Goal: Find contact information: Find contact information

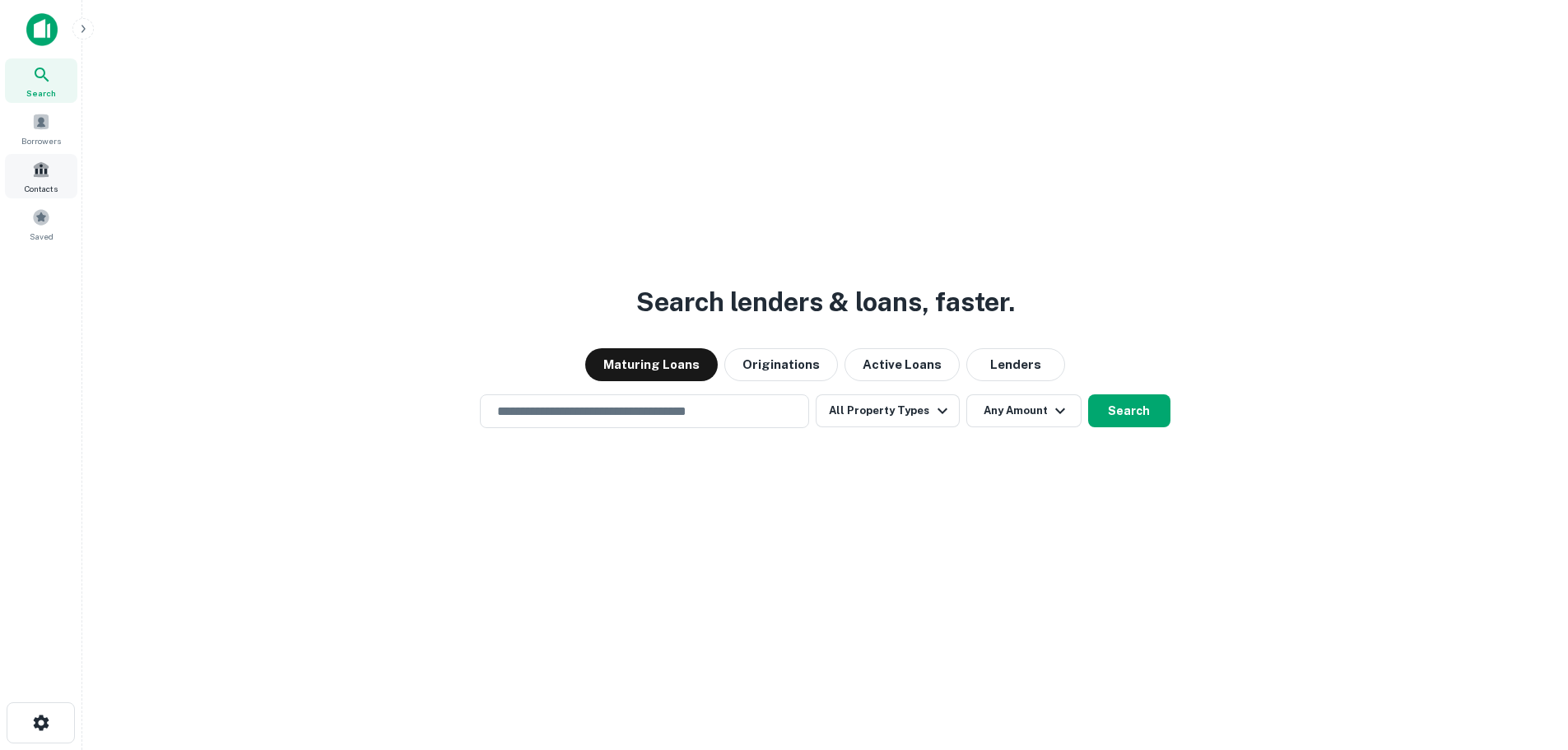
click at [27, 184] on span "Contacts" at bounding box center [41, 188] width 33 height 13
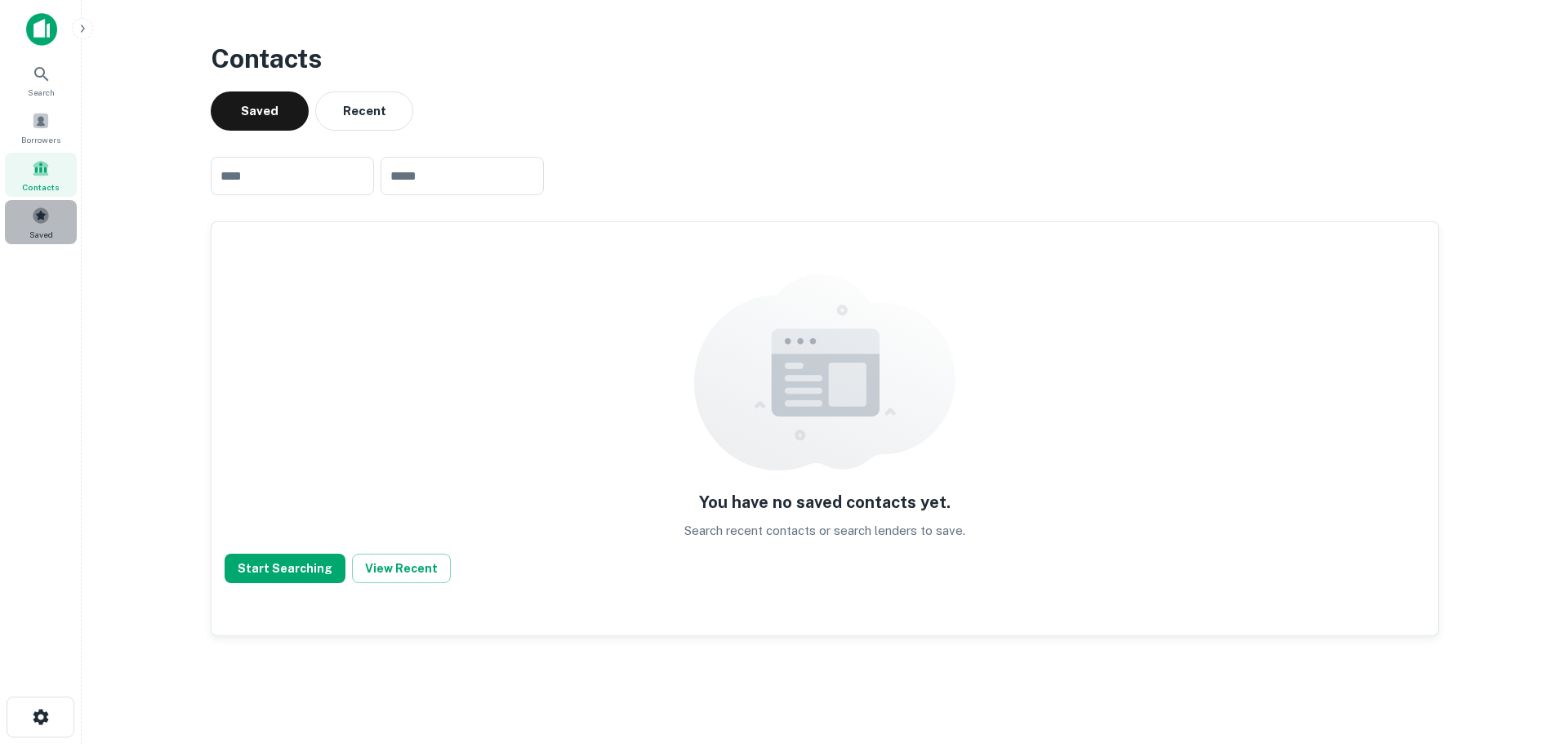
click at [42, 221] on span at bounding box center [41, 216] width 18 height 18
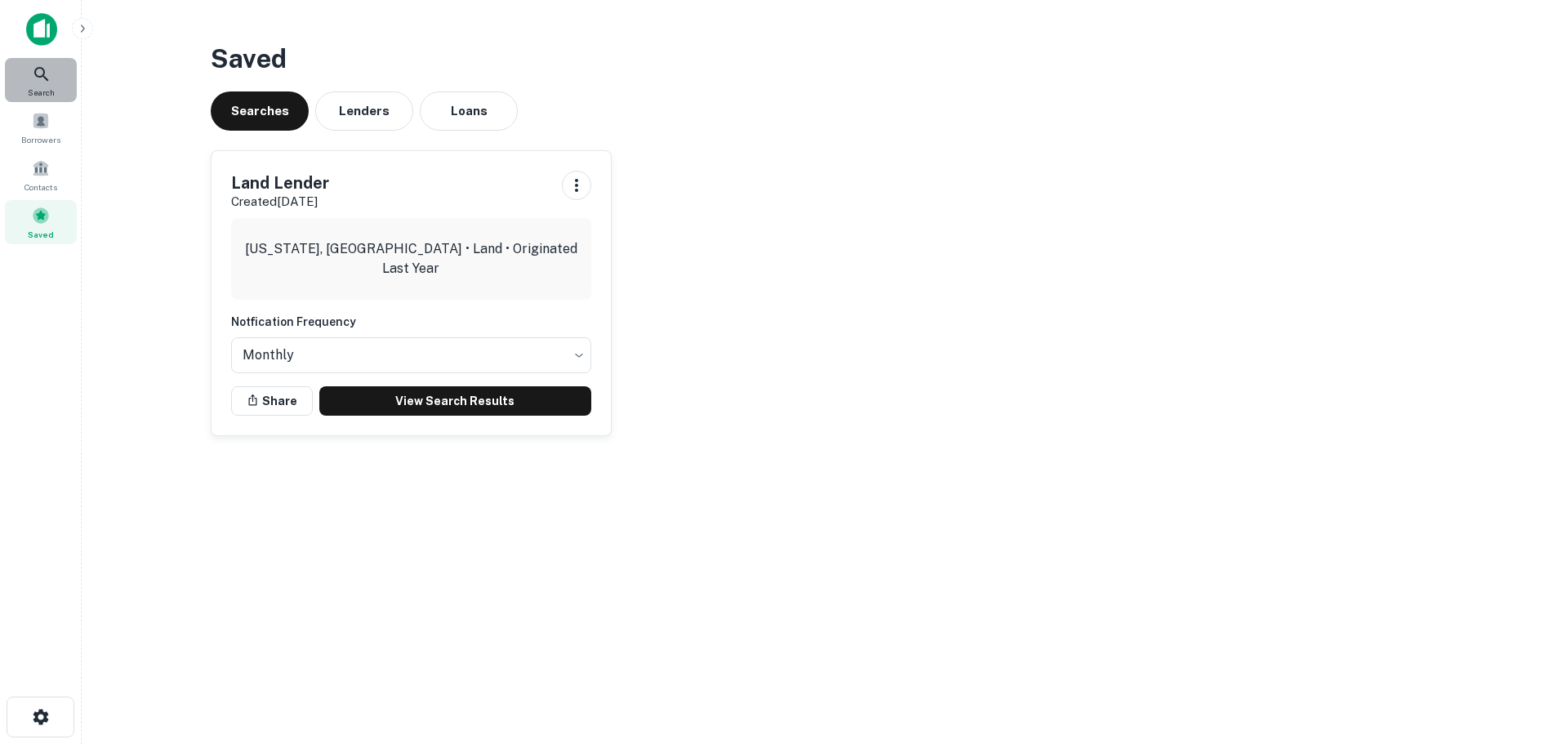
click at [30, 87] on span "Search" at bounding box center [41, 92] width 27 height 13
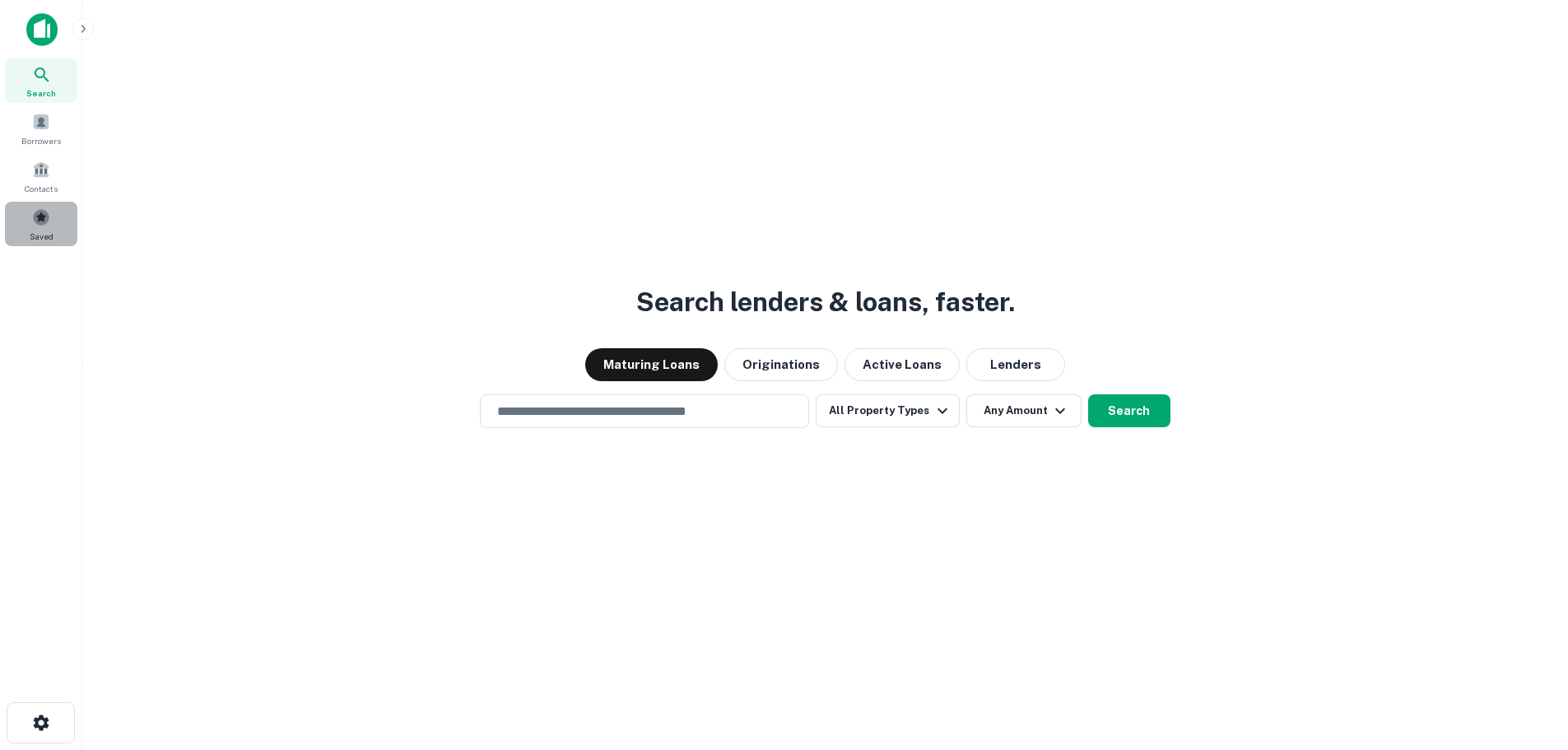
click at [50, 229] on div "Saved" at bounding box center [41, 224] width 72 height 45
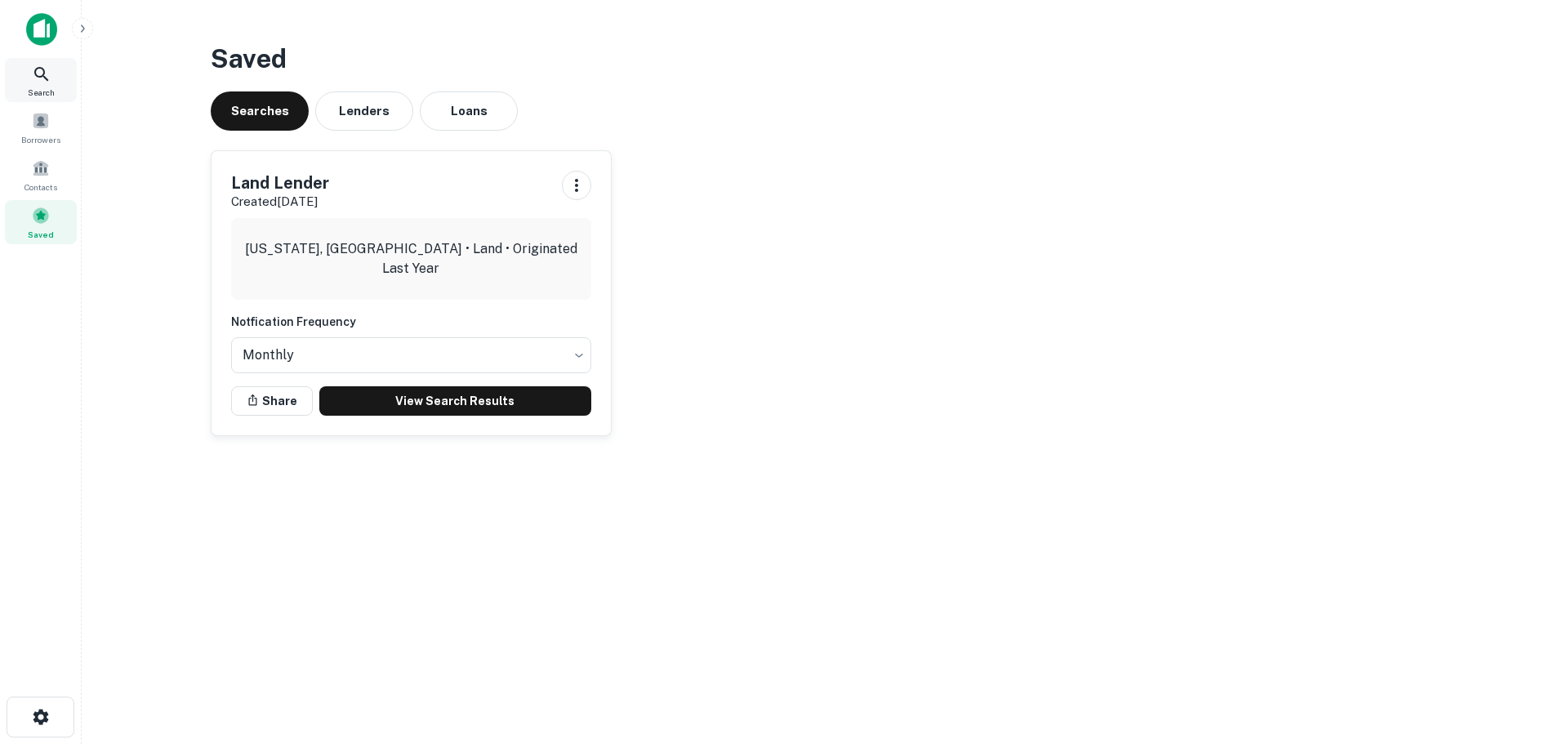
click at [45, 91] on span "Search" at bounding box center [41, 92] width 27 height 13
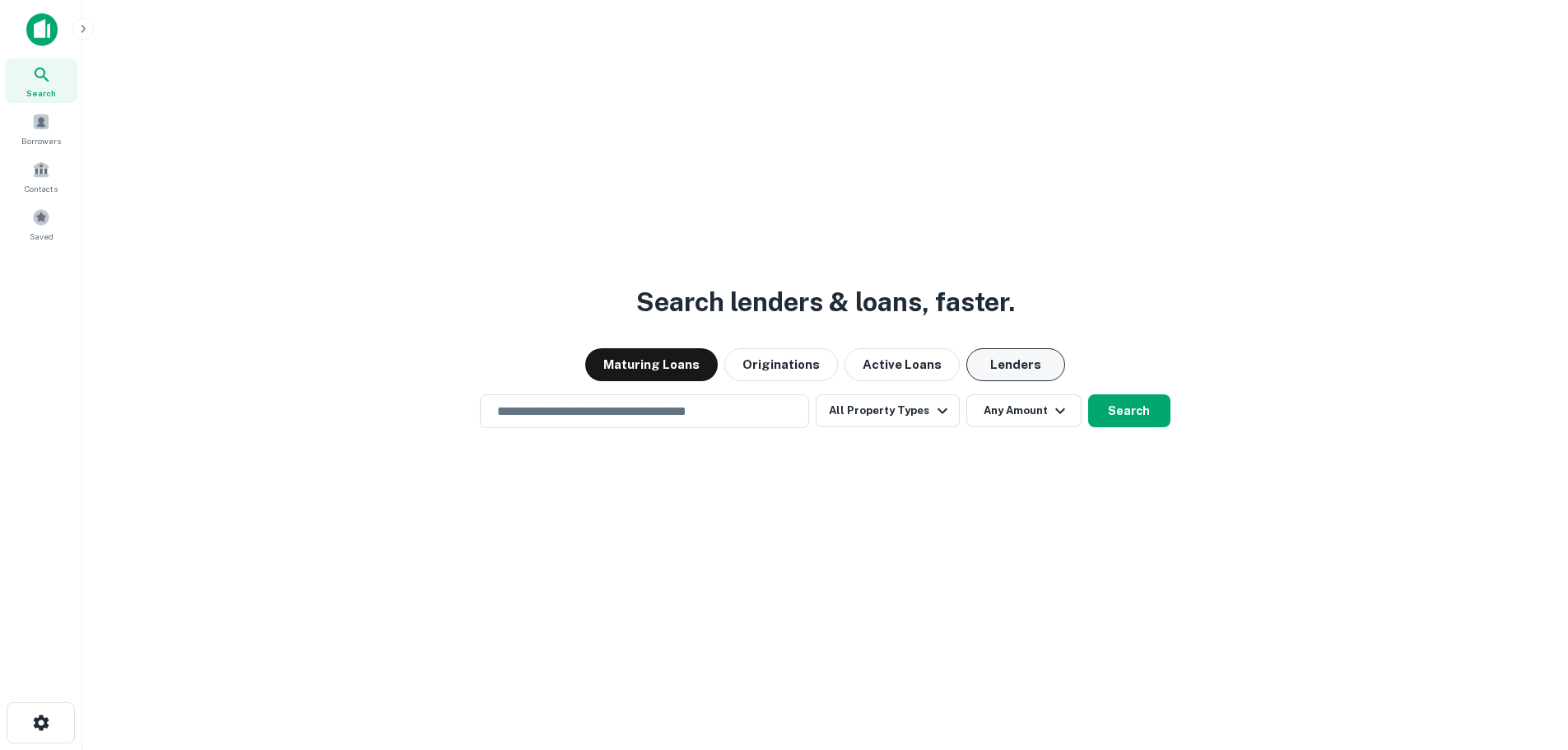
click at [996, 358] on button "Lenders" at bounding box center [1015, 365] width 99 height 33
click at [926, 413] on button "All Property Types" at bounding box center [887, 411] width 144 height 33
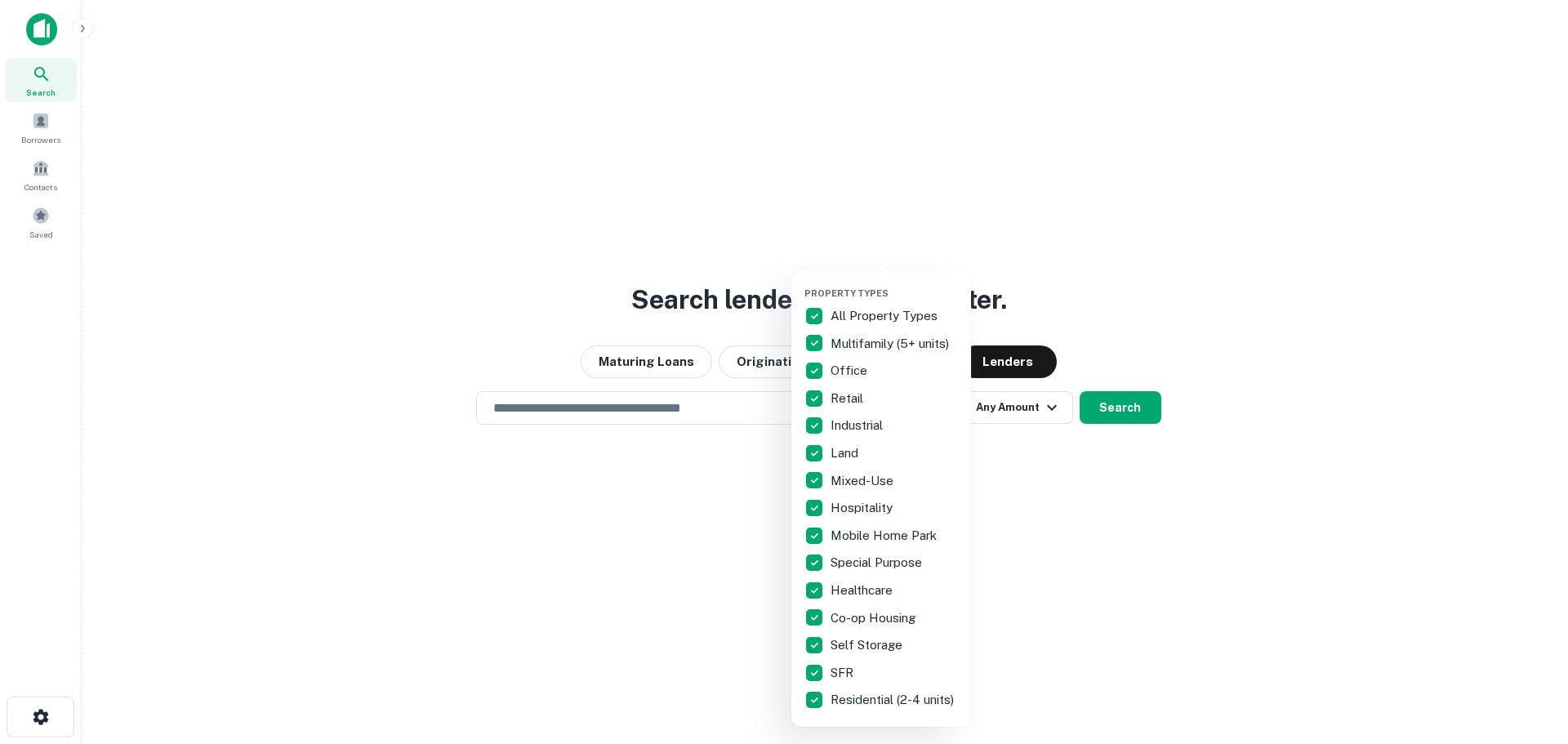
drag, startPoint x: 666, startPoint y: 608, endPoint x: 593, endPoint y: 500, distance: 130.4
click at [665, 607] on div at bounding box center [784, 372] width 1568 height 744
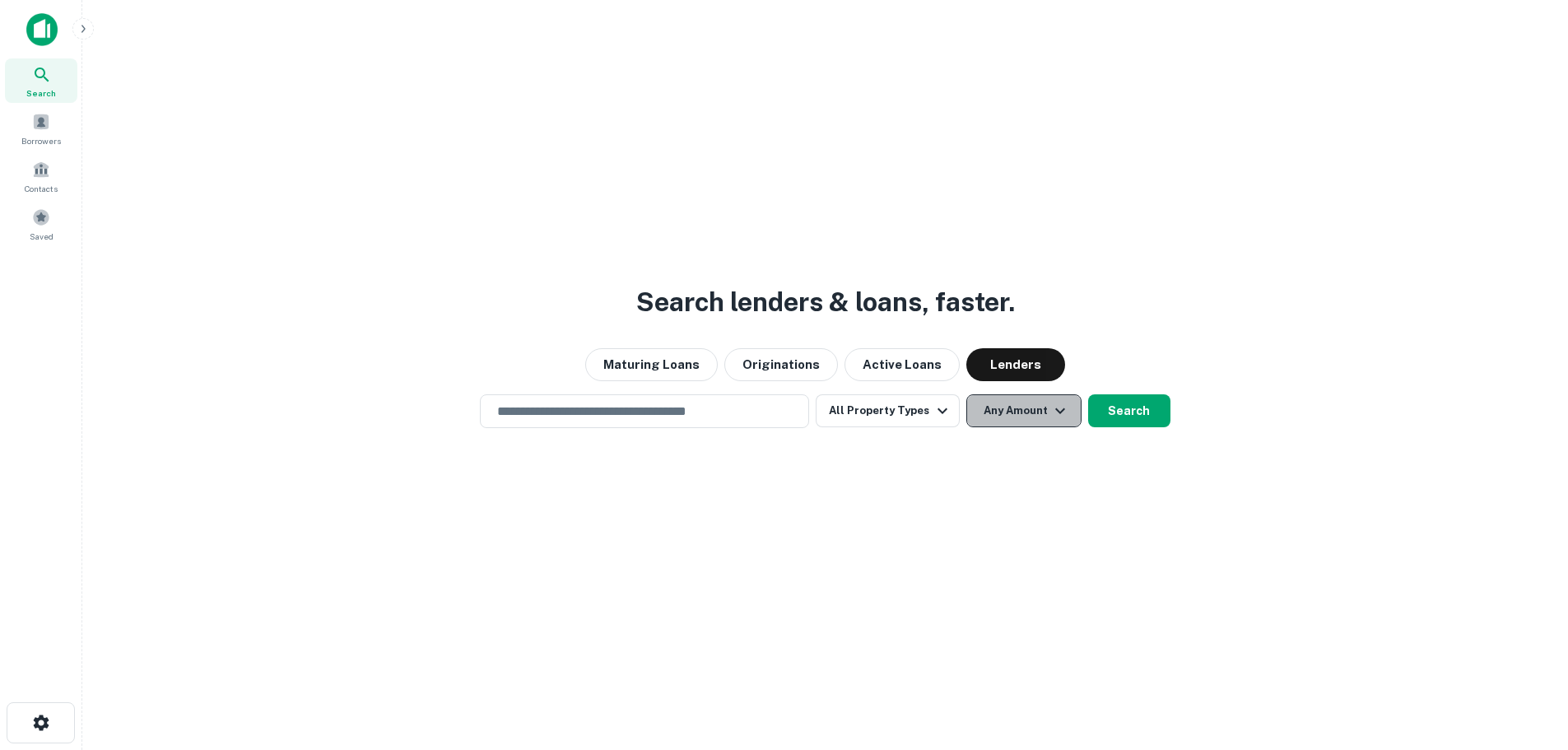
click at [1066, 421] on button "Any Amount" at bounding box center [1024, 411] width 115 height 33
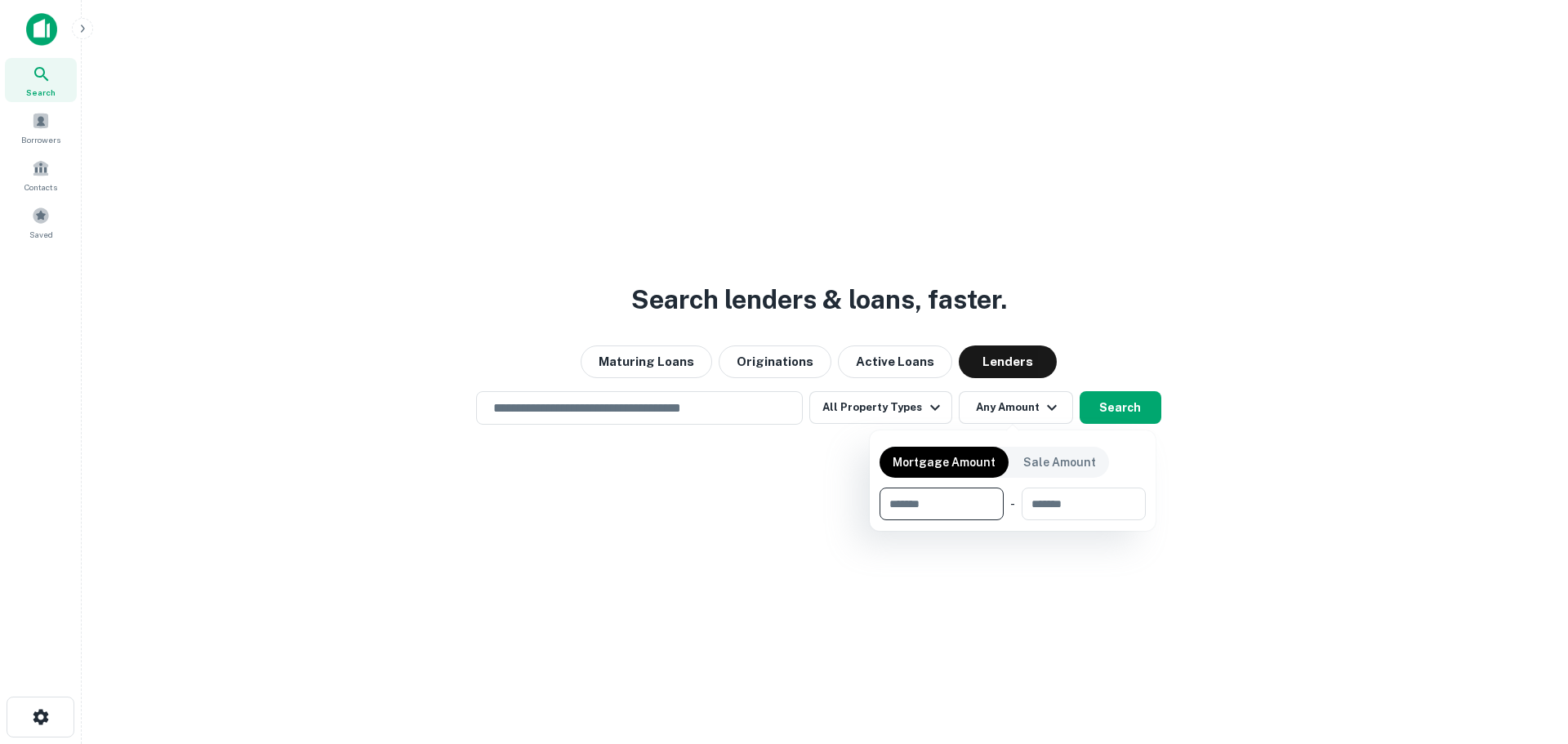
drag, startPoint x: 1319, startPoint y: 472, endPoint x: 1123, endPoint y: 417, distance: 203.6
click at [1307, 473] on div at bounding box center [784, 372] width 1568 height 744
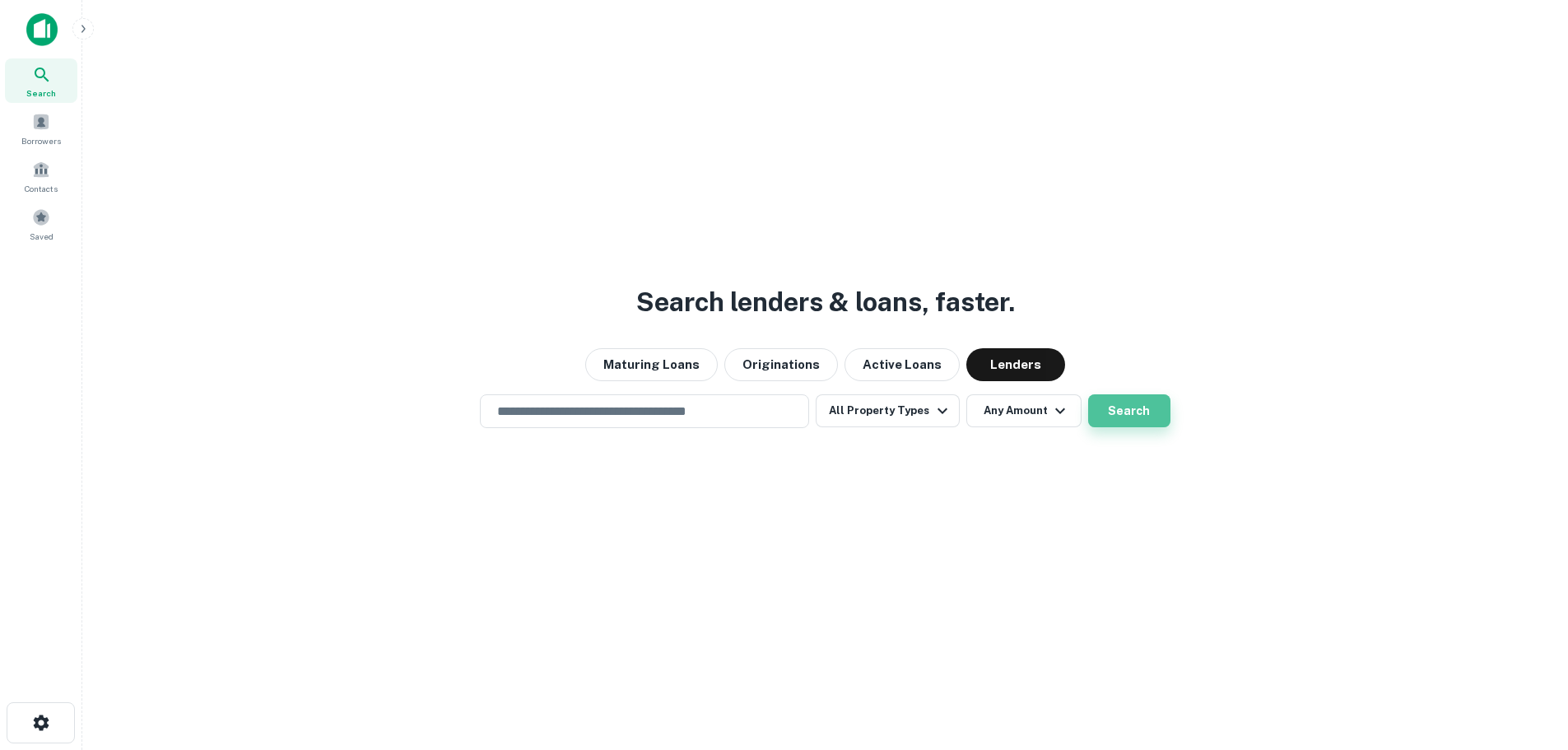
click at [1121, 407] on button "Search" at bounding box center [1128, 411] width 82 height 33
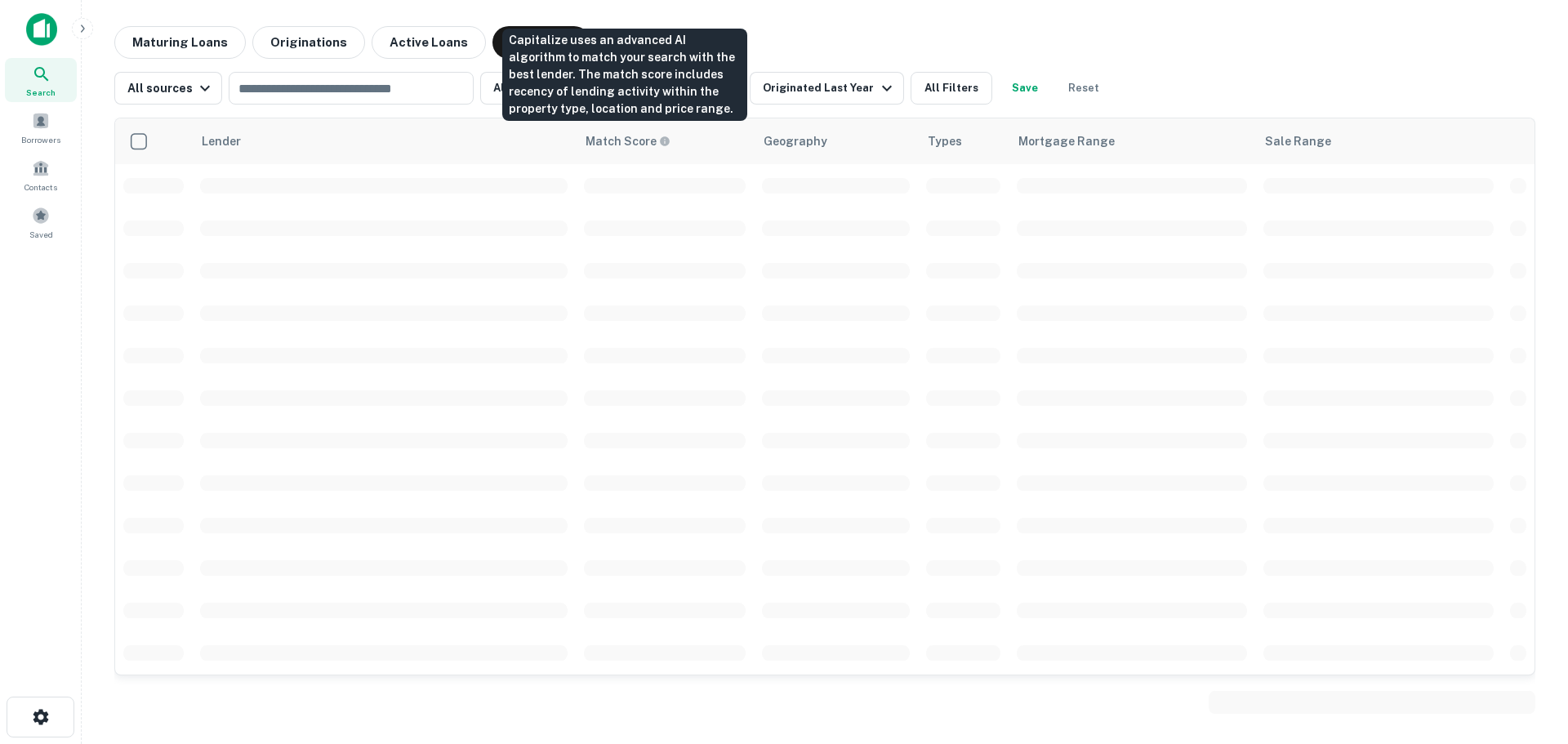
click at [598, 86] on div "Capitalize uses an advanced AI algorithm to match your search with the best len…" at bounding box center [625, 75] width 245 height 92
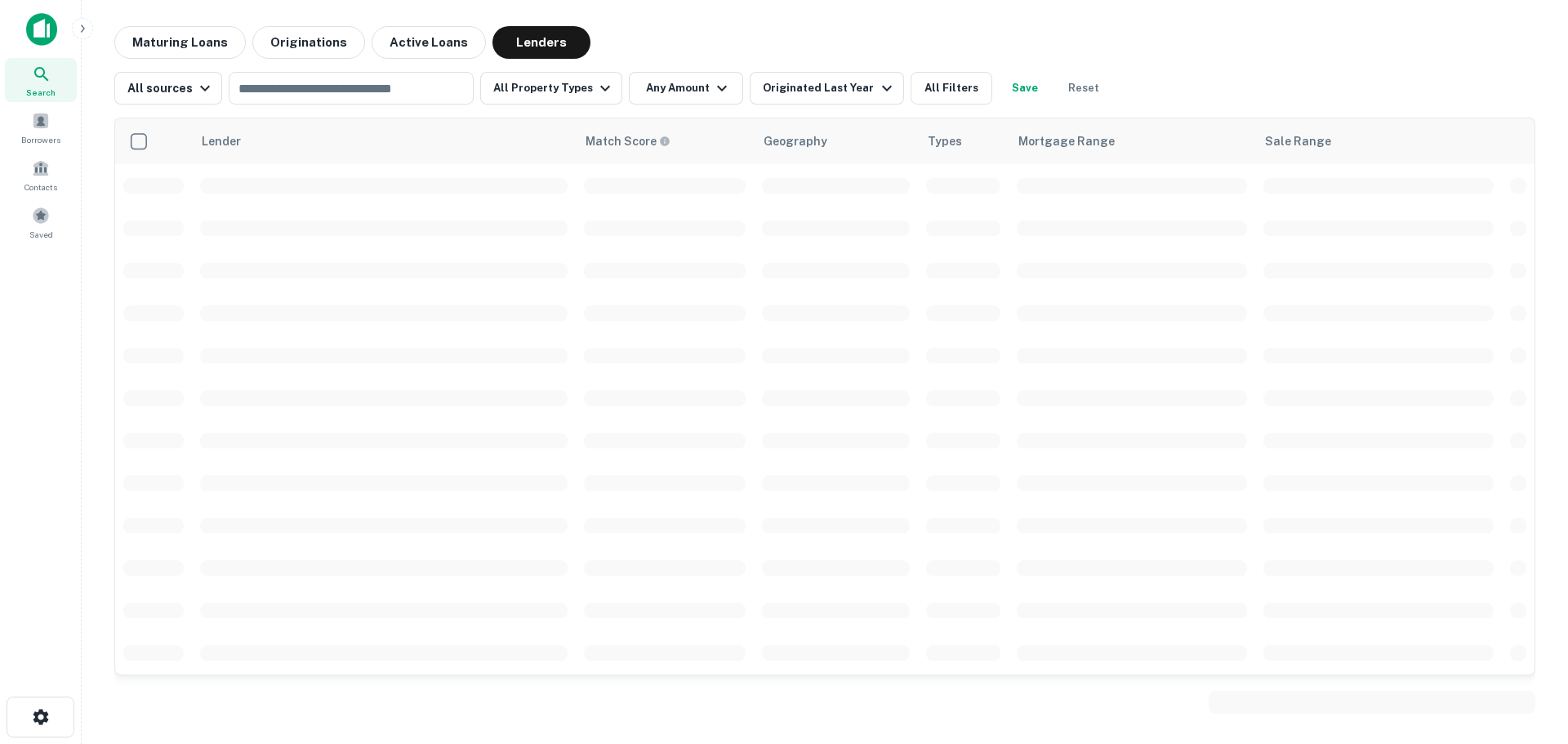
click at [849, 7] on main "Maturing Loans Originations Active Loans Lenders All sources ​ All Property Typ…" at bounding box center [825, 372] width 1487 height 744
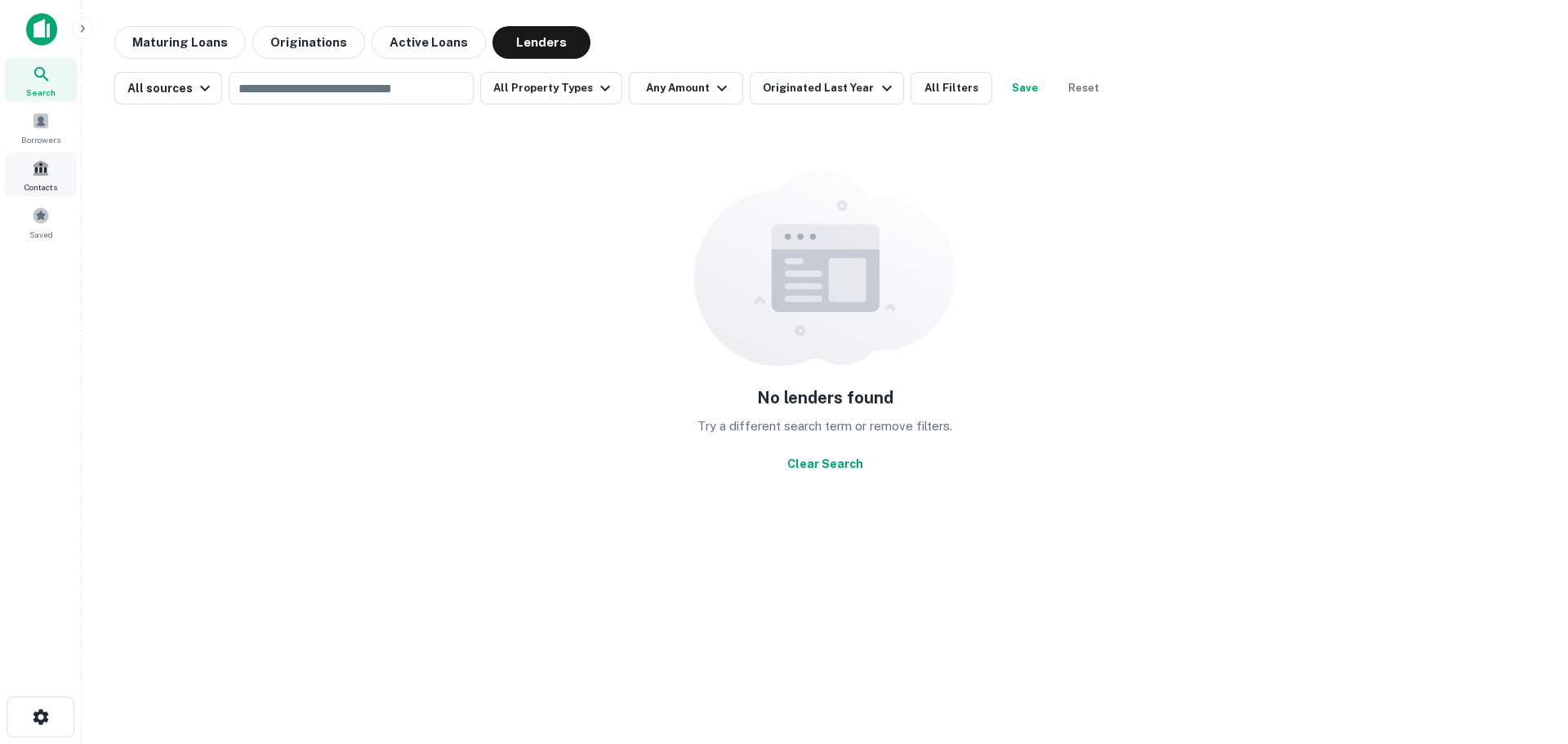
click at [51, 182] on span "Contacts" at bounding box center [41, 187] width 33 height 13
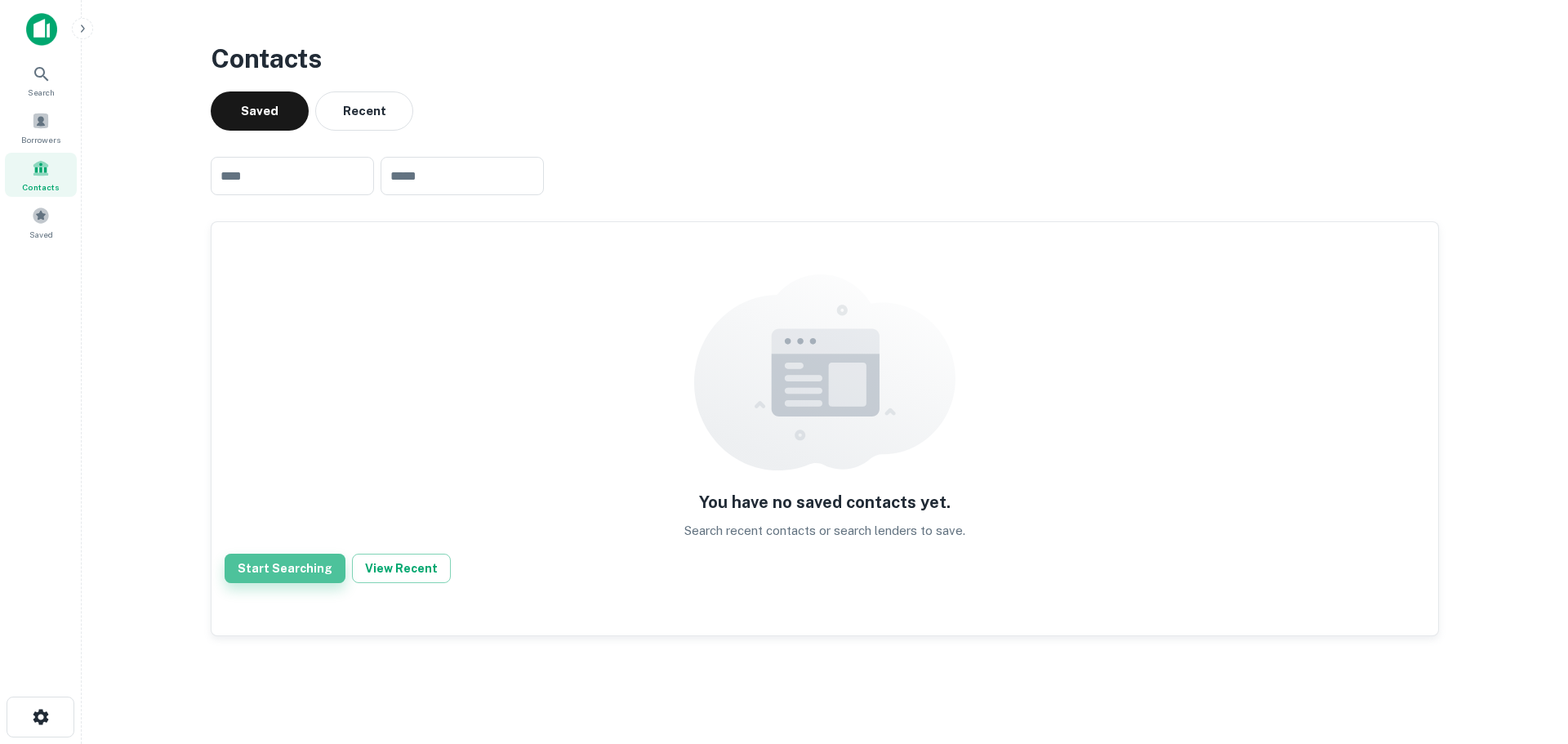
click at [306, 571] on button "Start Searching" at bounding box center [285, 569] width 121 height 30
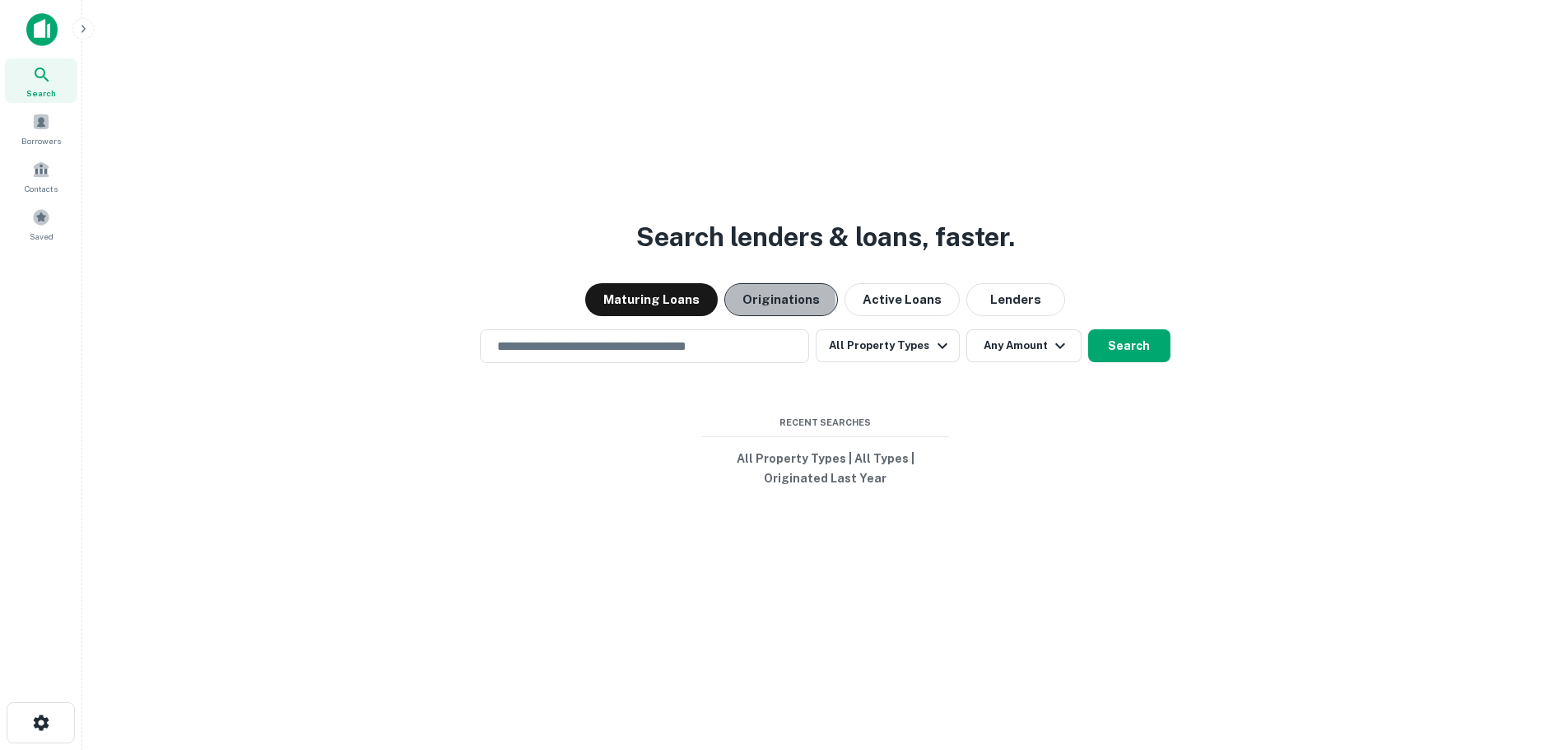
click at [774, 300] on button "Originations" at bounding box center [781, 300] width 114 height 33
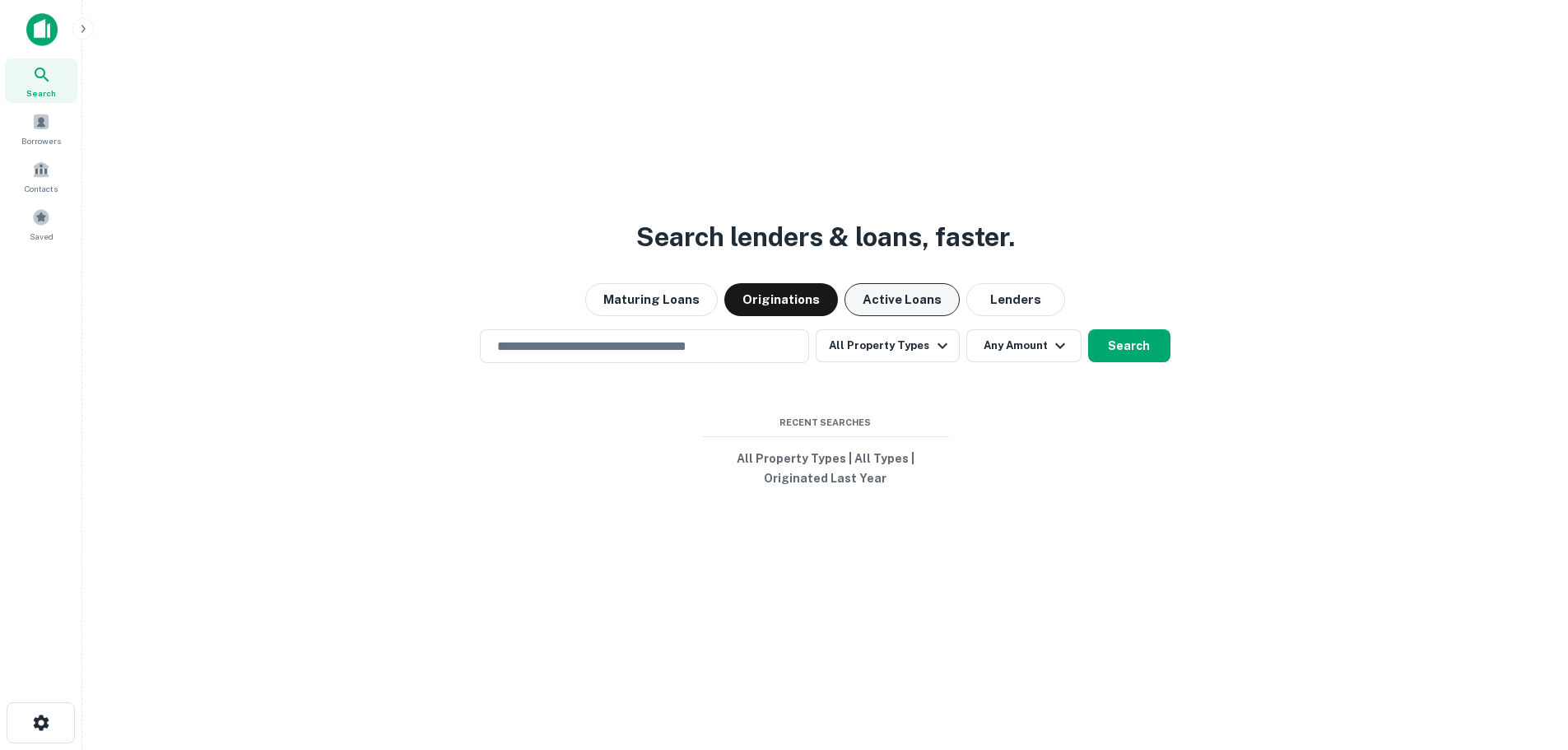
click at [918, 303] on button "Active Loans" at bounding box center [902, 300] width 115 height 33
click at [807, 309] on button "Originations" at bounding box center [781, 300] width 114 height 33
click at [928, 348] on button "All Property Types" at bounding box center [887, 346] width 144 height 33
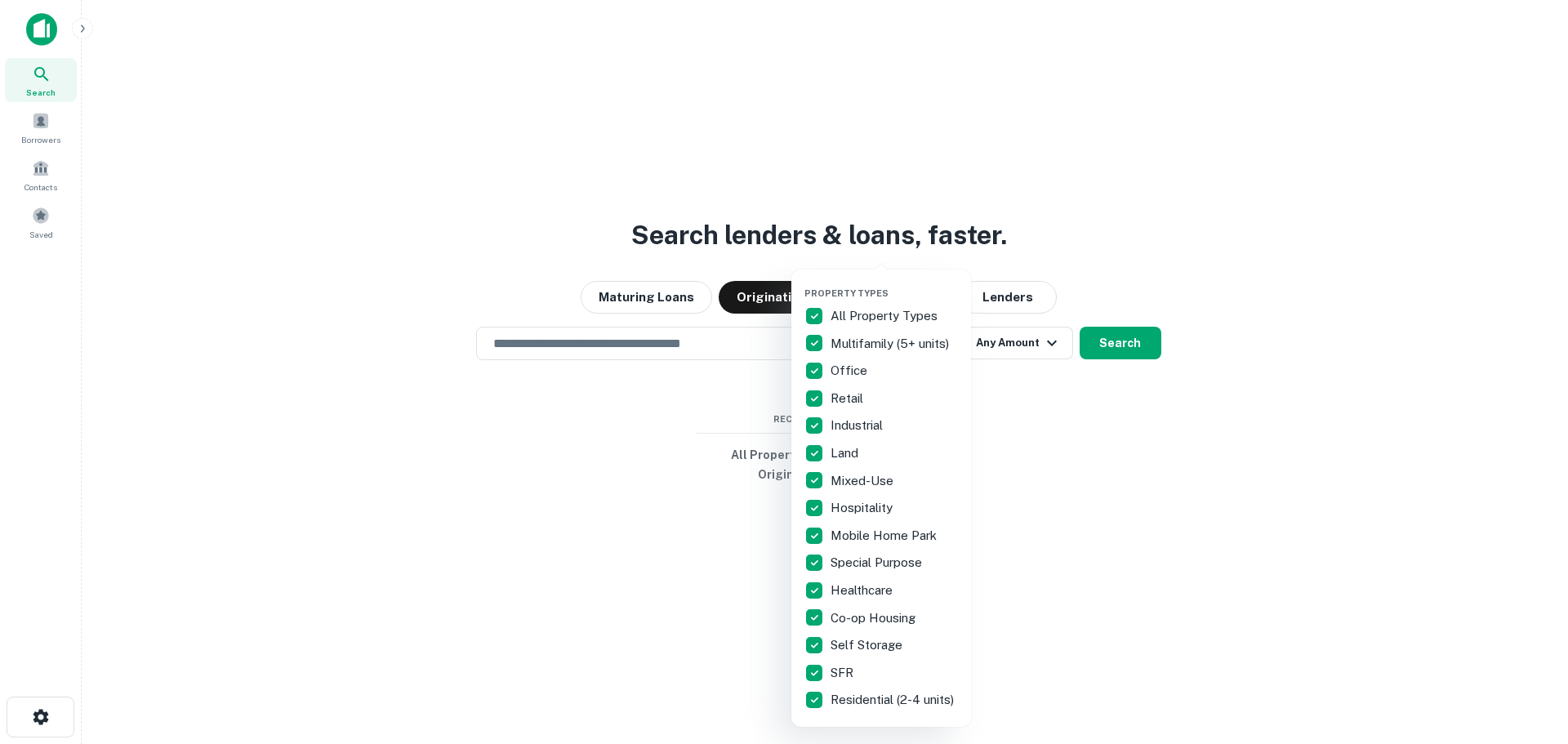
drag, startPoint x: 721, startPoint y: 485, endPoint x: 705, endPoint y: 481, distance: 16.5
click at [718, 486] on div at bounding box center [784, 372] width 1568 height 744
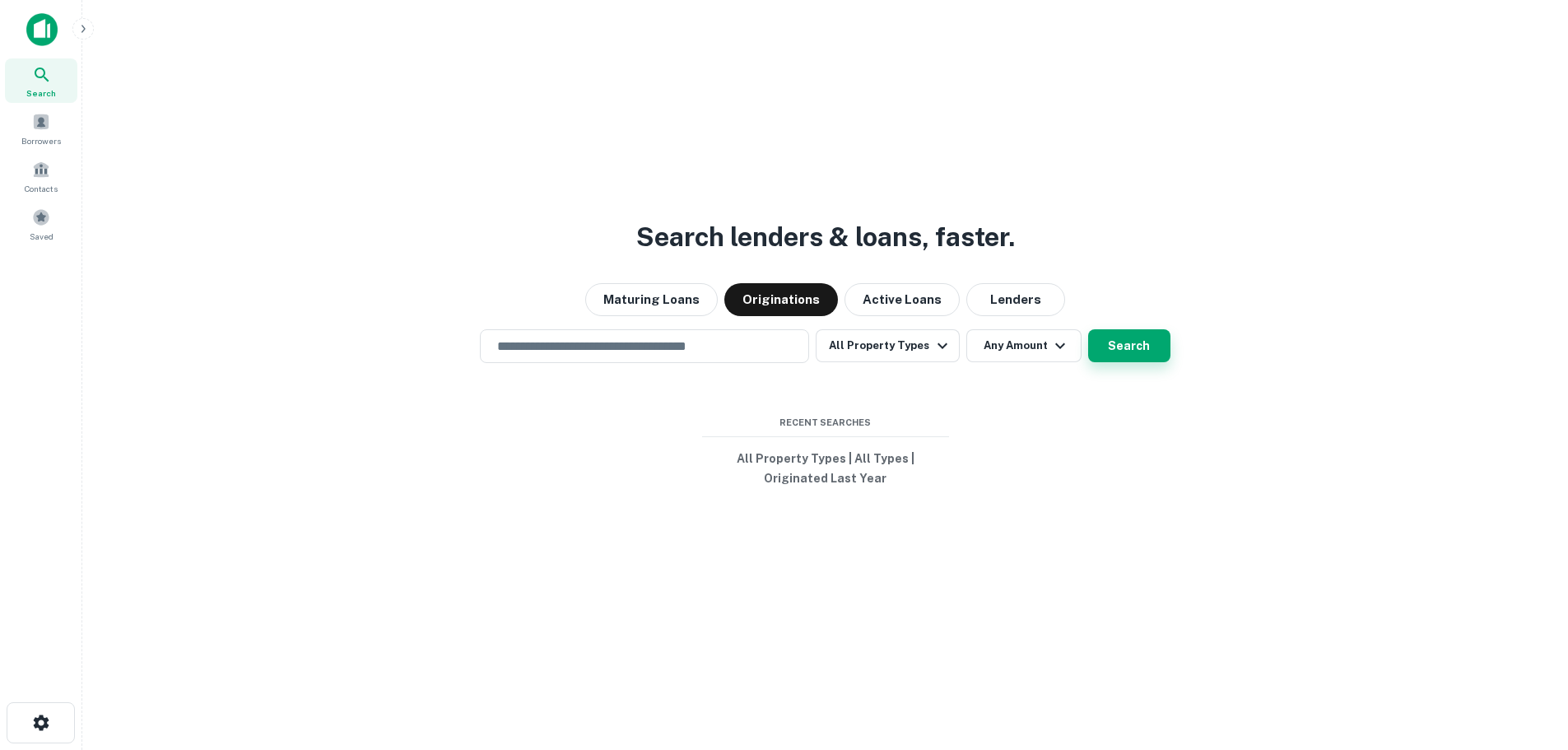
click at [1112, 340] on button "Search" at bounding box center [1128, 346] width 82 height 33
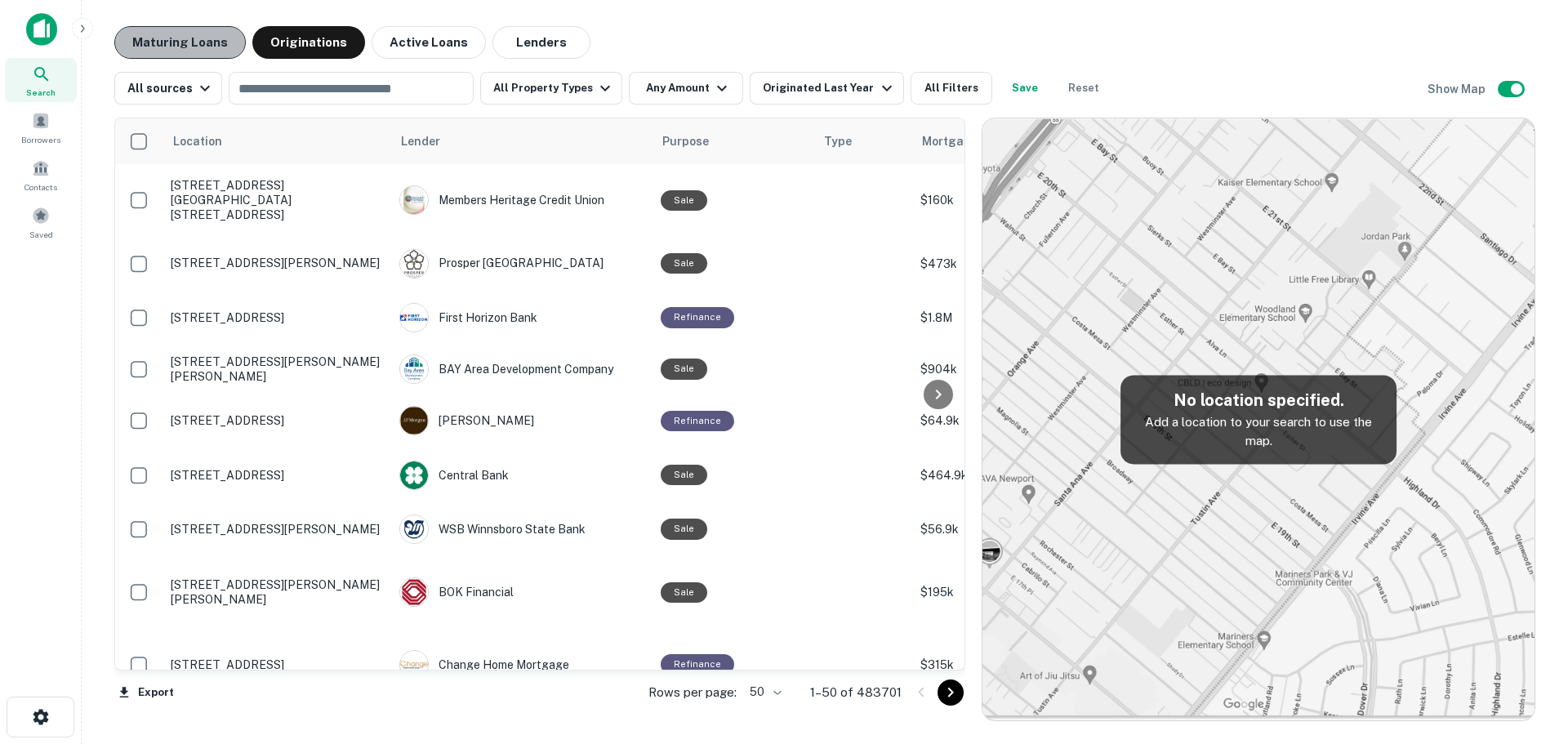
click at [207, 41] on button "Maturing Loans" at bounding box center [180, 43] width 132 height 33
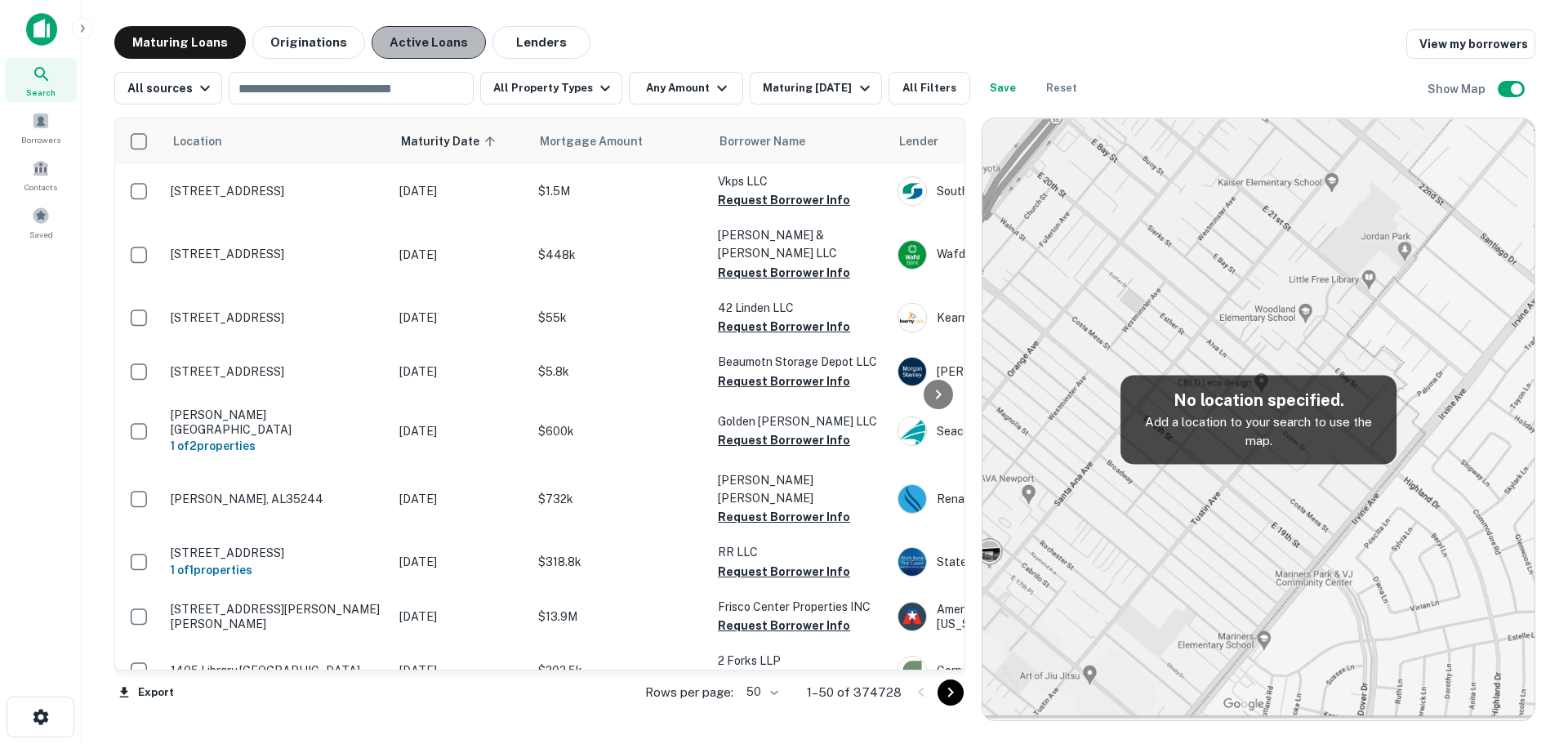
click at [400, 52] on button "Active Loans" at bounding box center [428, 43] width 114 height 33
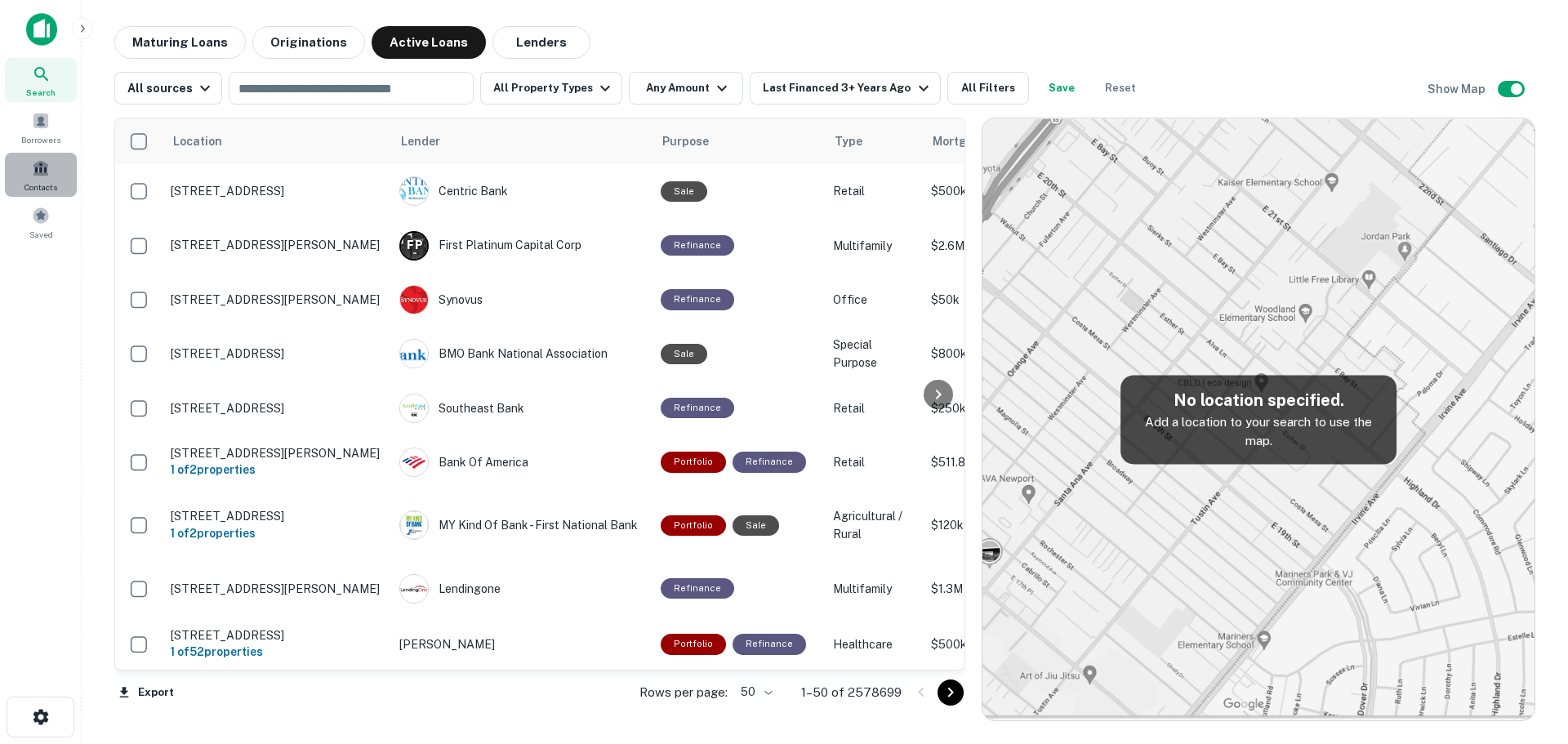
click at [38, 174] on span at bounding box center [41, 168] width 18 height 18
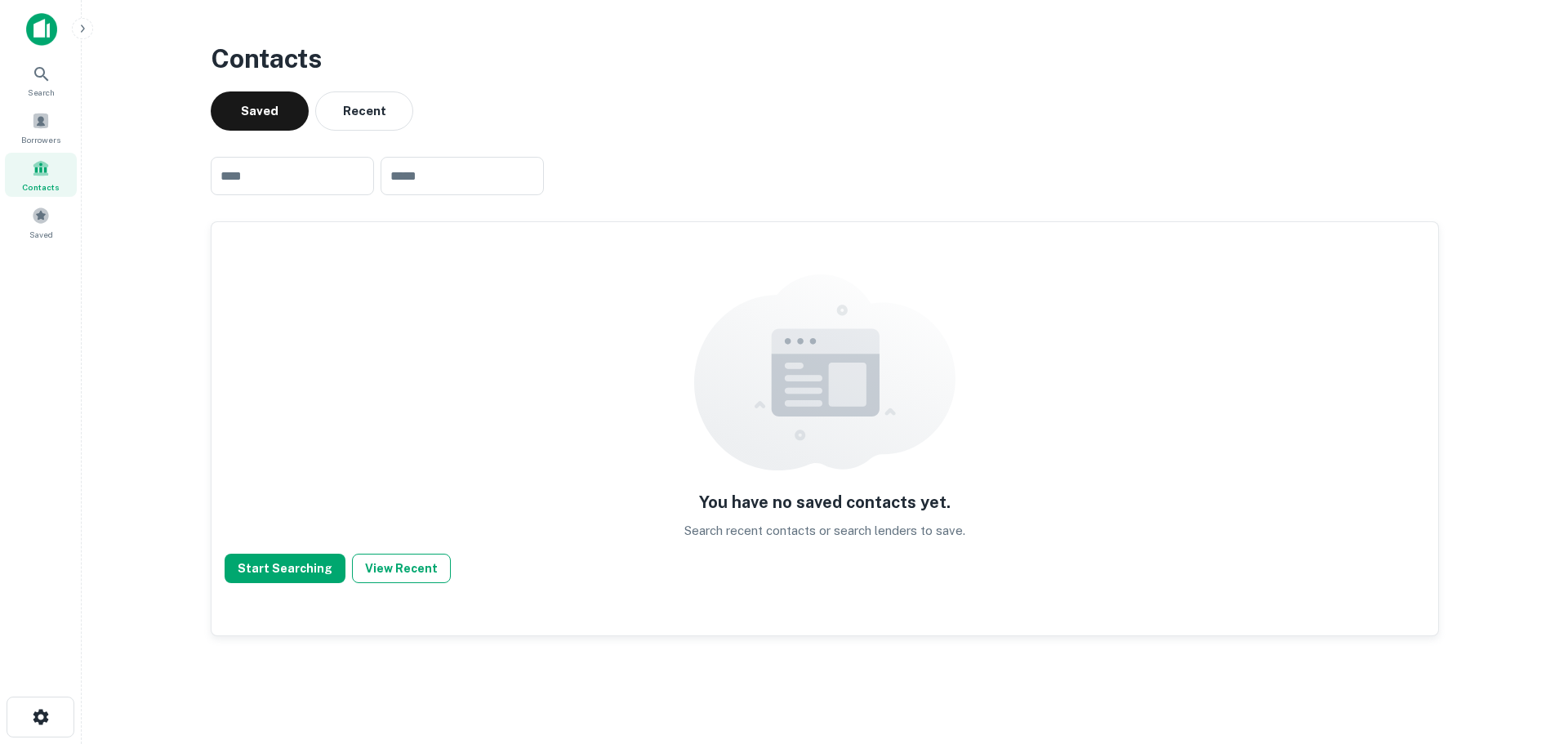
click at [418, 571] on button "View Recent" at bounding box center [402, 569] width 99 height 30
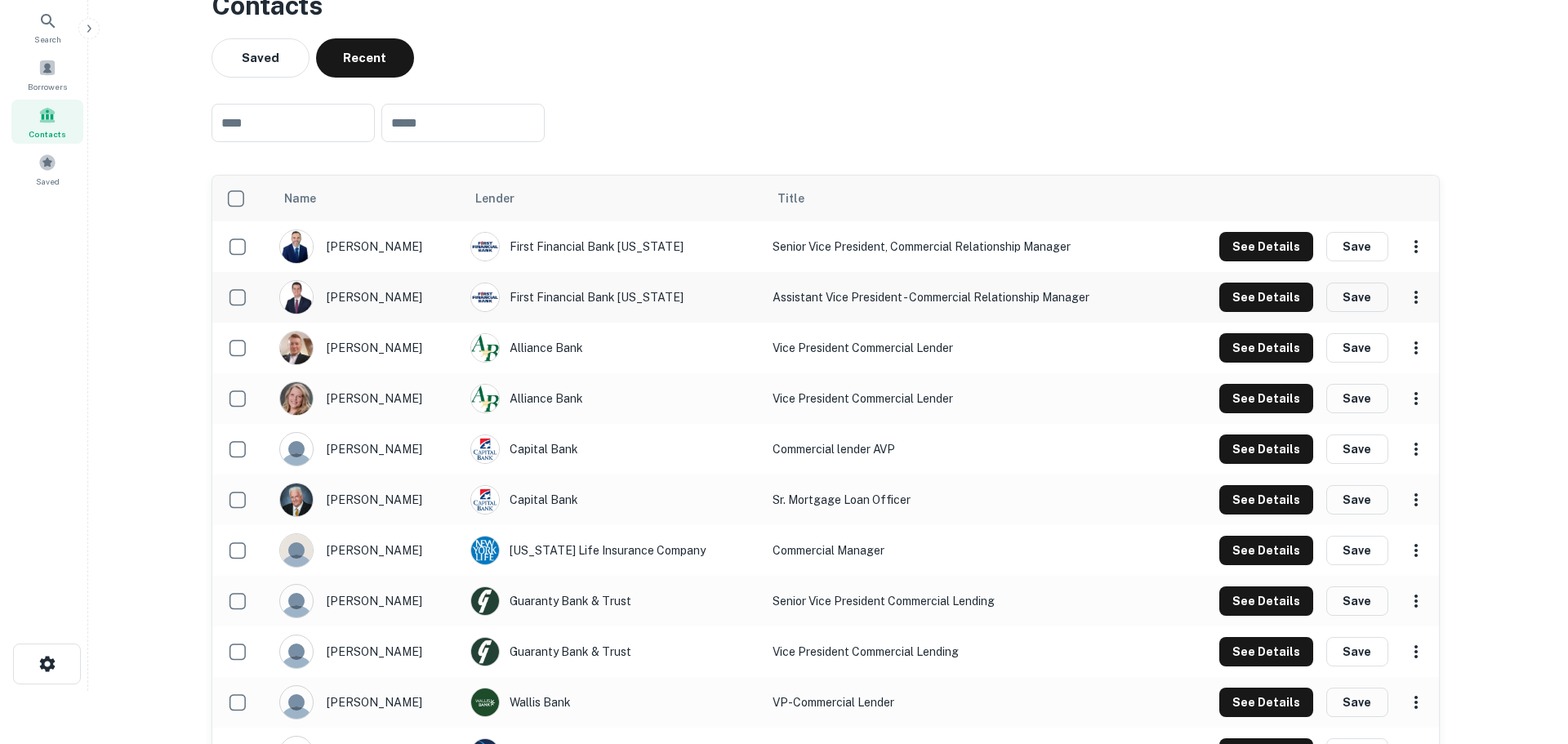
scroll to position [81, 0]
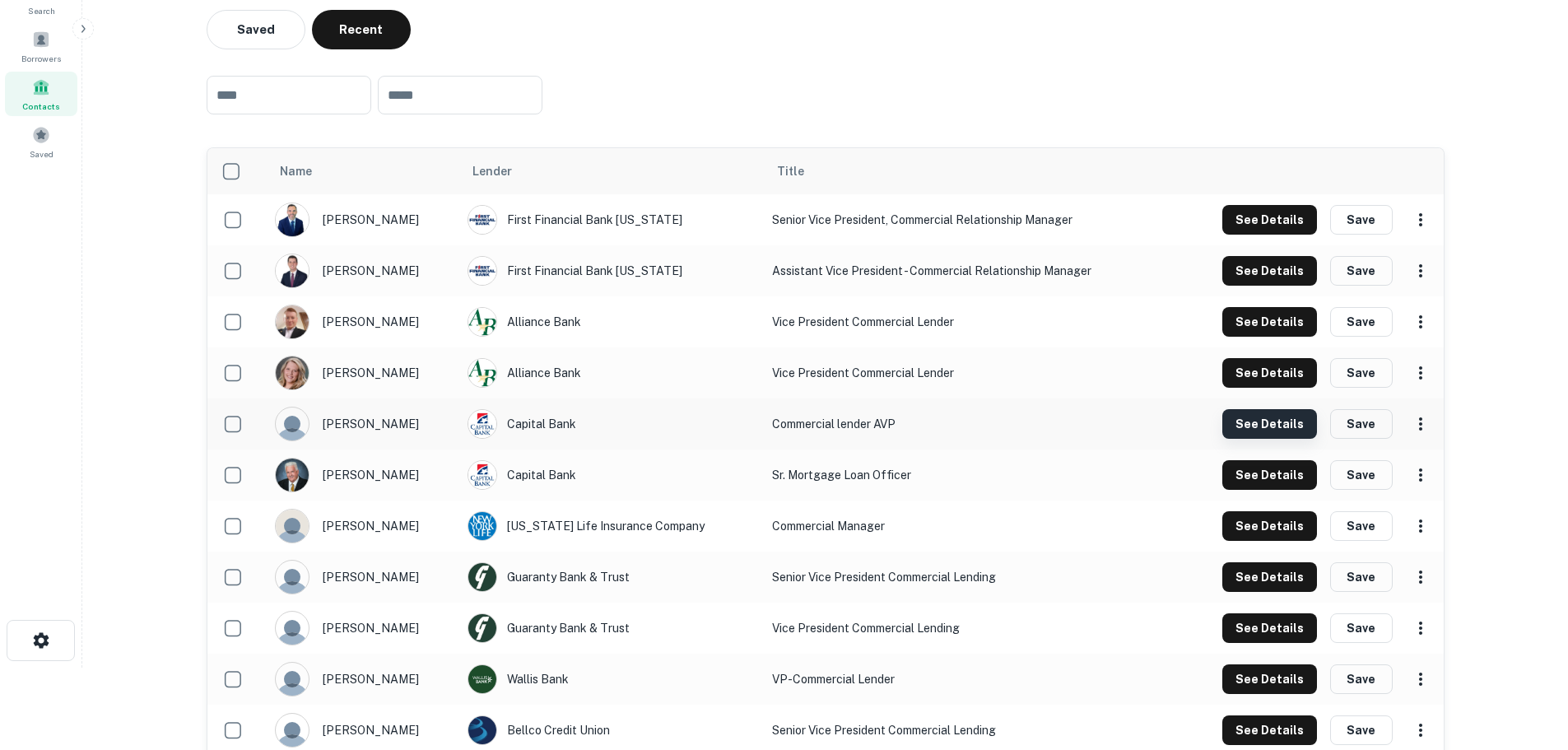
click at [1285, 235] on button "See Details" at bounding box center [1269, 220] width 95 height 30
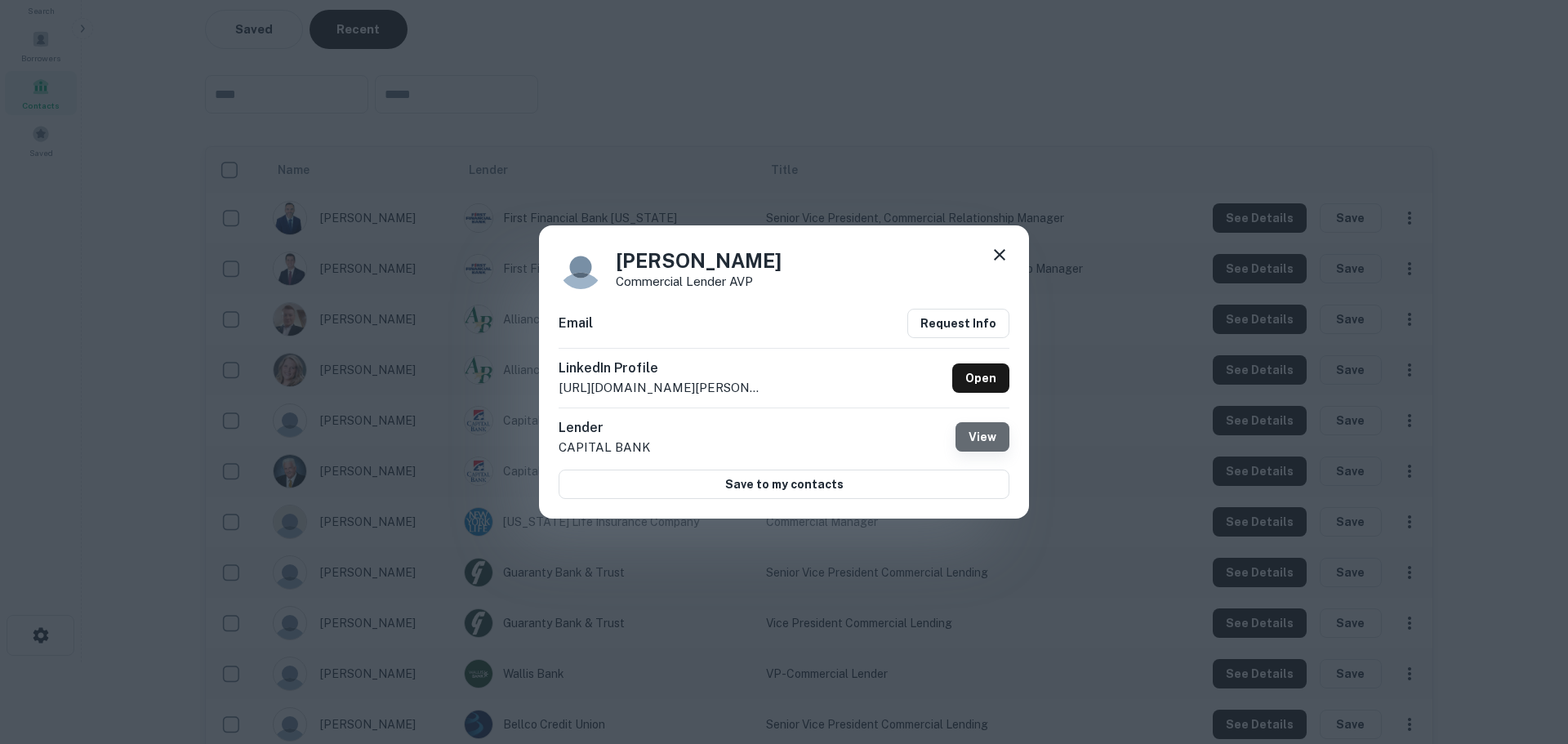
click at [997, 438] on button "View" at bounding box center [982, 437] width 54 height 30
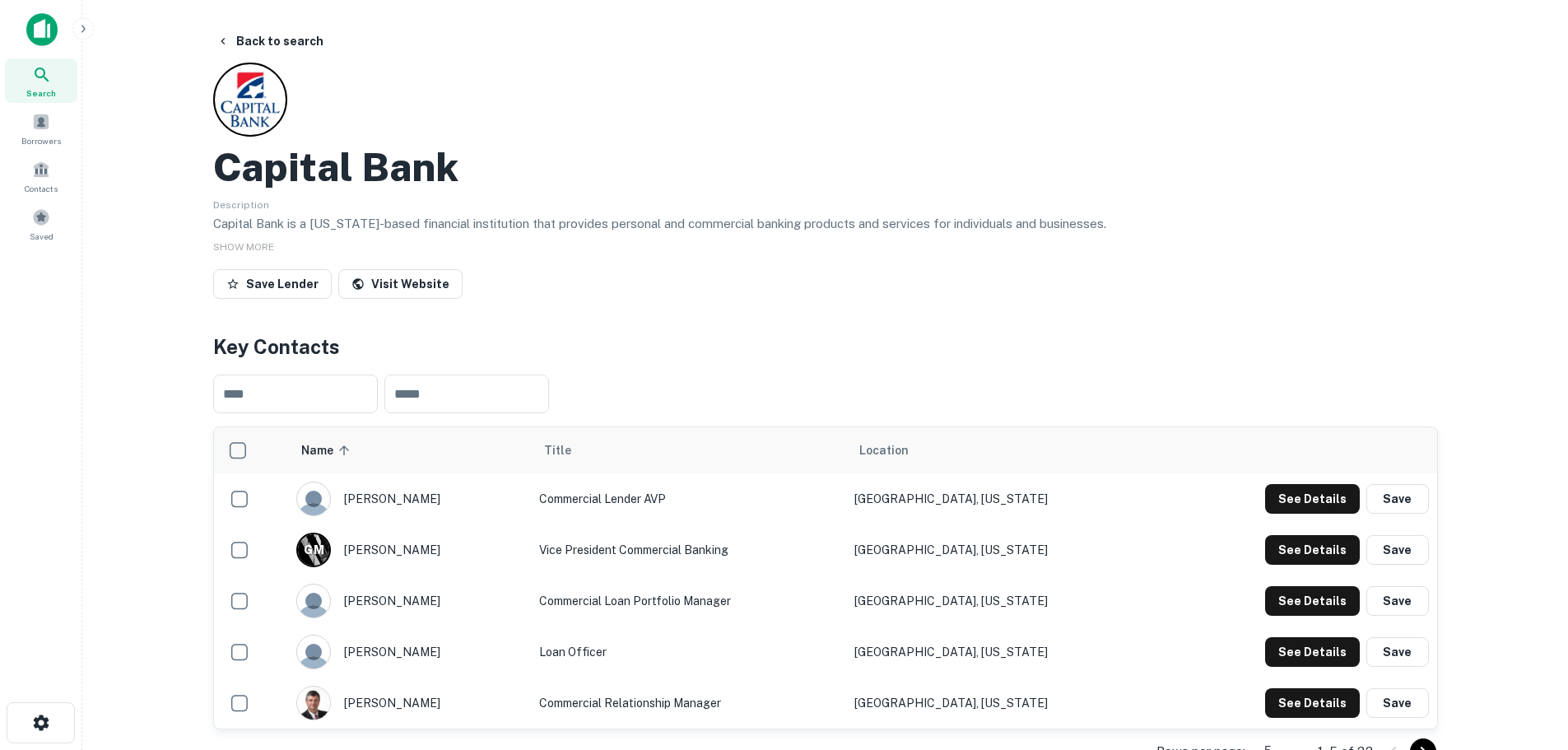
scroll to position [82, 0]
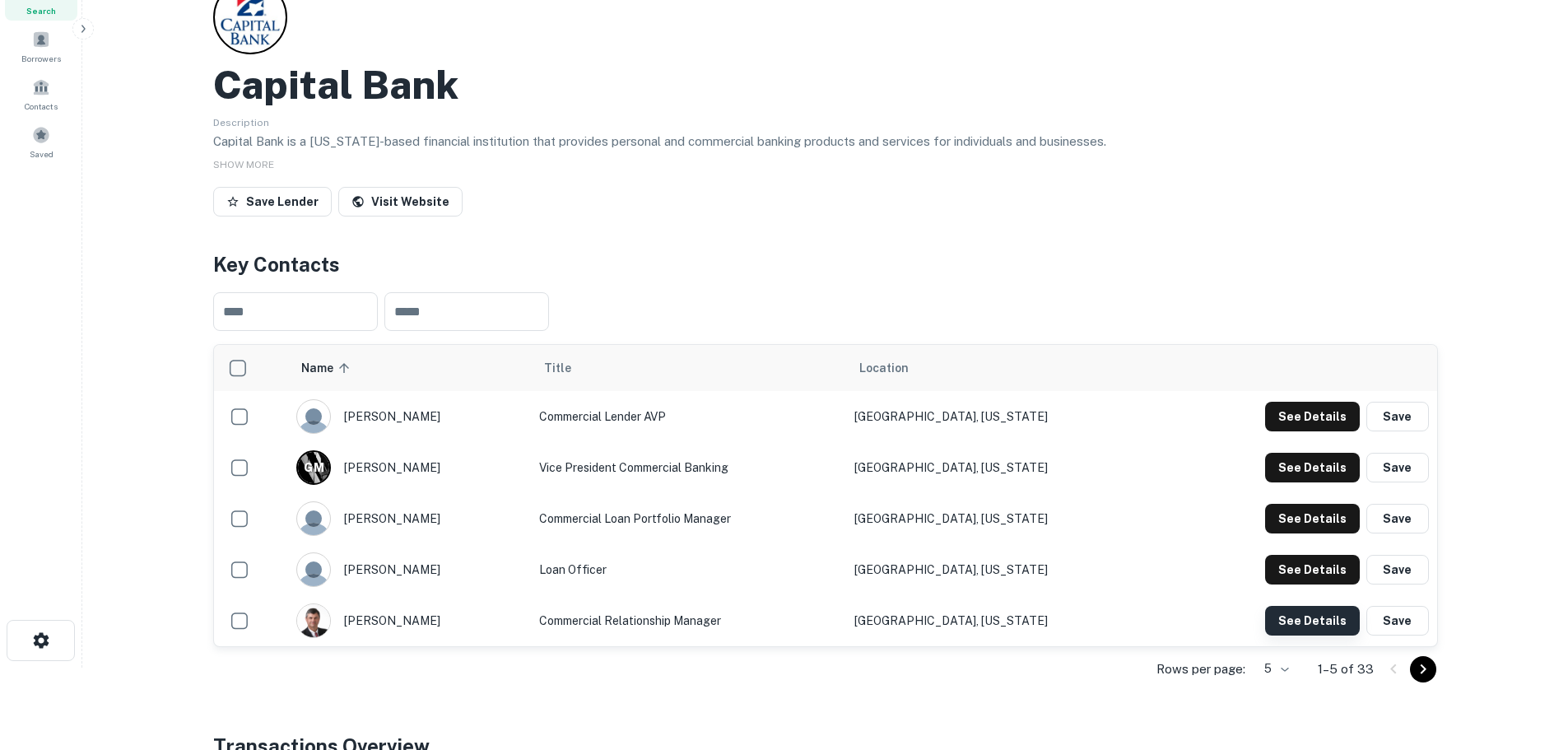
click at [1294, 431] on button "See Details" at bounding box center [1312, 416] width 95 height 30
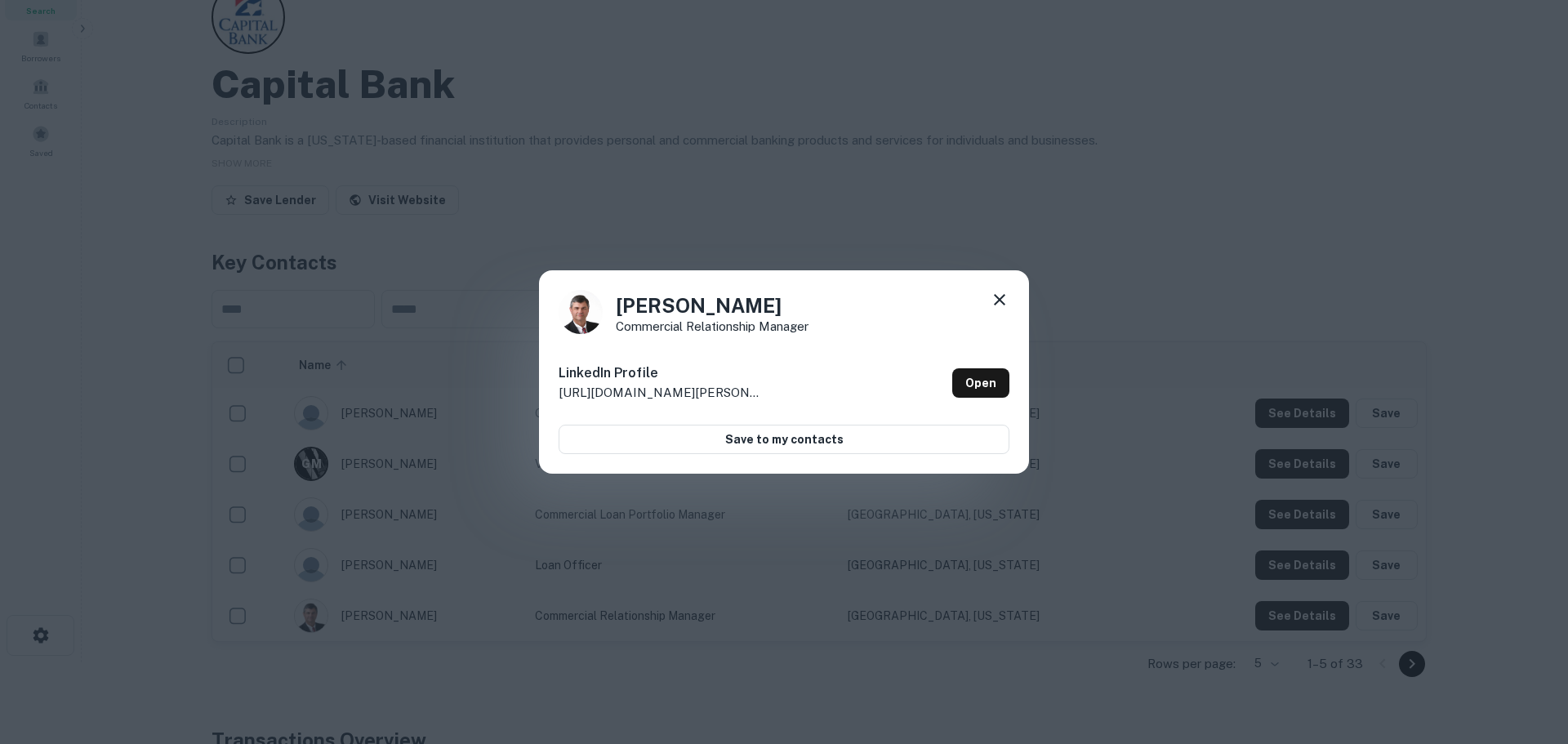
click at [1005, 295] on icon at bounding box center [999, 300] width 20 height 20
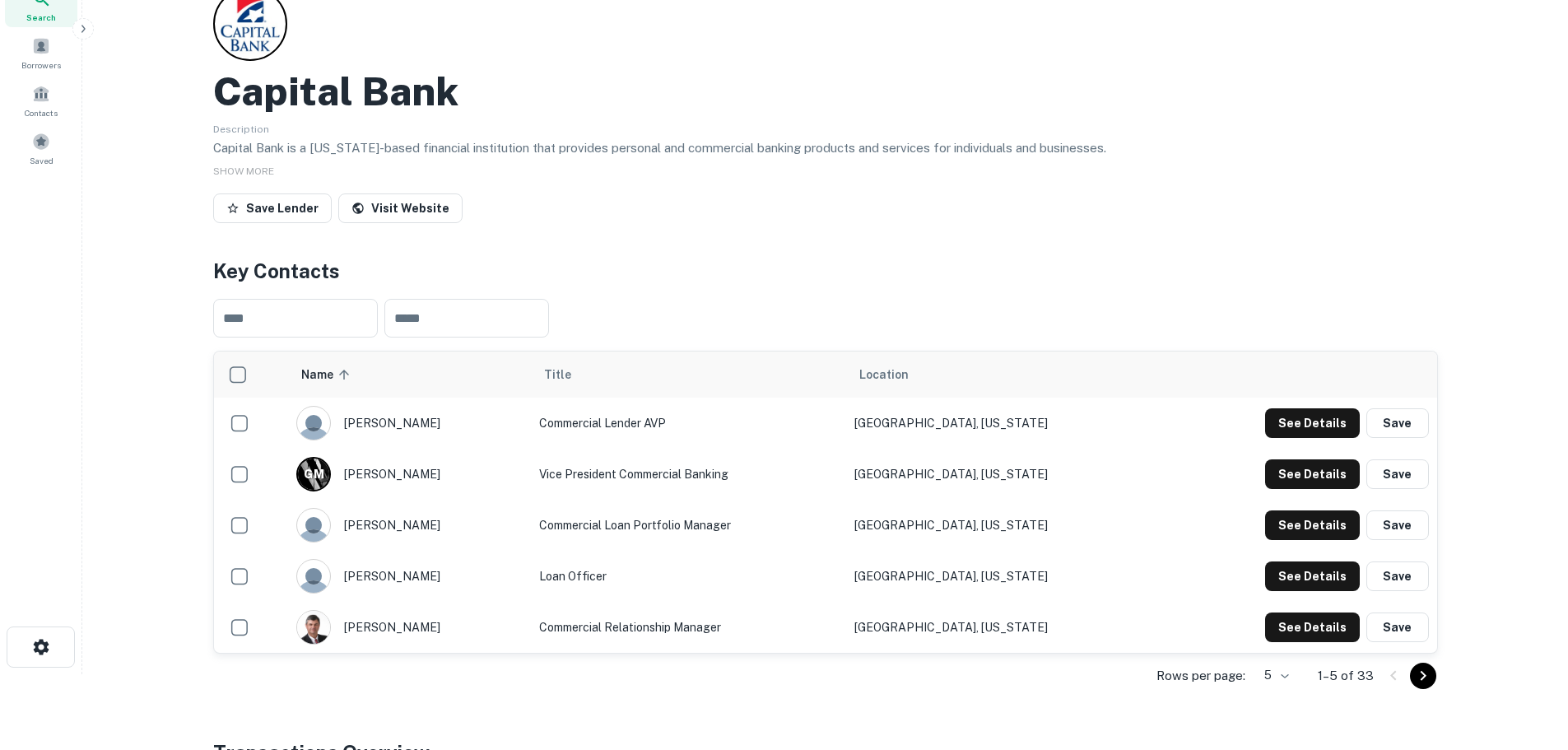
scroll to position [0, 0]
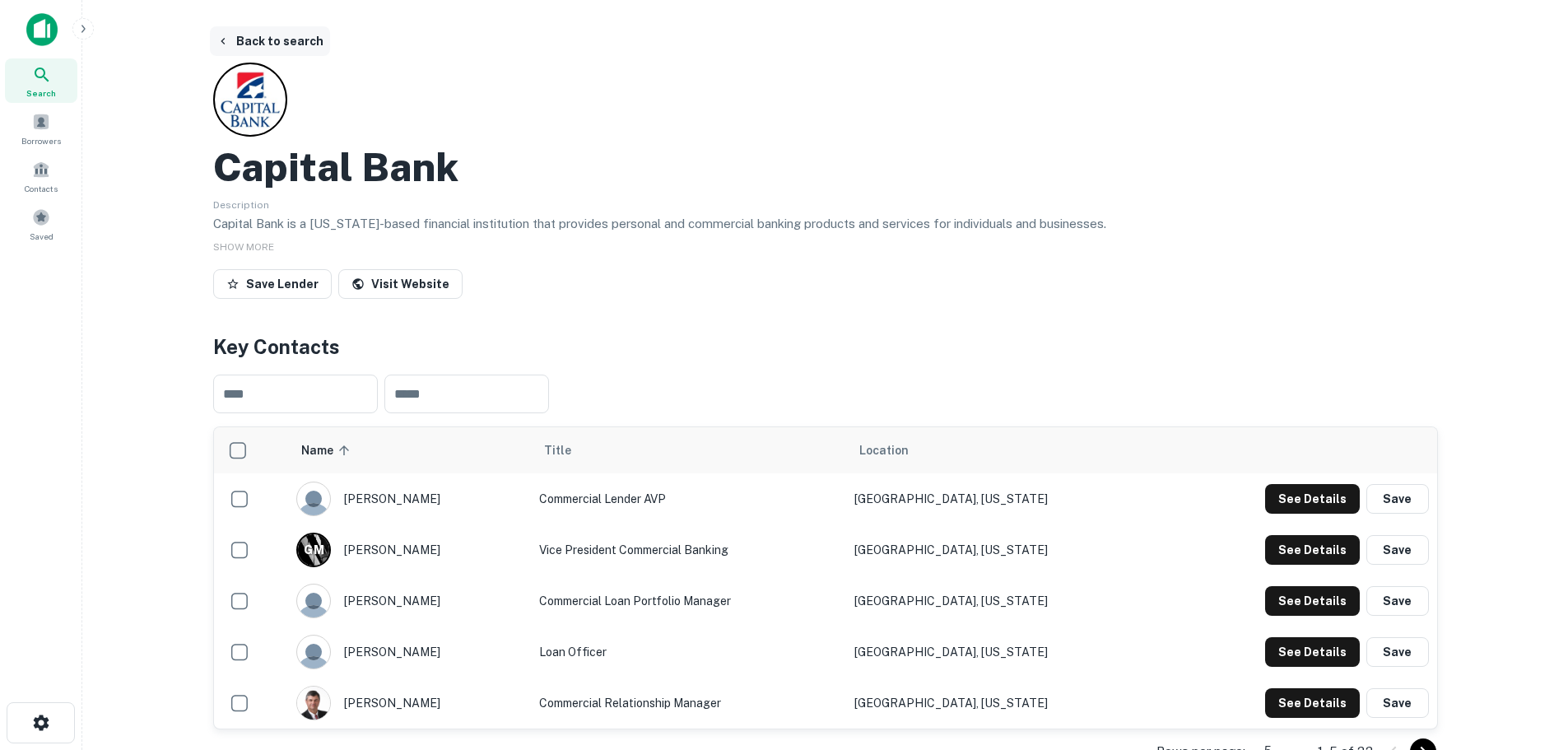
click at [227, 37] on icon "button" at bounding box center [223, 41] width 13 height 13
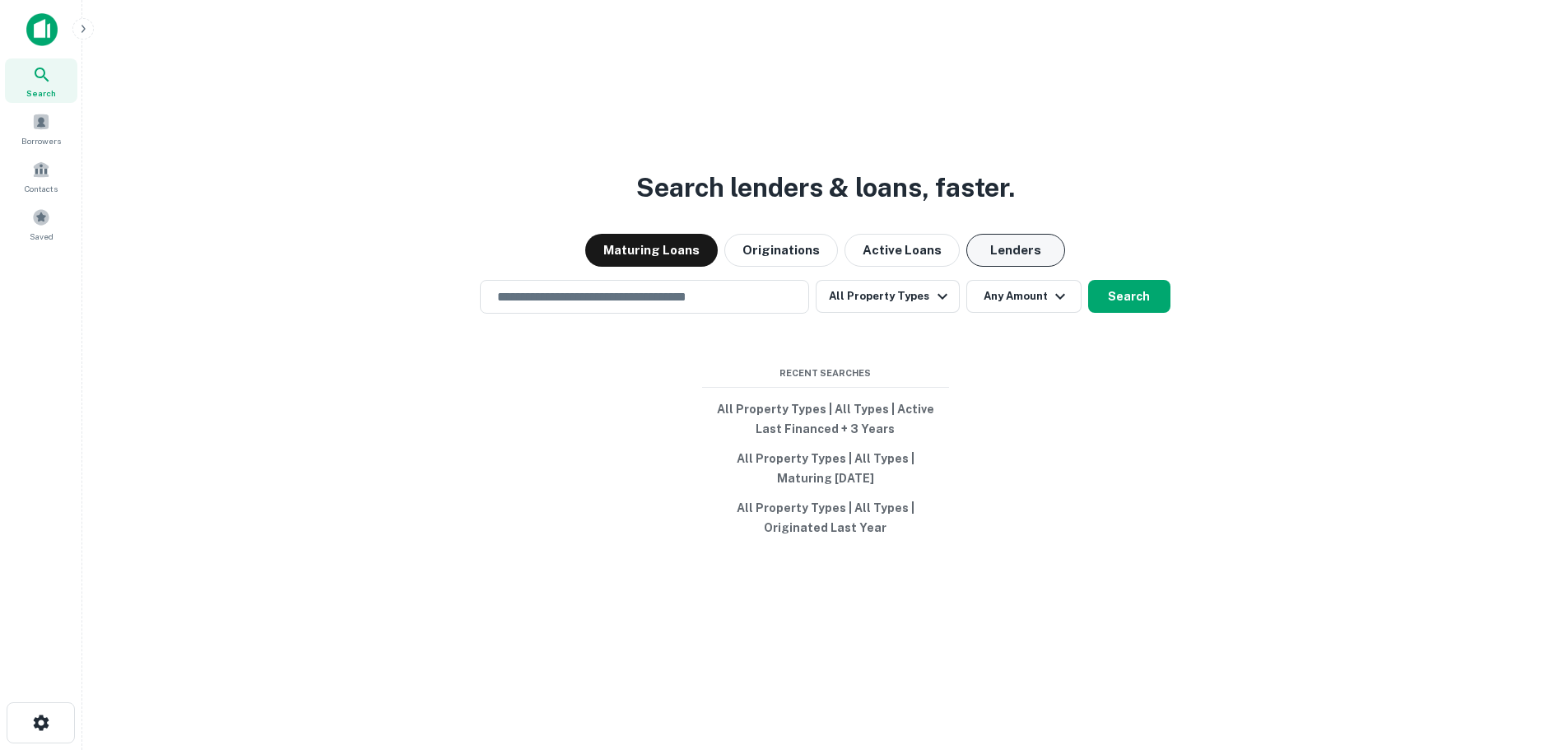
click at [1044, 251] on button "Lenders" at bounding box center [1015, 251] width 99 height 33
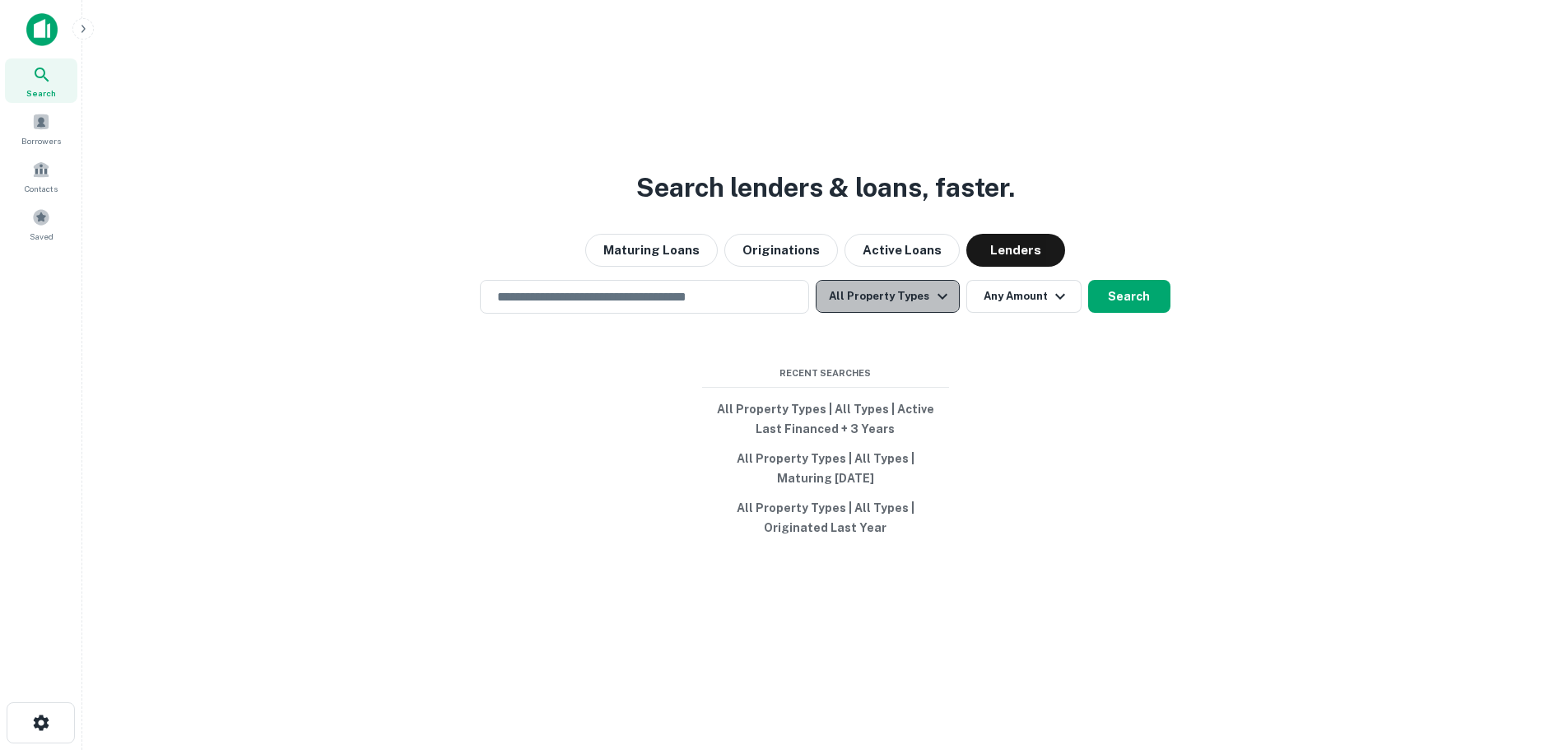
click at [945, 304] on icon "button" at bounding box center [942, 296] width 20 height 20
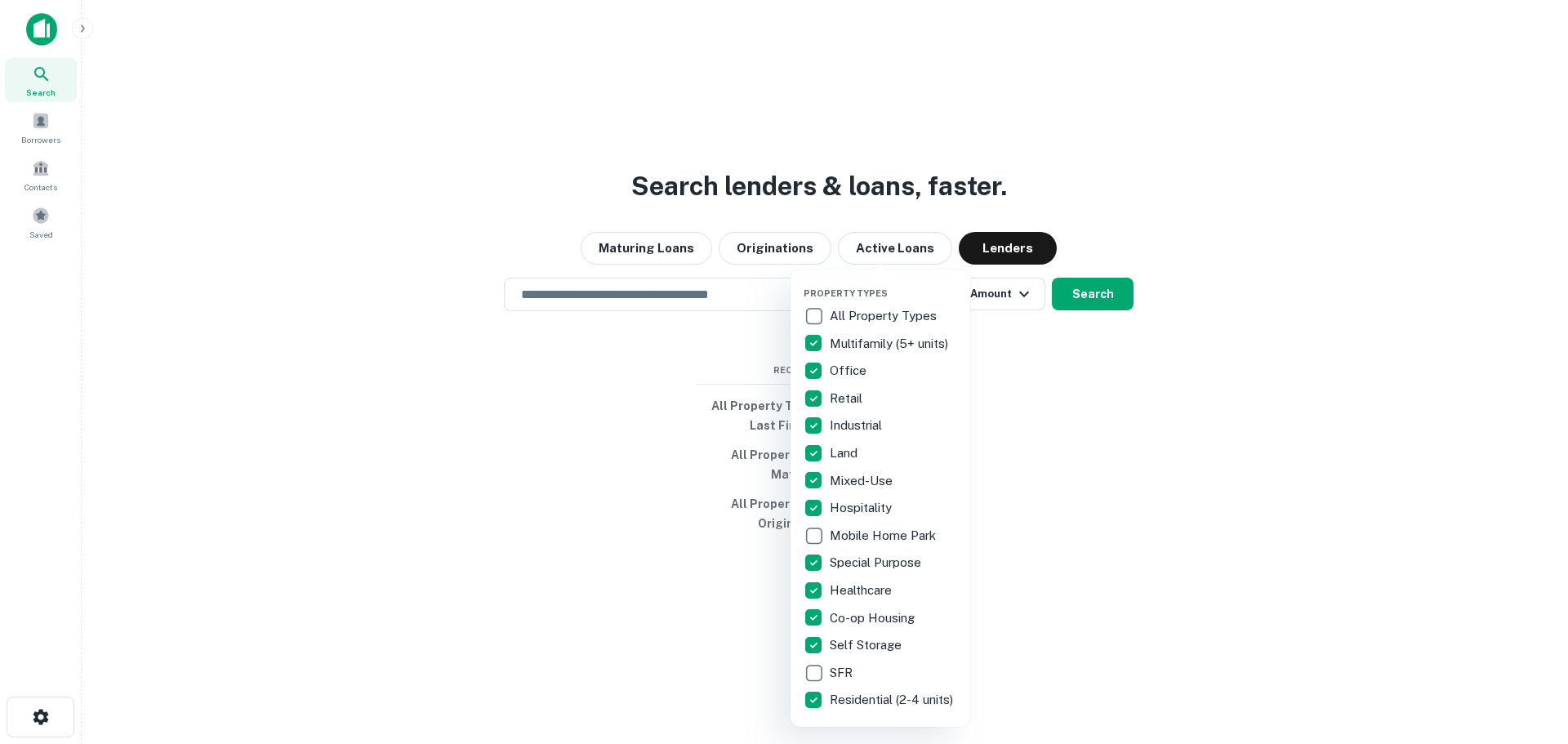
click at [1076, 289] on div at bounding box center [784, 372] width 1568 height 744
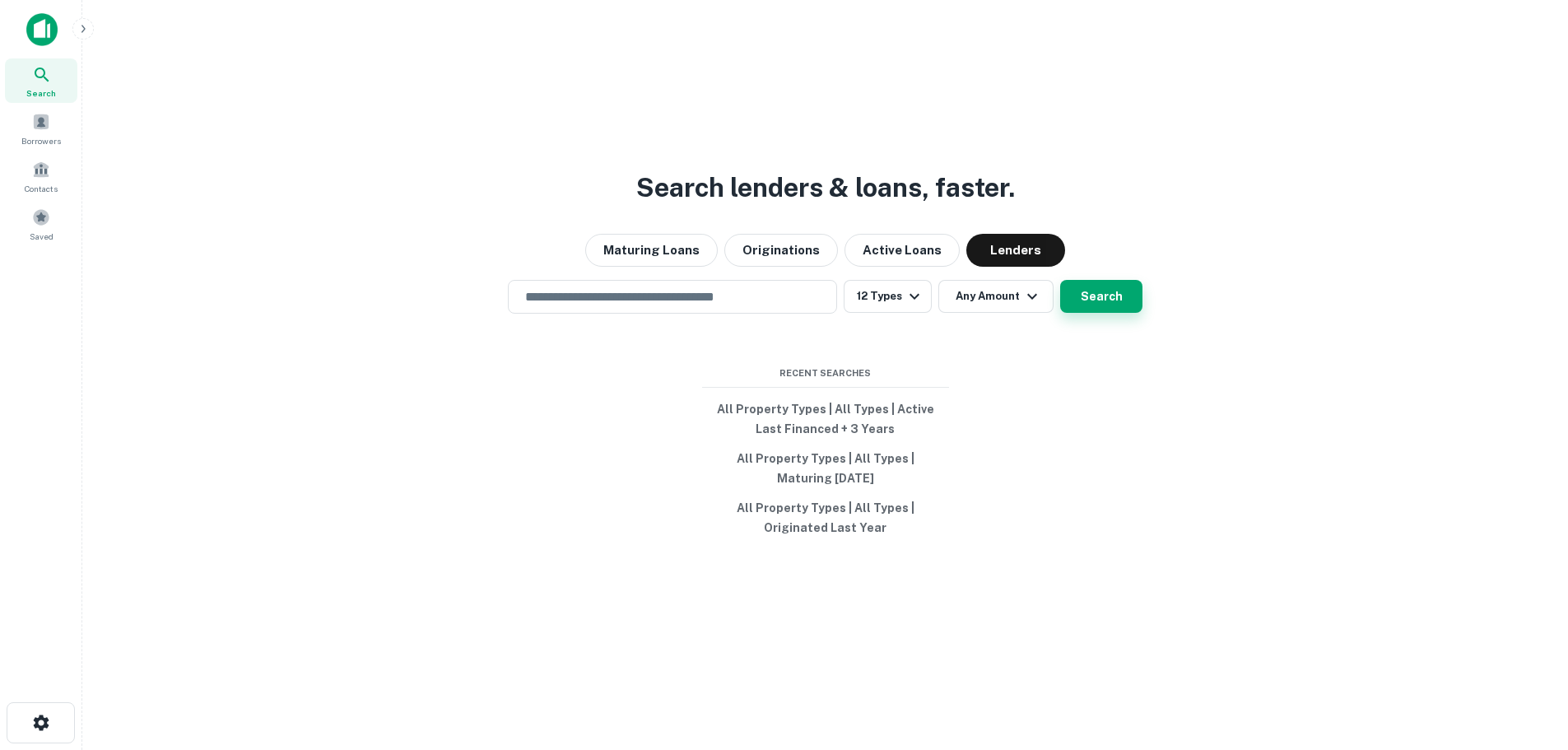
click at [1088, 286] on button "Search" at bounding box center [1101, 296] width 82 height 33
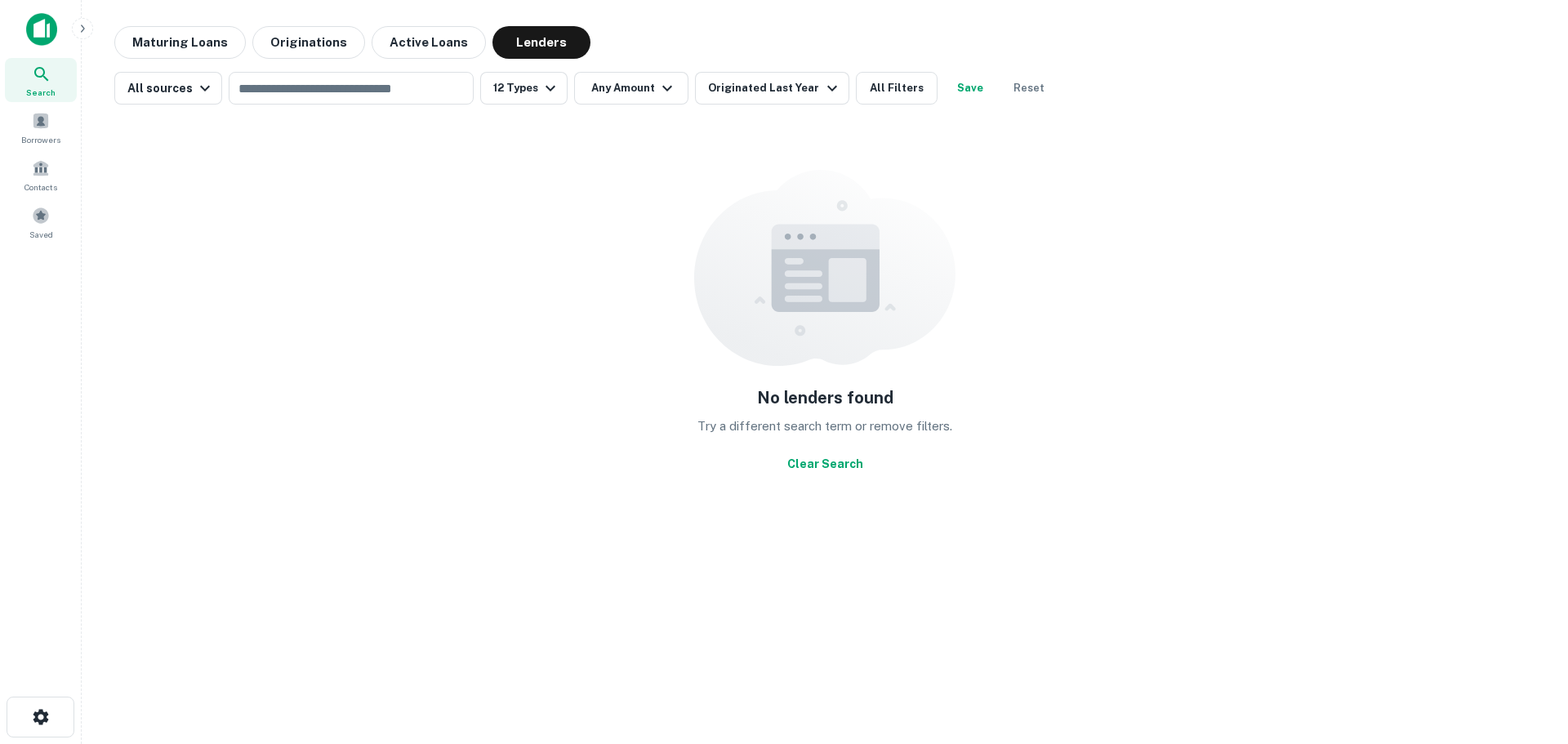
click at [39, 31] on img at bounding box center [42, 30] width 31 height 33
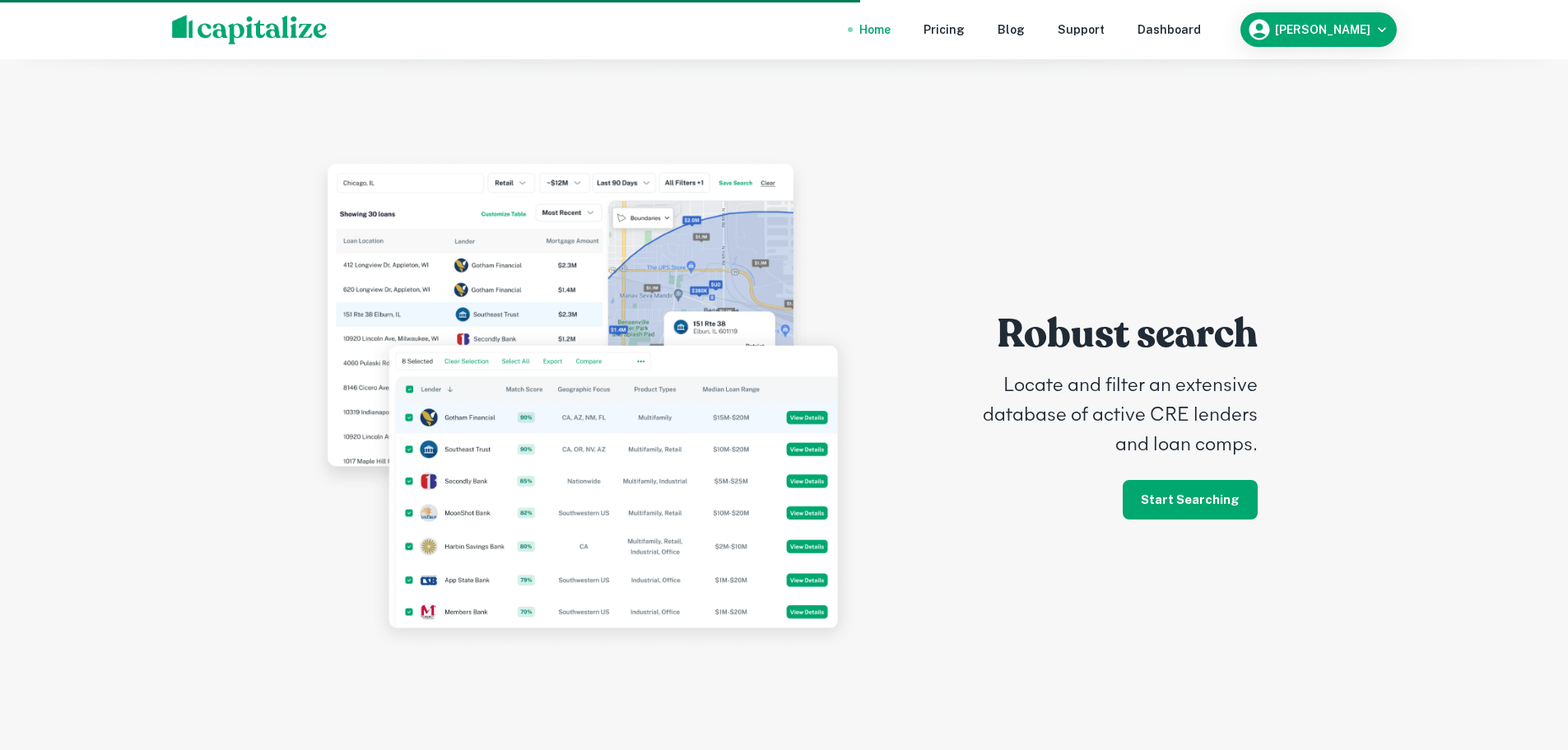
scroll to position [3621, 0]
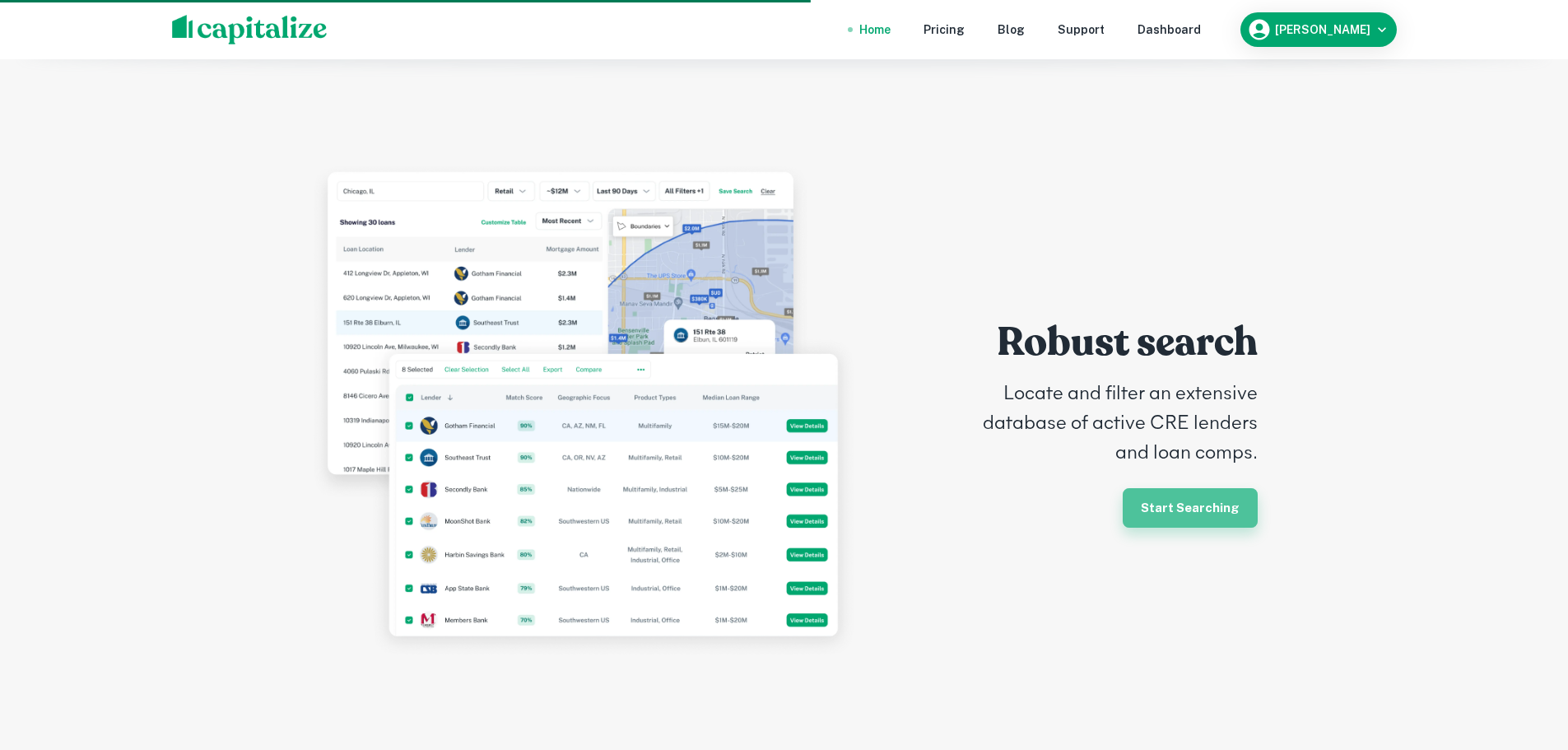
click at [1215, 488] on link "Start Searching" at bounding box center [1190, 508] width 135 height 40
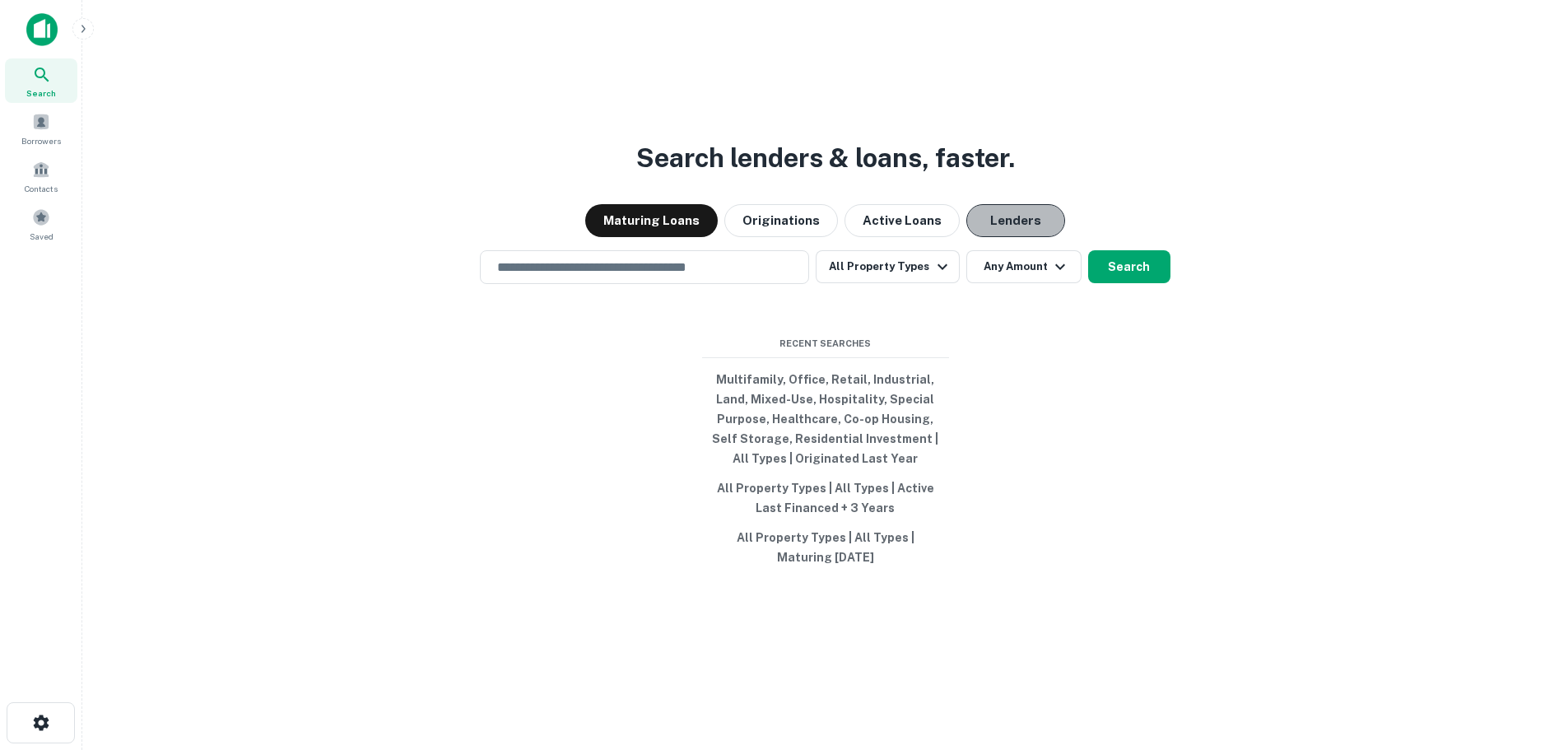
click at [1006, 225] on button "Lenders" at bounding box center [1015, 221] width 99 height 33
click at [996, 260] on button "Any Amount" at bounding box center [1024, 267] width 115 height 33
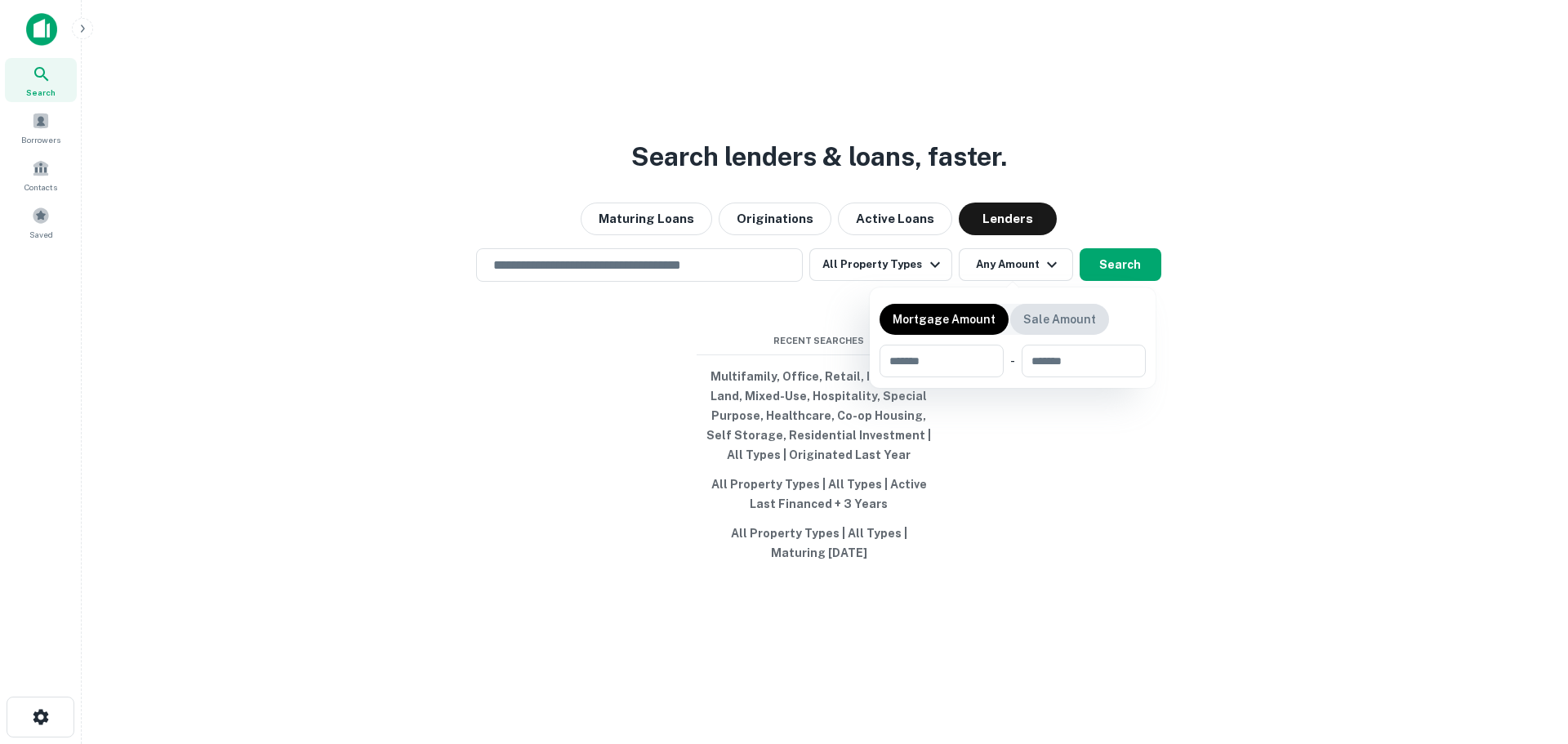
click at [1048, 332] on div "Sale Amount" at bounding box center [1059, 319] width 99 height 31
click at [947, 337] on div "Mortgage Amount Sale Amount ​ - ​" at bounding box center [1012, 337] width 266 height 81
click at [946, 327] on p "Mortgage Amount" at bounding box center [943, 319] width 103 height 18
click at [1142, 263] on div at bounding box center [784, 372] width 1568 height 744
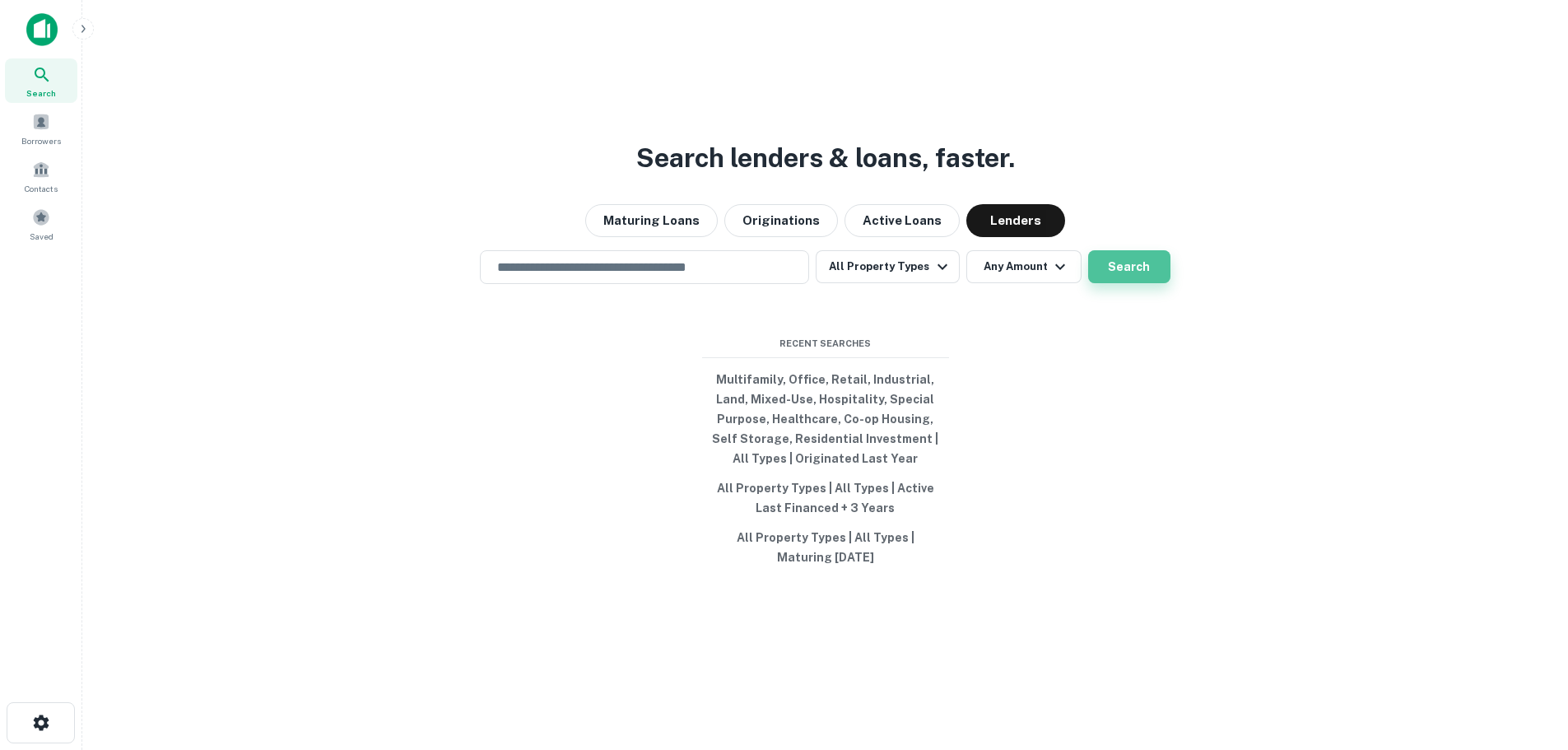
click at [1133, 262] on button "Search" at bounding box center [1128, 267] width 82 height 33
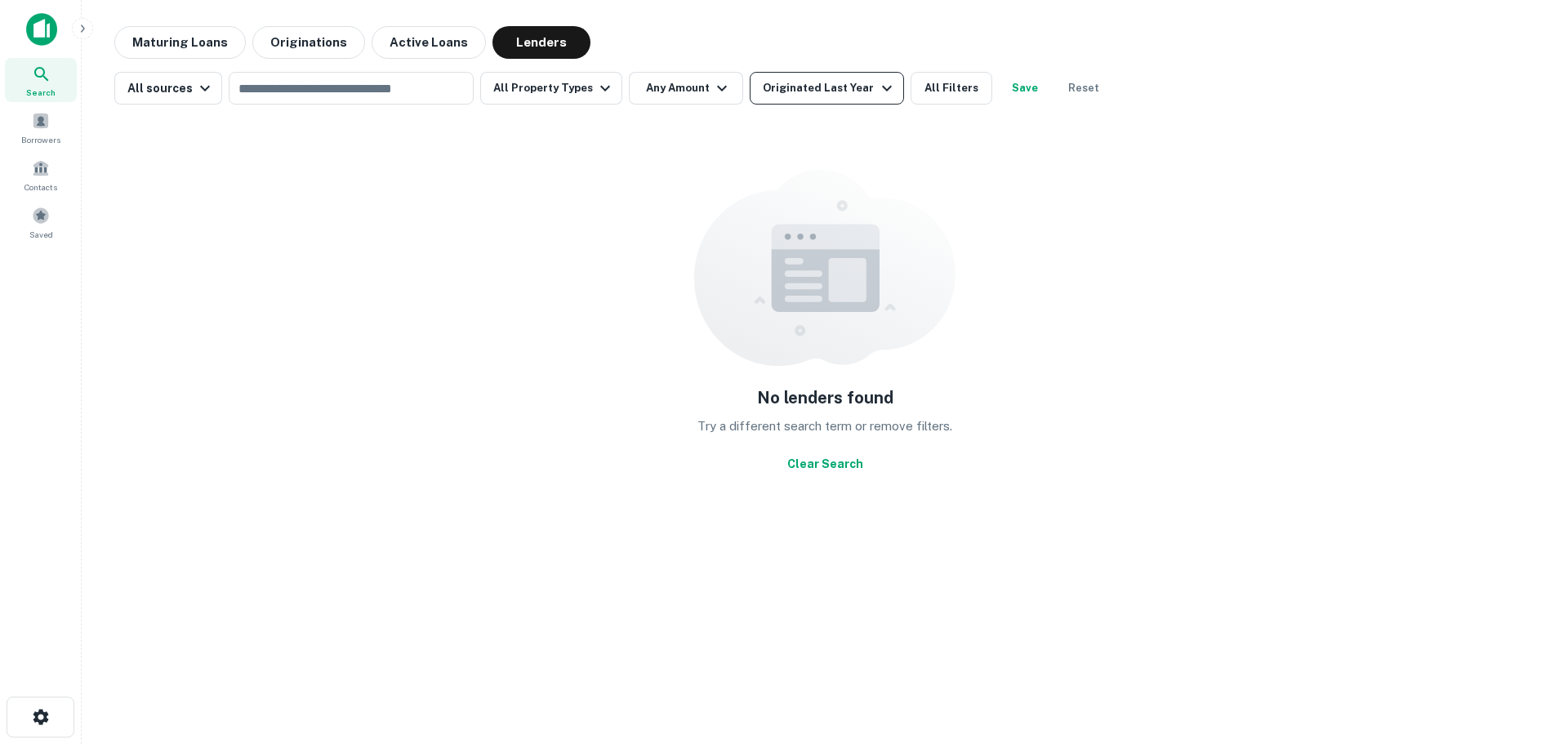
click at [857, 92] on div "Originated Last Year" at bounding box center [830, 88] width 133 height 20
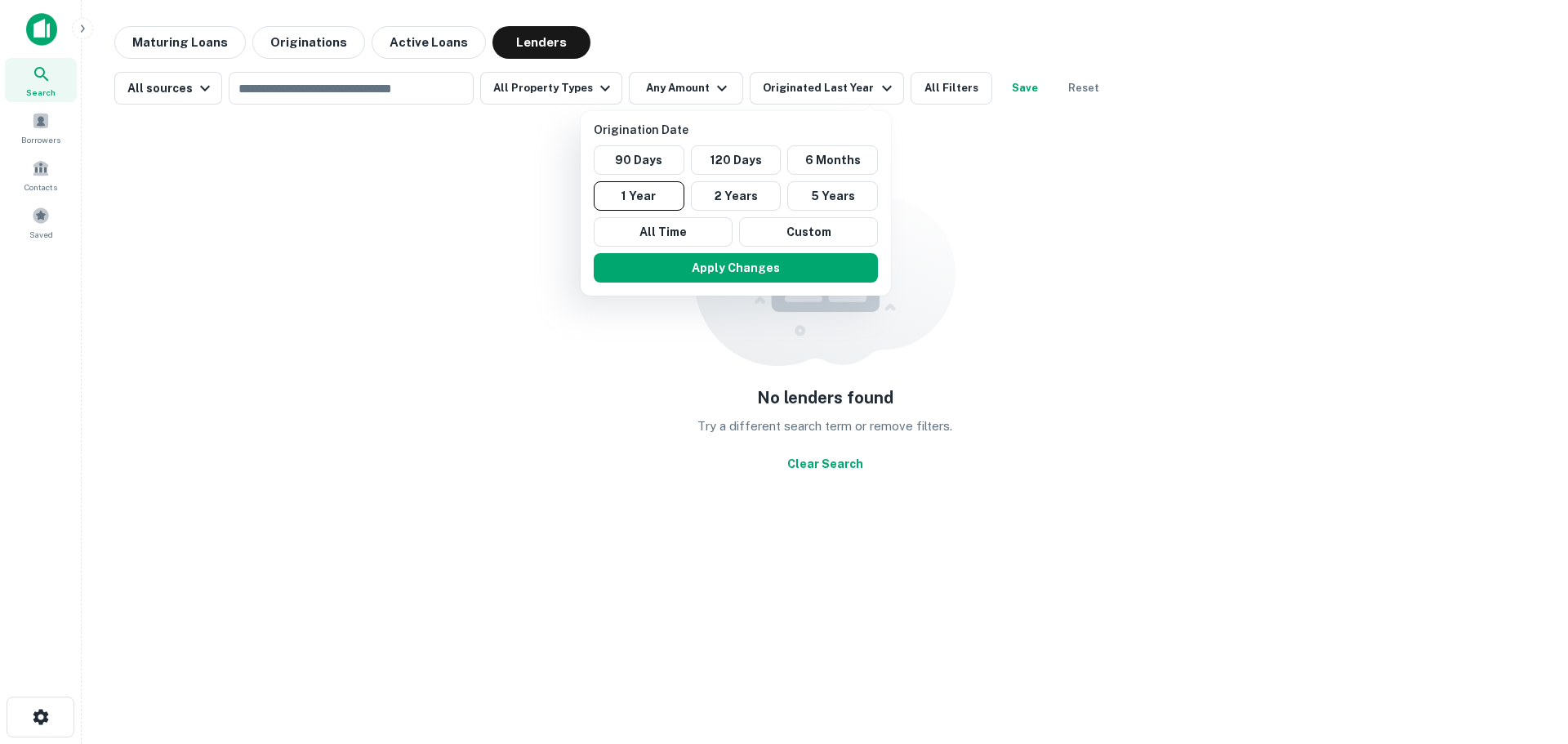
click at [696, 88] on div at bounding box center [784, 372] width 1568 height 744
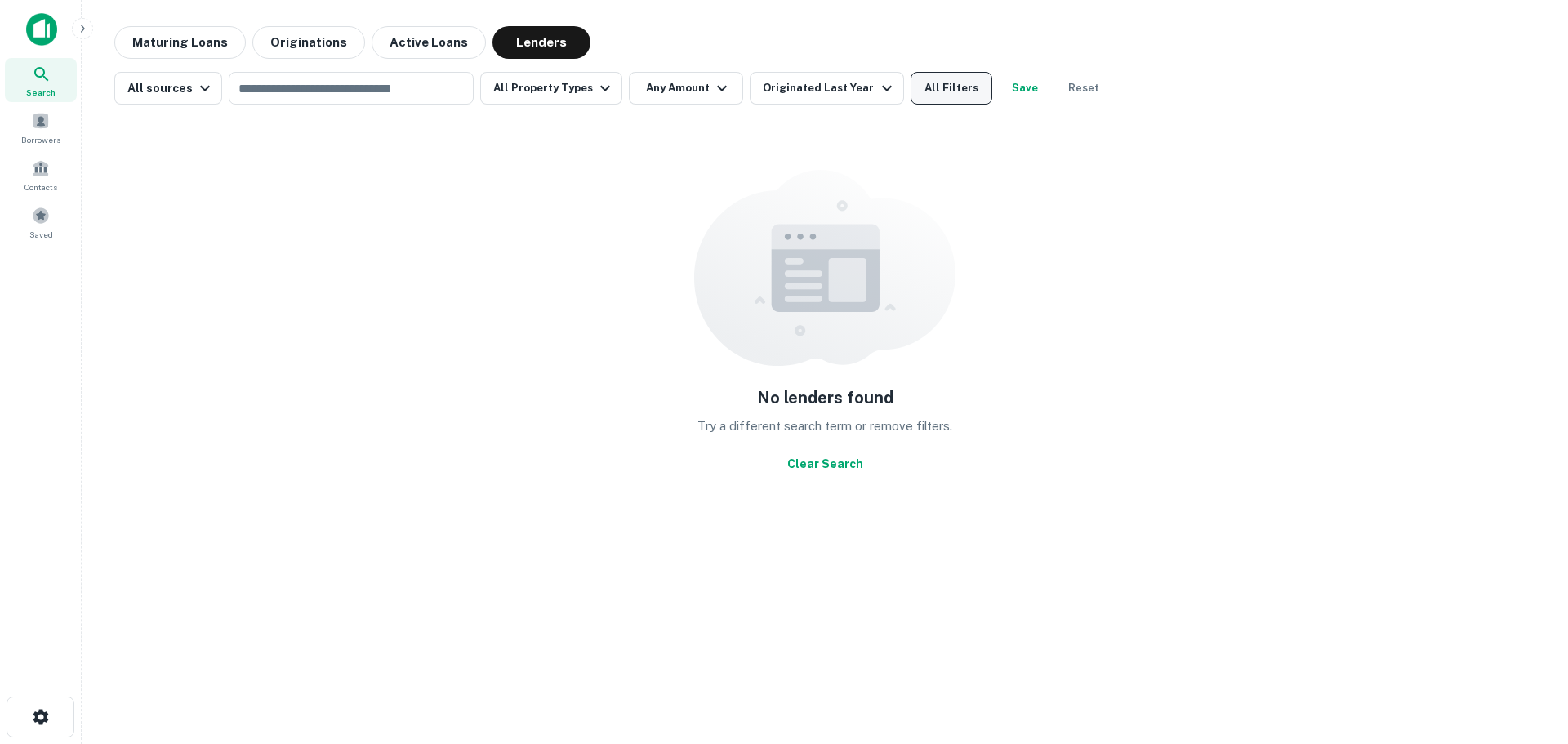
click at [920, 79] on button "All Filters" at bounding box center [951, 88] width 81 height 33
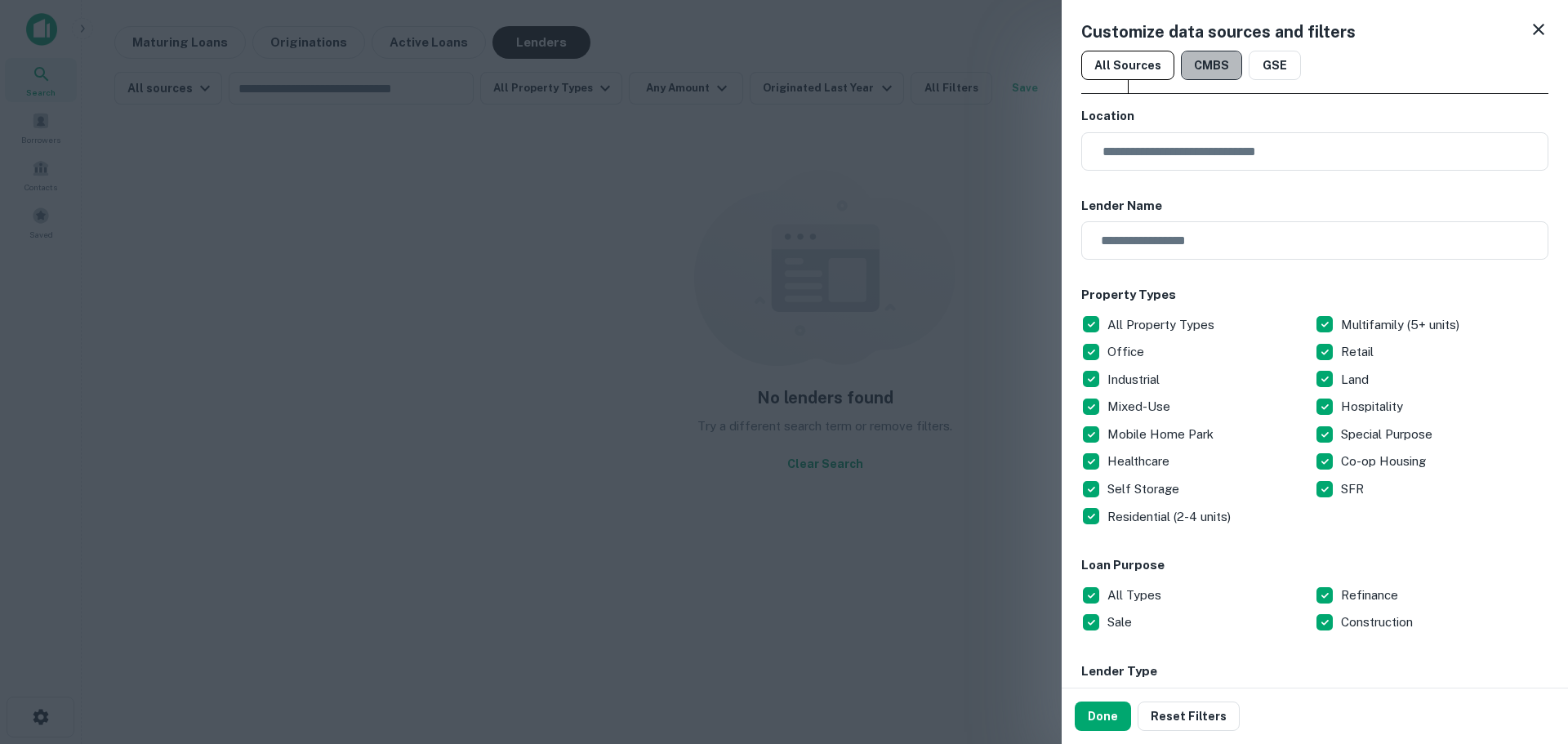
click at [1210, 78] on button "CMBS" at bounding box center [1212, 66] width 61 height 30
click at [1109, 65] on button "All Sources" at bounding box center [1127, 66] width 93 height 30
click at [1198, 72] on button "CMBS" at bounding box center [1212, 66] width 61 height 30
click at [1082, 718] on button "Done" at bounding box center [1103, 716] width 56 height 30
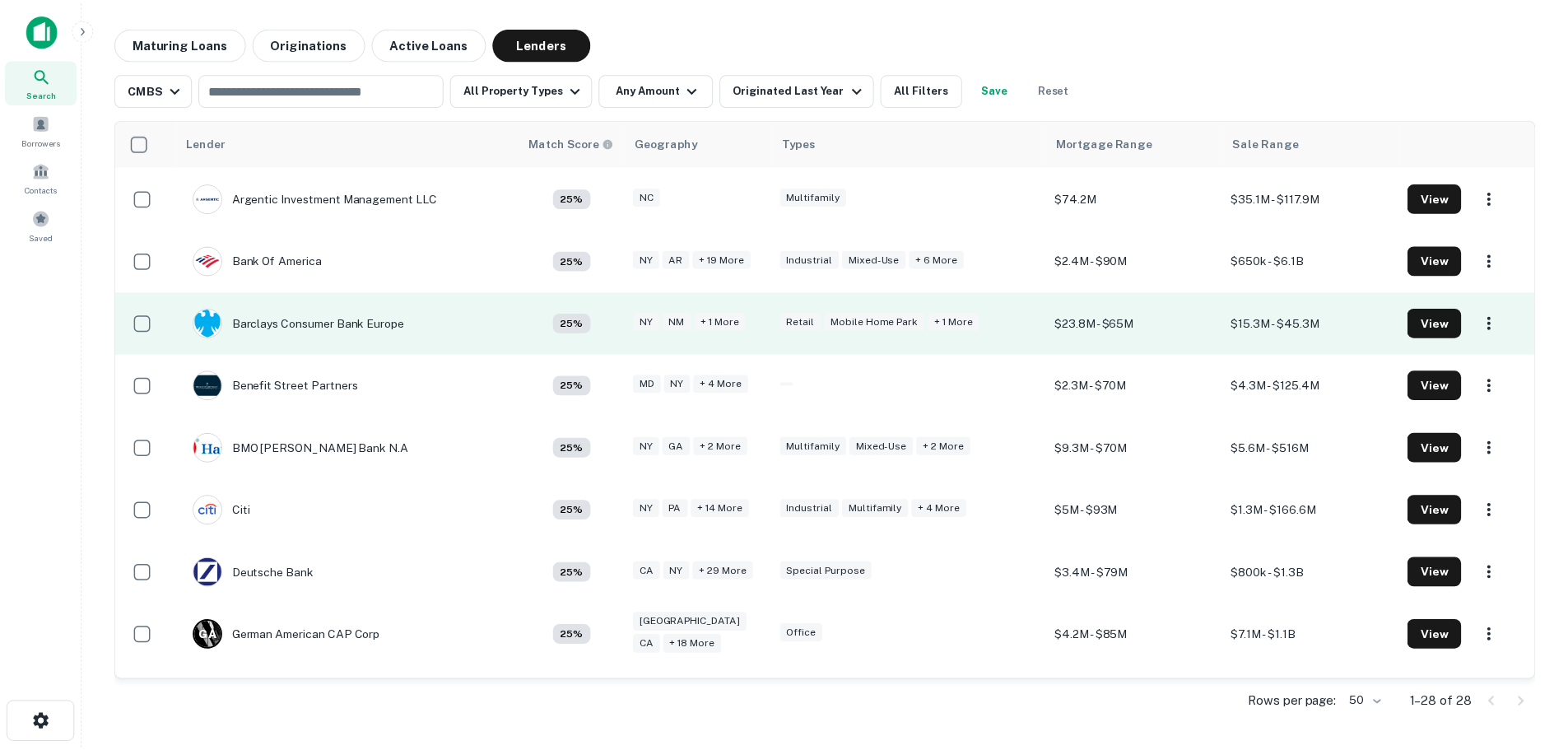
scroll to position [164, 0]
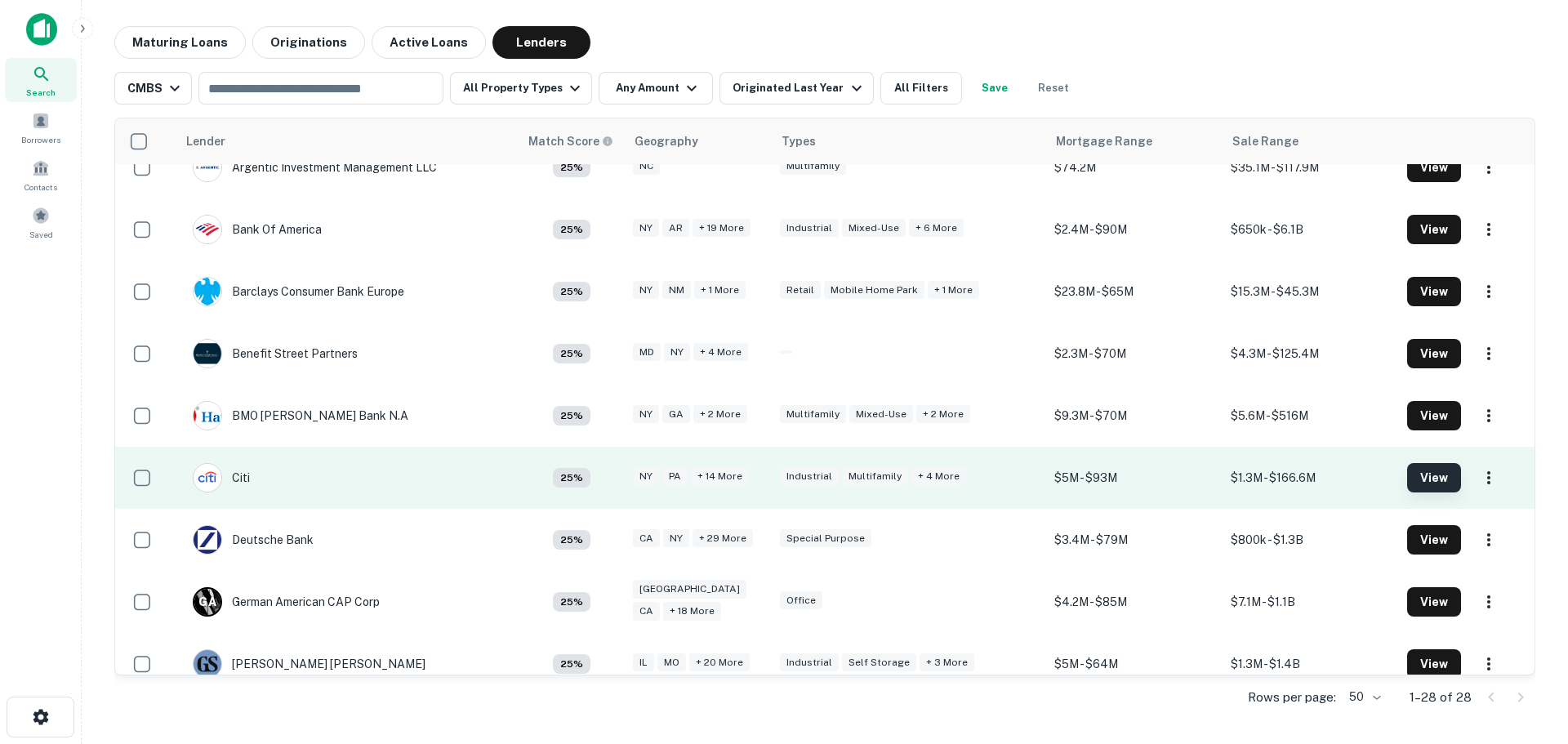
click at [1431, 479] on button "View" at bounding box center [1433, 477] width 54 height 30
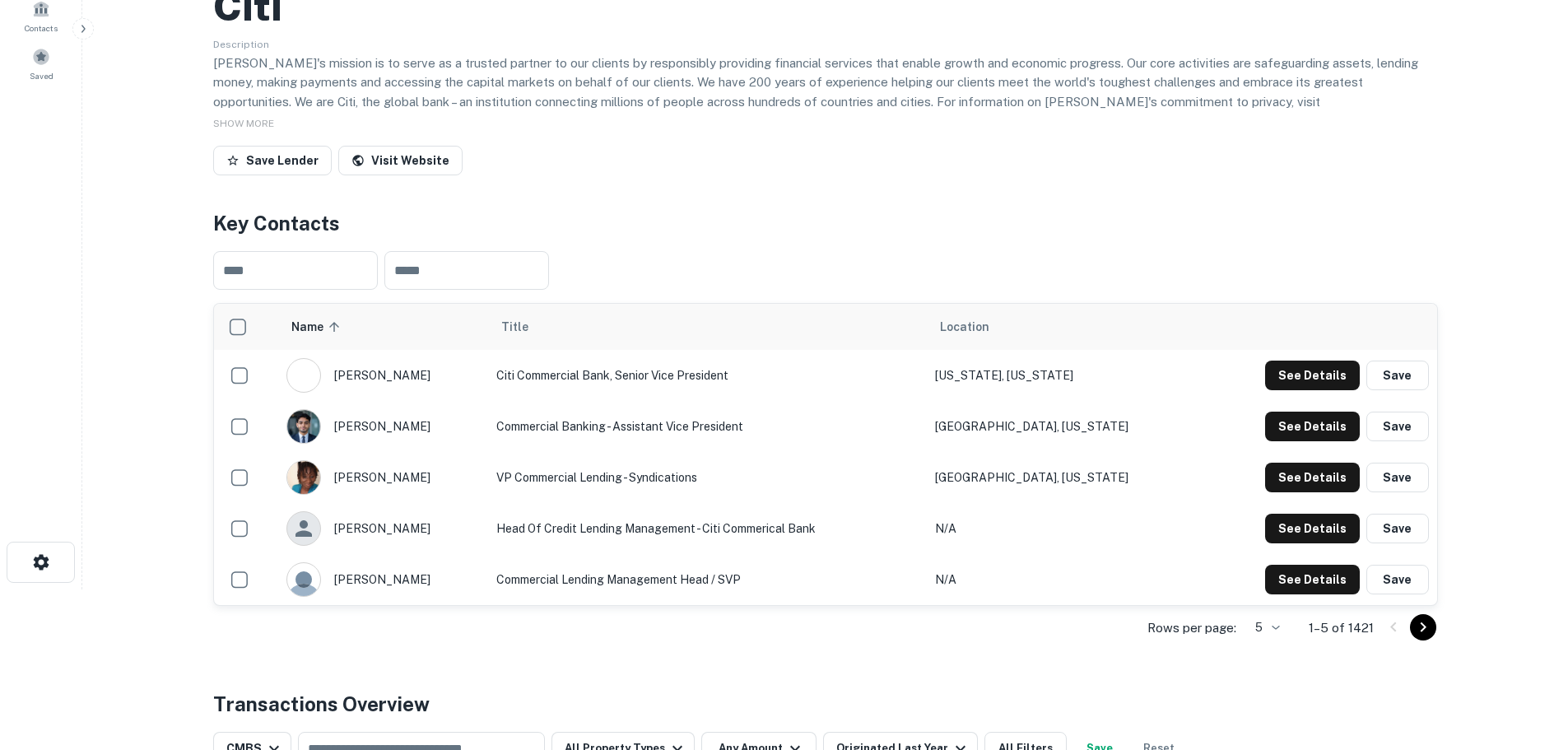
scroll to position [164, 0]
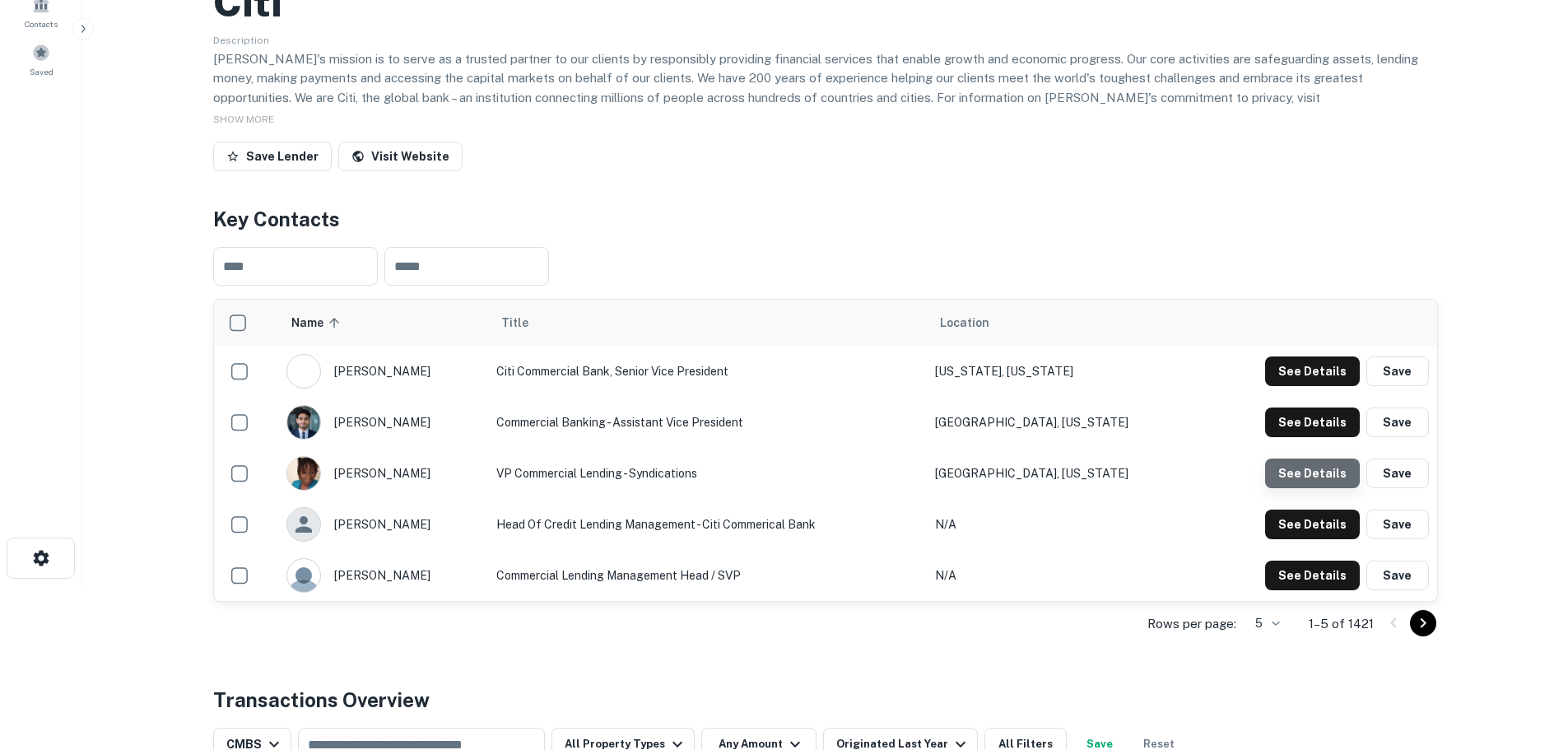
click at [1322, 386] on button "See Details" at bounding box center [1312, 372] width 95 height 30
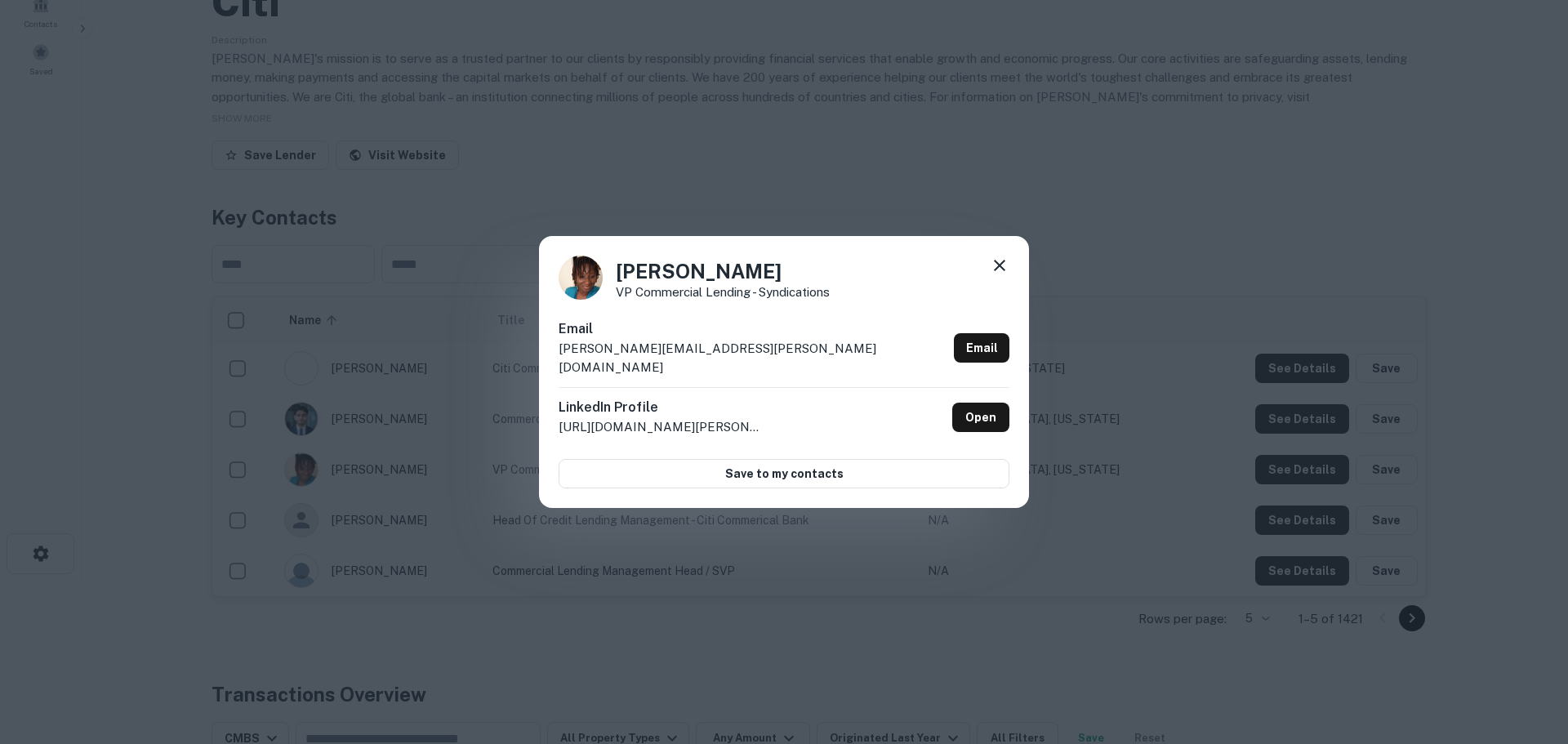
click at [994, 267] on icon at bounding box center [999, 266] width 20 height 20
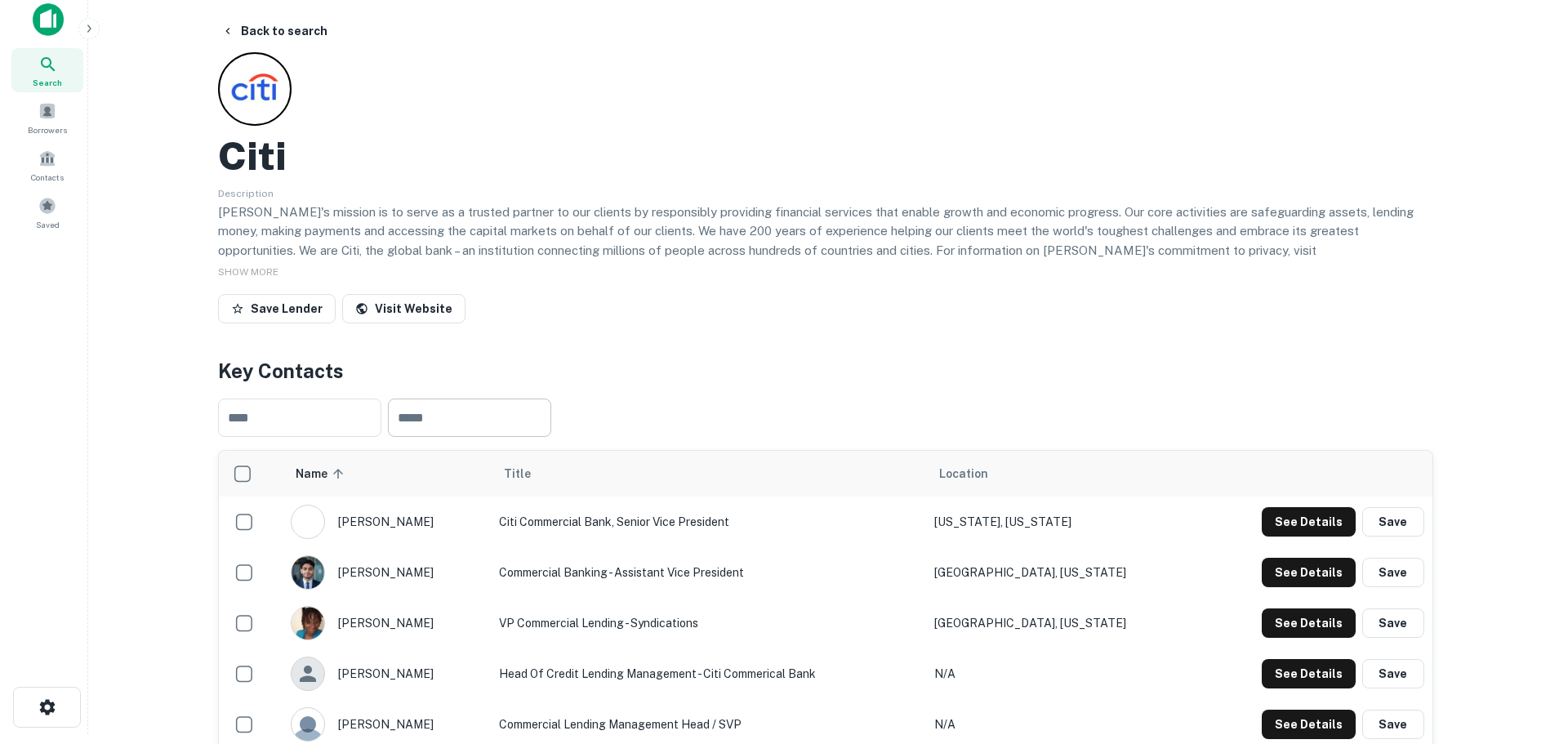
scroll to position [0, 0]
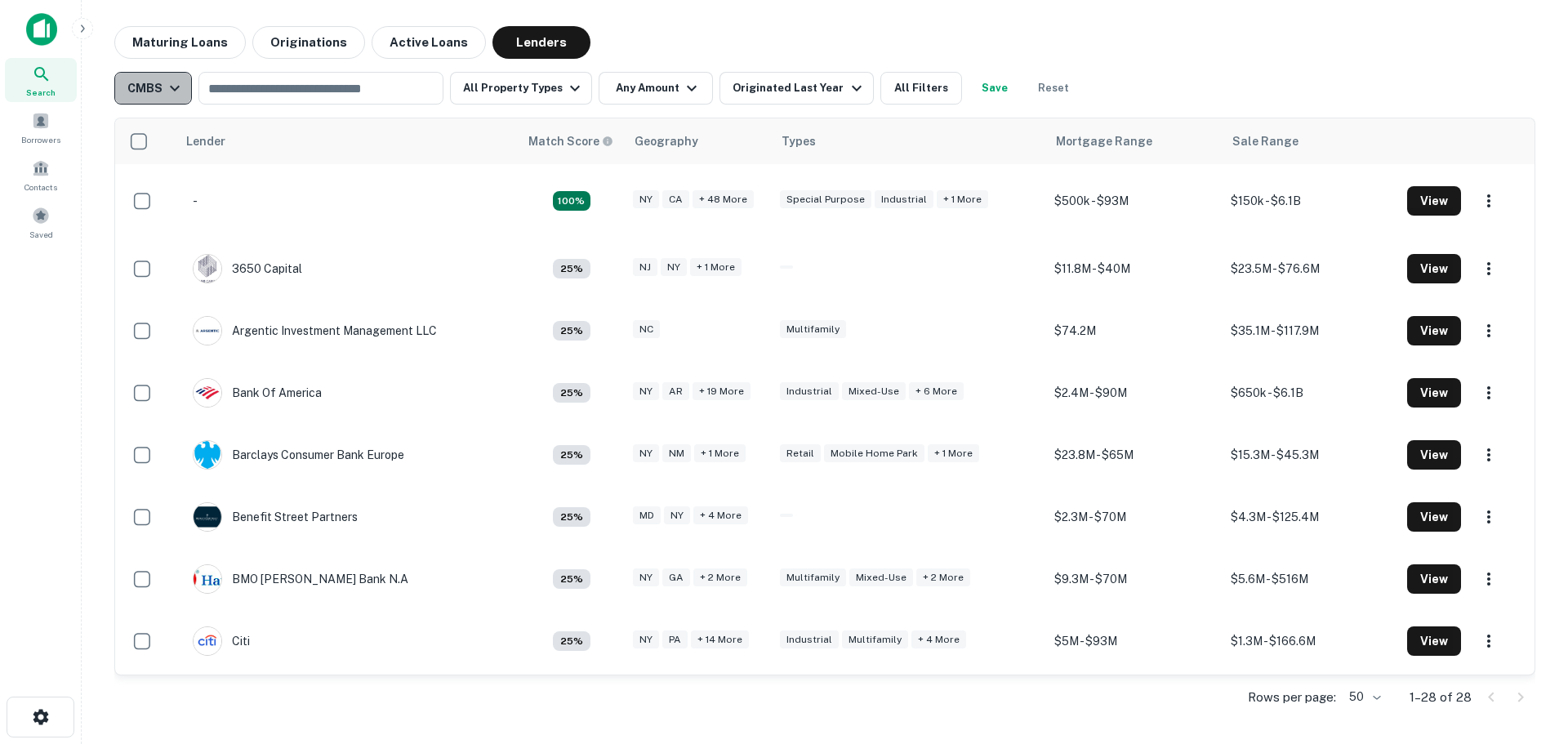
click at [170, 86] on icon "button" at bounding box center [174, 88] width 20 height 20
click at [133, 213] on div "GSE" at bounding box center [152, 210] width 121 height 20
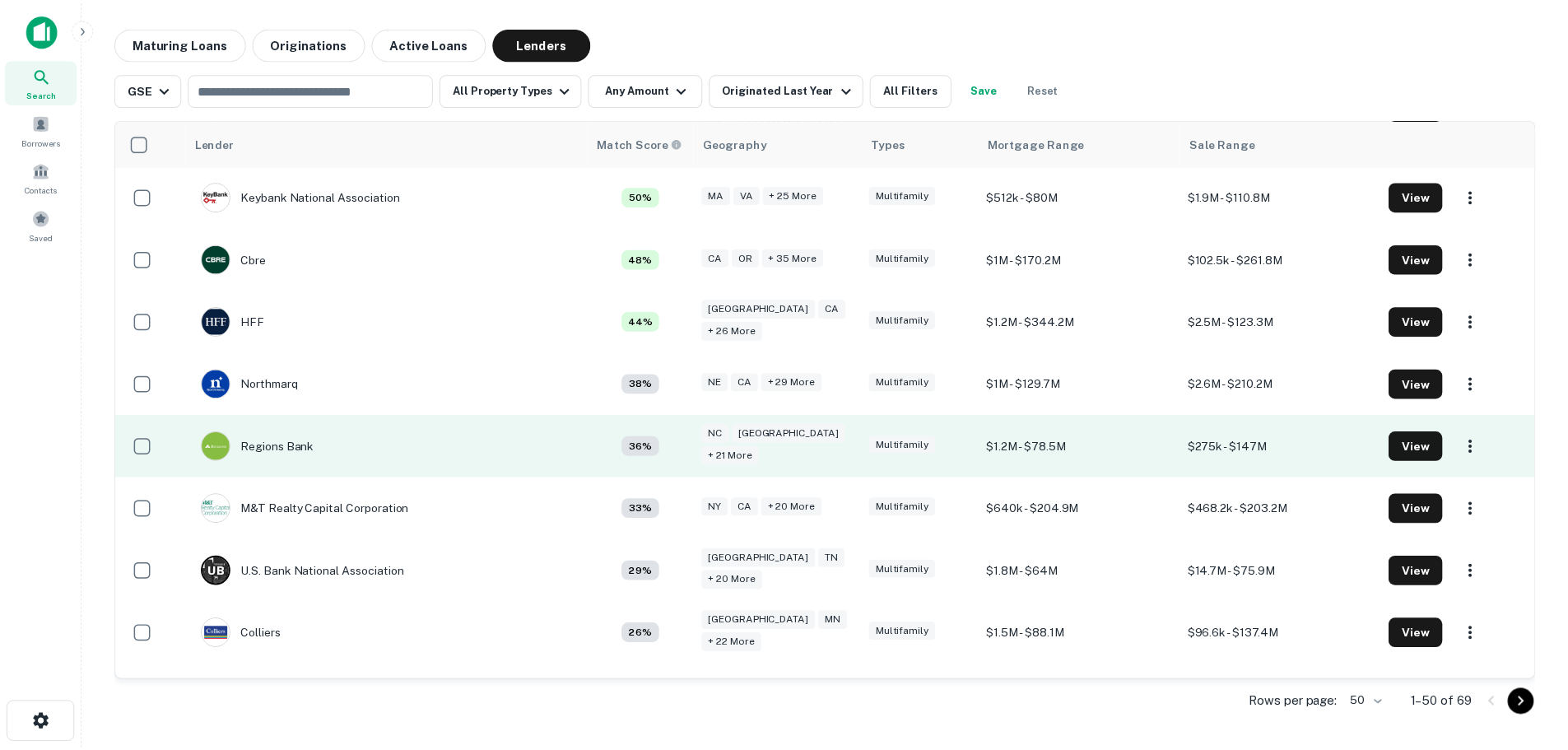
scroll to position [659, 0]
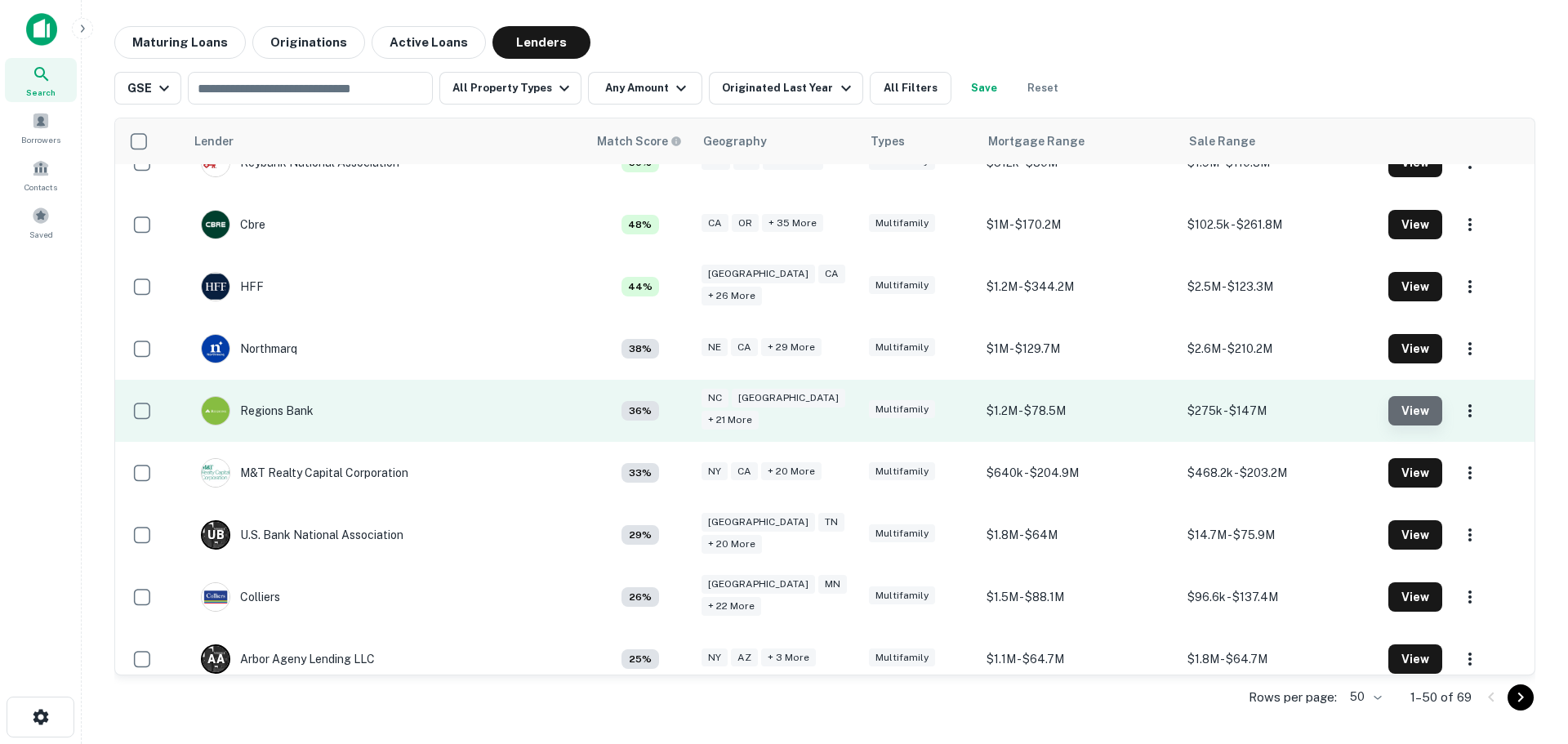
click at [1408, 411] on button "View" at bounding box center [1414, 411] width 54 height 30
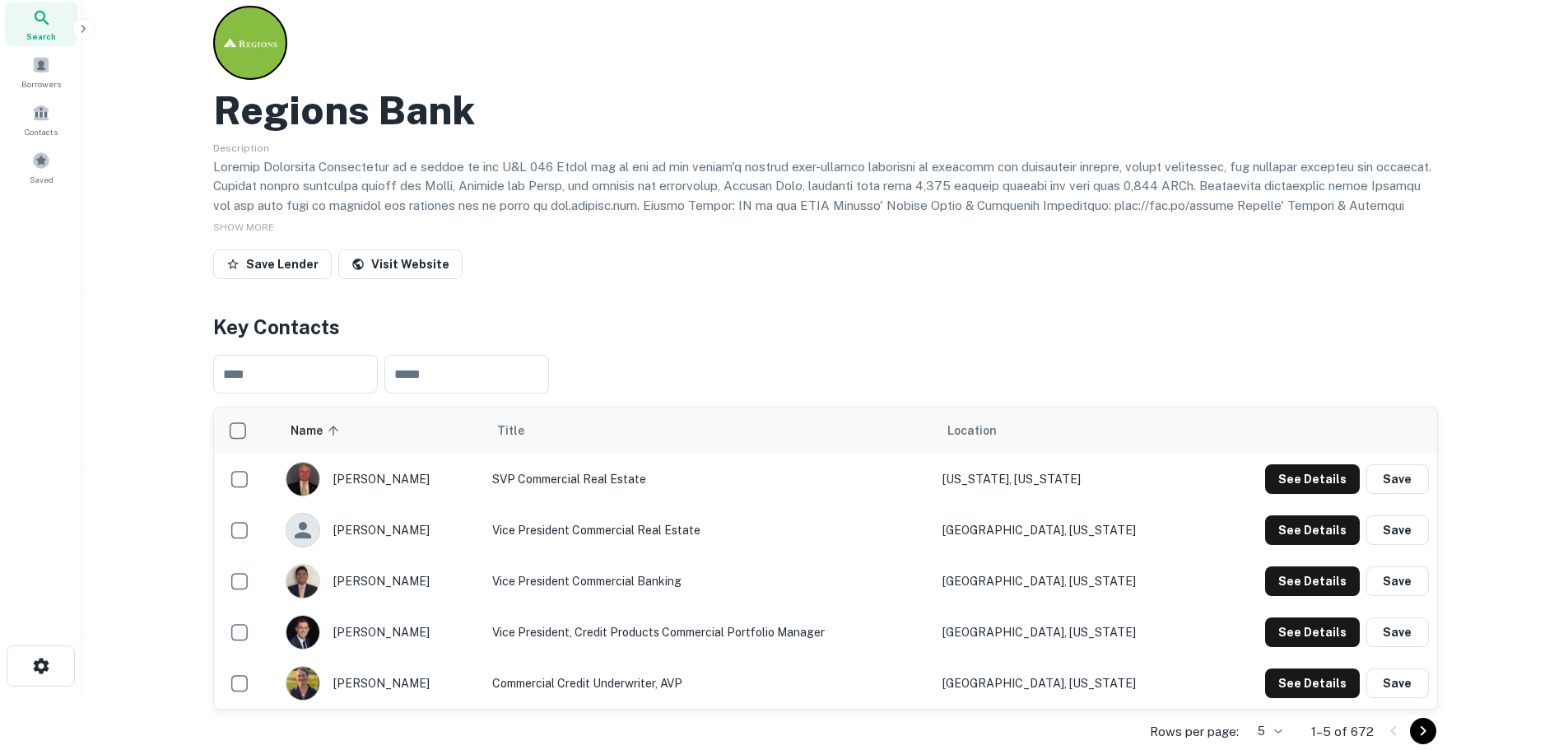
scroll to position [82, 0]
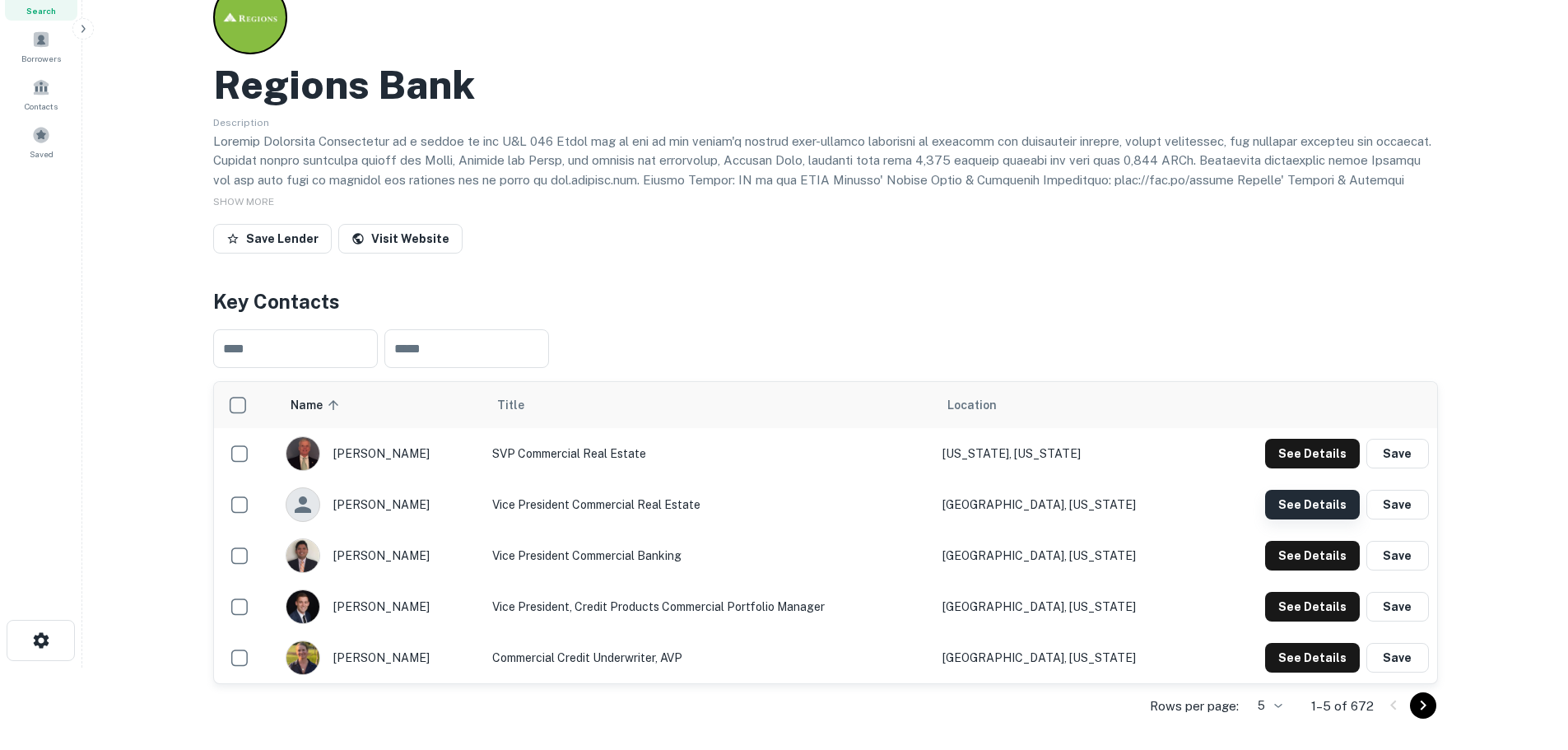
click at [1290, 468] on button "See Details" at bounding box center [1312, 454] width 95 height 30
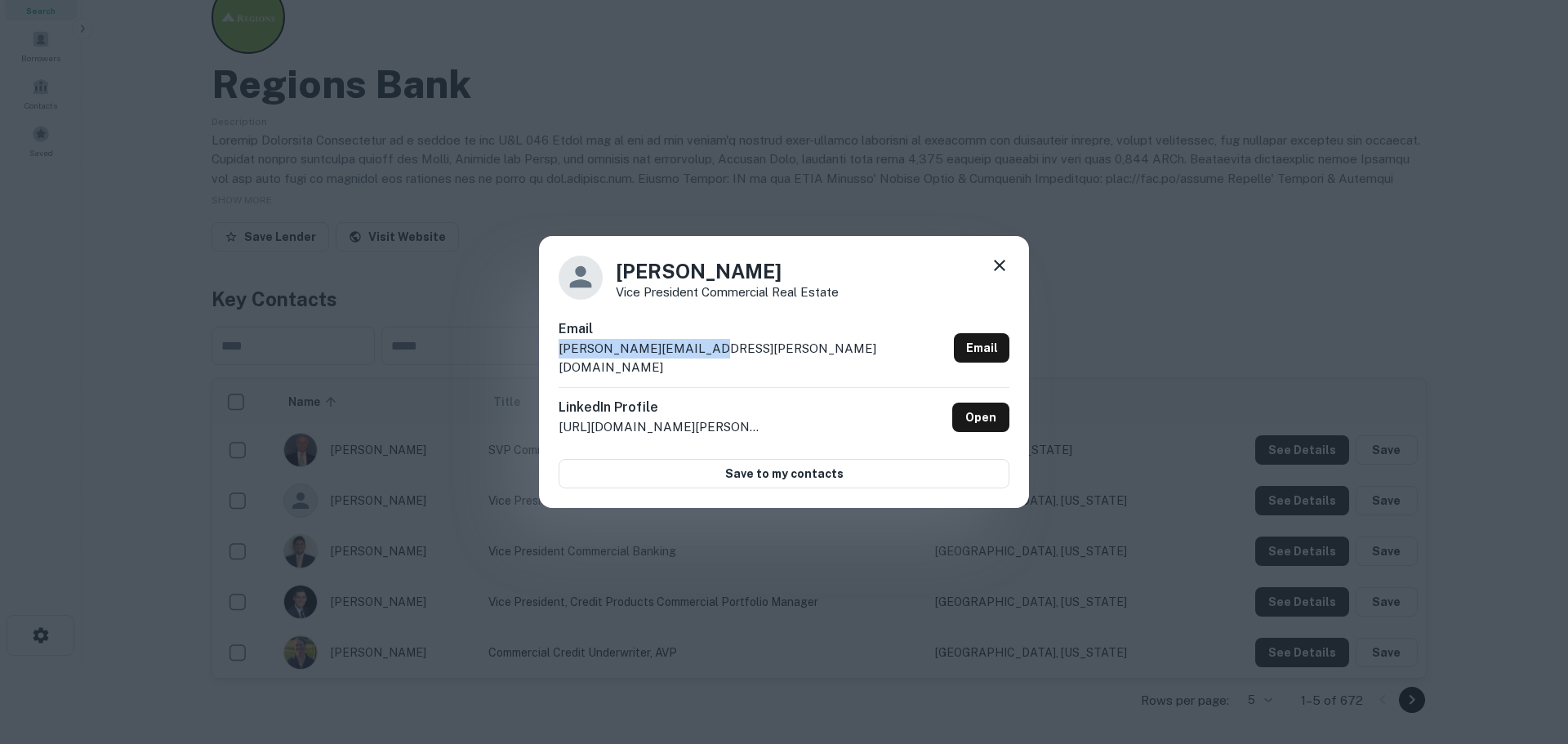
drag, startPoint x: 703, startPoint y: 359, endPoint x: 537, endPoint y: 360, distance: 166.0
click at [537, 360] on div "Nick Welch Vice President Commercial Real Estate Email nick.welch@regions.com E…" at bounding box center [784, 372] width 1568 height 744
copy p "nick.welch@regions.com"
click at [1002, 266] on icon at bounding box center [999, 266] width 20 height 20
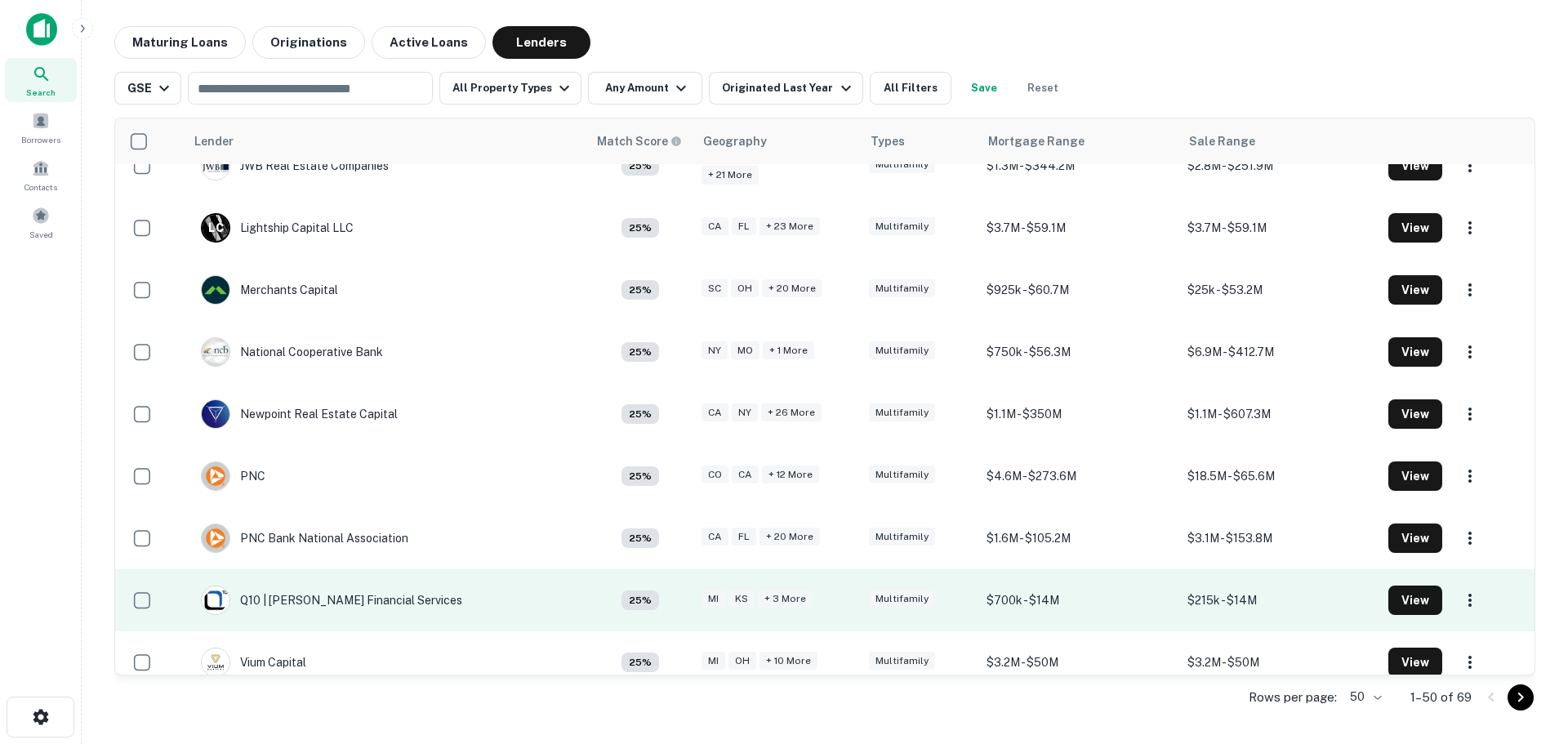
scroll to position [2604, 0]
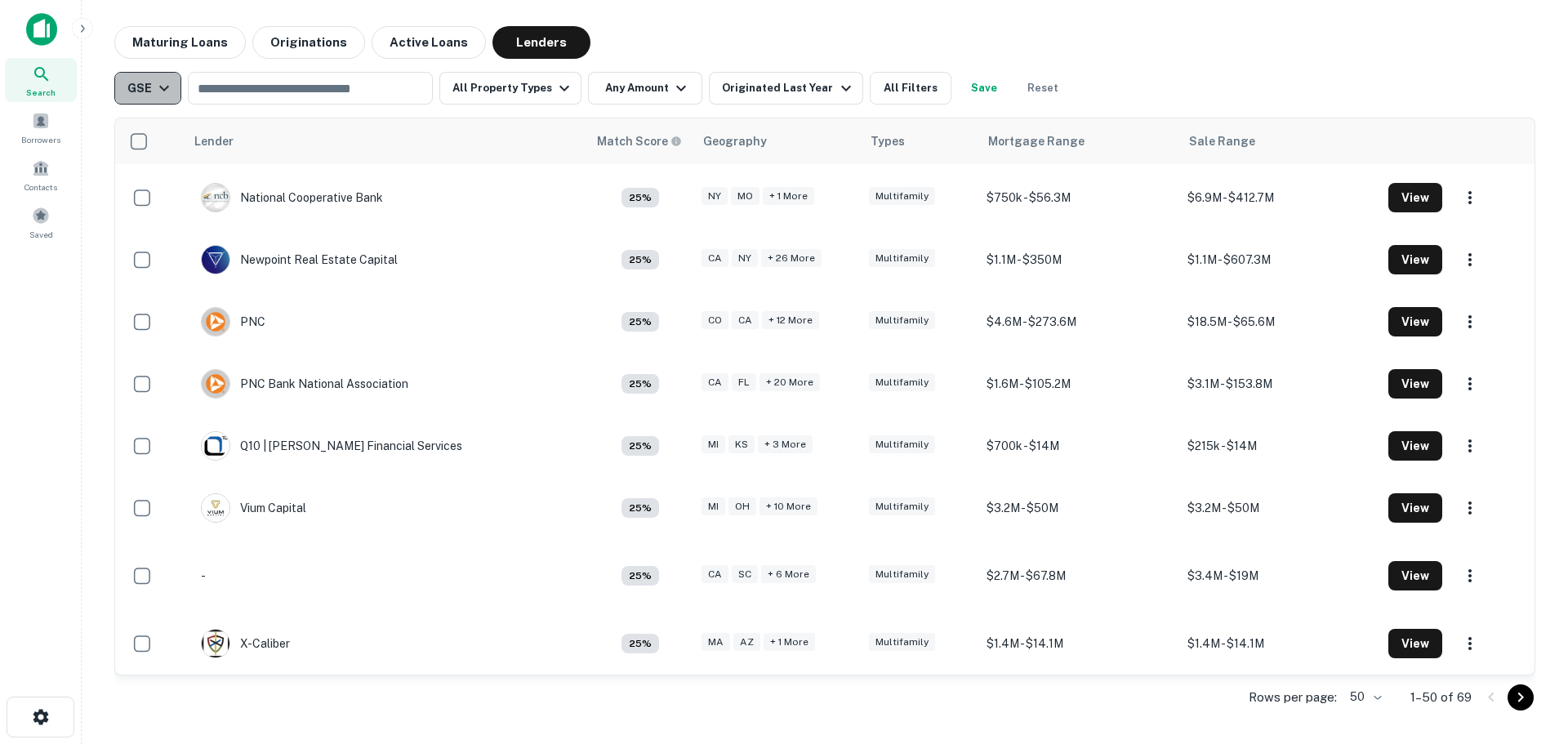
click at [162, 88] on icon "button" at bounding box center [164, 88] width 10 height 6
click at [121, 137] on div "Data Source All sources CMBS GSE" at bounding box center [147, 171] width 134 height 107
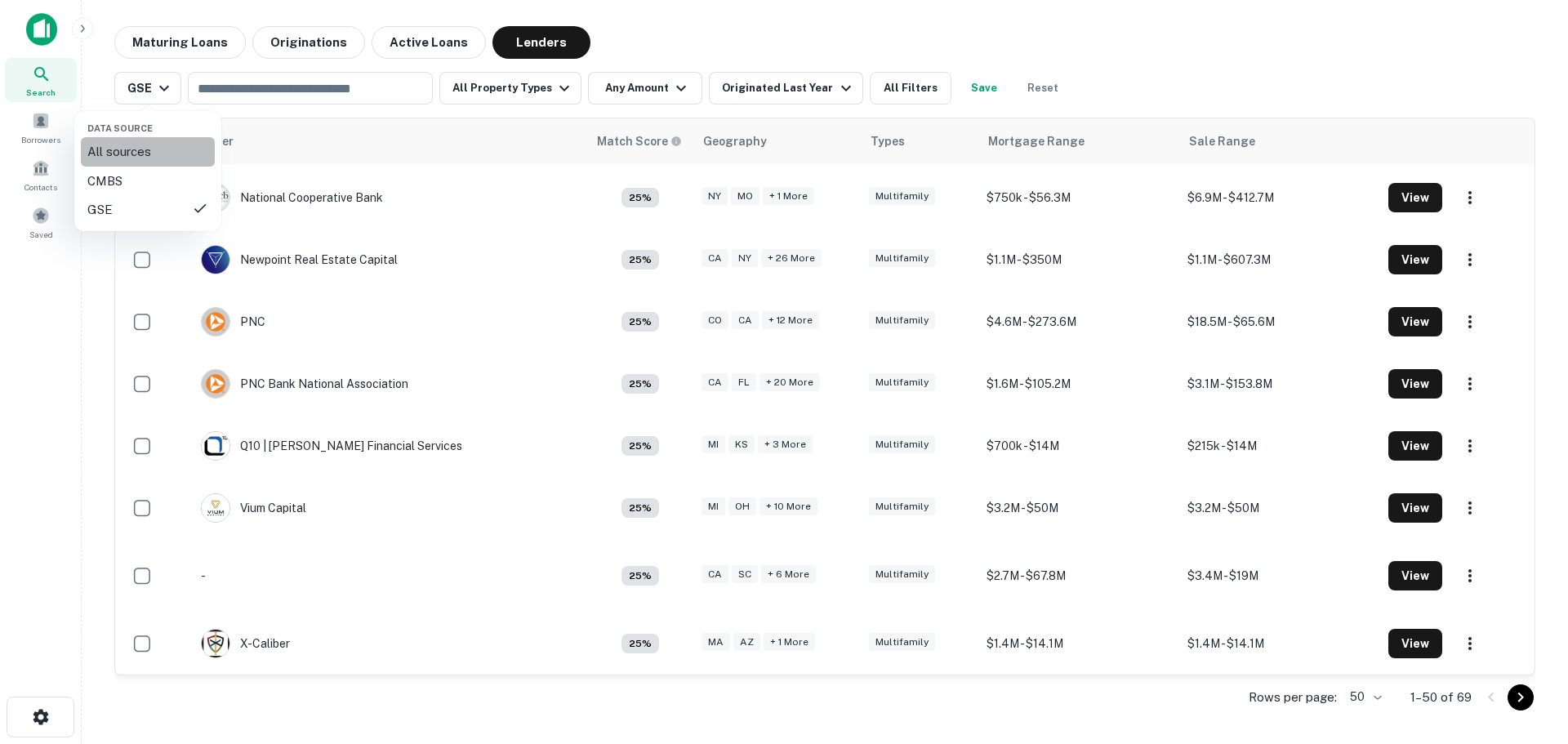
click at [129, 147] on div "All sources" at bounding box center [147, 152] width 121 height 20
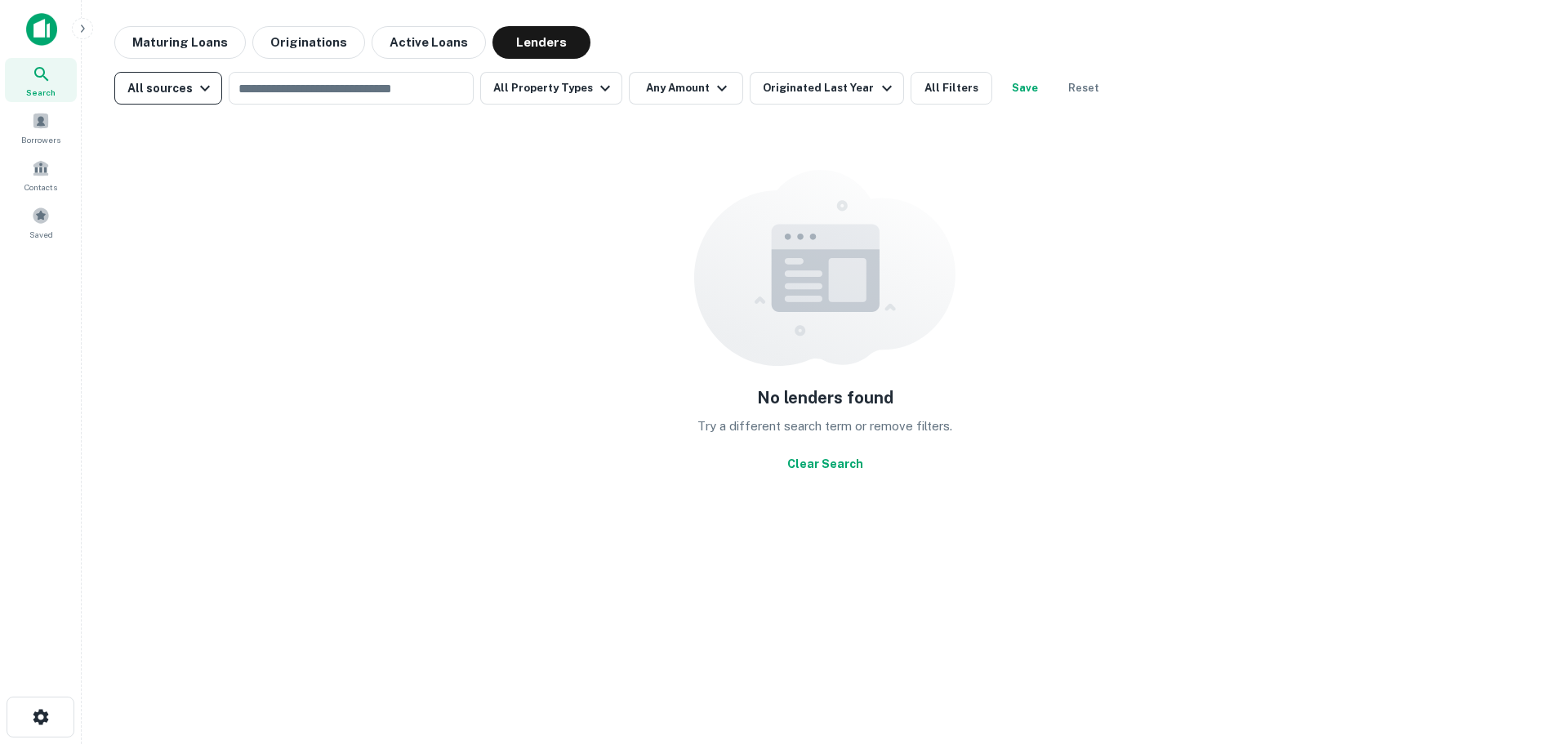
click at [181, 91] on div "All sources" at bounding box center [171, 88] width 87 height 20
click at [156, 184] on div "CMBS" at bounding box center [166, 181] width 121 height 20
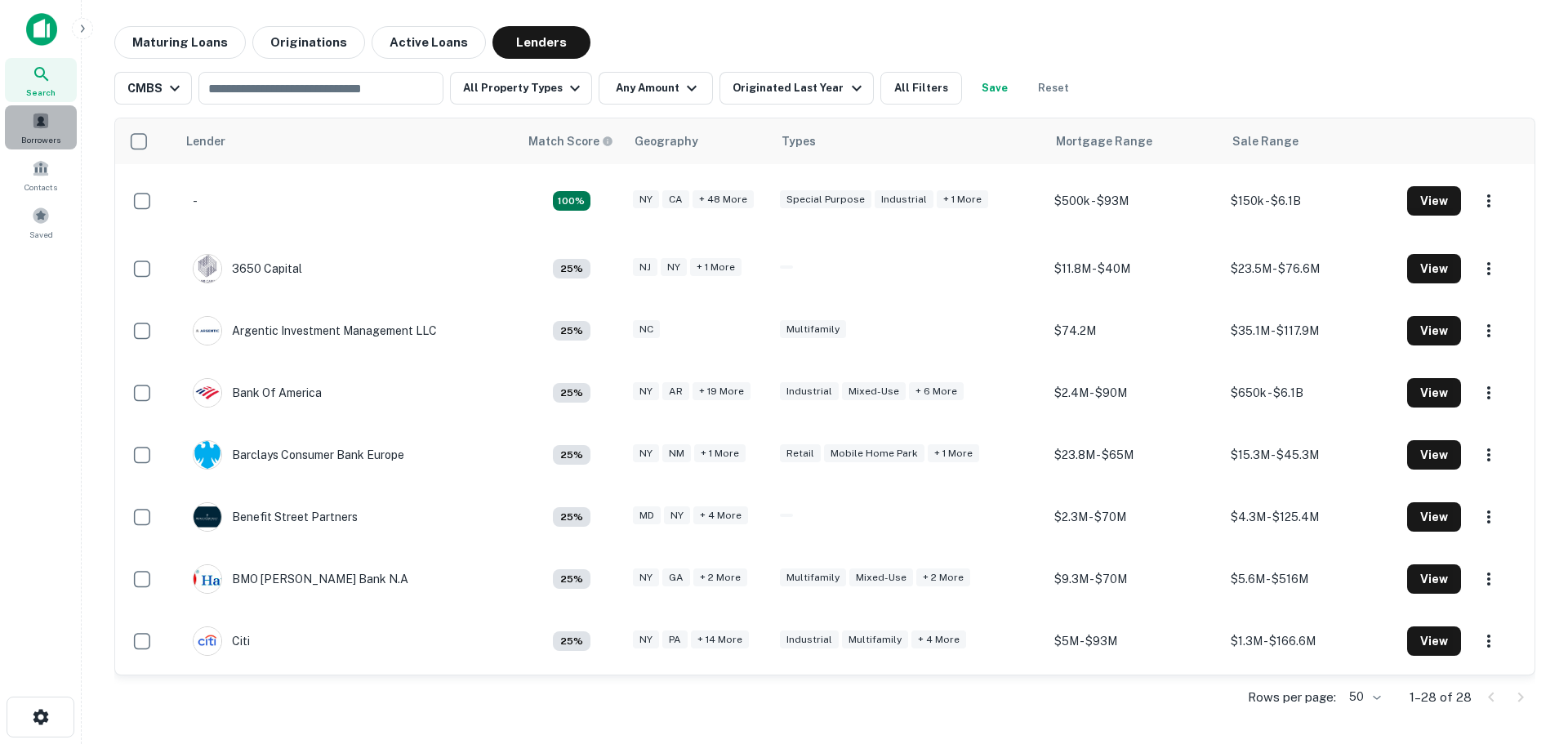
click at [38, 134] on span "Borrowers" at bounding box center [41, 140] width 40 height 13
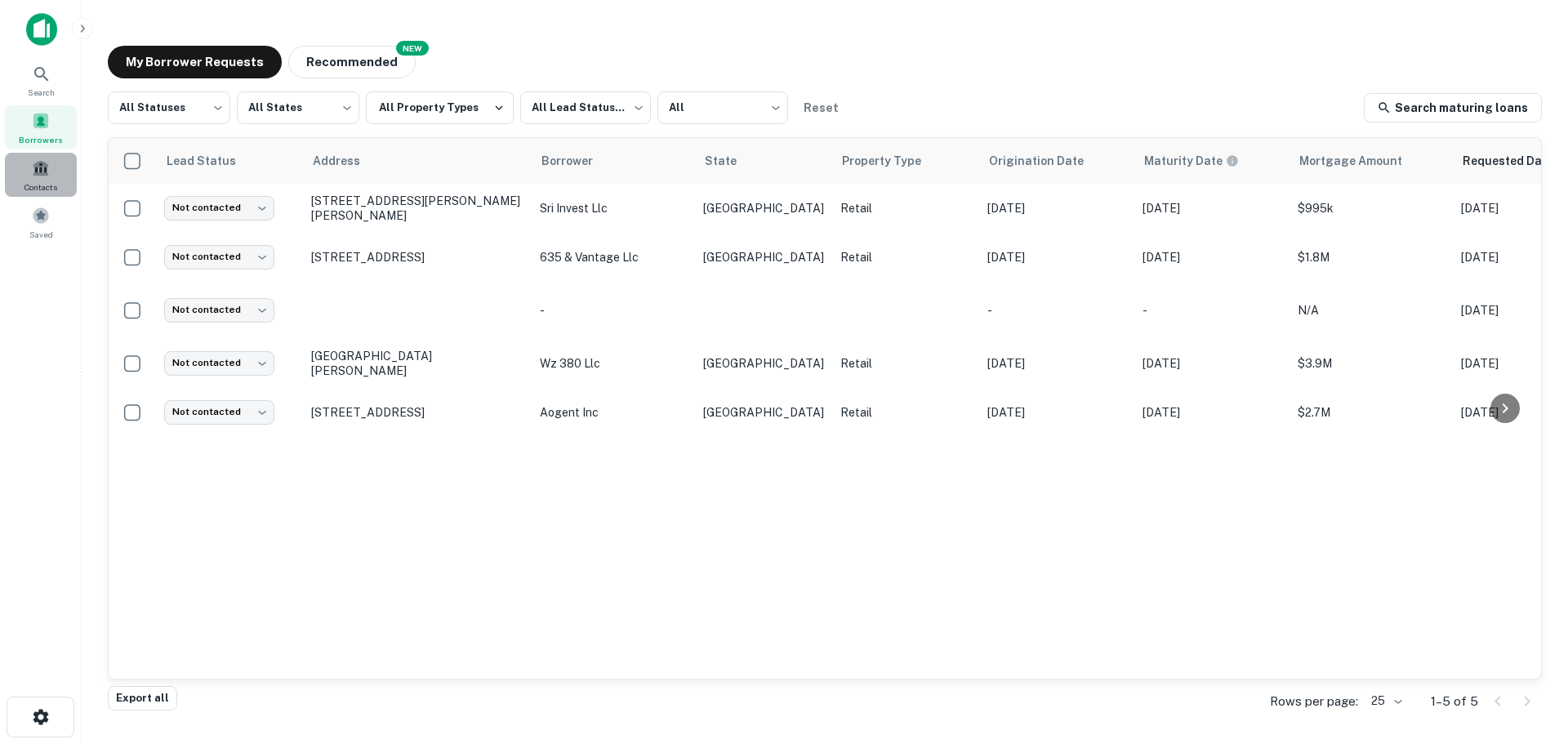
click at [50, 164] on div "Contacts" at bounding box center [40, 175] width 72 height 44
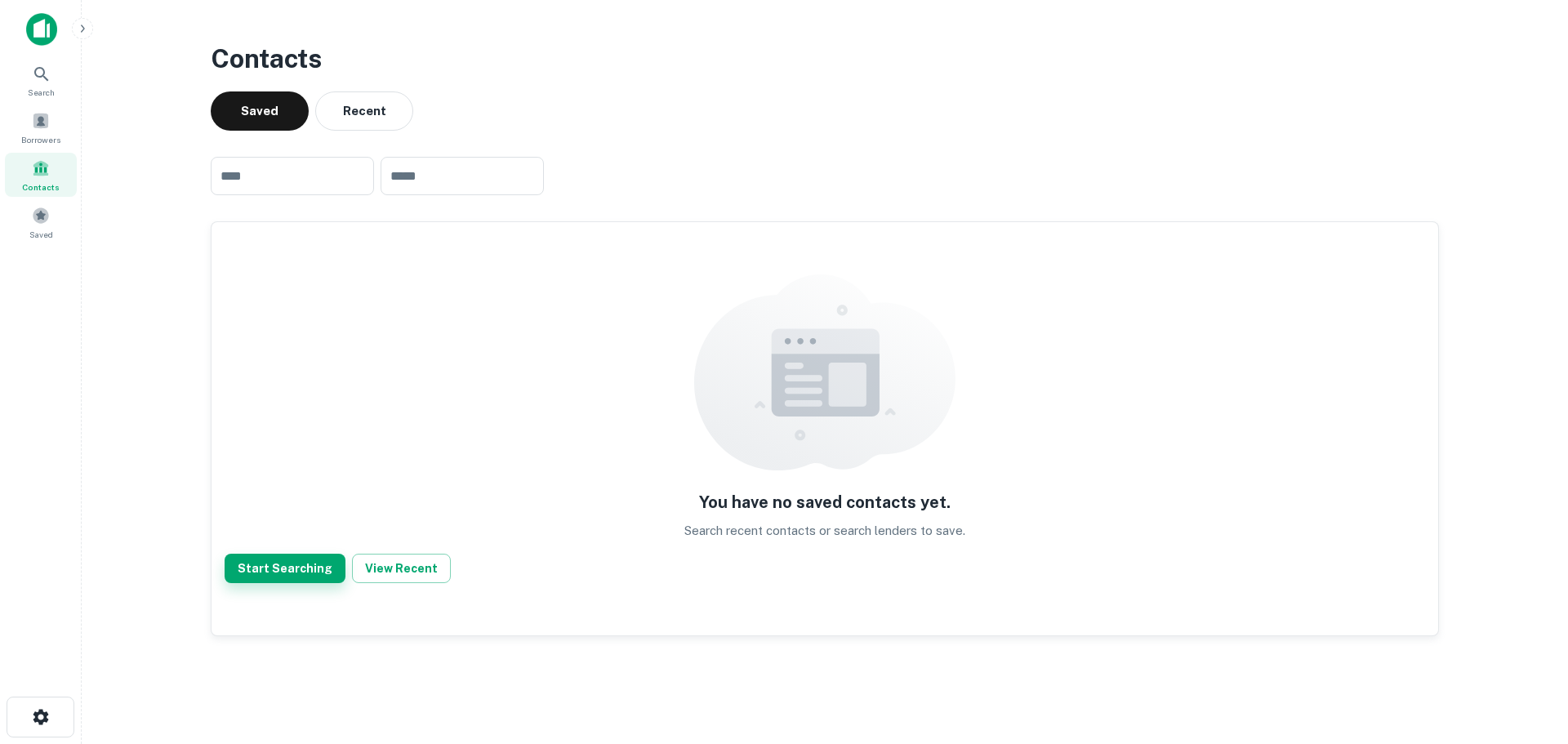
click at [277, 574] on button "Start Searching" at bounding box center [285, 569] width 121 height 30
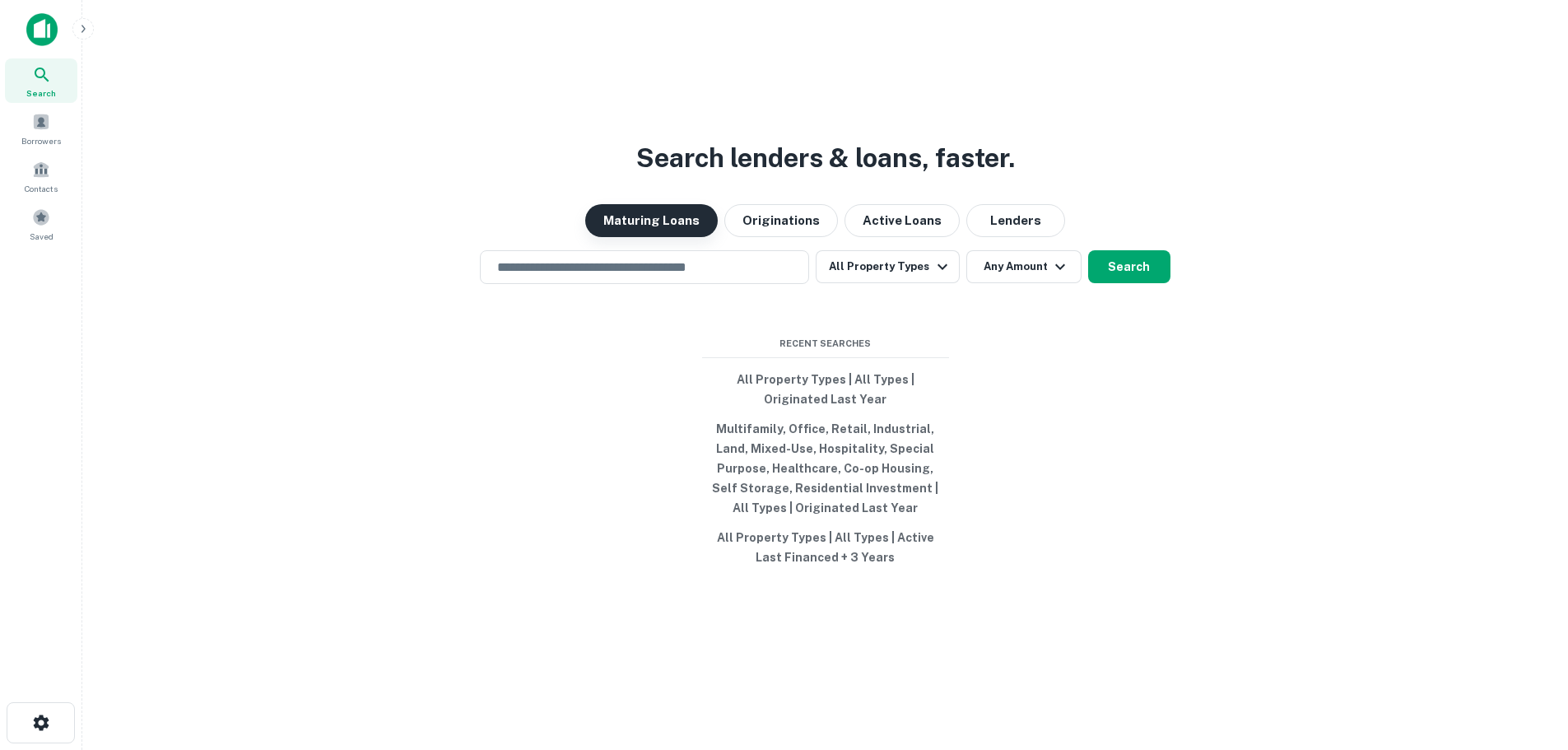
click at [660, 210] on button "Maturing Loans" at bounding box center [651, 221] width 133 height 33
click at [1118, 270] on button "Search" at bounding box center [1128, 267] width 82 height 33
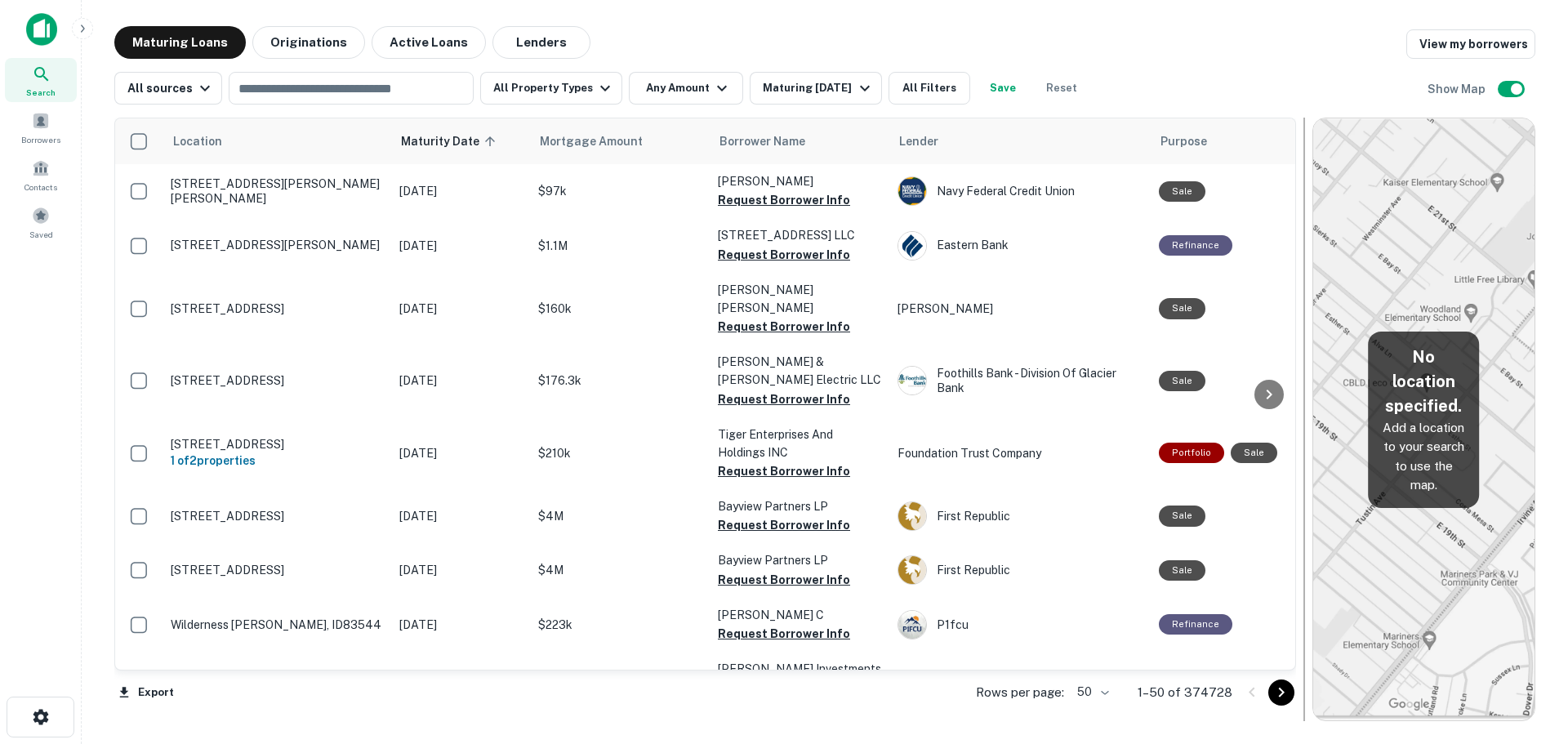
drag, startPoint x: 979, startPoint y: 337, endPoint x: 1310, endPoint y: 345, distance: 331.1
click at [1310, 345] on div at bounding box center [1304, 419] width 16 height 603
click at [1180, 152] on th "Purpose" at bounding box center [1236, 142] width 172 height 46
click at [1171, 146] on icon at bounding box center [1169, 141] width 7 height 11
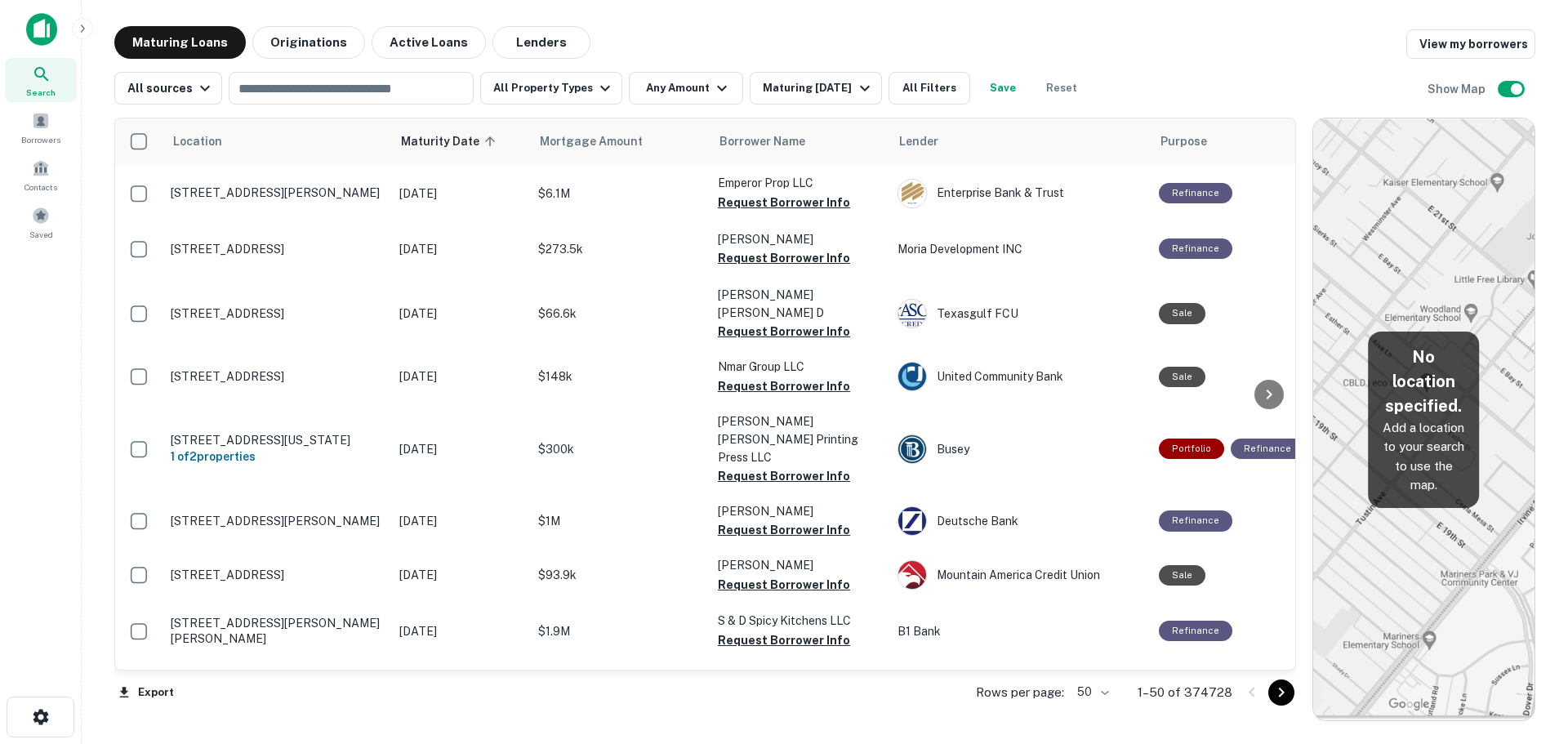
scroll to position [1062, 0]
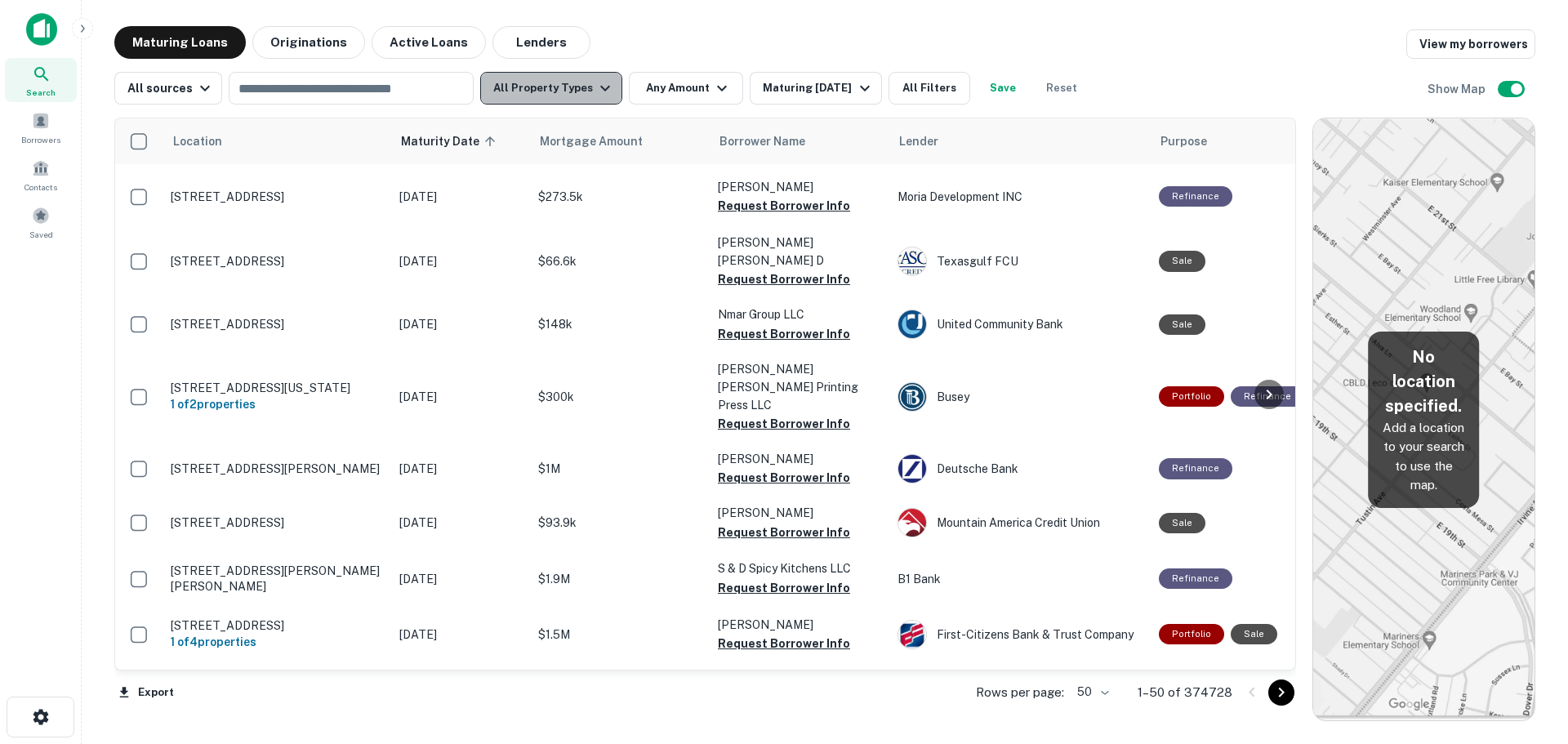
click at [578, 98] on button "All Property Types" at bounding box center [551, 88] width 142 height 33
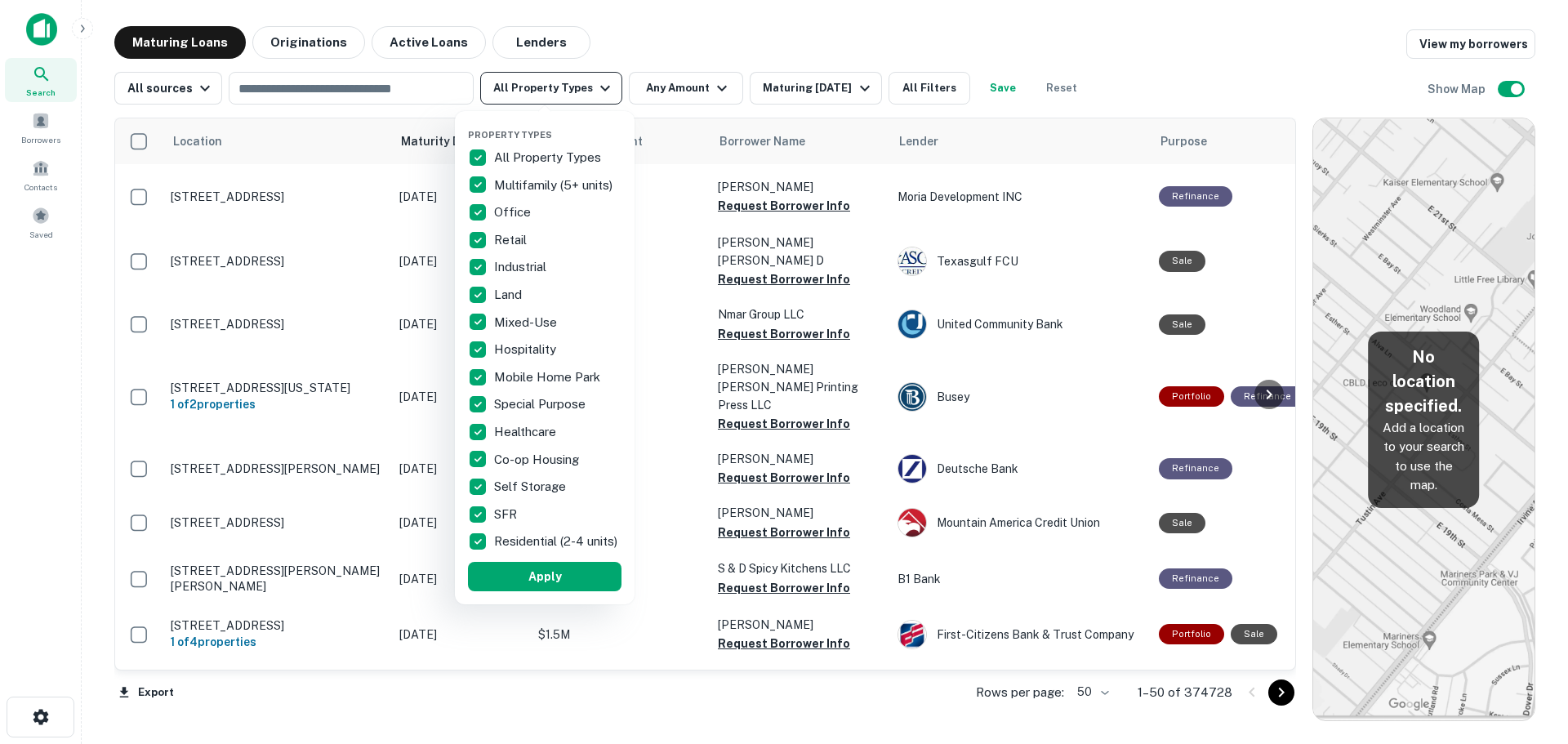
click at [578, 98] on div at bounding box center [784, 372] width 1568 height 744
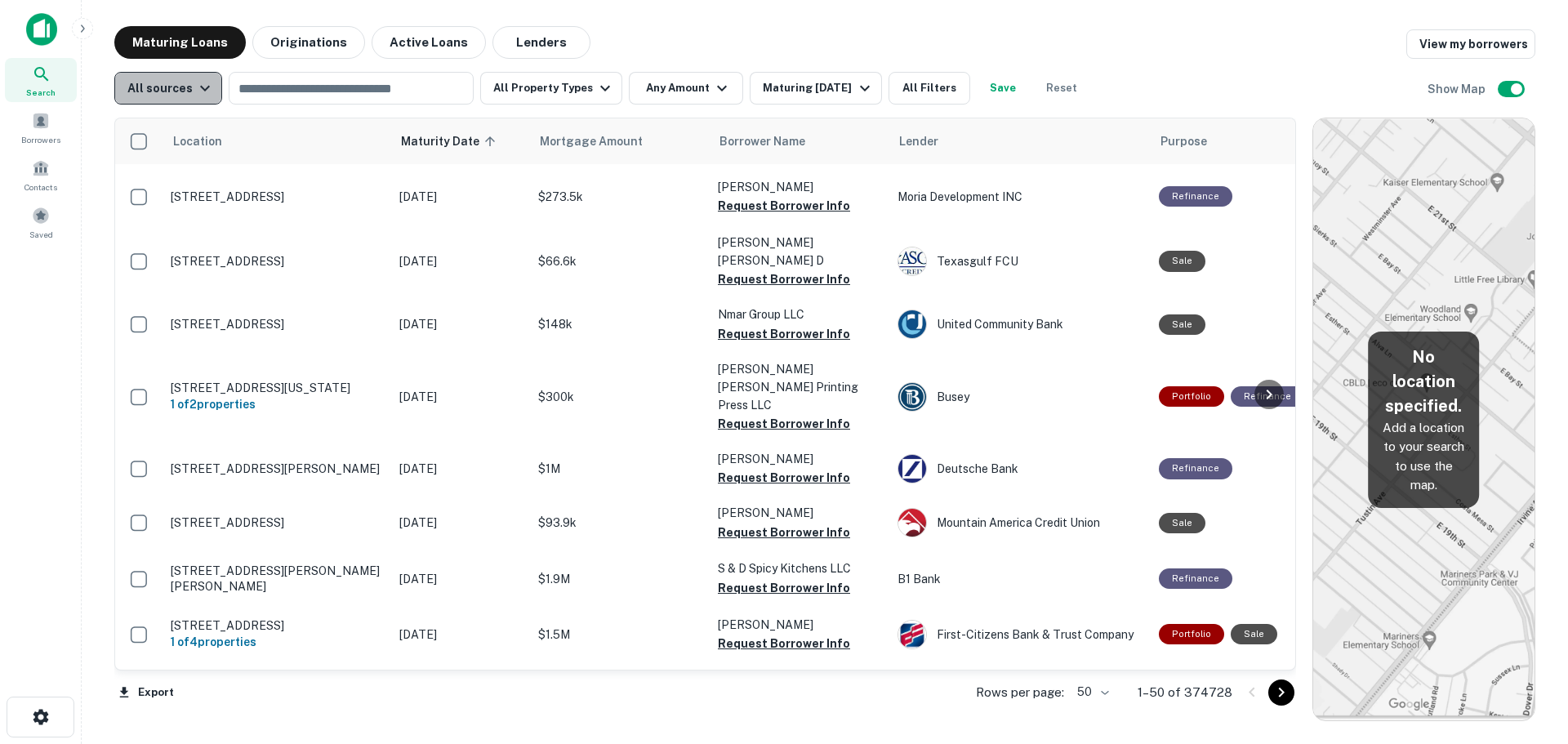
click at [198, 92] on icon "button" at bounding box center [205, 88] width 20 height 20
click at [337, 86] on div at bounding box center [784, 372] width 1568 height 744
click at [792, 86] on div "Maturing In 1 Year" at bounding box center [818, 88] width 111 height 20
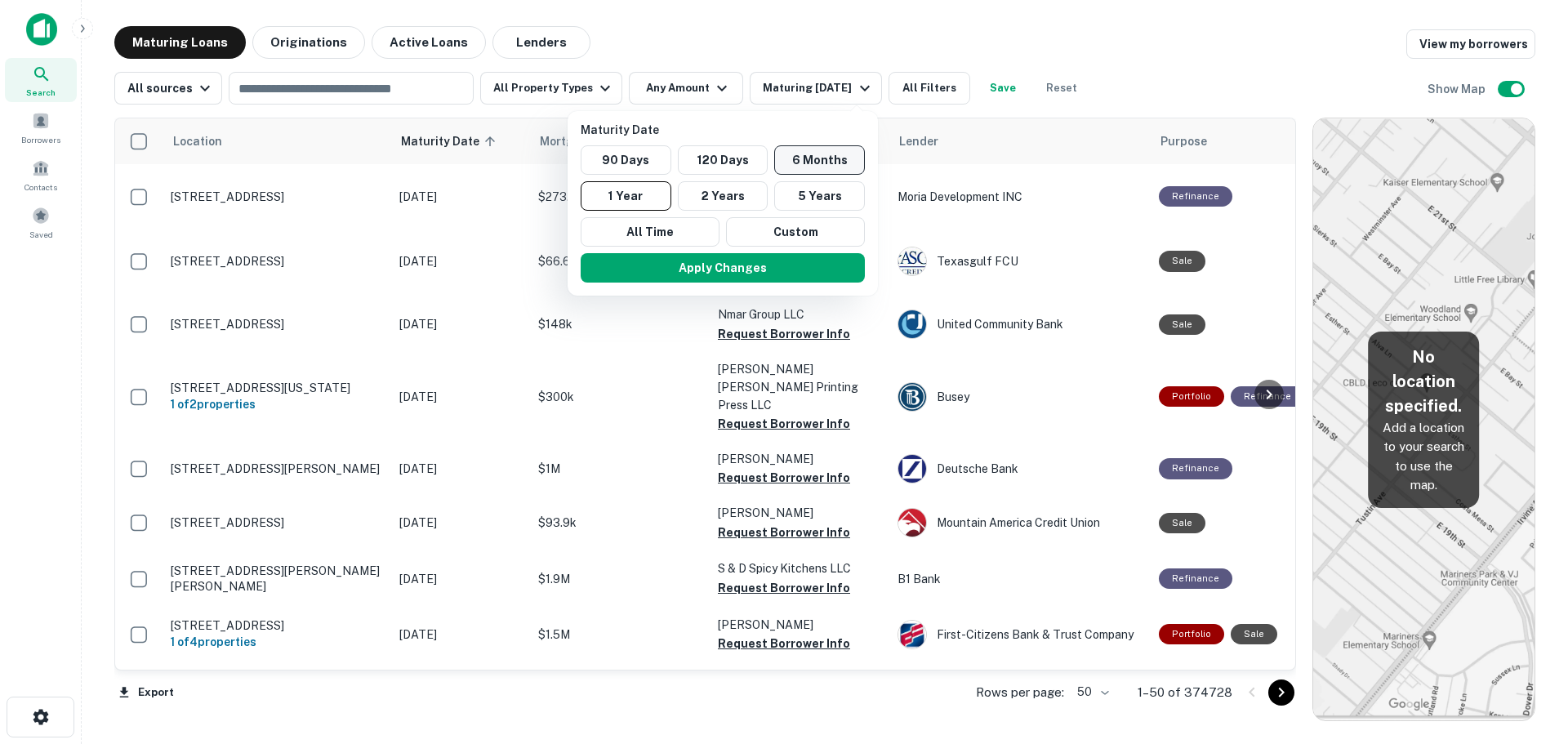
click at [806, 160] on button "6 Months" at bounding box center [819, 160] width 91 height 30
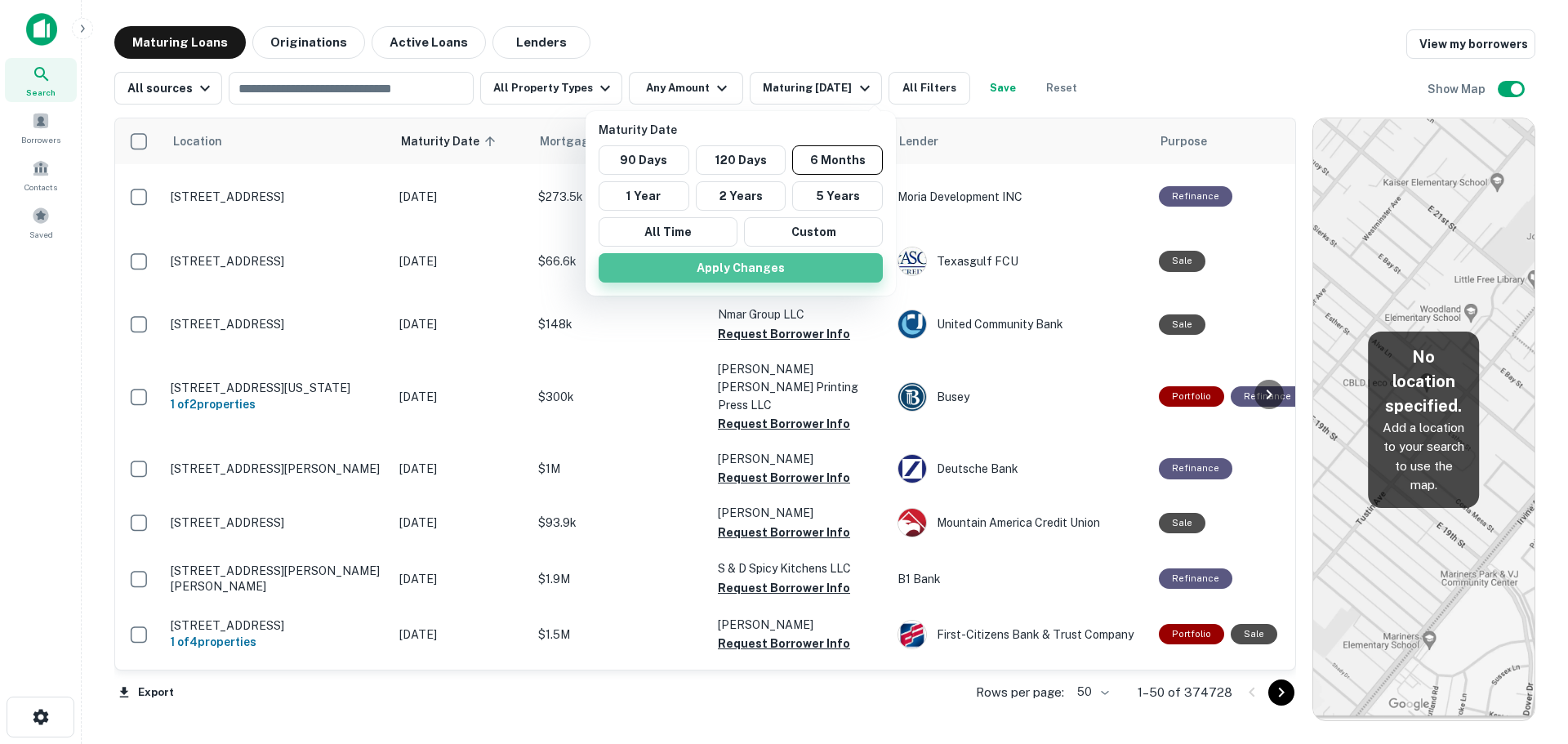
click at [758, 267] on button "Apply Changes" at bounding box center [740, 268] width 284 height 30
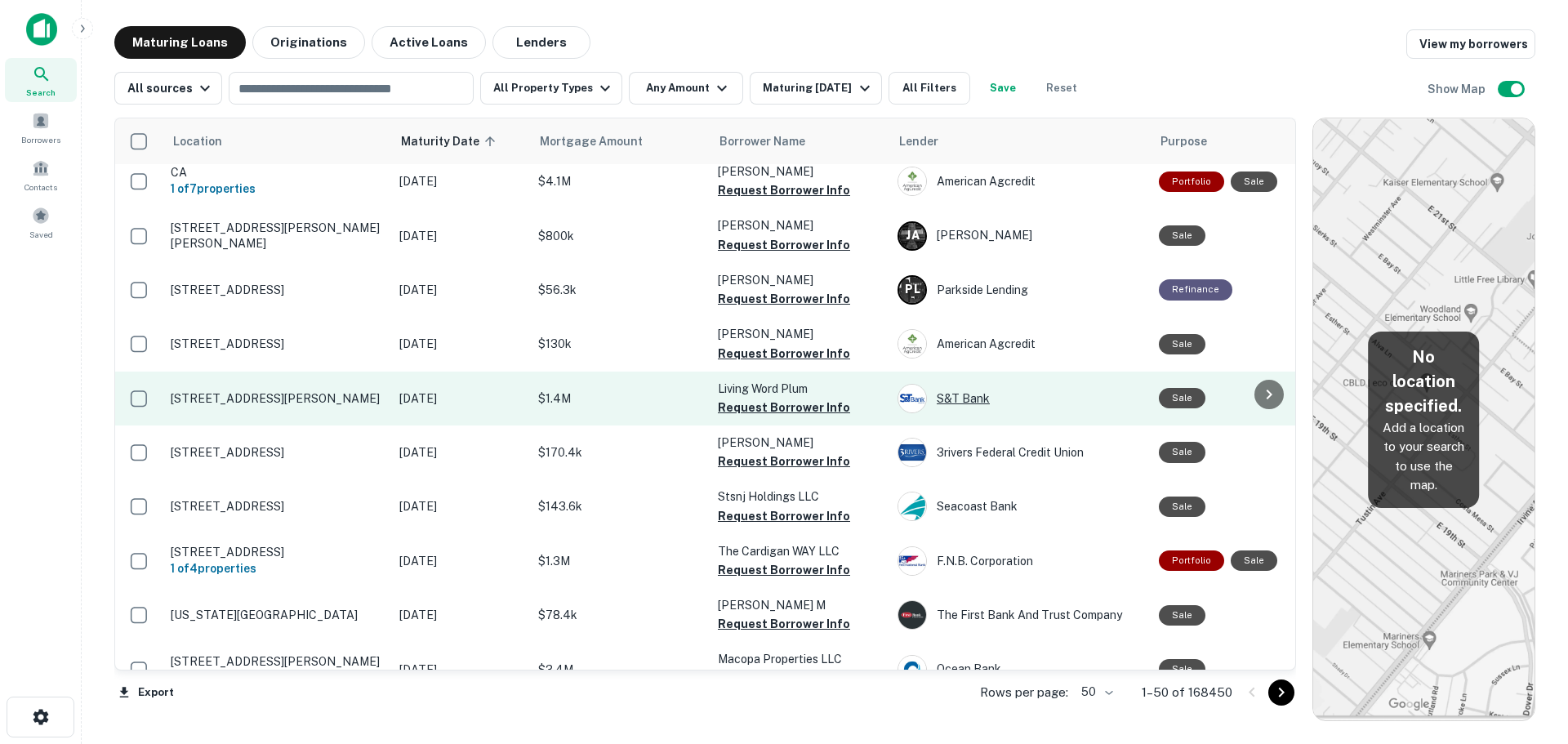
scroll to position [1848, 0]
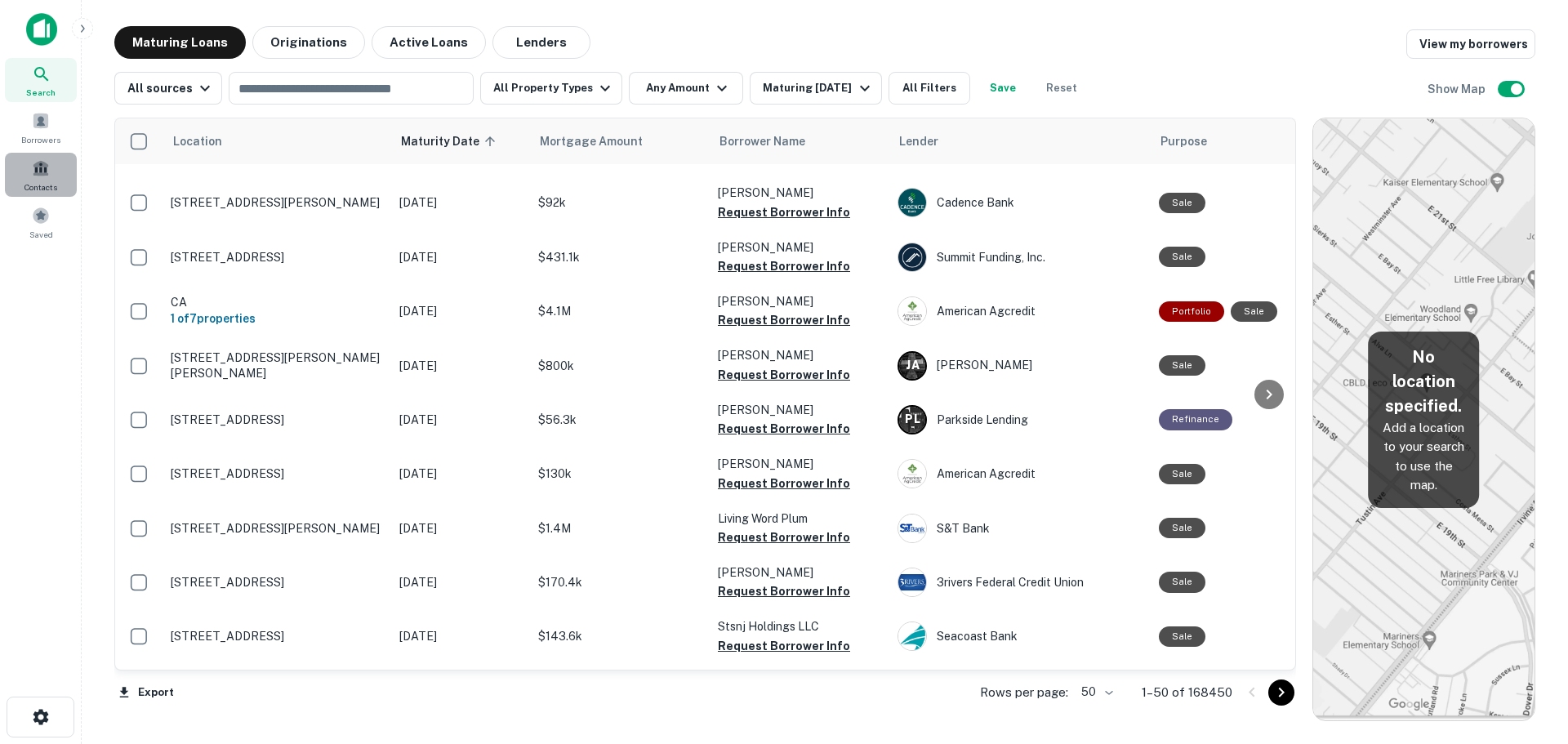
click at [54, 179] on div "Contacts" at bounding box center [40, 175] width 72 height 44
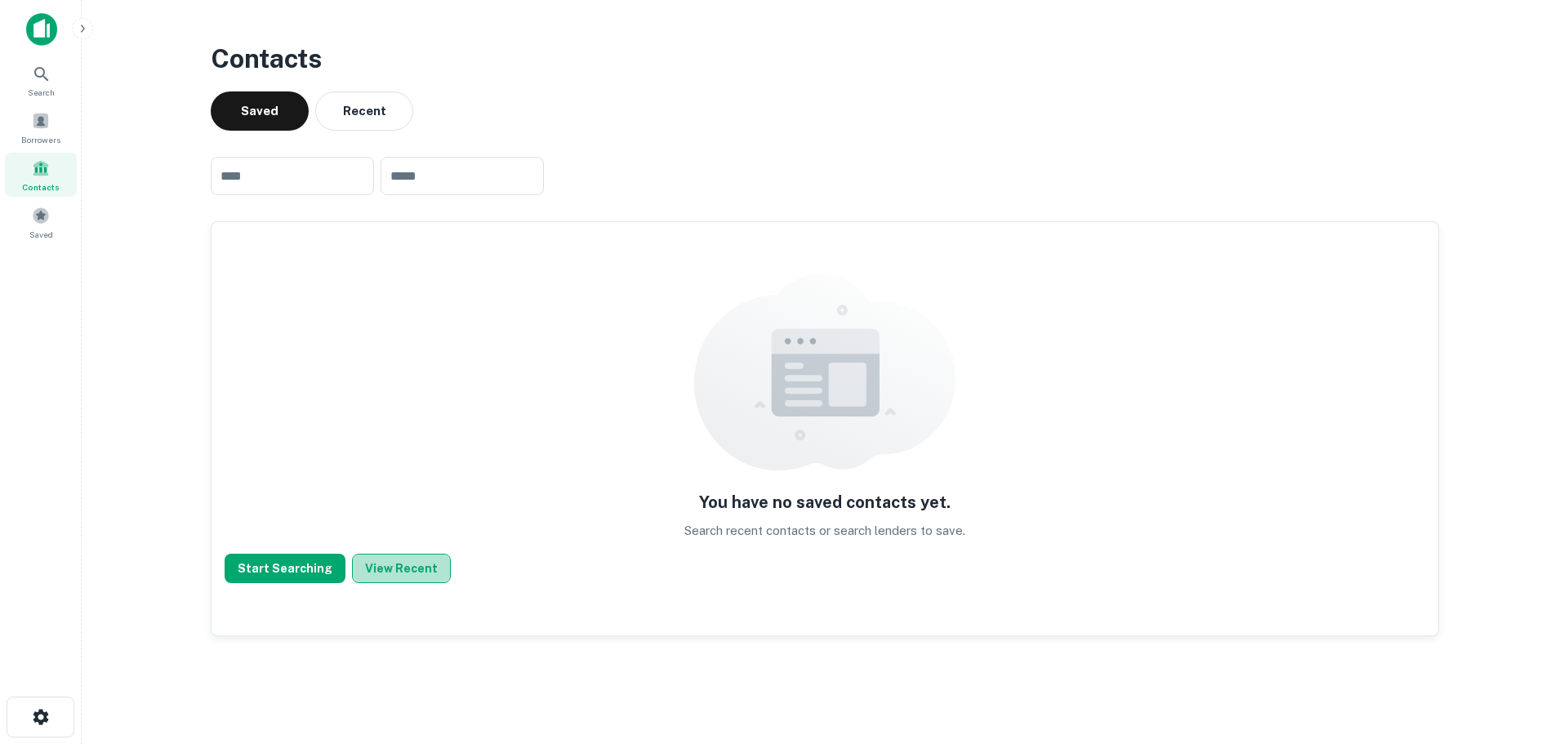
click at [414, 572] on button "View Recent" at bounding box center [402, 569] width 99 height 30
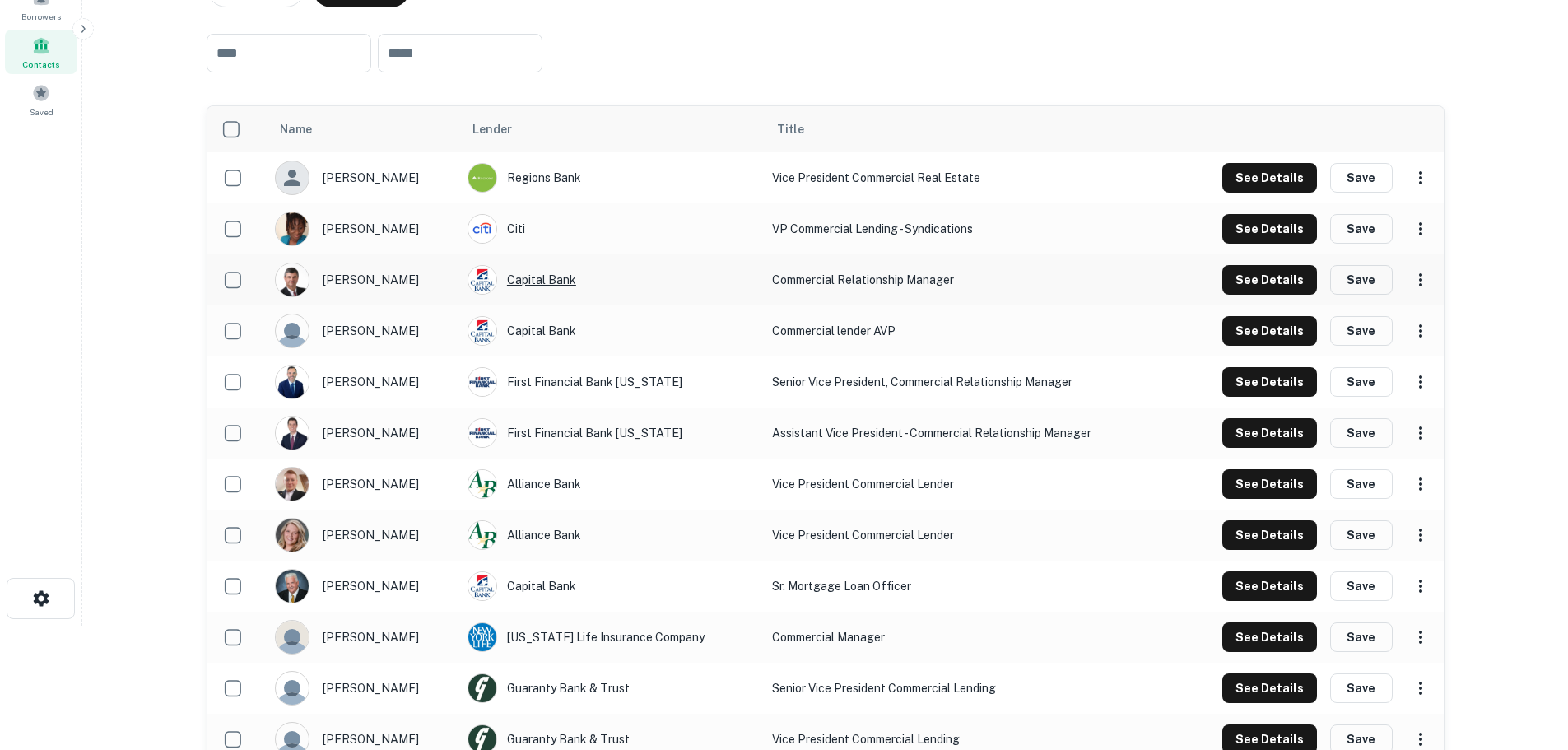
scroll to position [164, 0]
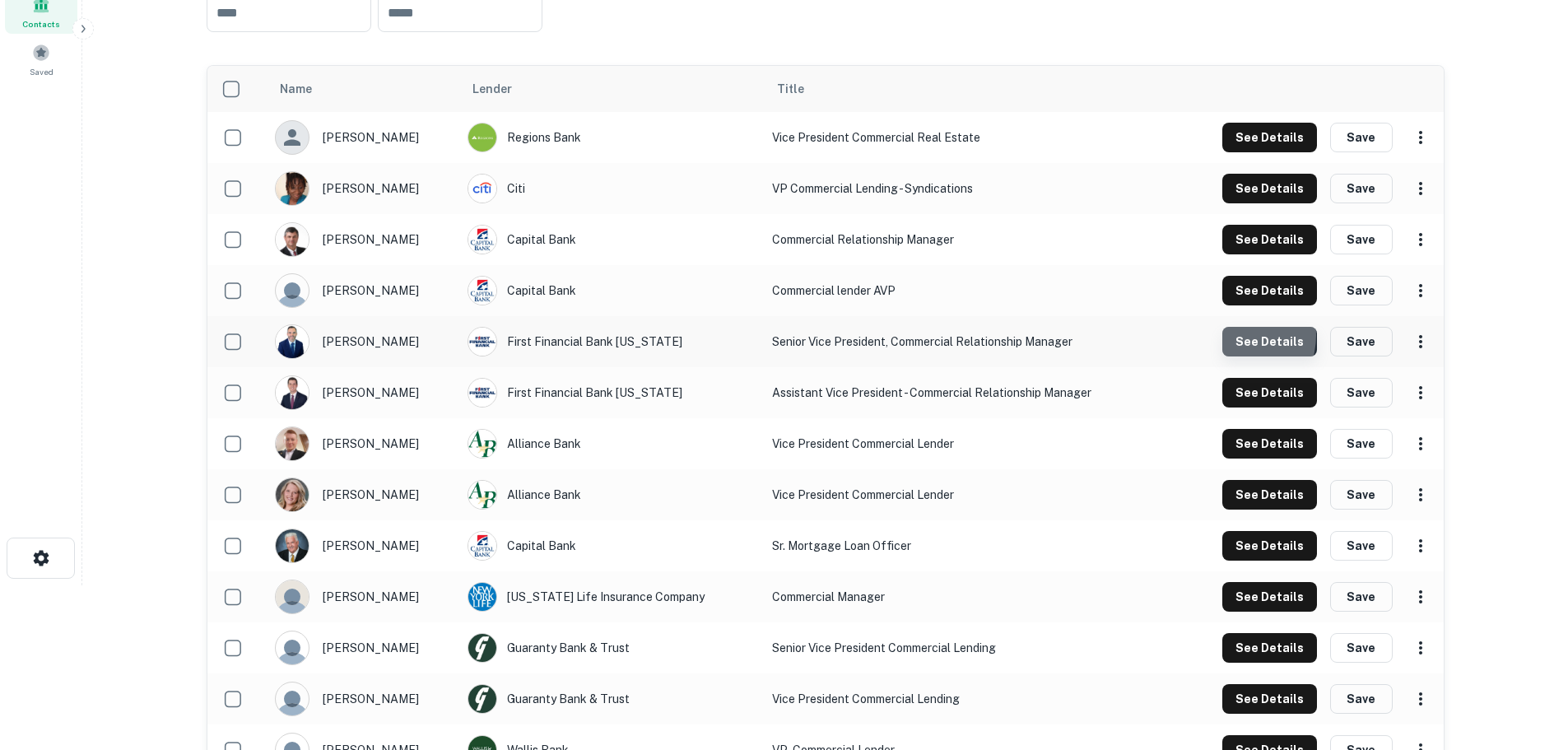
click at [1236, 153] on button "See Details" at bounding box center [1269, 138] width 95 height 30
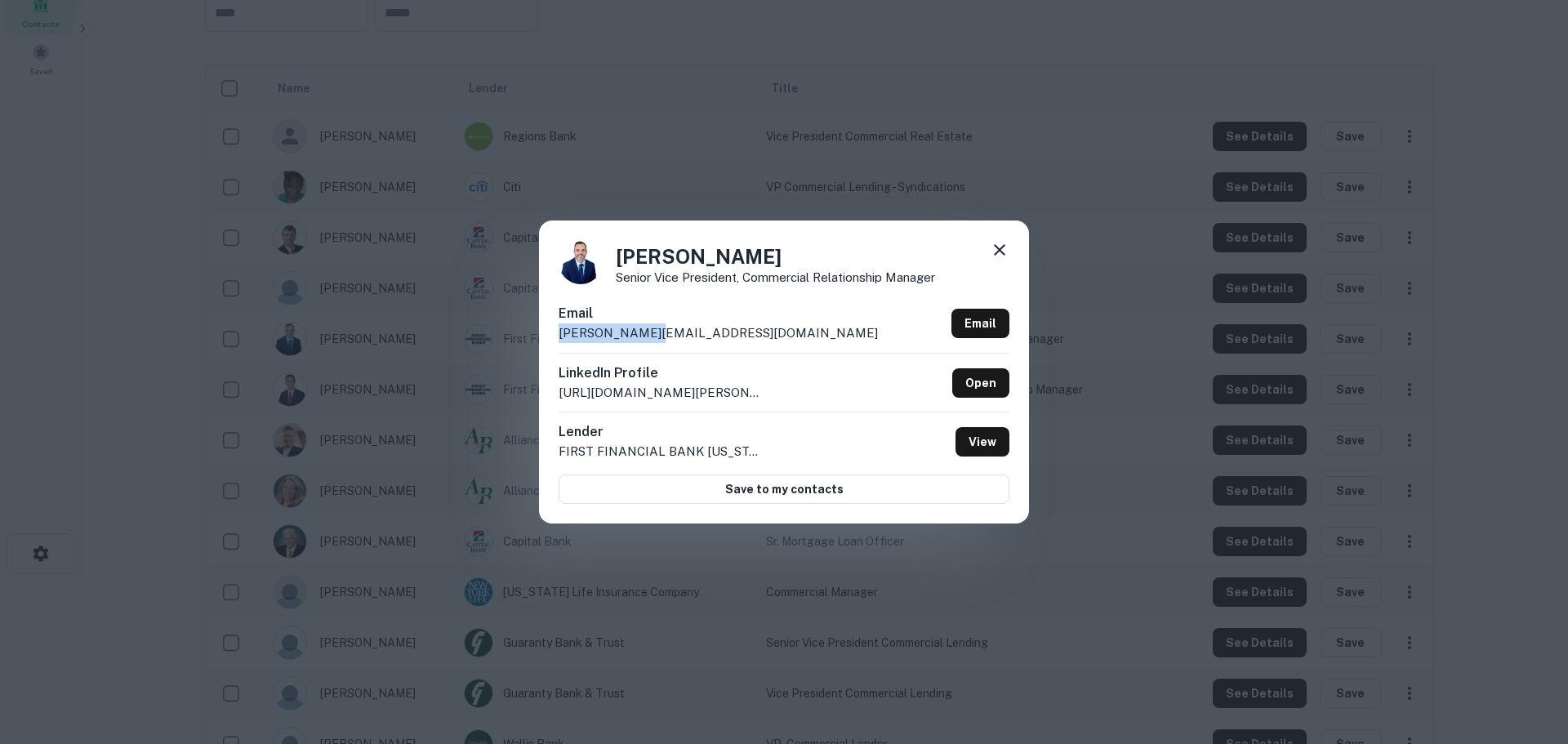
drag, startPoint x: 656, startPoint y: 332, endPoint x: 549, endPoint y: 333, distance: 107.0
click at [549, 333] on div "Brian Yung Senior Vice President, Commercial Relationship Manager Email byung@f…" at bounding box center [784, 372] width 490 height 303
copy p "byung@ffin.com"
click at [998, 249] on icon at bounding box center [999, 250] width 12 height 12
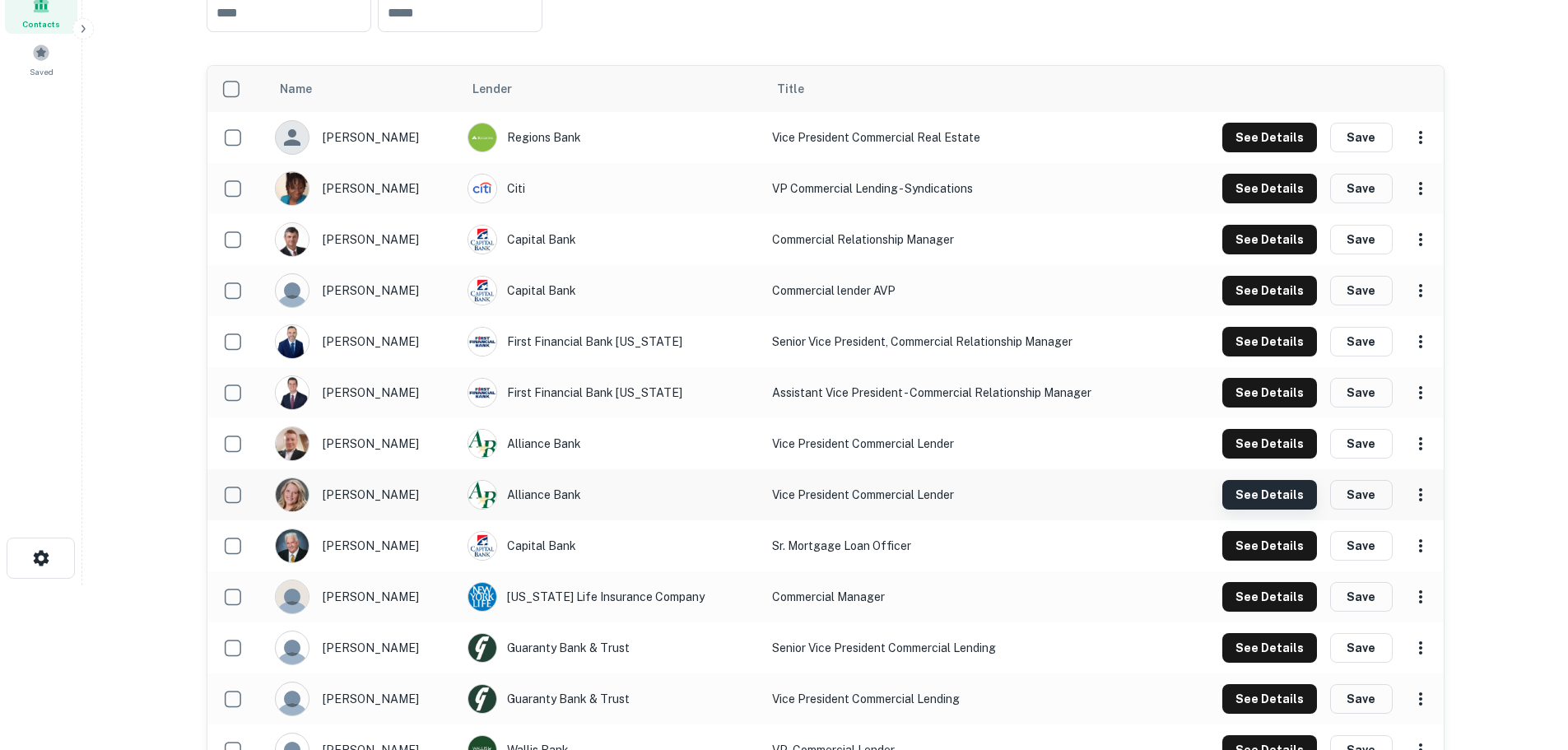
click at [1256, 203] on button "See Details" at bounding box center [1269, 188] width 95 height 30
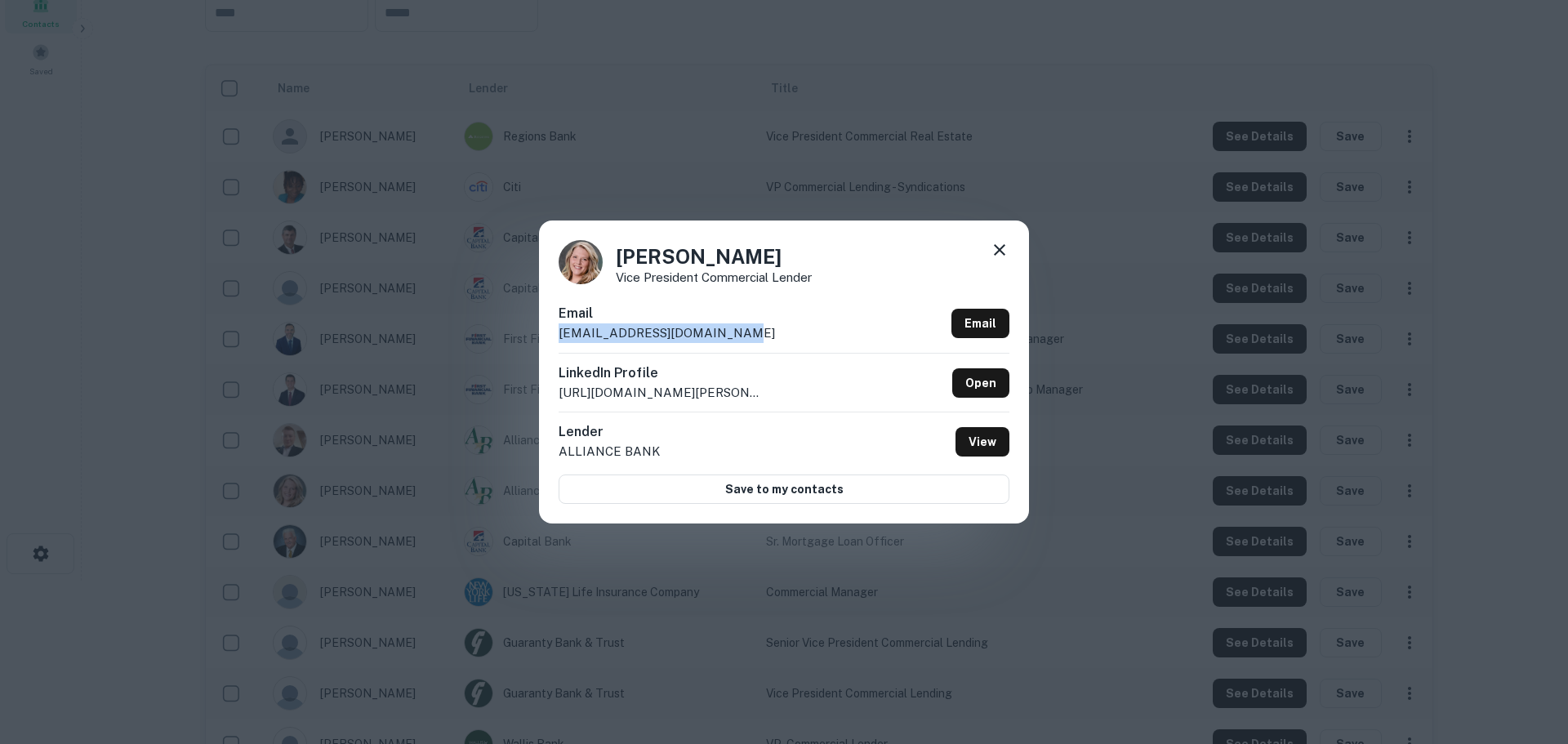
drag, startPoint x: 731, startPoint y: 333, endPoint x: 553, endPoint y: 335, distance: 178.0
click at [553, 335] on div "Rebecca McDaniel Vice President Commercial Lender Email rmcdaniel@alliancebank.…" at bounding box center [784, 372] width 490 height 303
copy p "rmcdaniel@alliancebank.com"
click at [1007, 253] on icon at bounding box center [999, 250] width 20 height 20
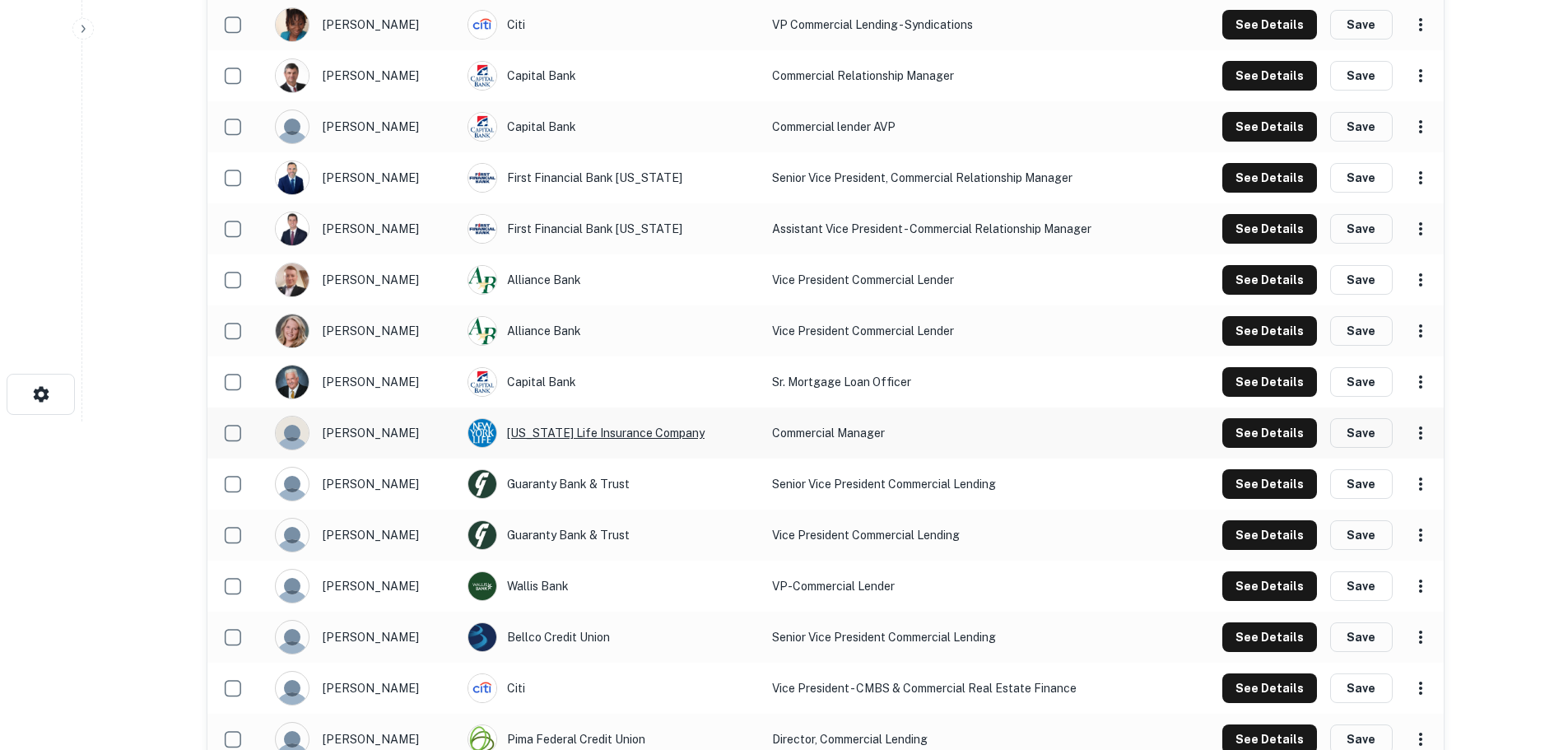
scroll to position [329, 0]
click at [536, 483] on div "Guaranty Bank & Trust" at bounding box center [611, 483] width 288 height 30
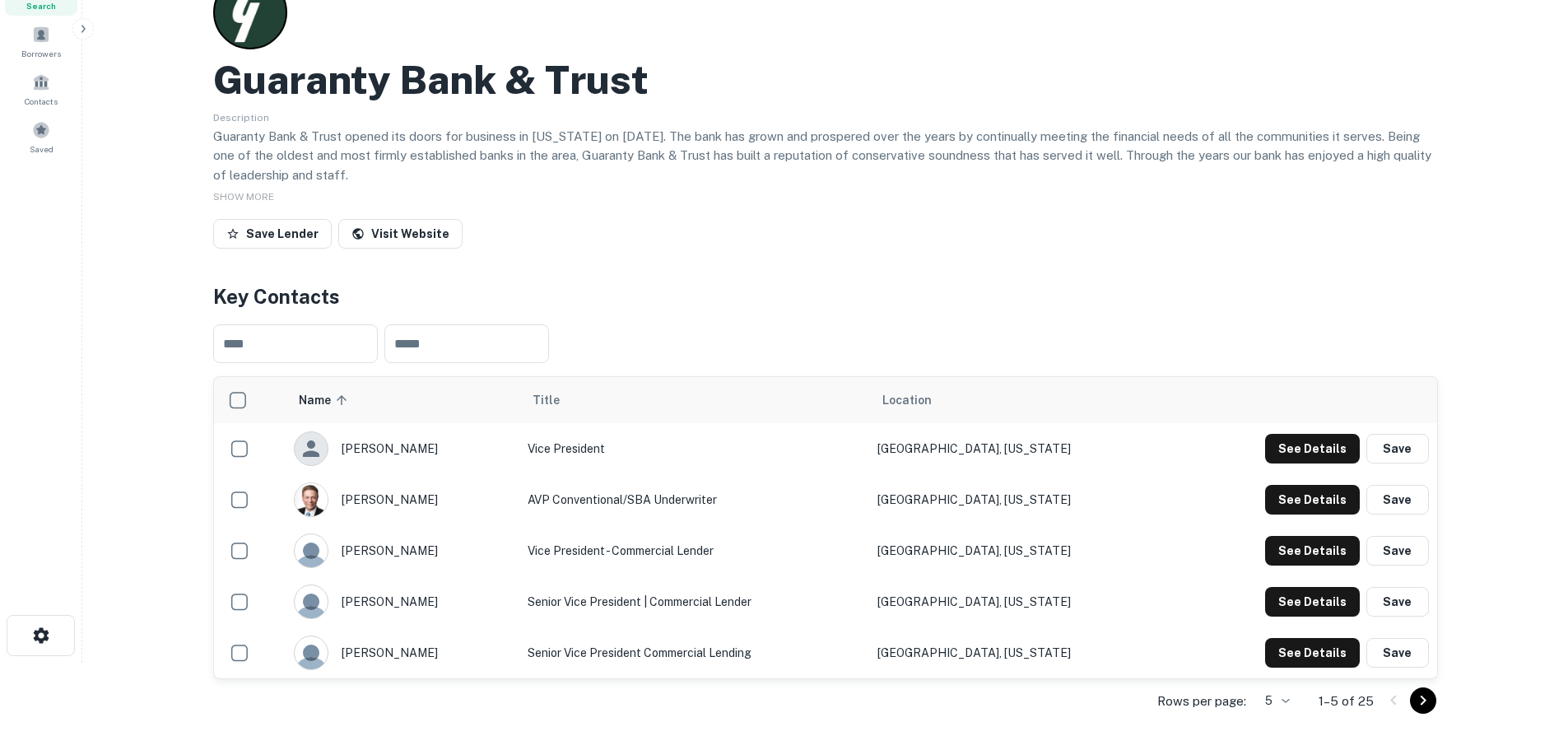
scroll to position [164, 0]
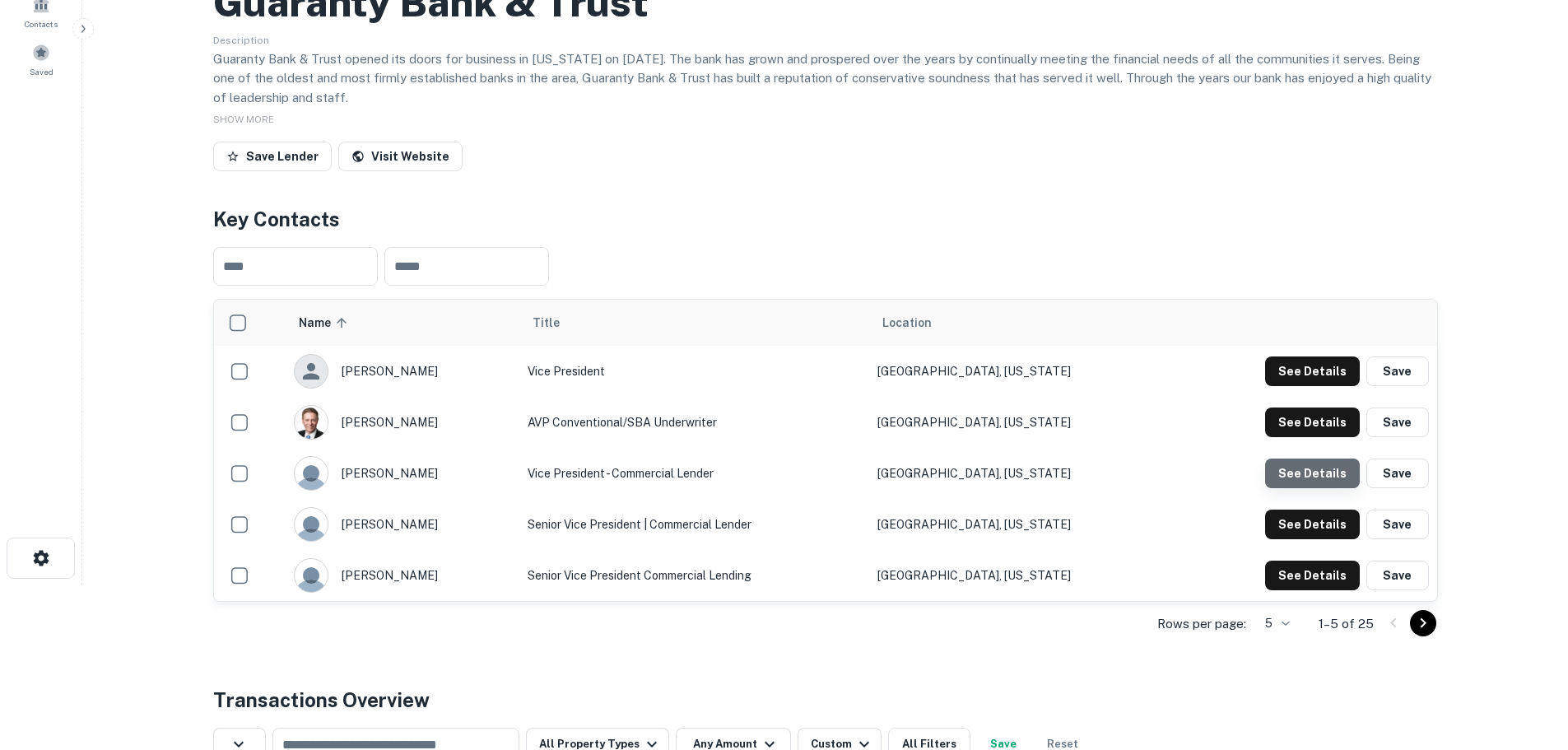
click at [1326, 386] on button "See Details" at bounding box center [1312, 372] width 95 height 30
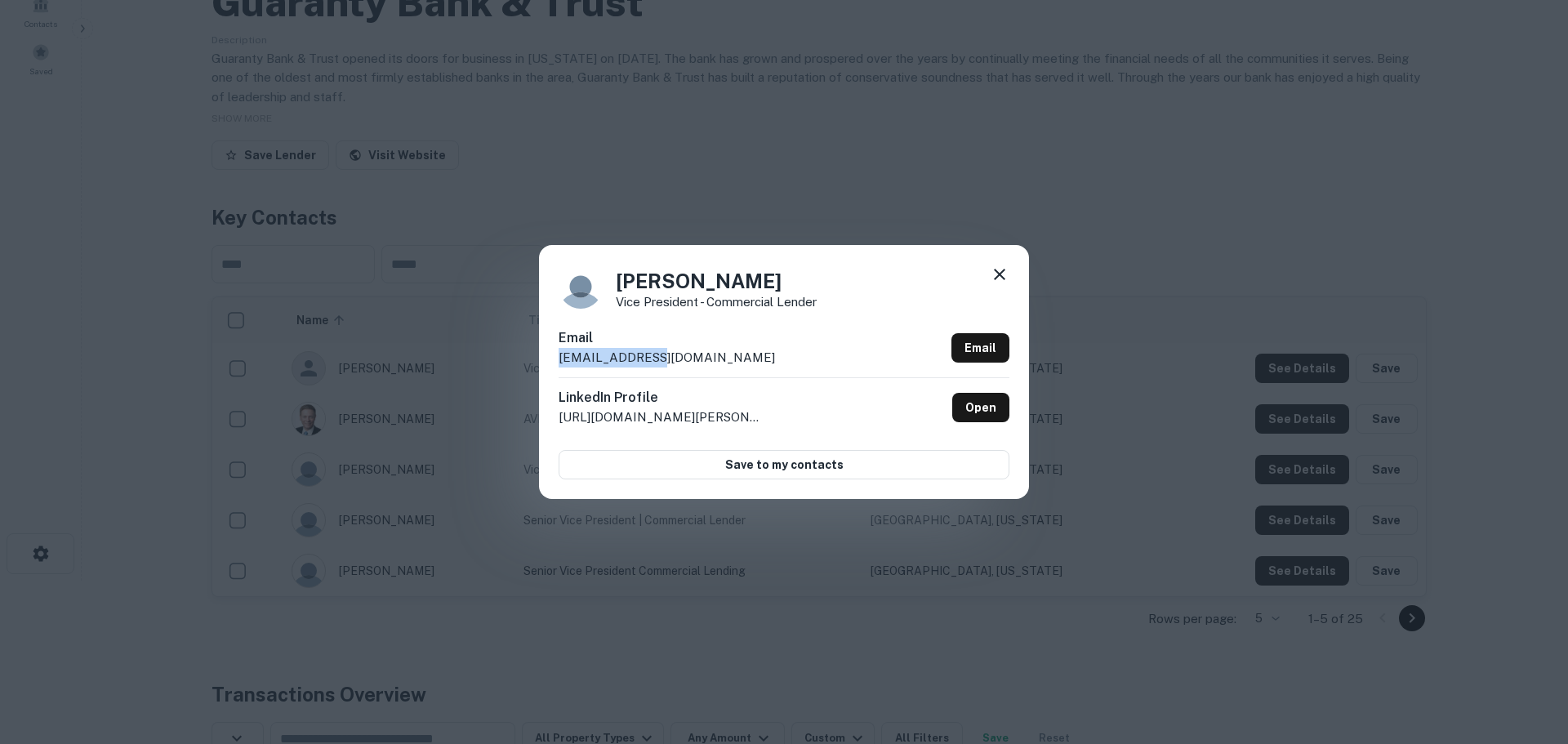
drag, startPoint x: 653, startPoint y: 359, endPoint x: 581, endPoint y: 359, distance: 72.0
click at [550, 360] on div "Brandon Bell Vice President - Commercial Lender Email bbell@gnty.com Email Link…" at bounding box center [784, 372] width 490 height 253
copy p "bbell@gnty.com"
click at [1003, 281] on icon at bounding box center [999, 274] width 20 height 20
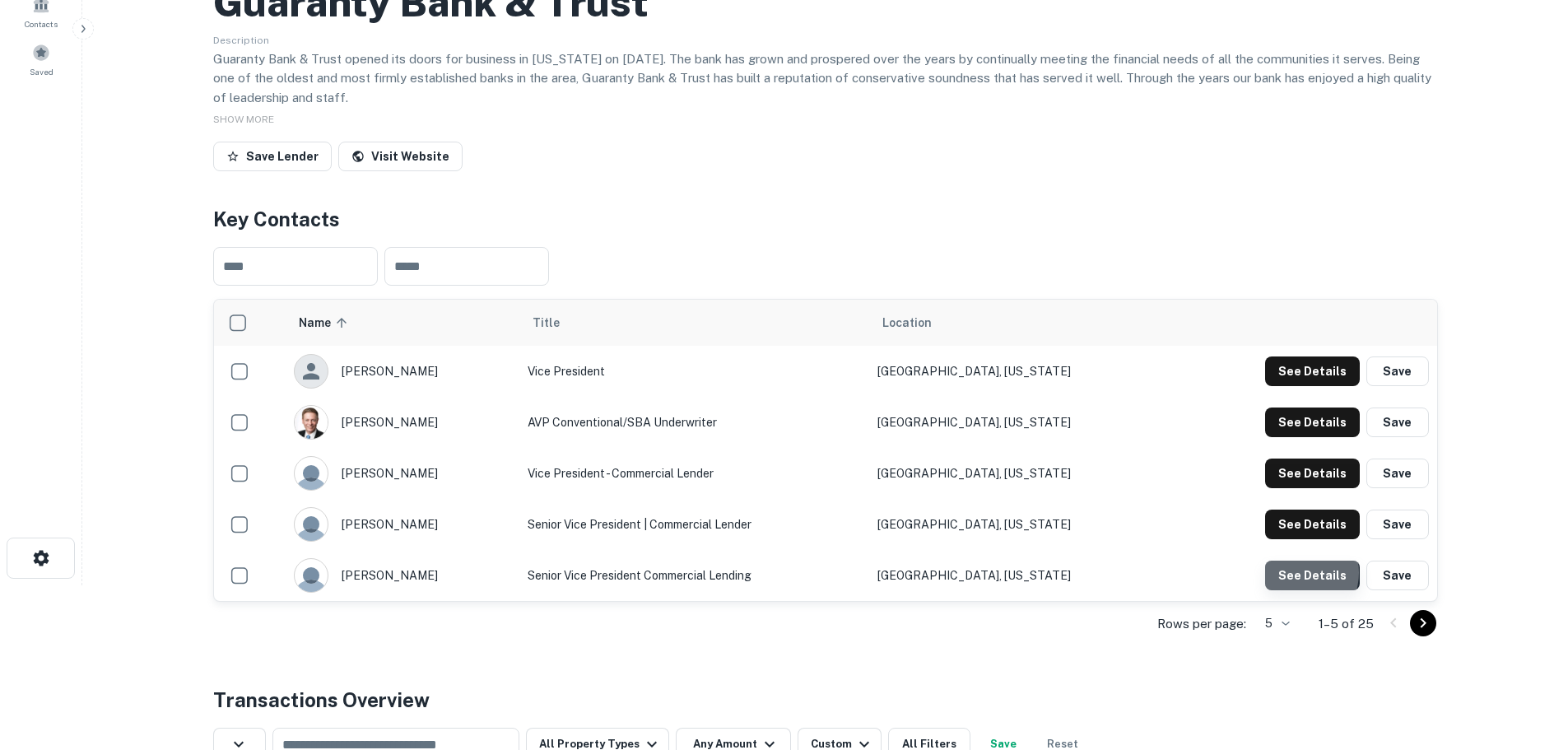
click at [1298, 386] on button "See Details" at bounding box center [1312, 372] width 95 height 30
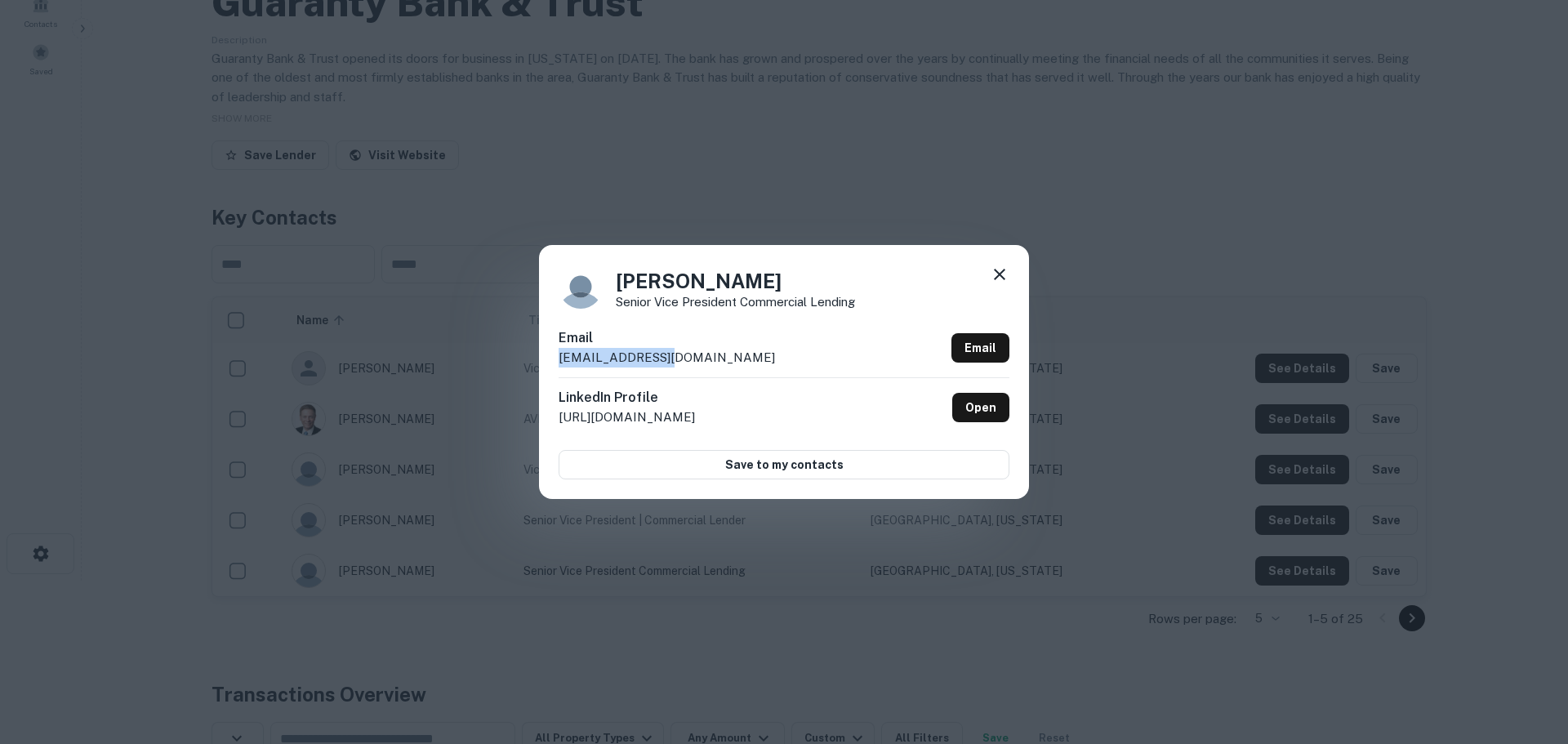
drag, startPoint x: 689, startPoint y: 360, endPoint x: 547, endPoint y: 365, distance: 142.1
click at [547, 365] on div "Chace Shuler Senior Vice President Commercial Lending Email cshuler@gnty.com Em…" at bounding box center [784, 372] width 490 height 253
copy p "cshuler@gnty.com"
click at [992, 273] on icon at bounding box center [999, 274] width 20 height 20
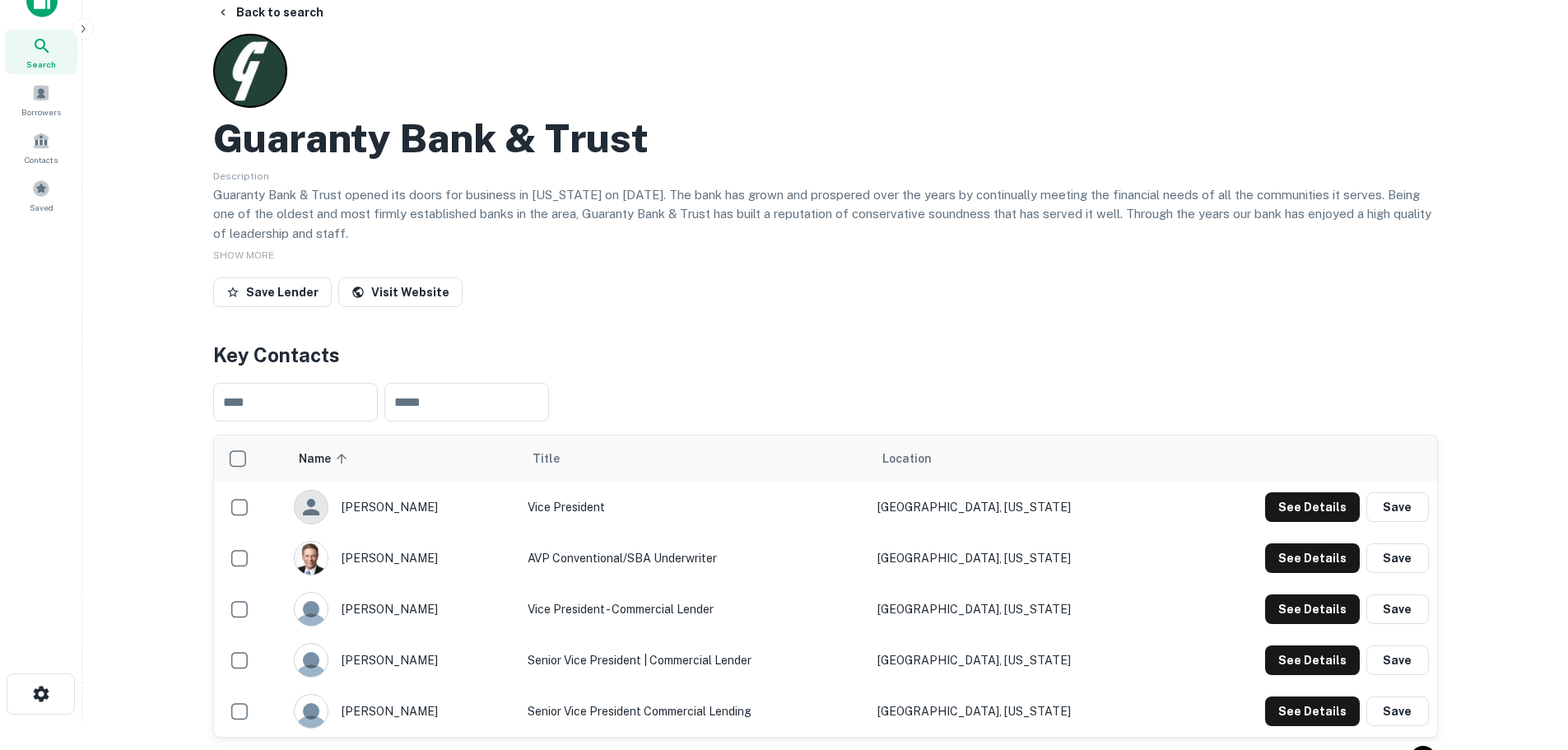
scroll to position [0, 0]
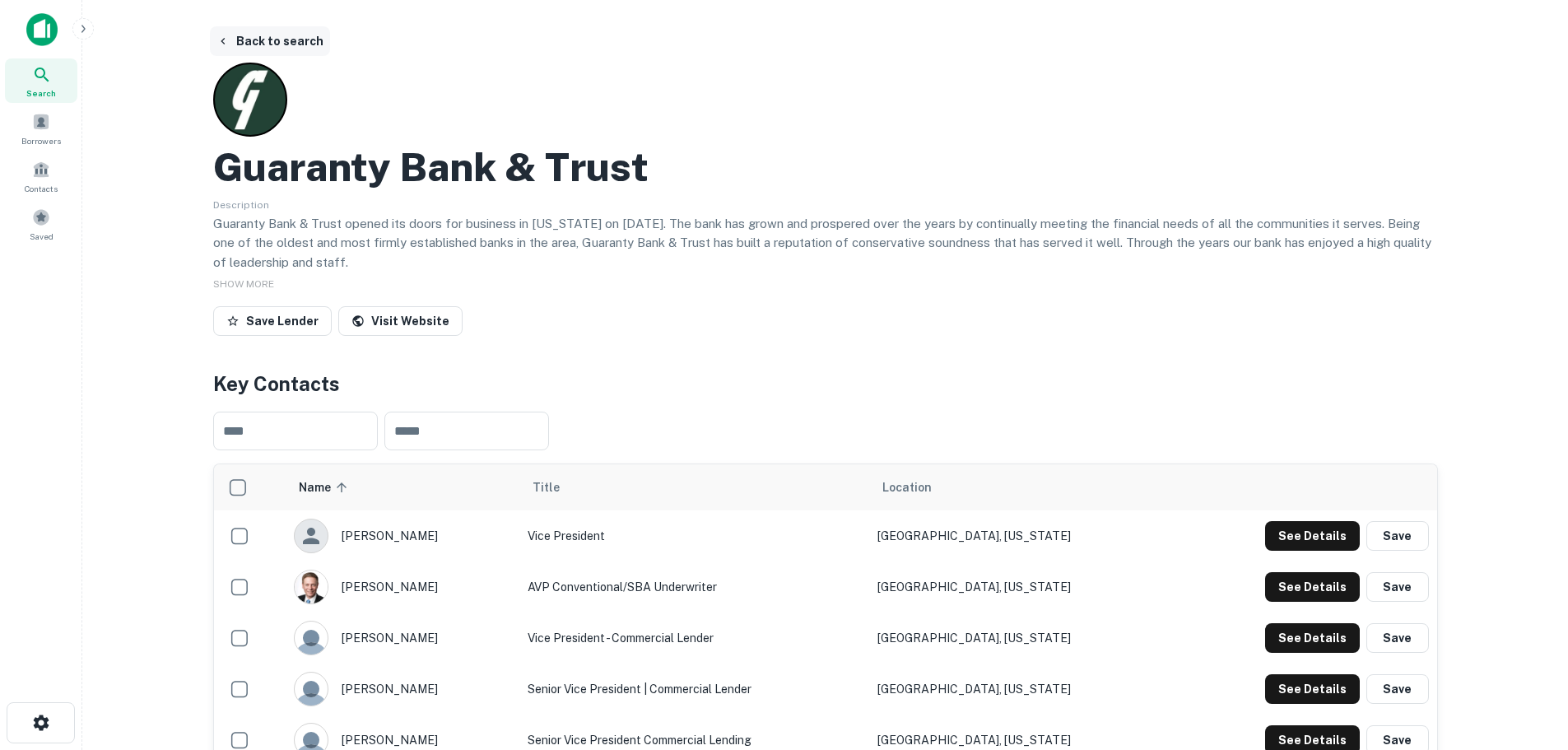
click at [245, 40] on button "Back to search" at bounding box center [270, 41] width 120 height 30
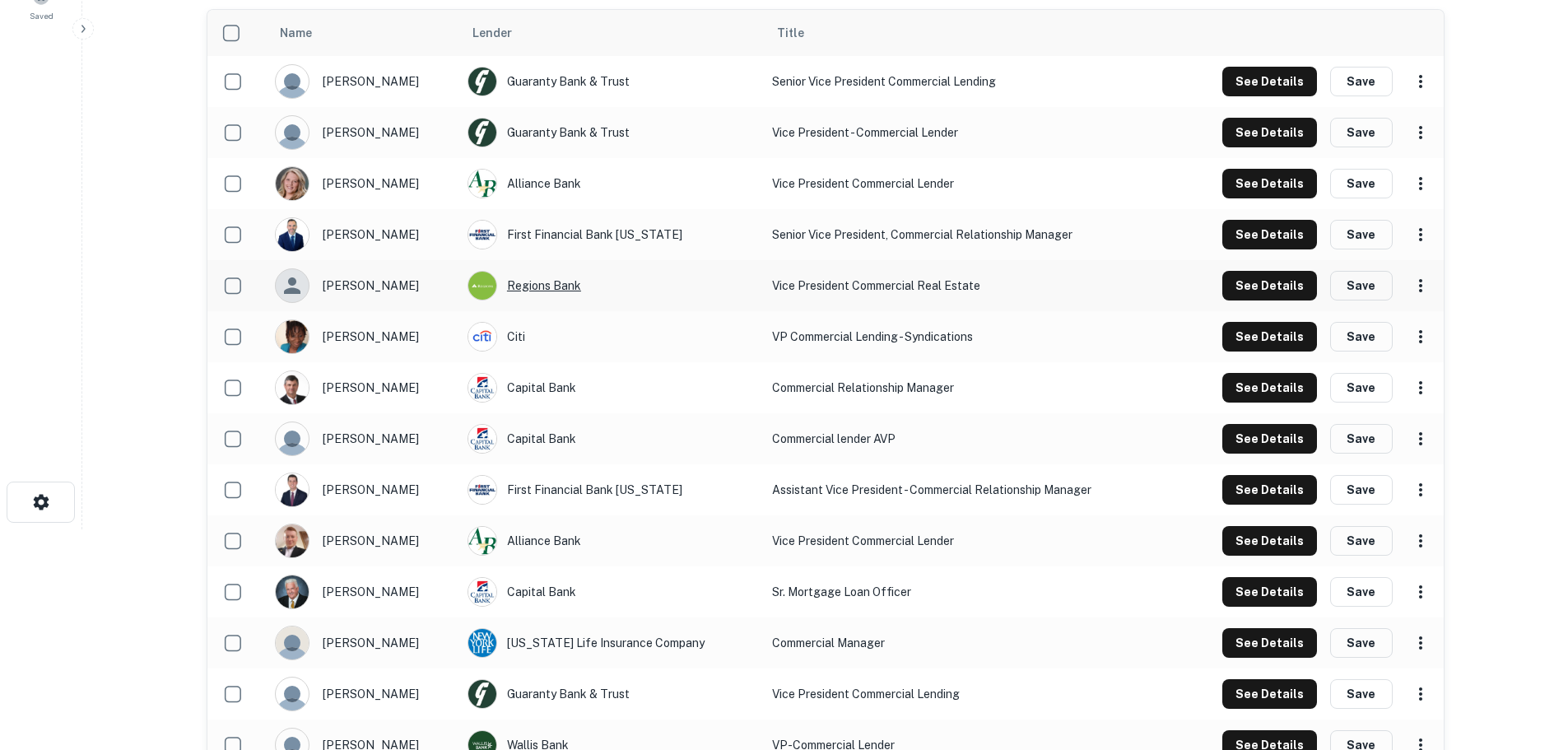
scroll to position [247, 0]
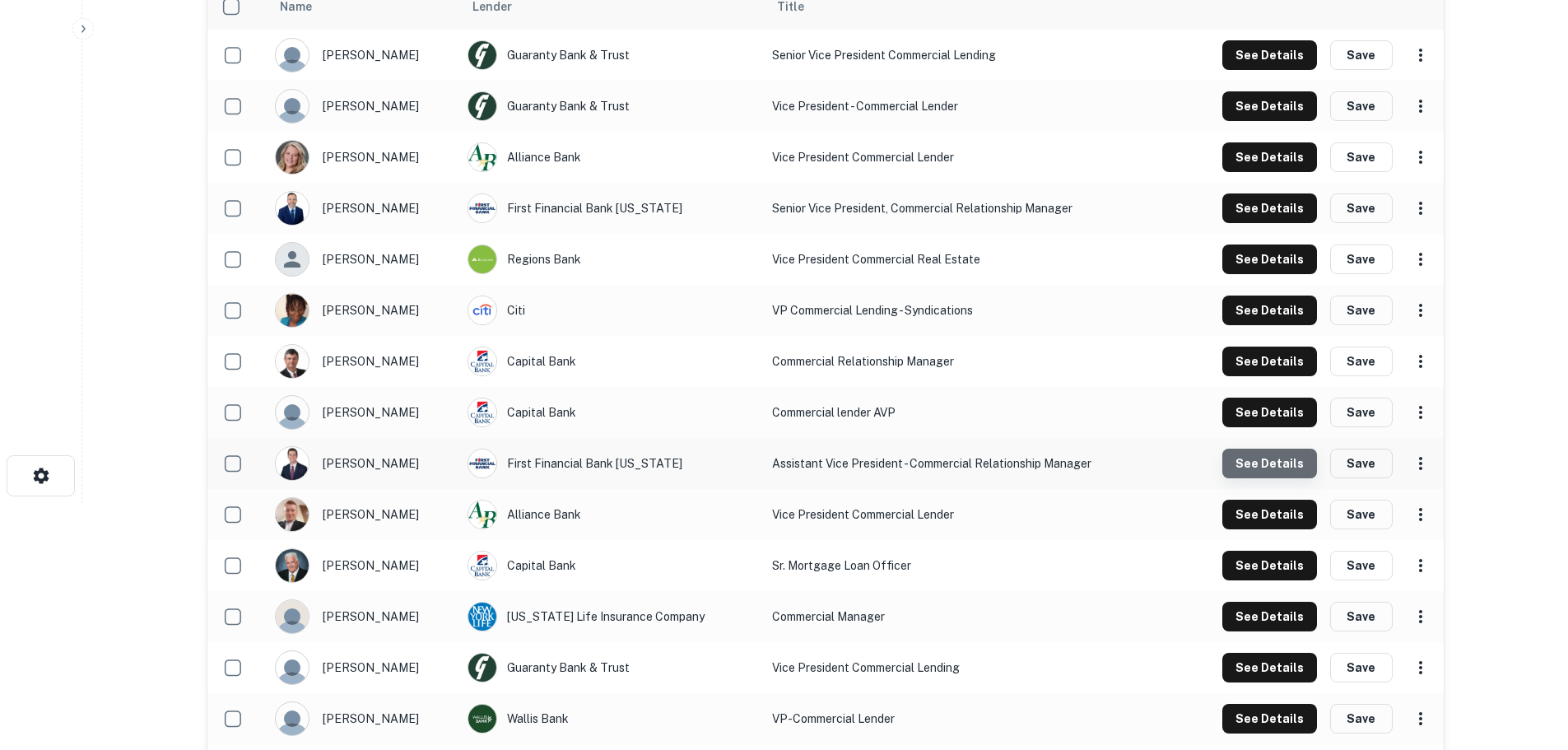
click at [1296, 70] on button "See Details" at bounding box center [1269, 56] width 95 height 30
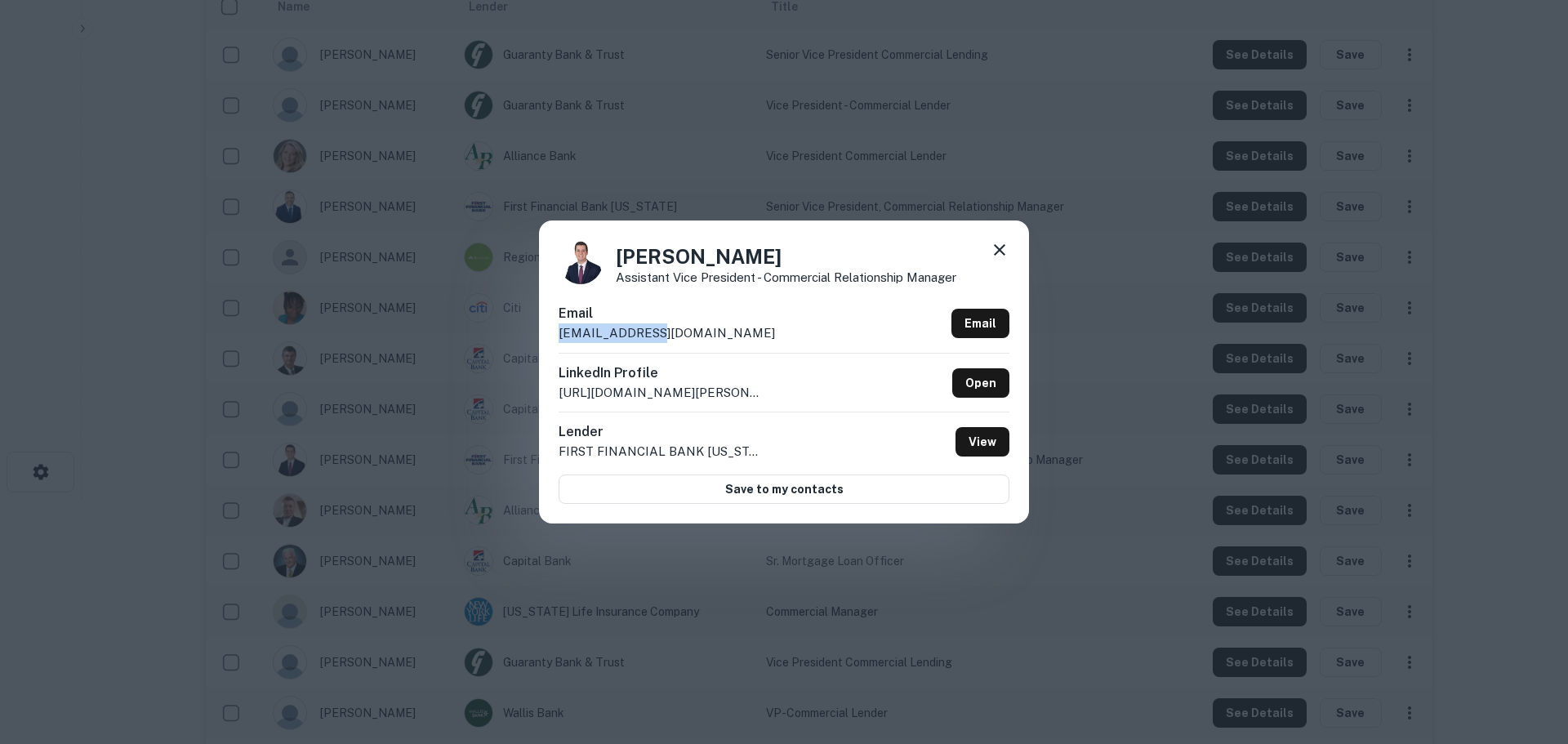
drag, startPoint x: 644, startPoint y: 338, endPoint x: 536, endPoint y: 336, distance: 108.0
click at [536, 336] on div "Clayton King Assistant Vice President - Commercial Relationship Manager Email c…" at bounding box center [784, 372] width 1568 height 744
copy p "cking@ffin.com"
click at [1003, 249] on icon at bounding box center [999, 250] width 20 height 20
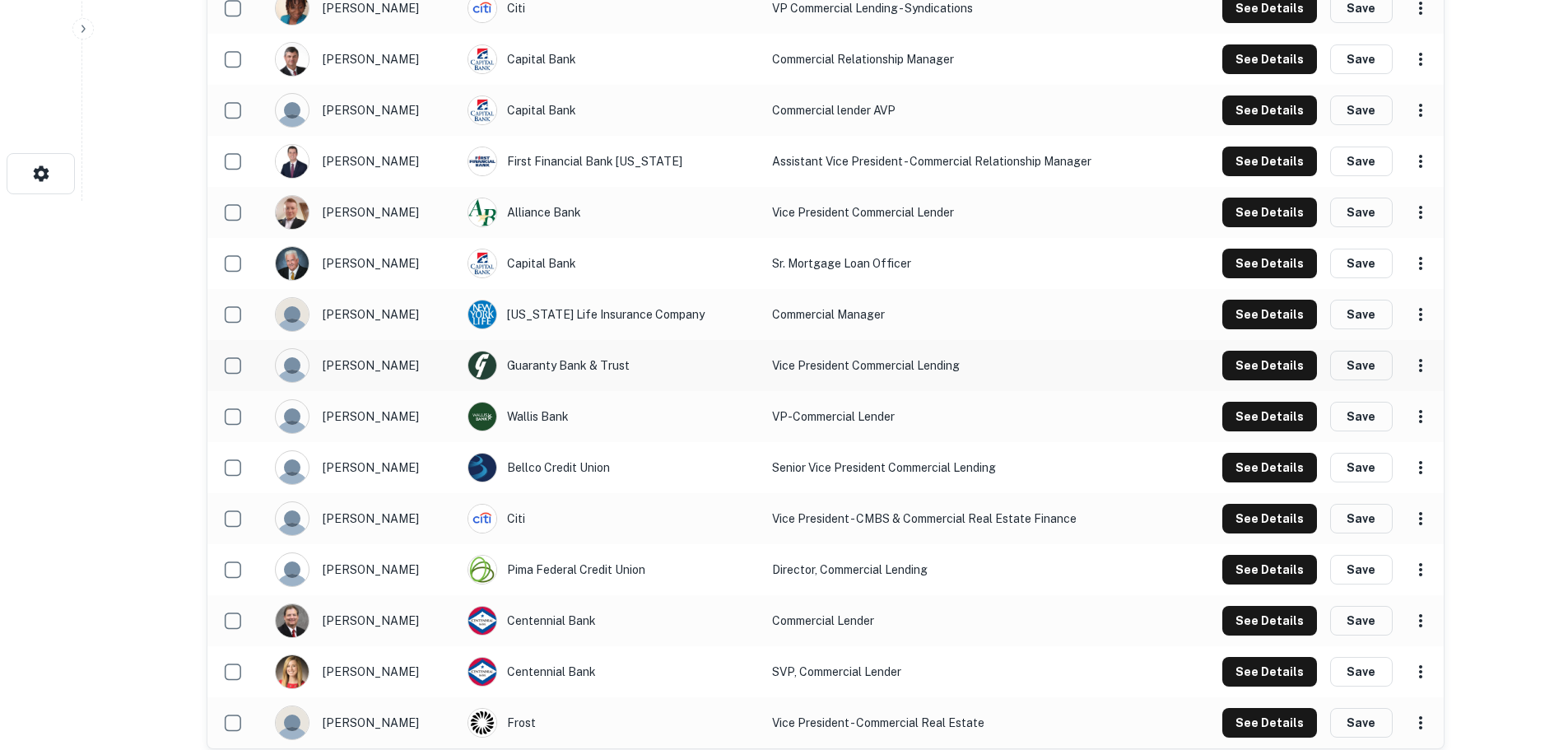
scroll to position [576, 0]
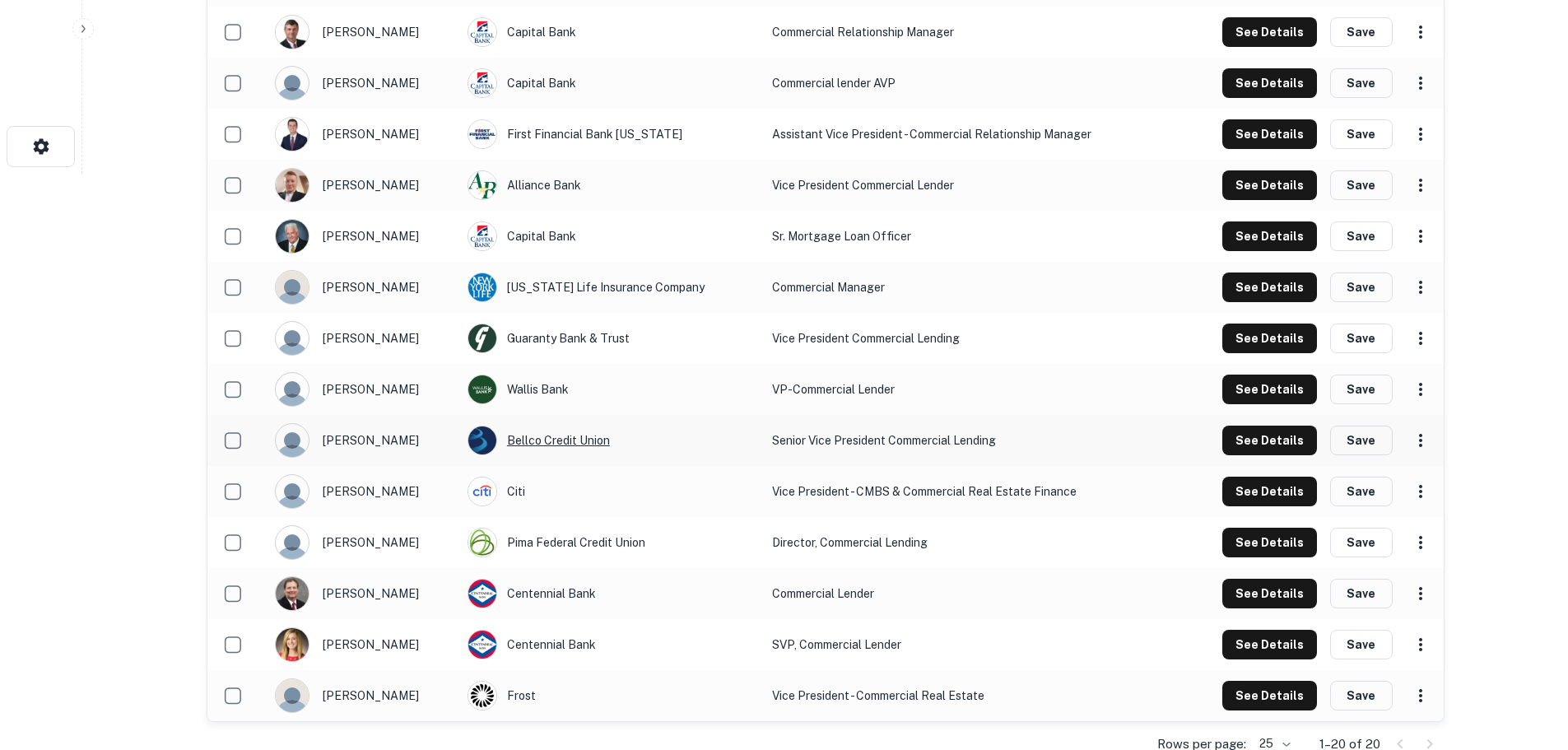
click at [572, 444] on div "Bellco Credit Union" at bounding box center [611, 441] width 288 height 30
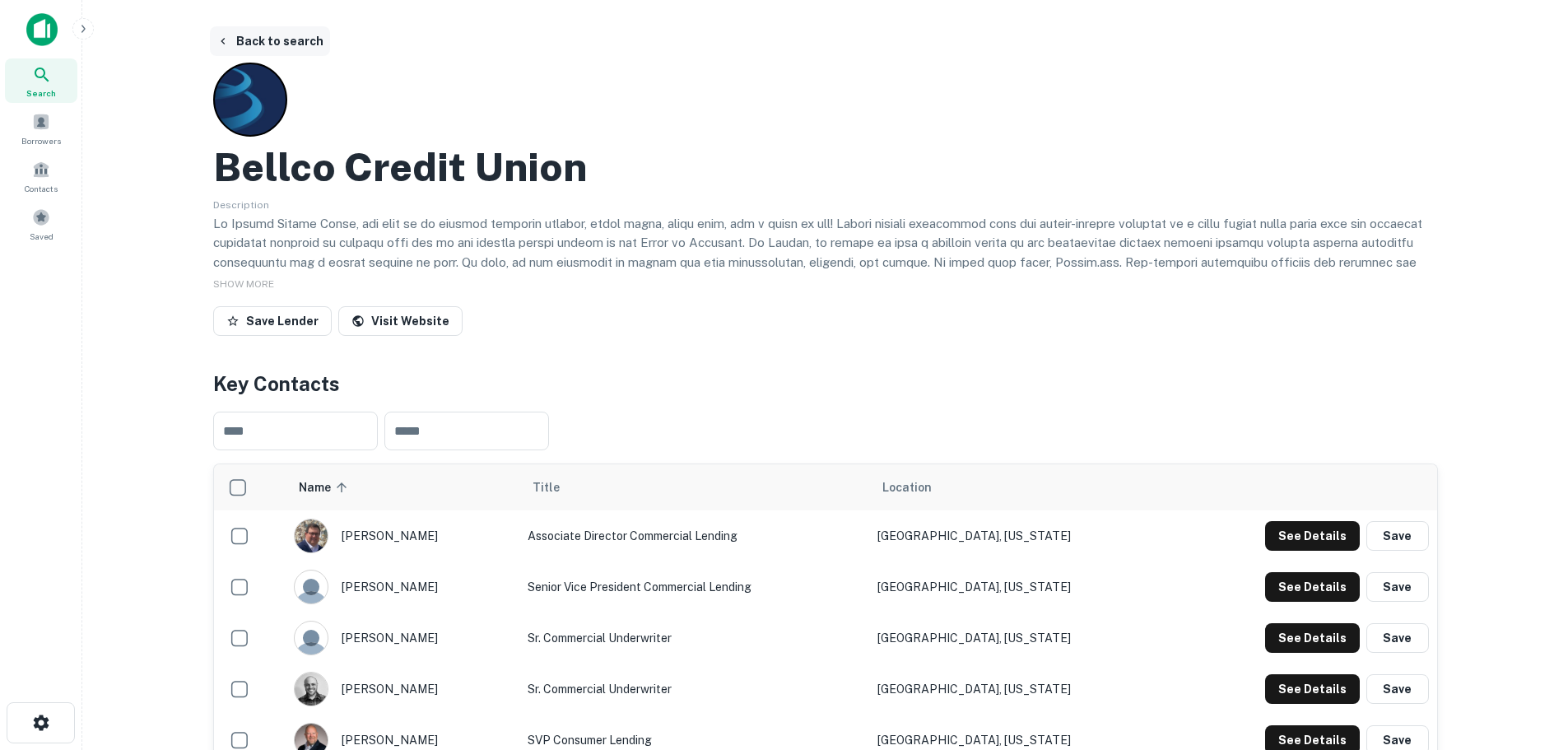
click at [240, 41] on button "Back to search" at bounding box center [270, 41] width 120 height 30
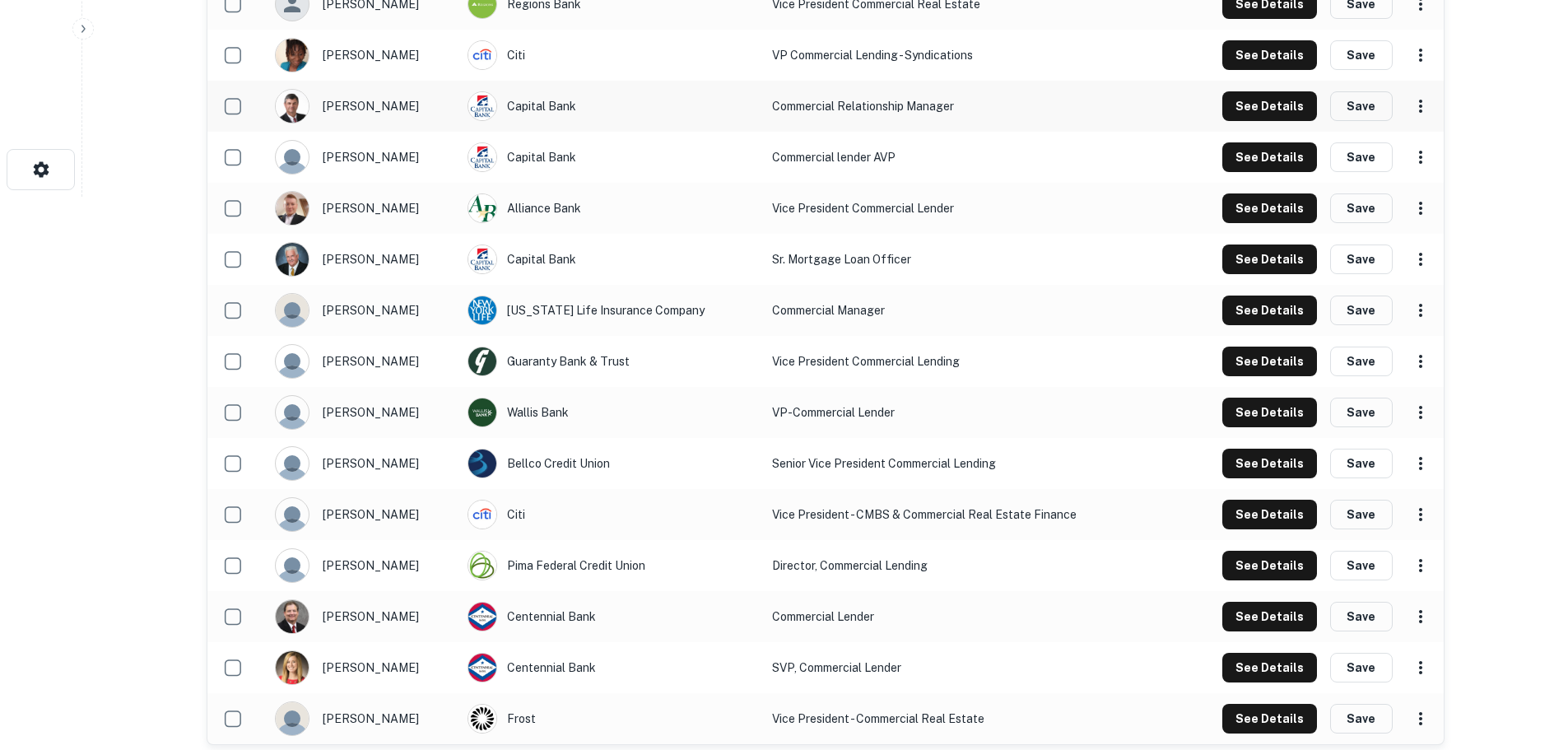
scroll to position [576, 0]
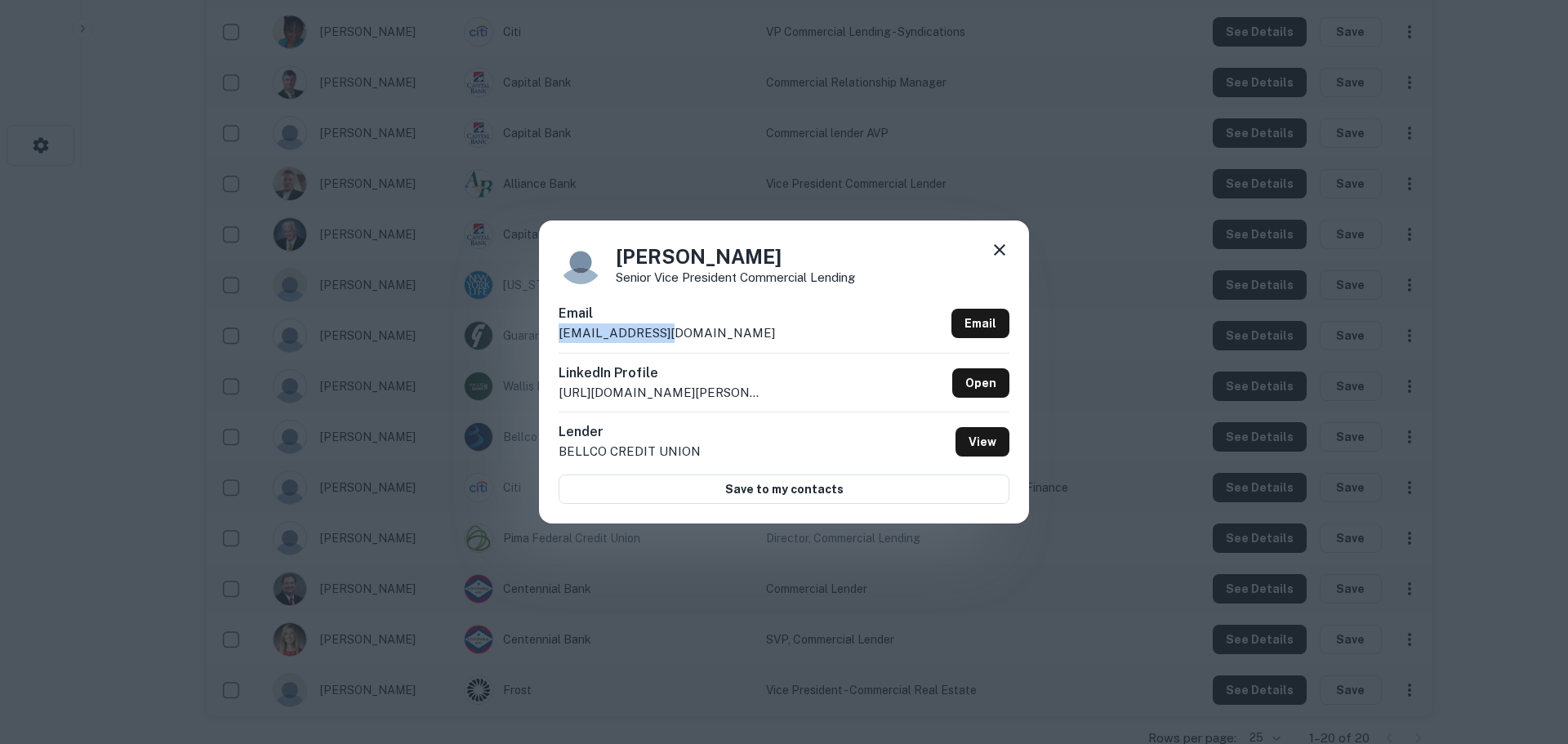
drag, startPoint x: 665, startPoint y: 332, endPoint x: 556, endPoint y: 330, distance: 109.0
click at [556, 330] on div "Susan Rice Senior Vice President Commercial Lending Email srice@bellco.org Emai…" at bounding box center [784, 372] width 490 height 303
copy p "srice@bellco.org"
click at [990, 252] on icon at bounding box center [999, 250] width 20 height 20
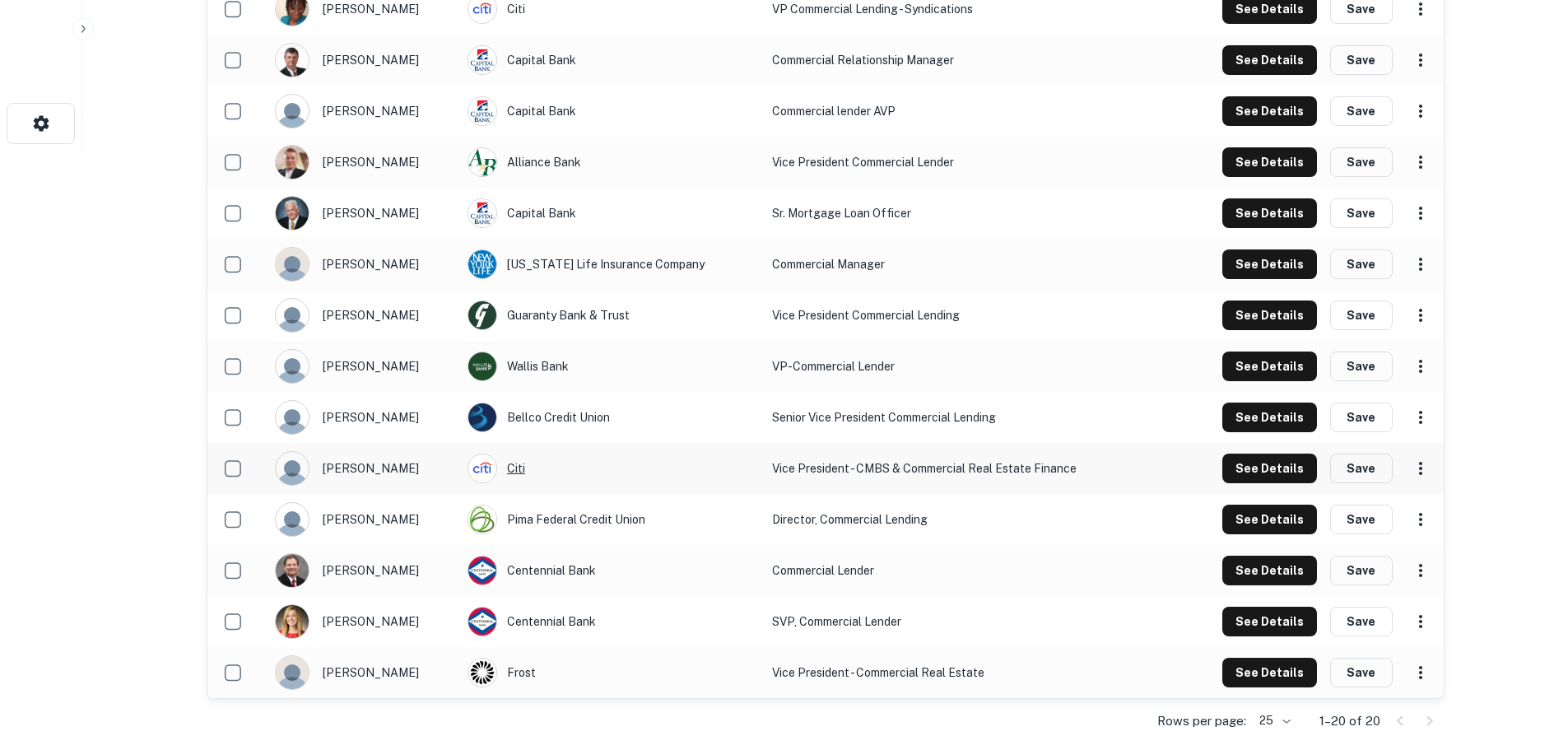
scroll to position [606, 0]
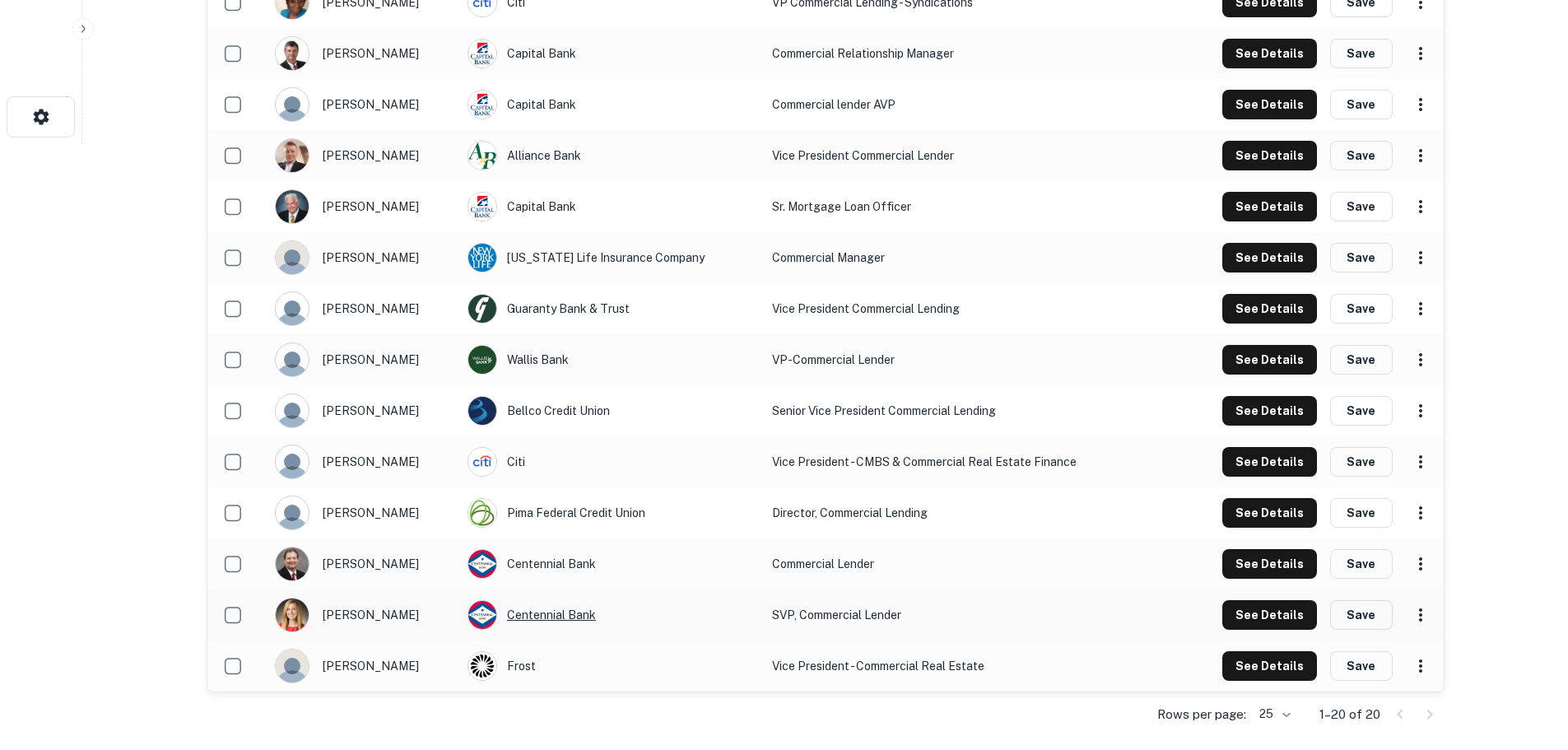
click at [553, 616] on div "Centennial Bank" at bounding box center [611, 615] width 288 height 30
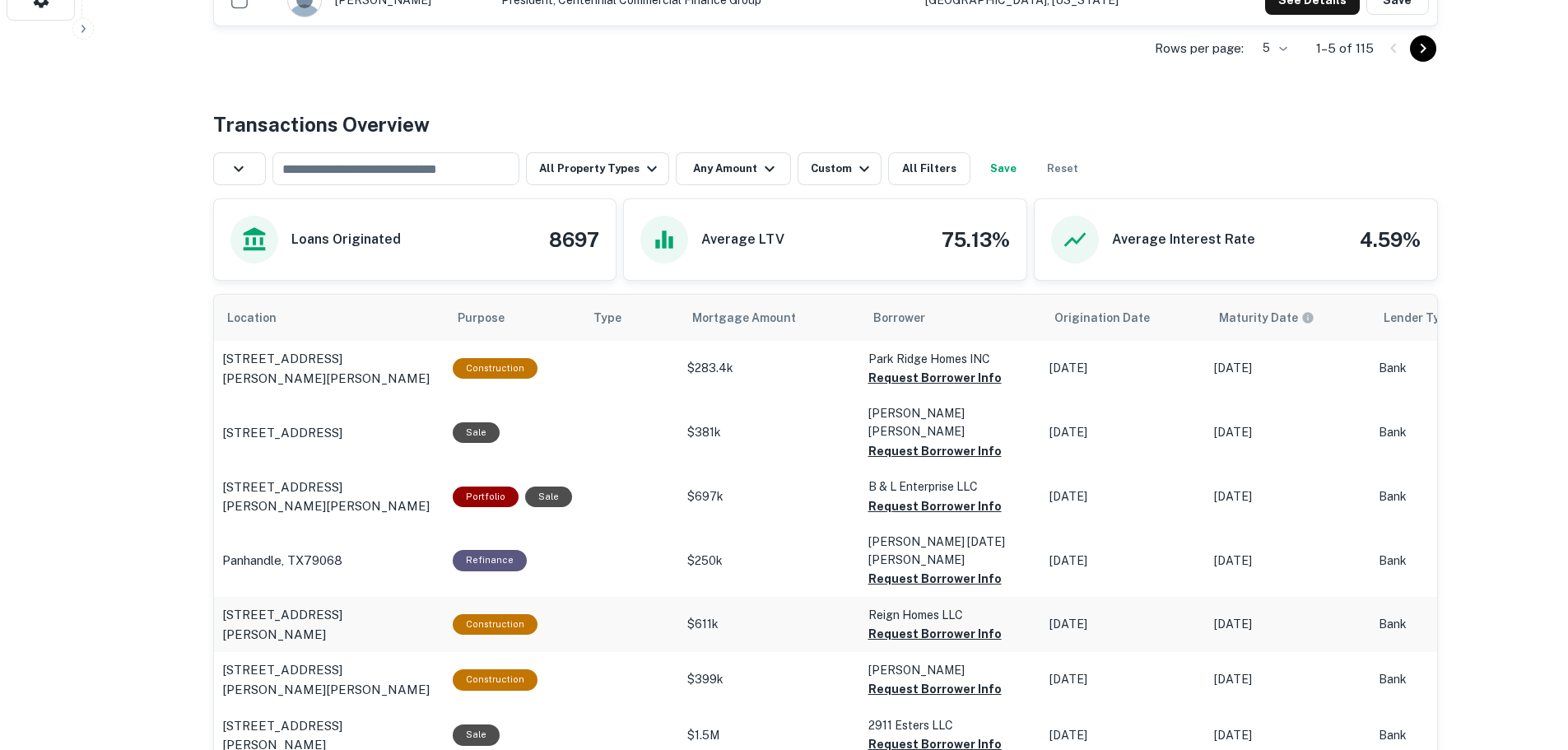
scroll to position [659, 0]
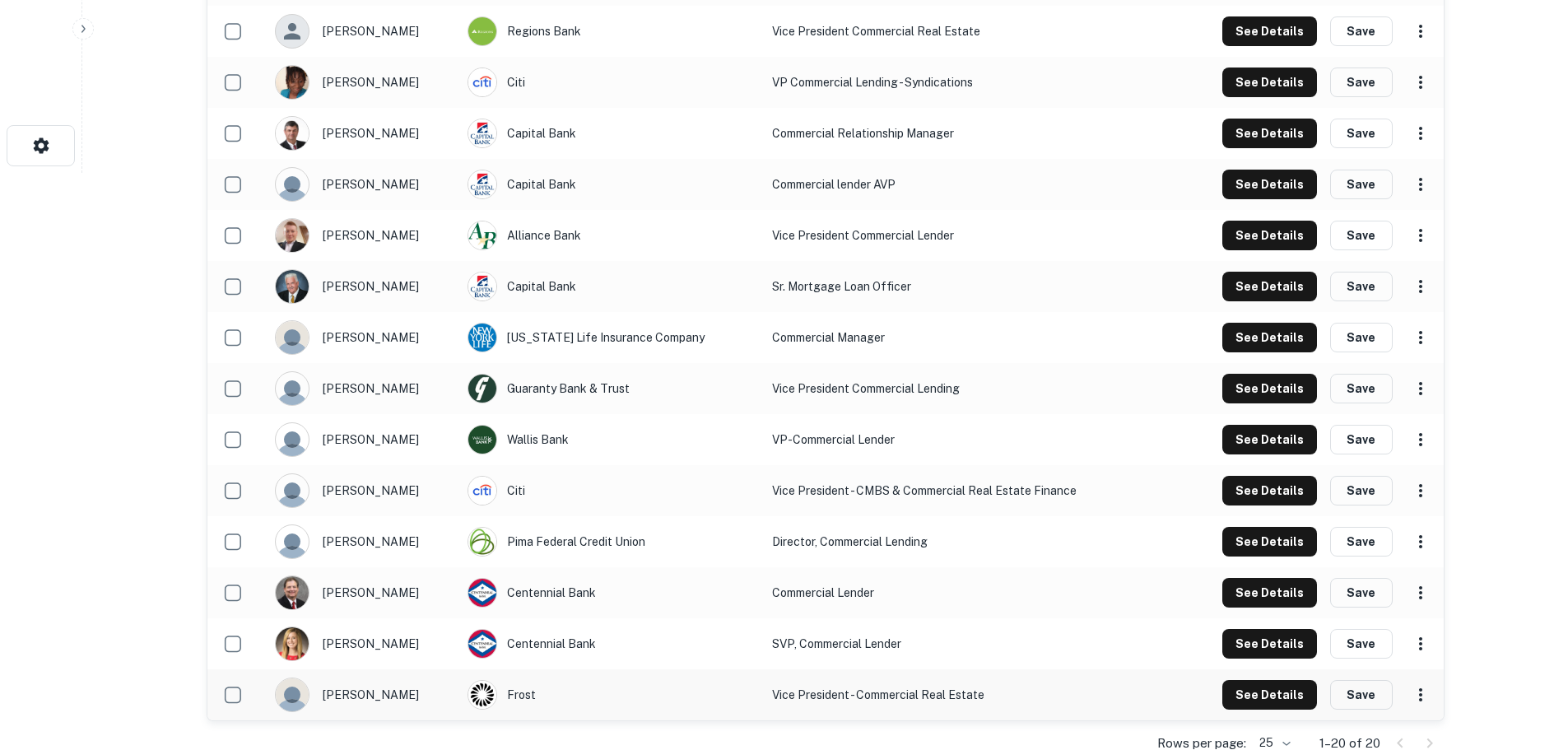
scroll to position [606, 0]
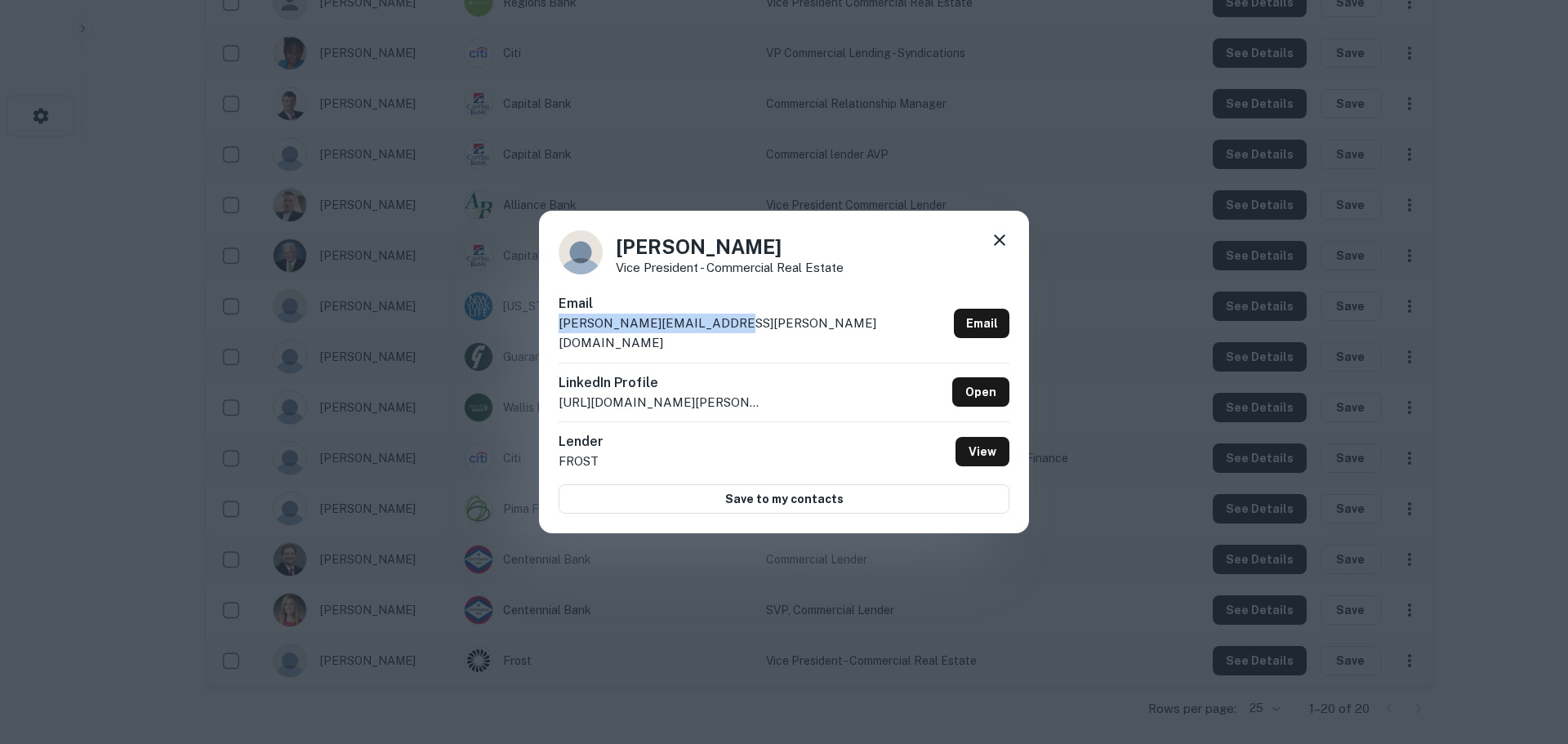
drag, startPoint x: 640, startPoint y: 328, endPoint x: 559, endPoint y: 328, distance: 81.0
click at [559, 328] on div "Email matt.wilson@frostbank.com Email" at bounding box center [784, 328] width 451 height 67
copy p "matt.wilson@frostbank.com"
click at [997, 246] on icon at bounding box center [999, 240] width 12 height 12
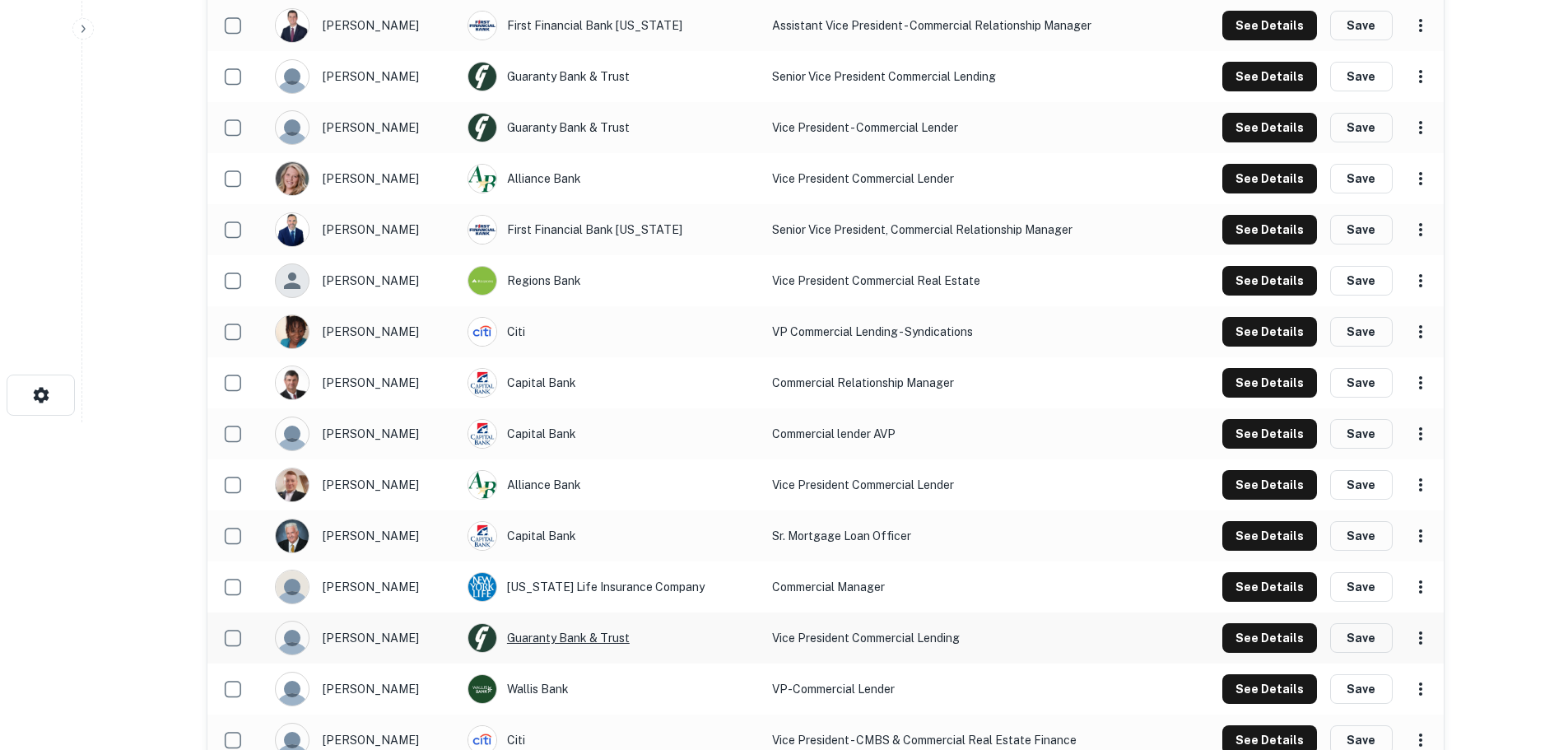
scroll to position [276, 0]
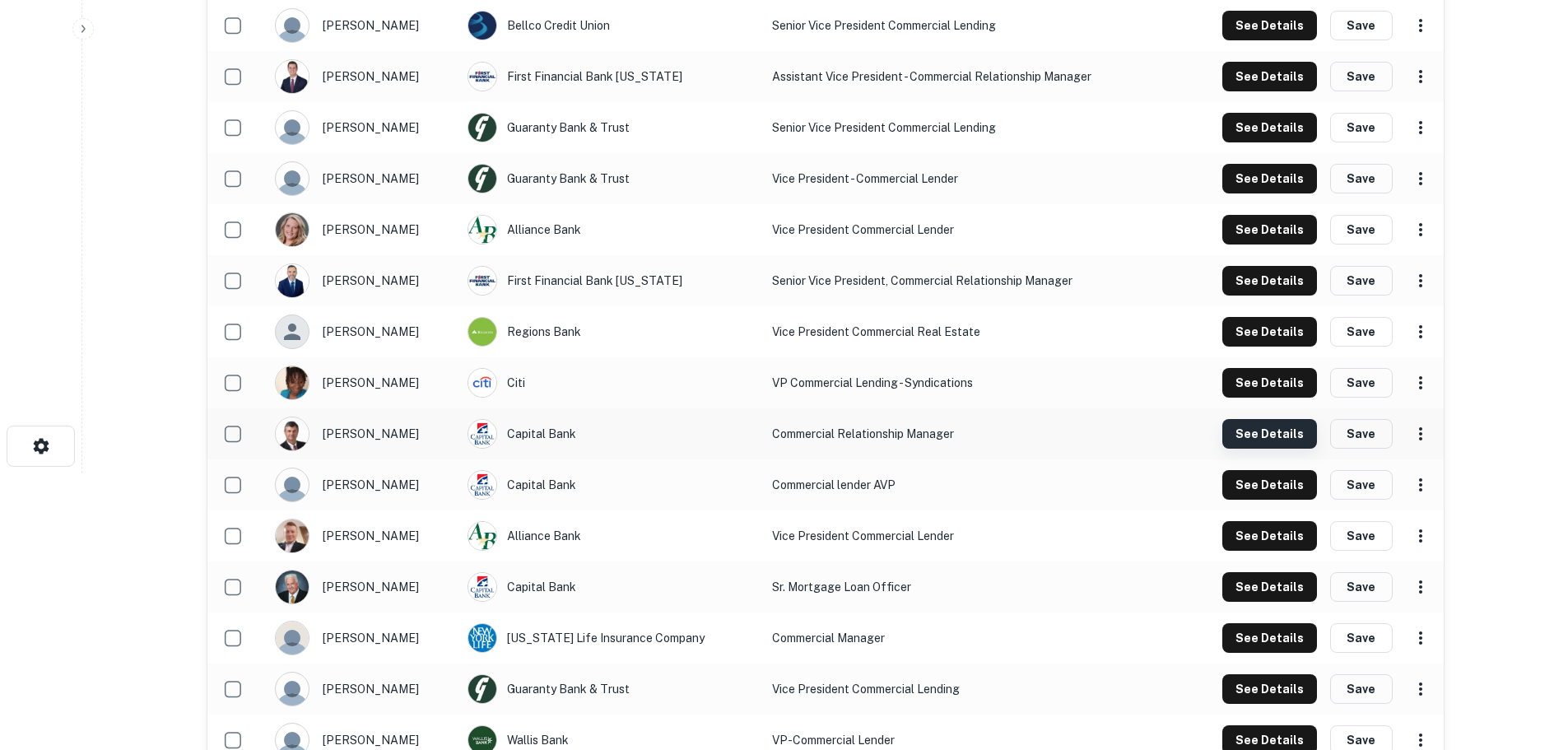
click at [1260, 41] on button "See Details" at bounding box center [1269, 26] width 95 height 30
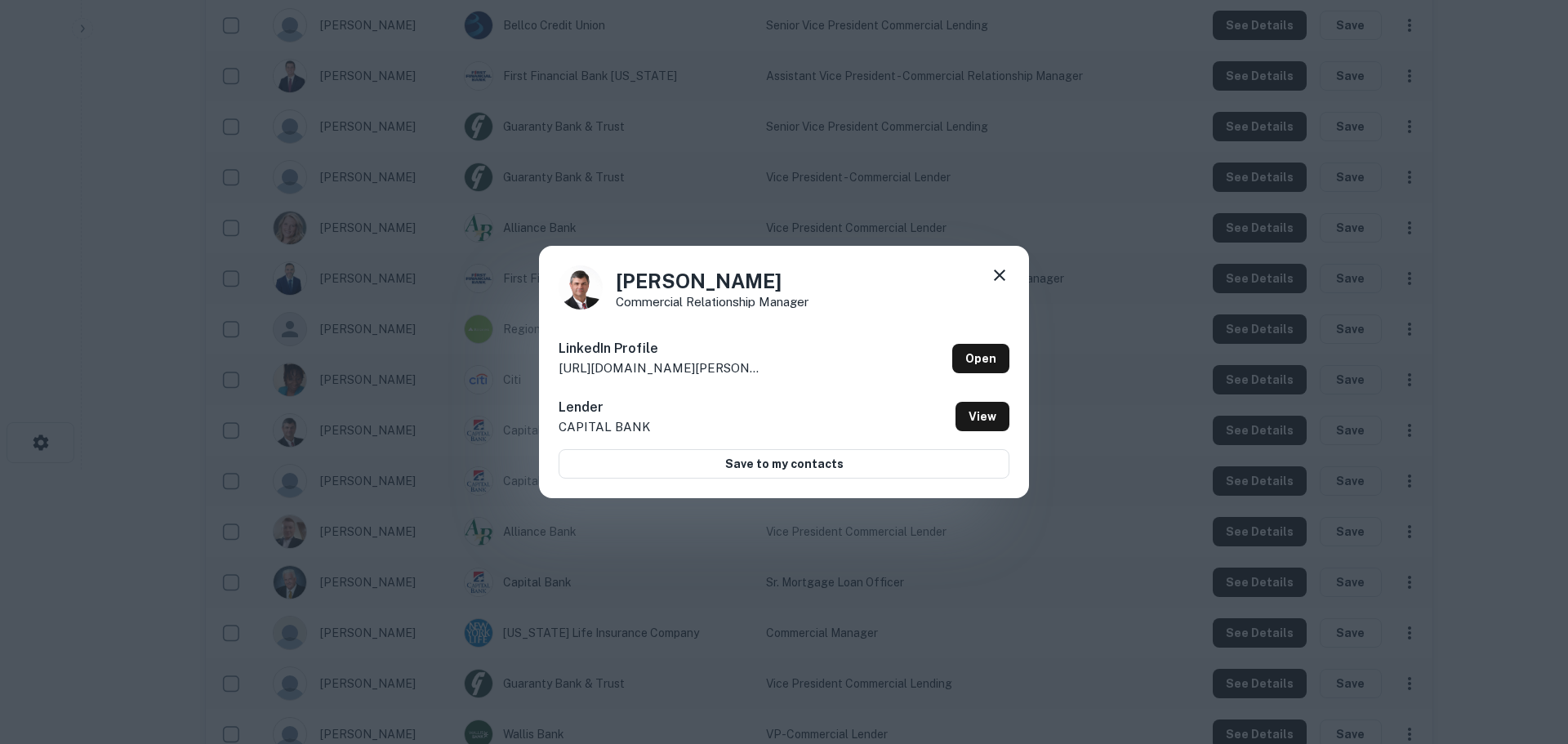
click at [996, 276] on icon at bounding box center [999, 275] width 20 height 20
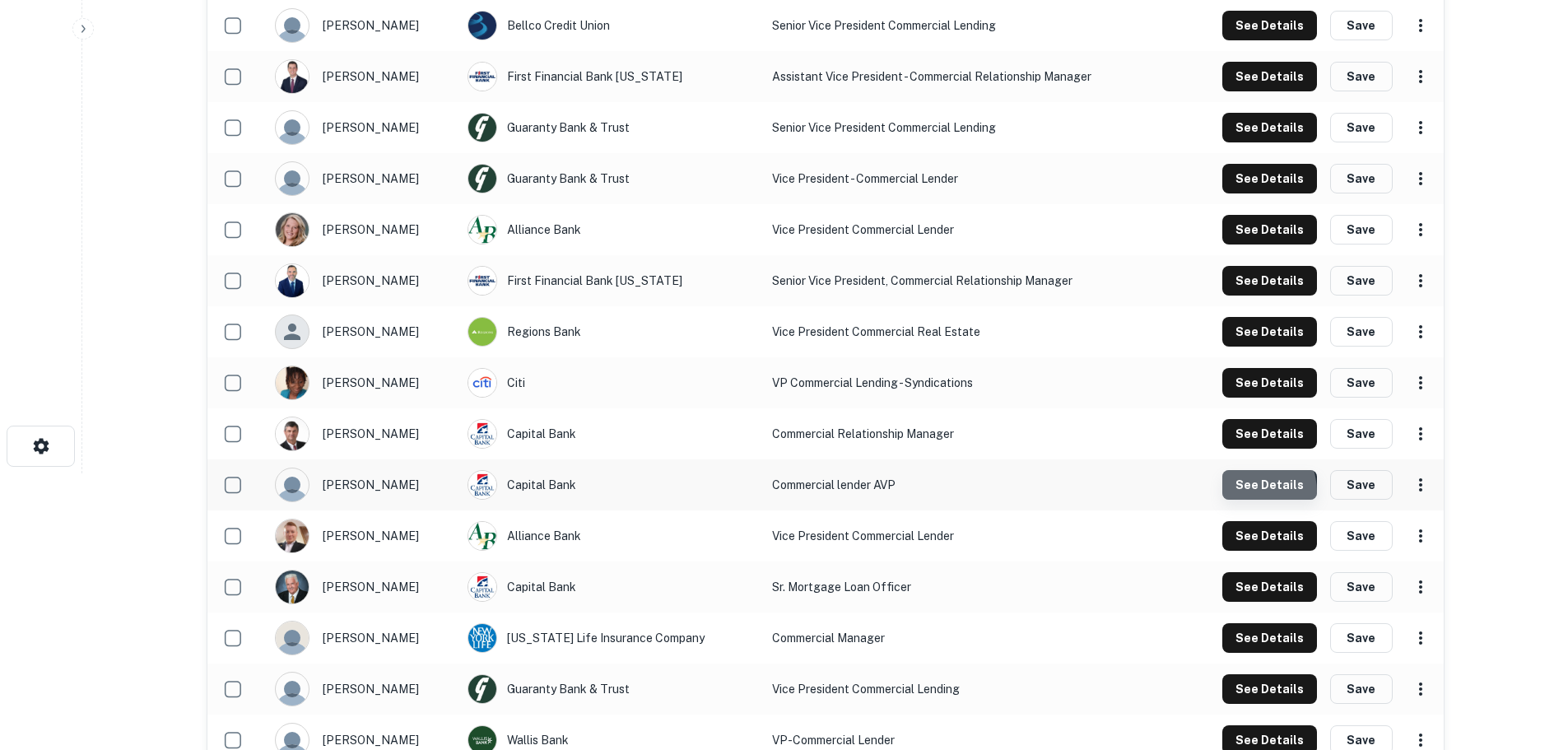
click at [1249, 91] on button "See Details" at bounding box center [1269, 76] width 95 height 30
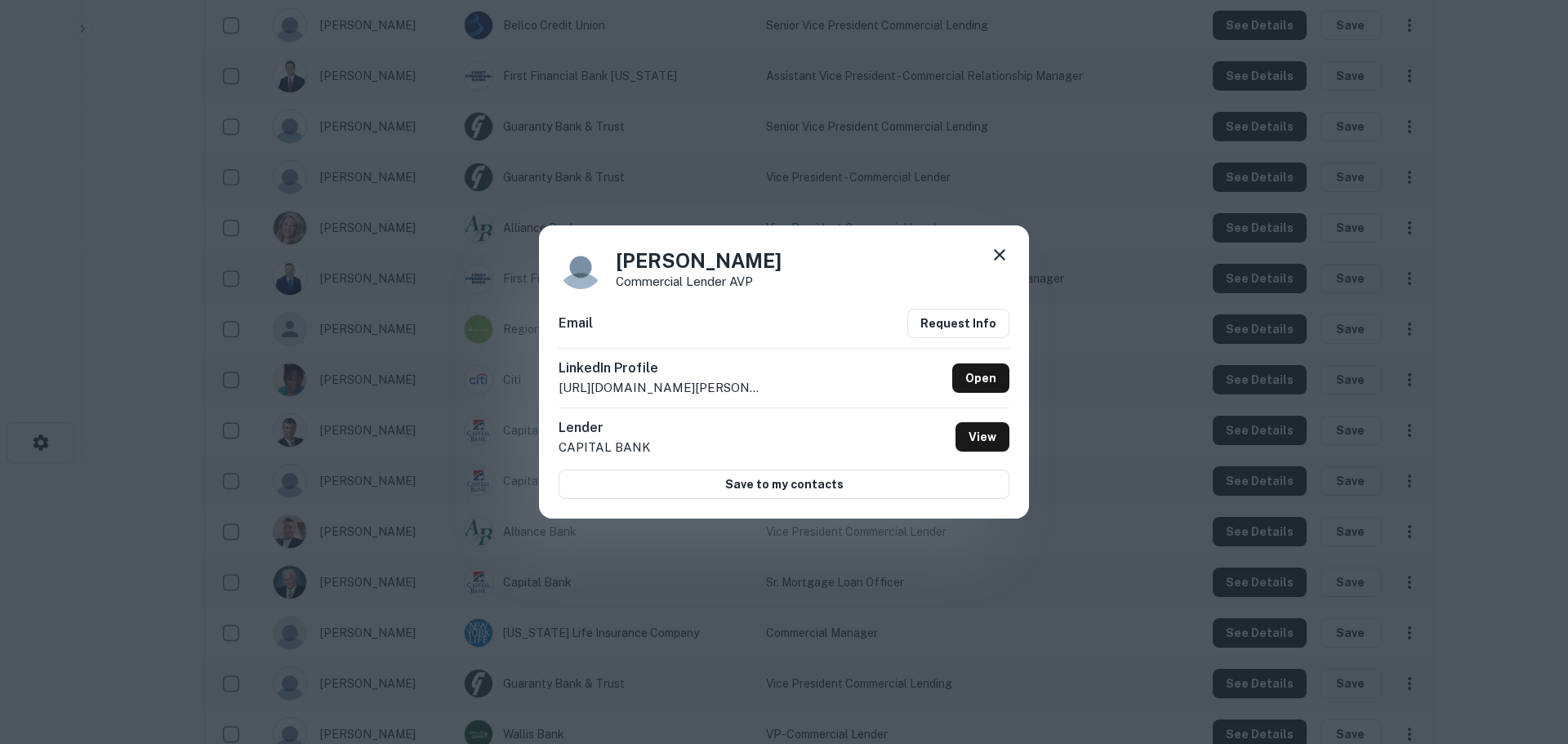
click at [1004, 250] on icon at bounding box center [999, 255] width 20 height 20
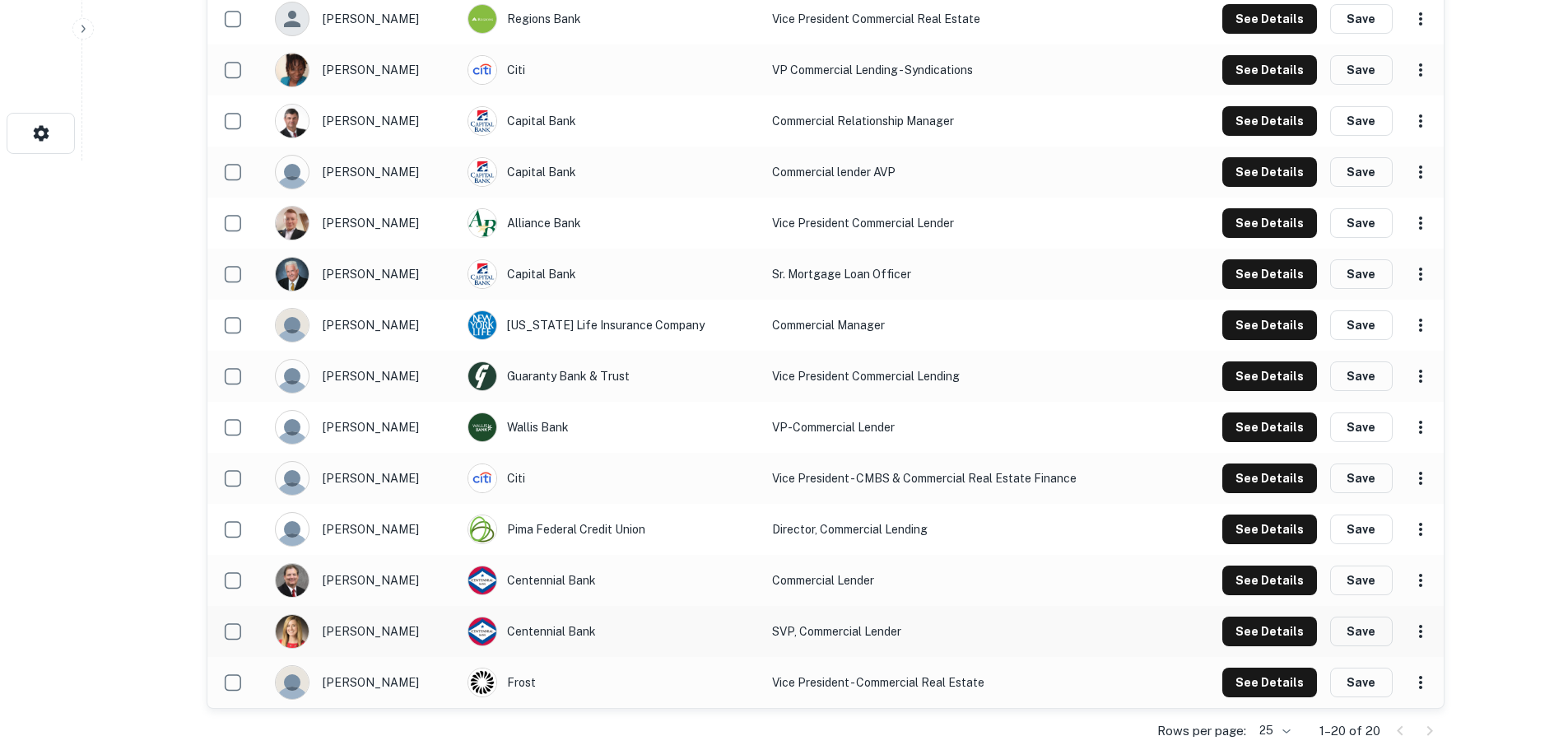
scroll to position [606, 0]
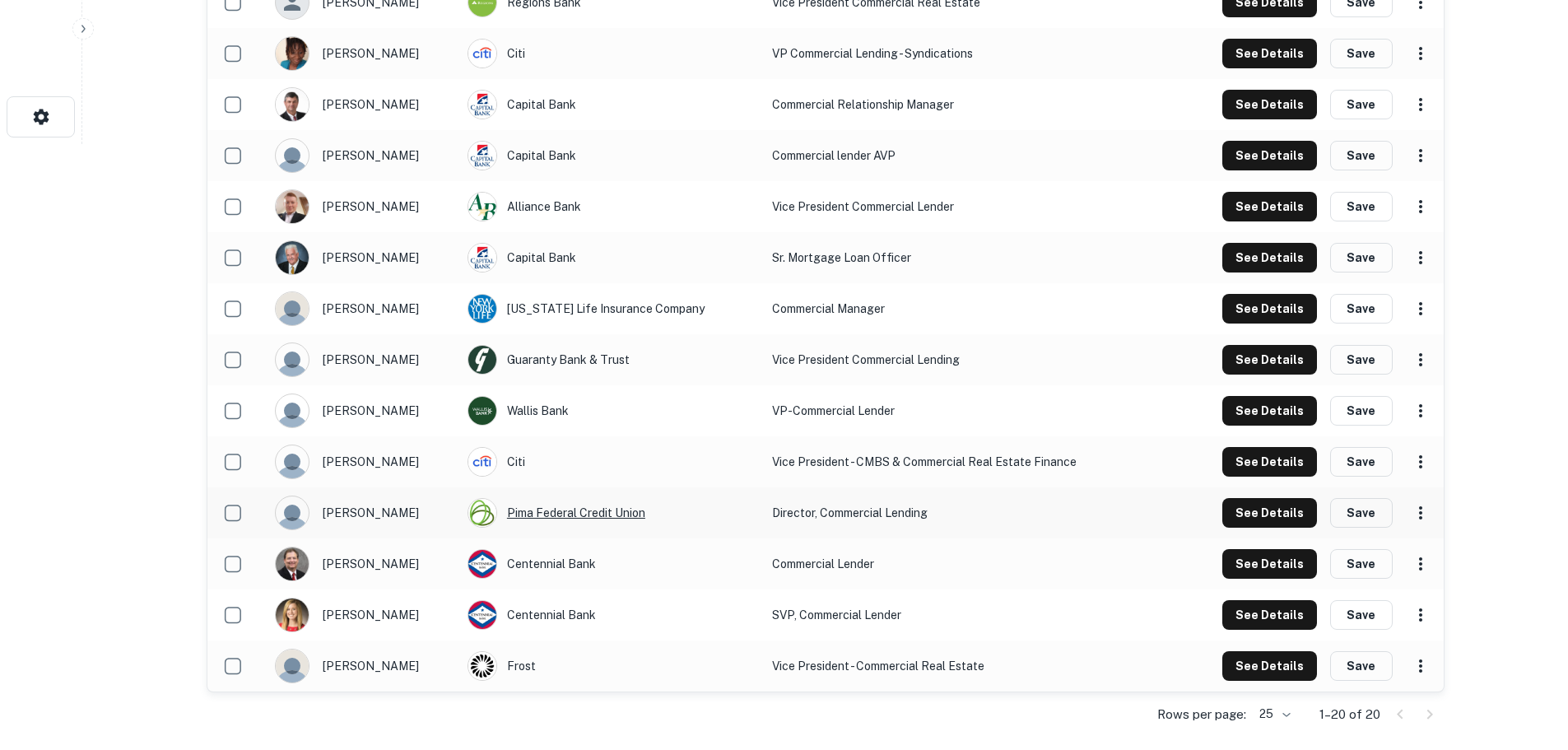
click at [572, 519] on div "Pima Federal Credit Union" at bounding box center [611, 513] width 288 height 30
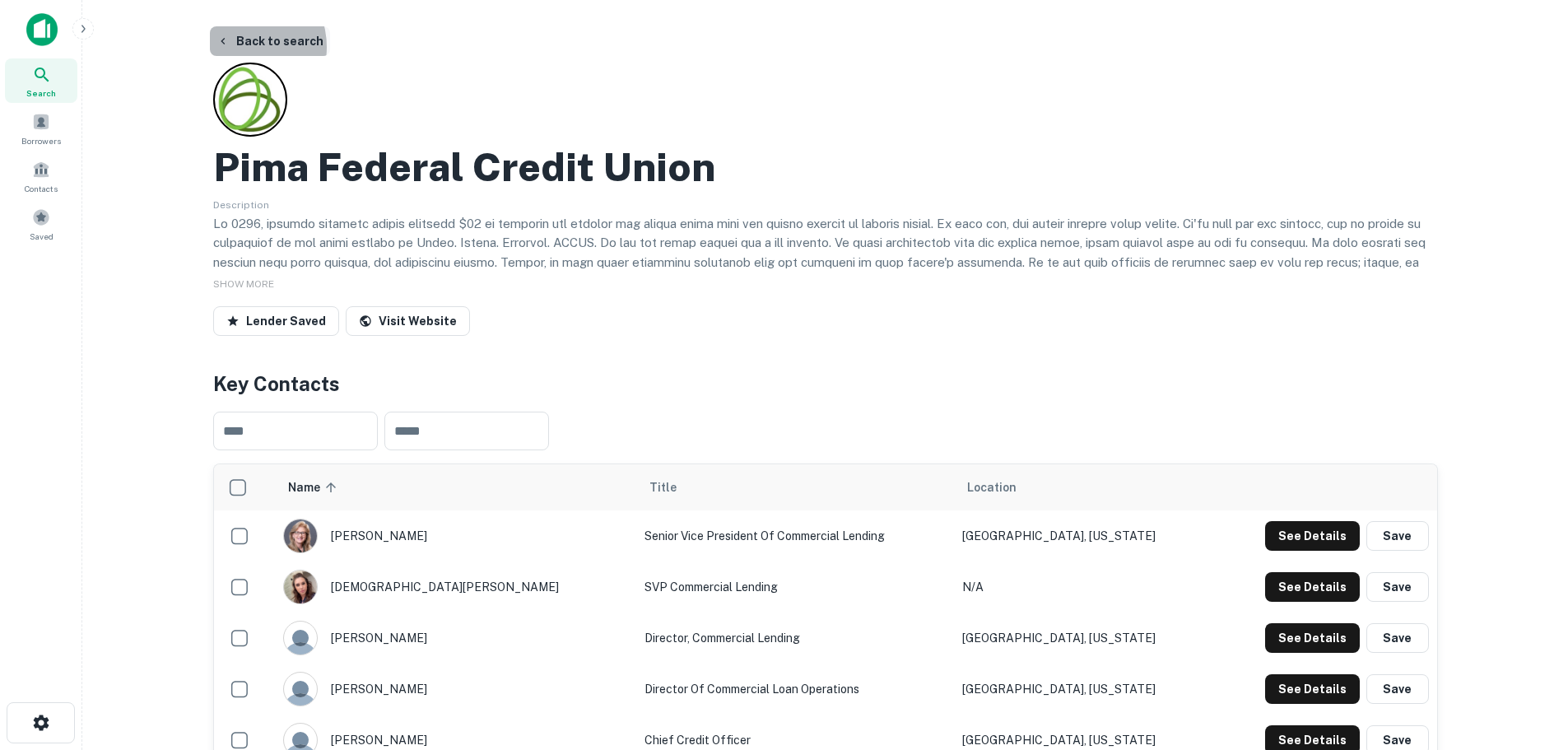
click at [240, 47] on button "Back to search" at bounding box center [270, 41] width 120 height 30
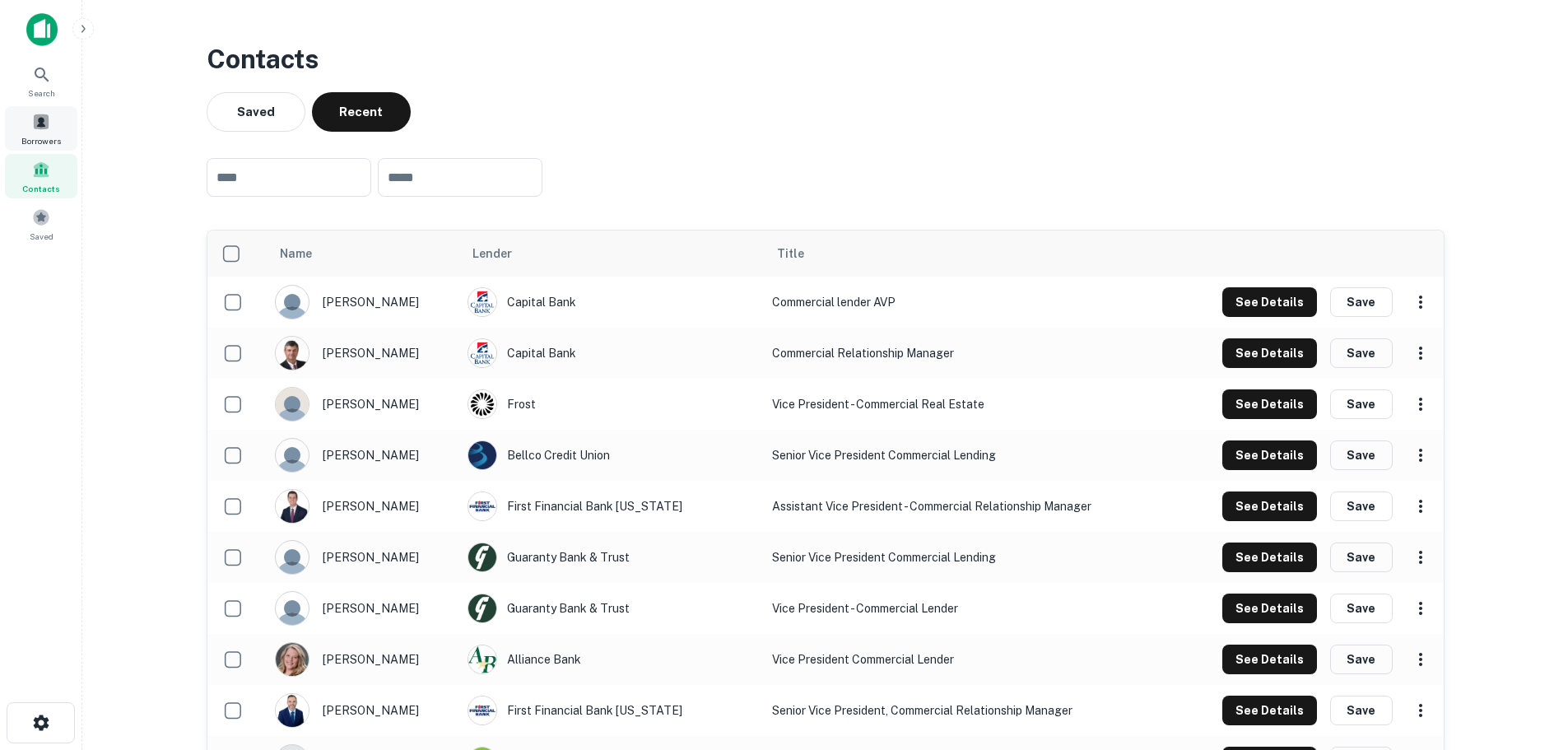
click at [45, 139] on span "Borrowers" at bounding box center [41, 141] width 40 height 13
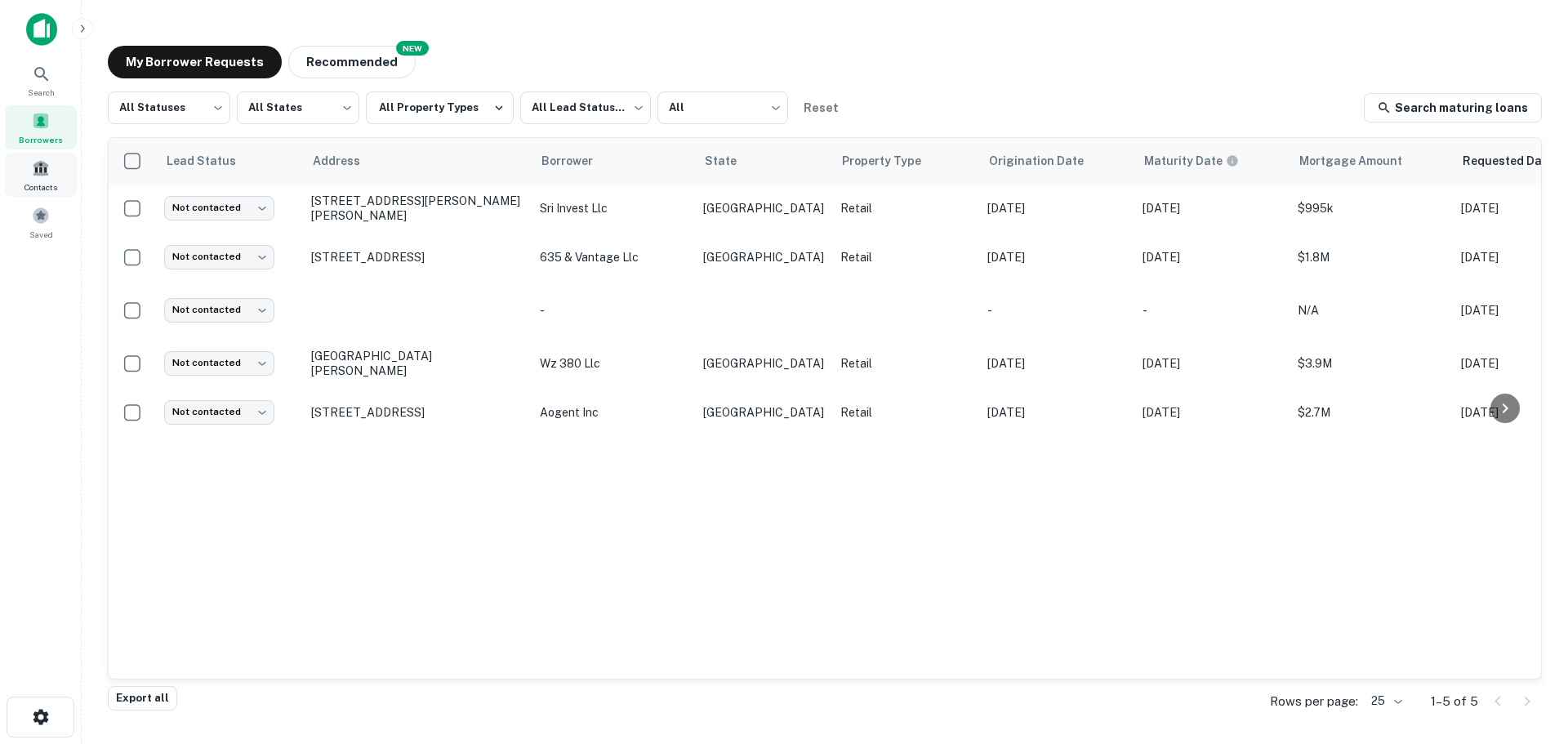
click at [58, 177] on div "Contacts" at bounding box center [40, 175] width 72 height 44
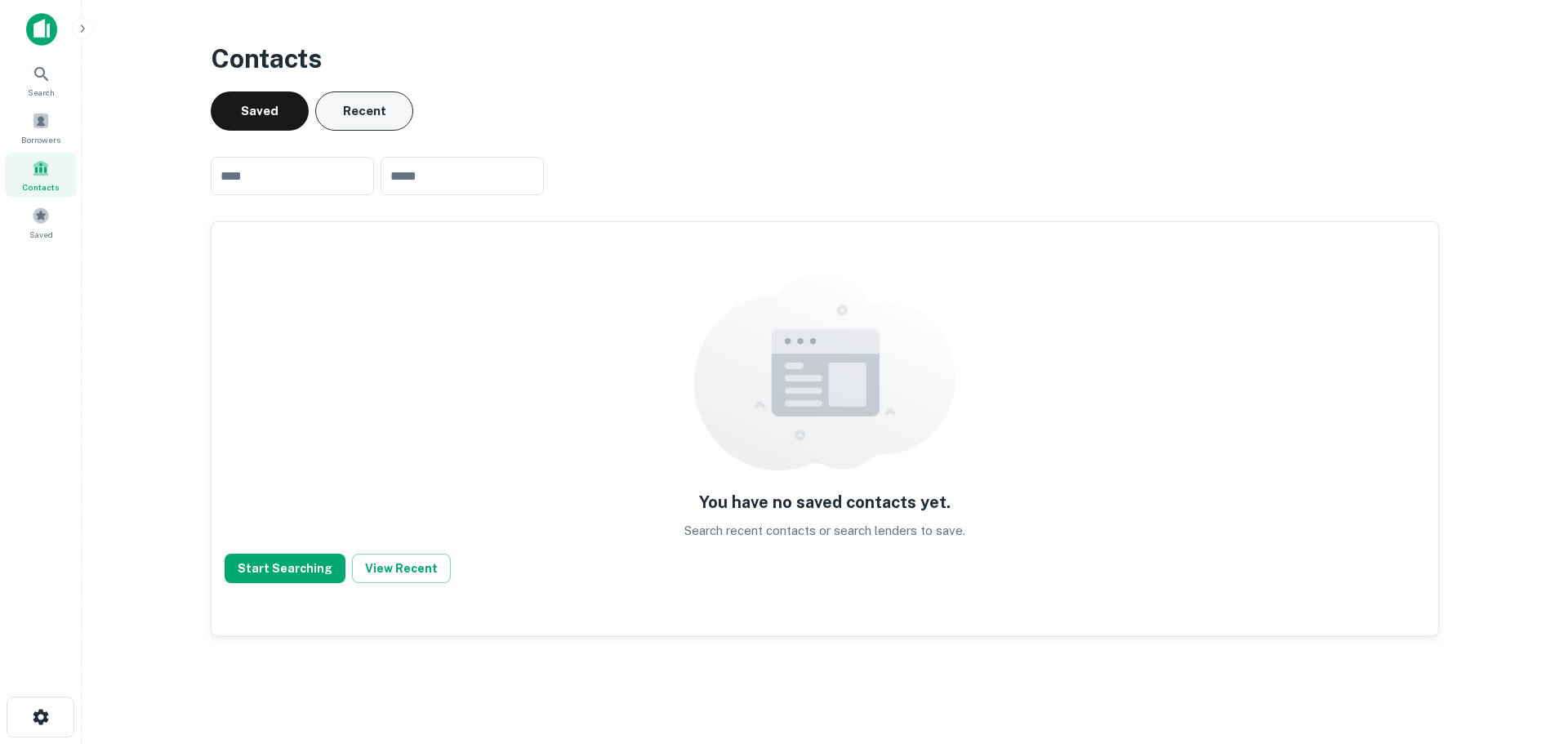
click at [352, 114] on button "Recent" at bounding box center [364, 111] width 98 height 40
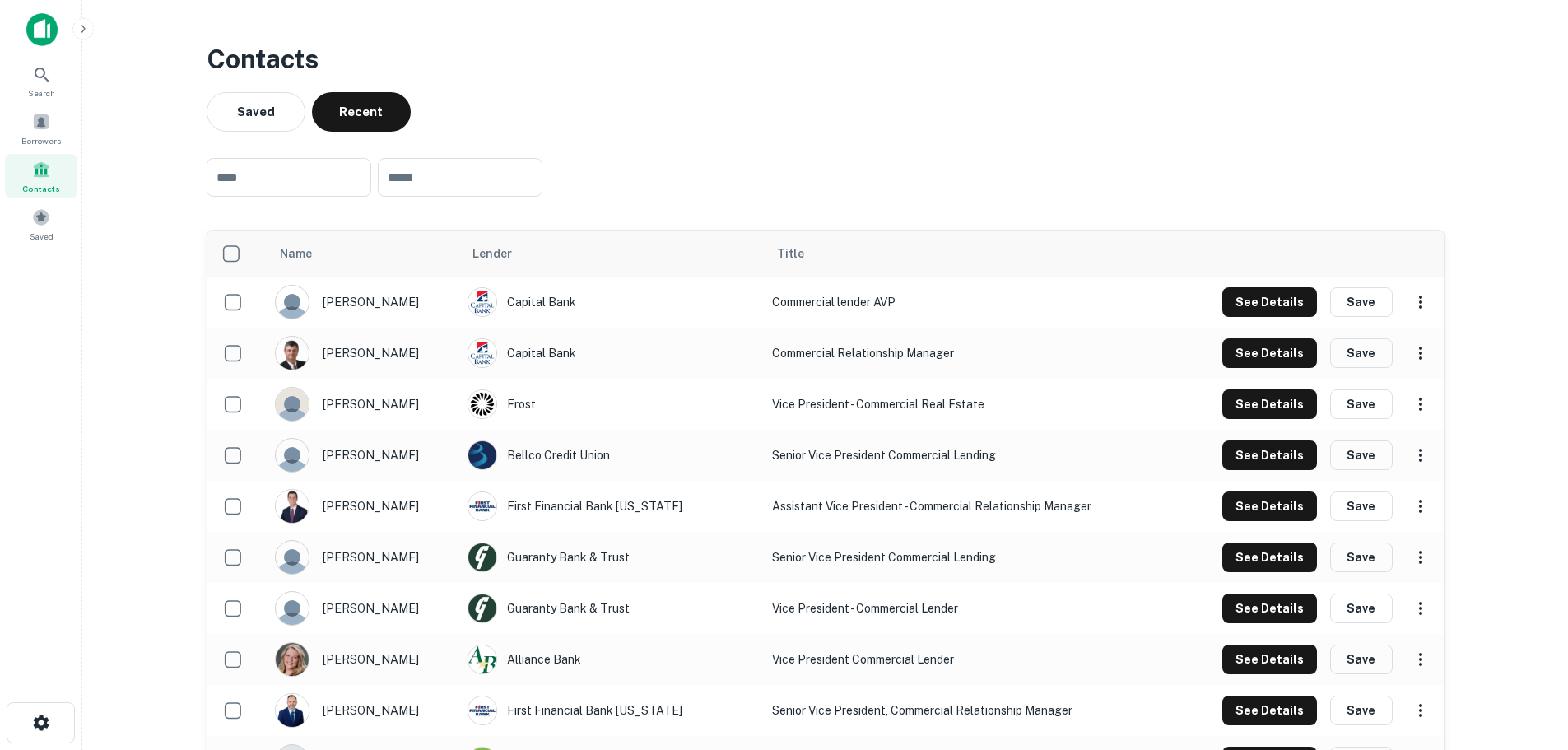
click at [53, 29] on img at bounding box center [42, 30] width 32 height 33
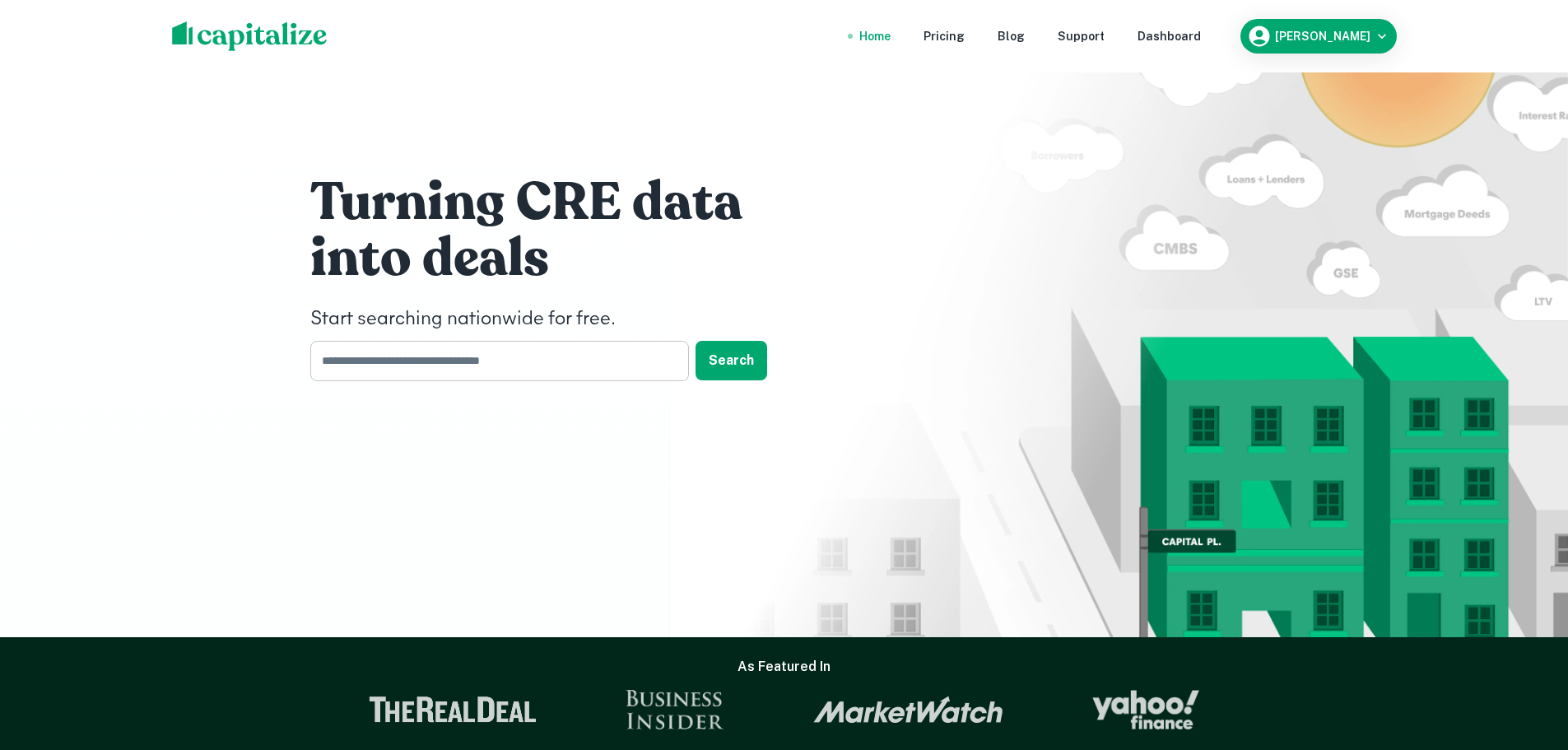
click at [394, 365] on input "text" at bounding box center [494, 361] width 367 height 41
type input "*"
type input "**********"
click at [747, 363] on button "Search" at bounding box center [731, 361] width 71 height 40
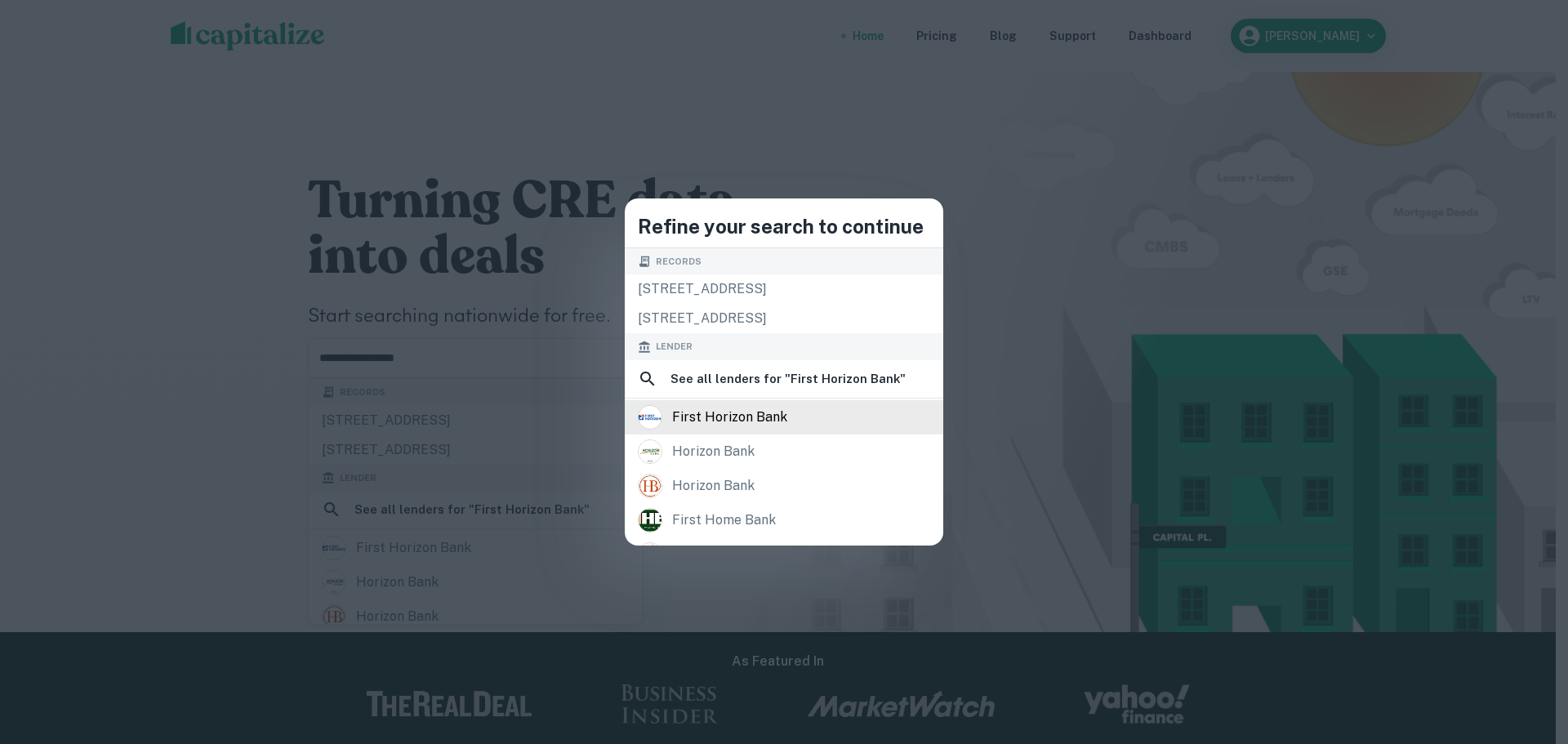
click at [717, 419] on div "first horizon bank" at bounding box center [729, 417] width 115 height 25
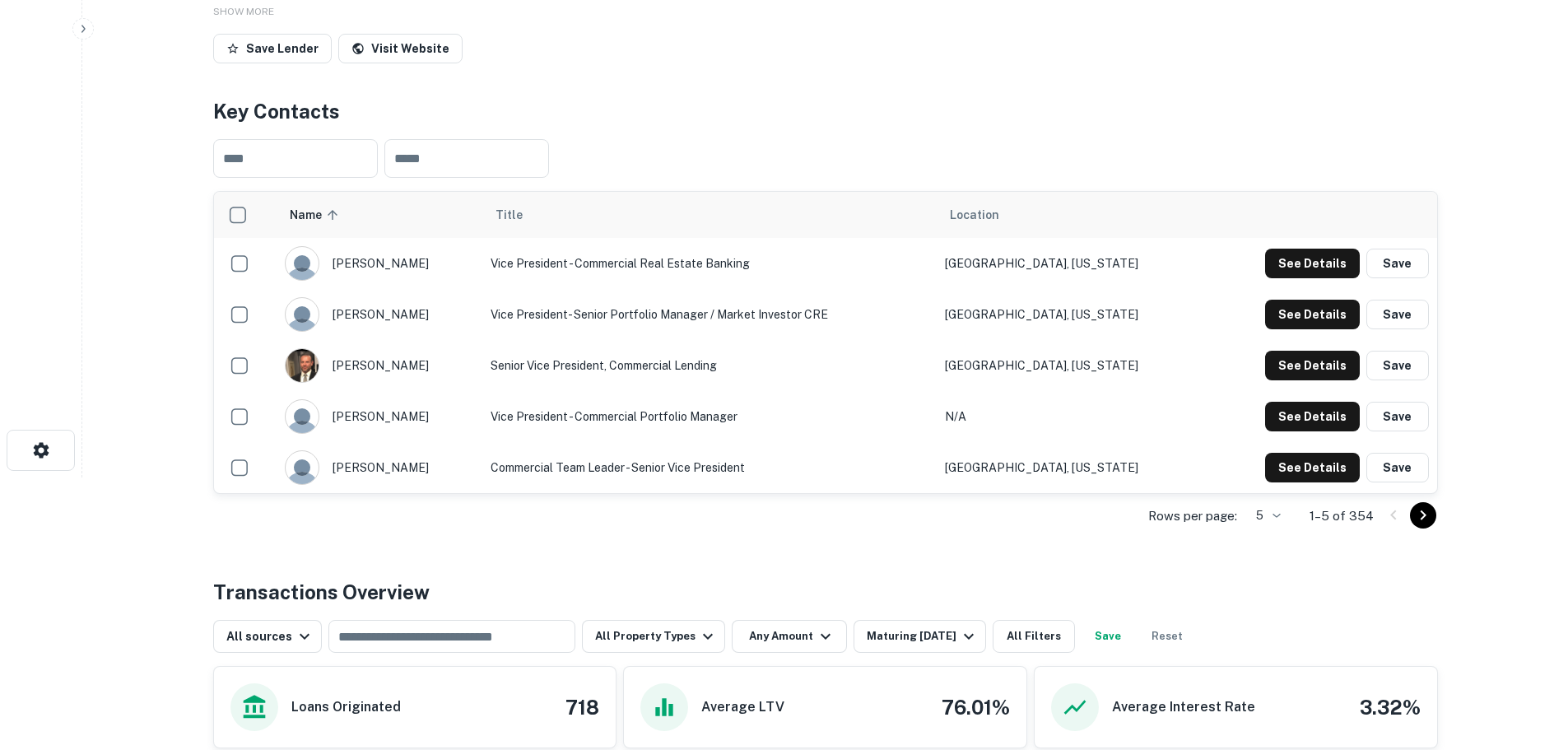
scroll to position [247, 0]
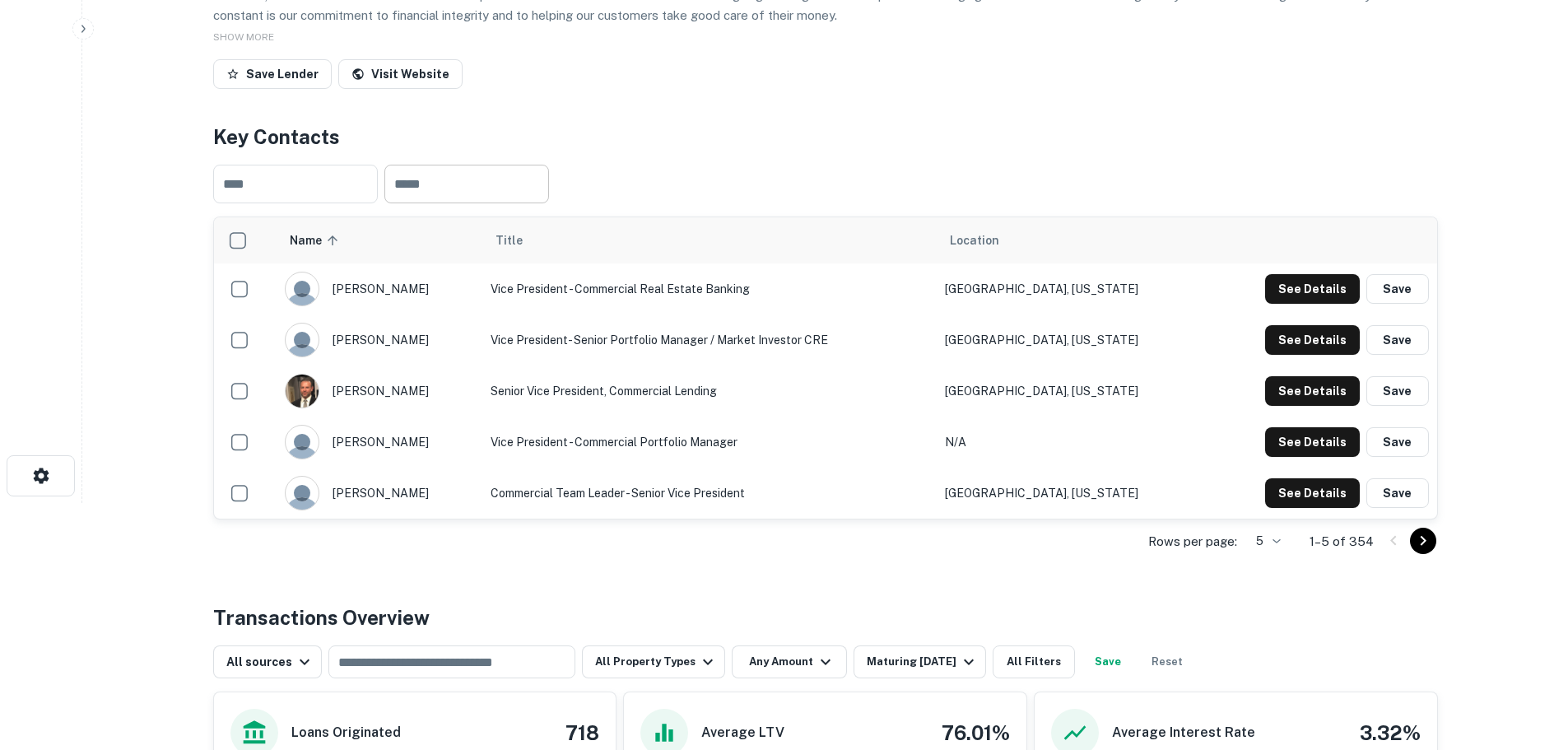
click at [432, 176] on input "text" at bounding box center [466, 183] width 164 height 39
click at [1420, 544] on icon "Go to next page" at bounding box center [1422, 541] width 6 height 10
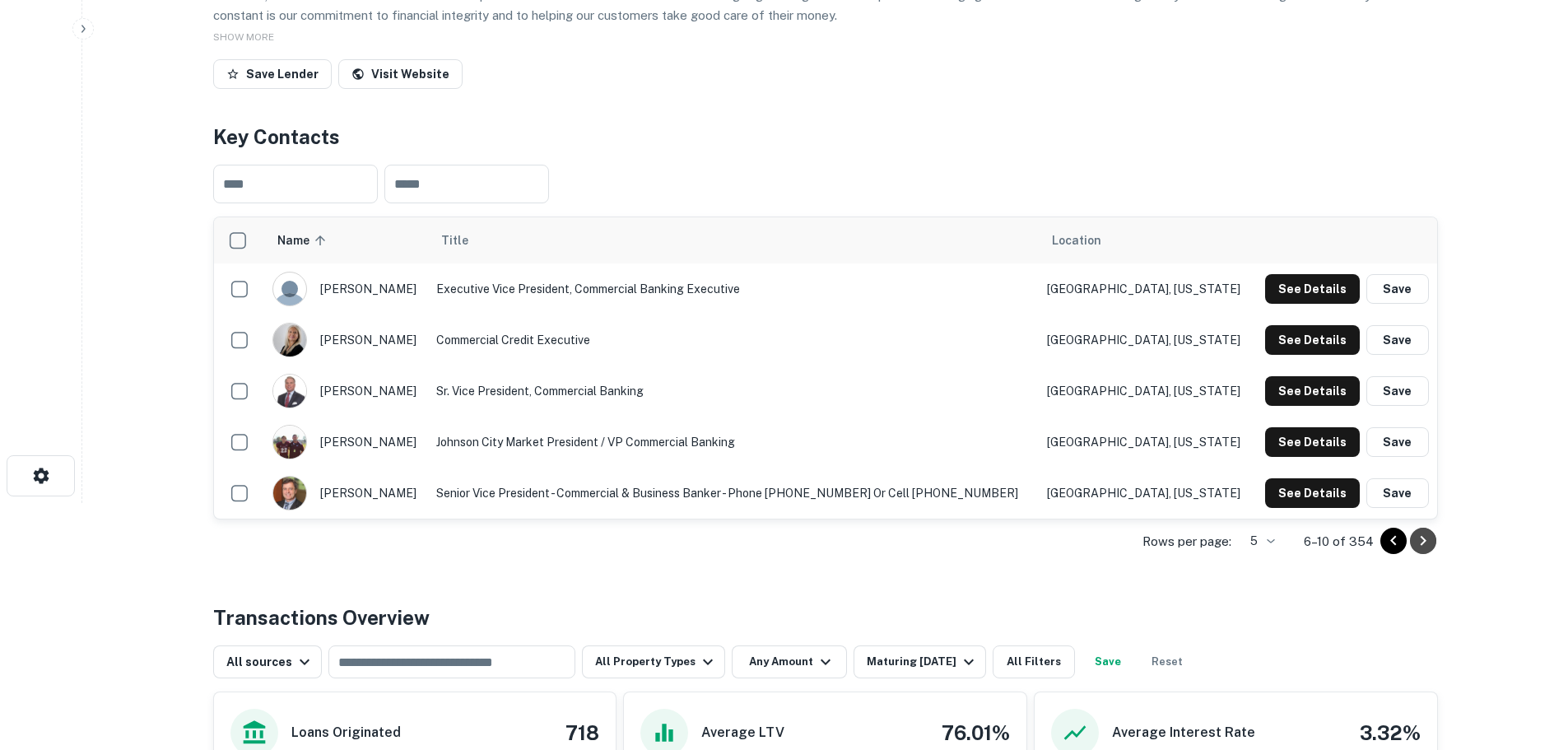
click at [1421, 535] on icon "Go to next page" at bounding box center [1423, 541] width 20 height 20
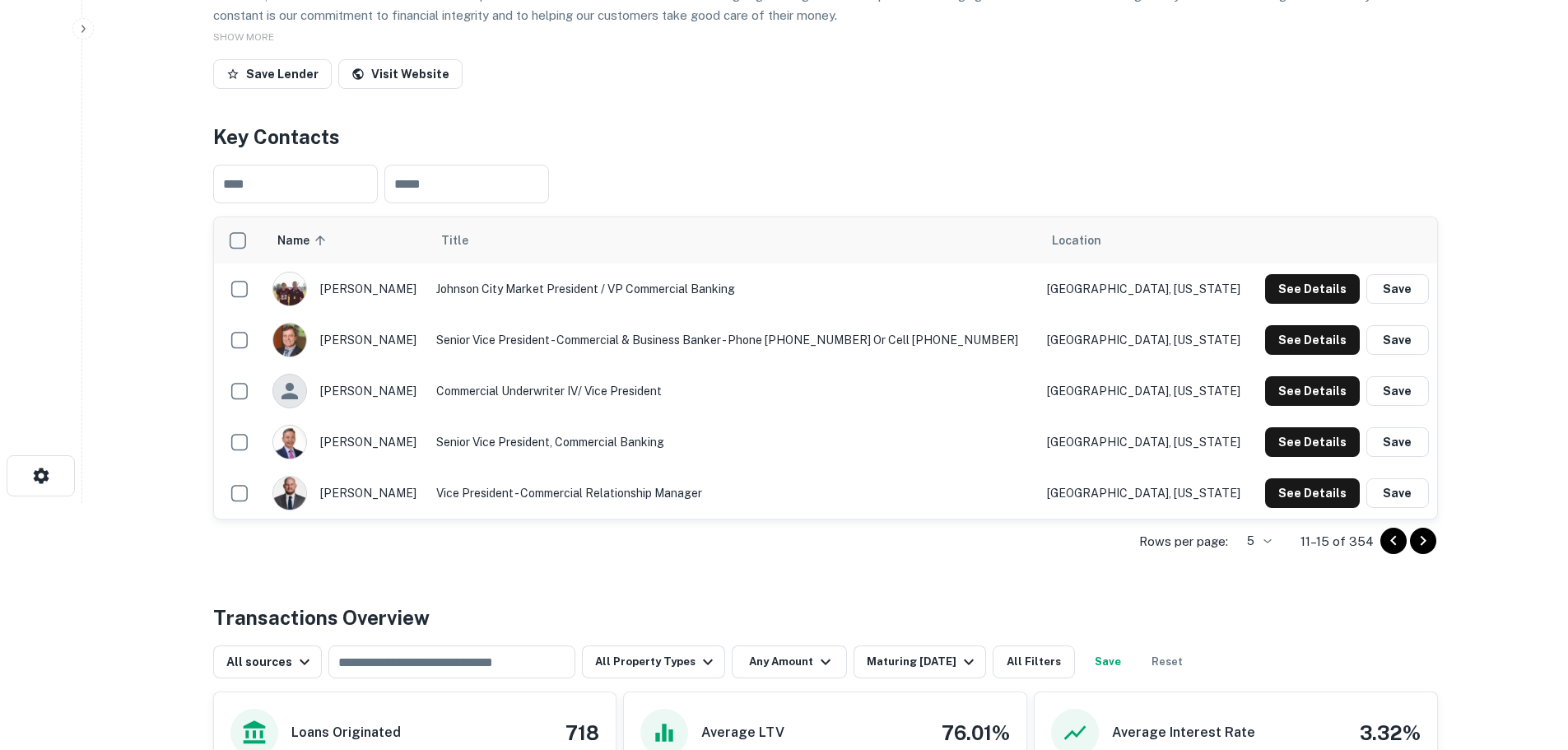
click at [1420, 537] on icon "Go to next page" at bounding box center [1422, 541] width 6 height 10
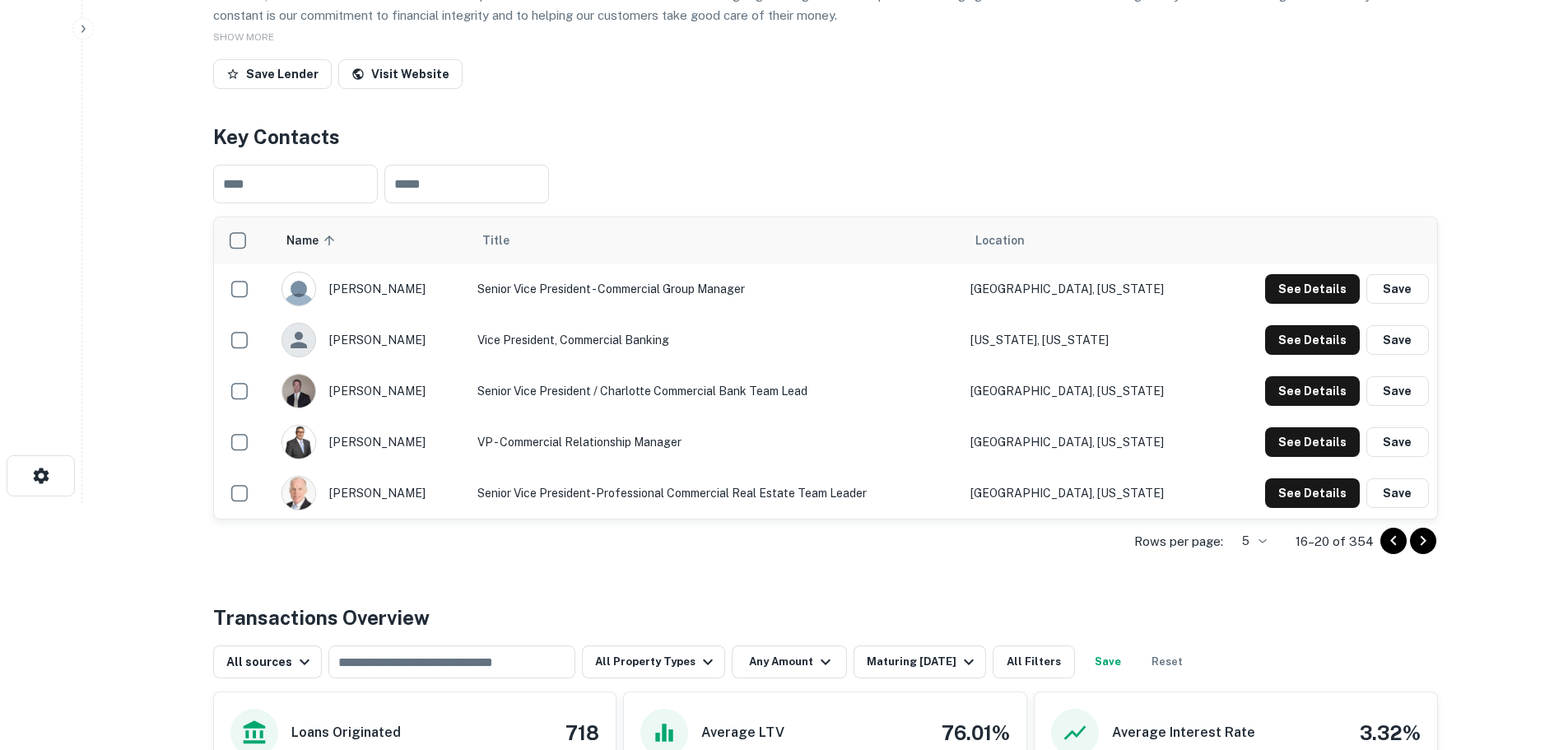
drag, startPoint x: 1439, startPoint y: 543, endPoint x: 1429, endPoint y: 543, distance: 10.0
click at [1429, 543] on icon "Go to next page" at bounding box center [1423, 541] width 20 height 20
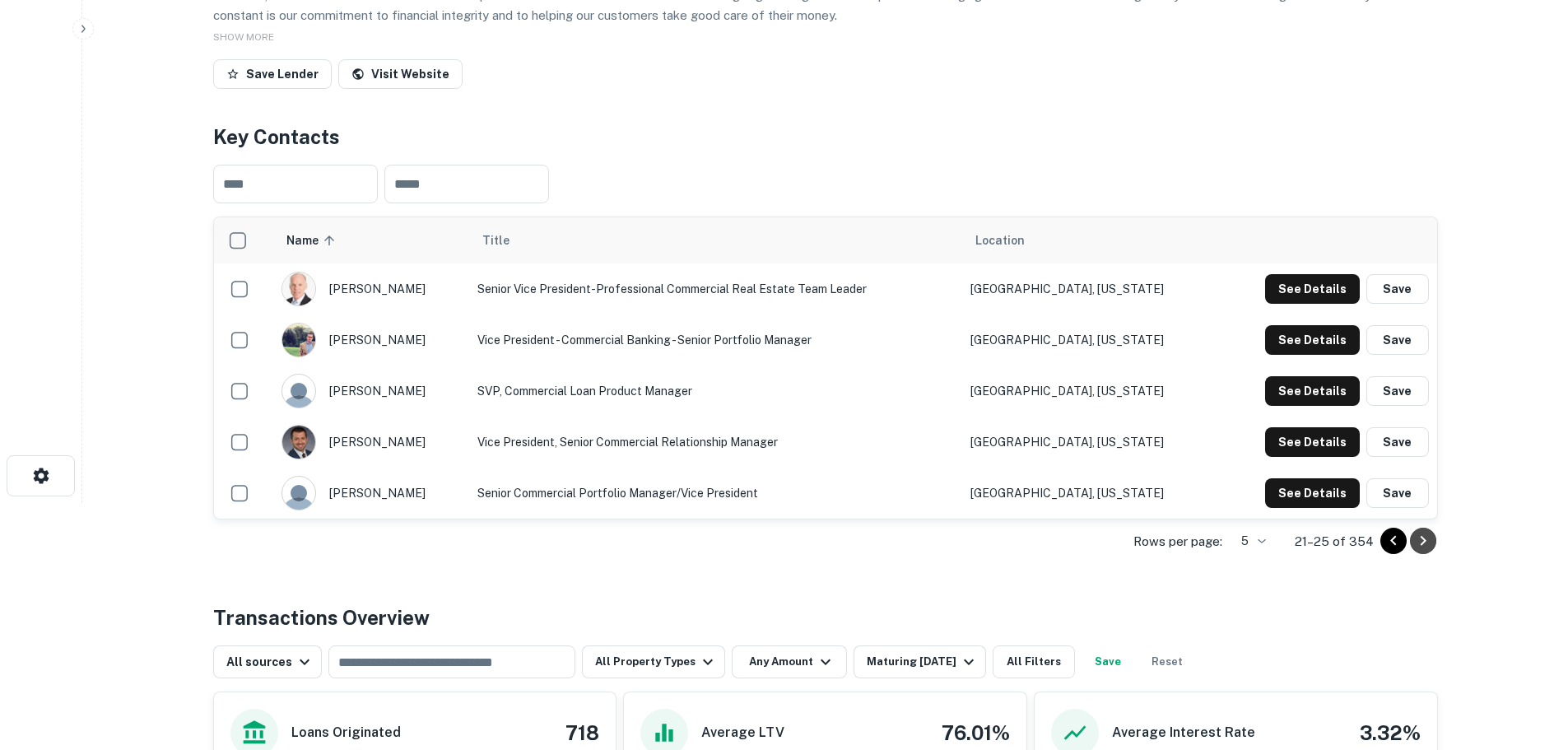
click at [1429, 539] on icon "Go to next page" at bounding box center [1423, 541] width 20 height 20
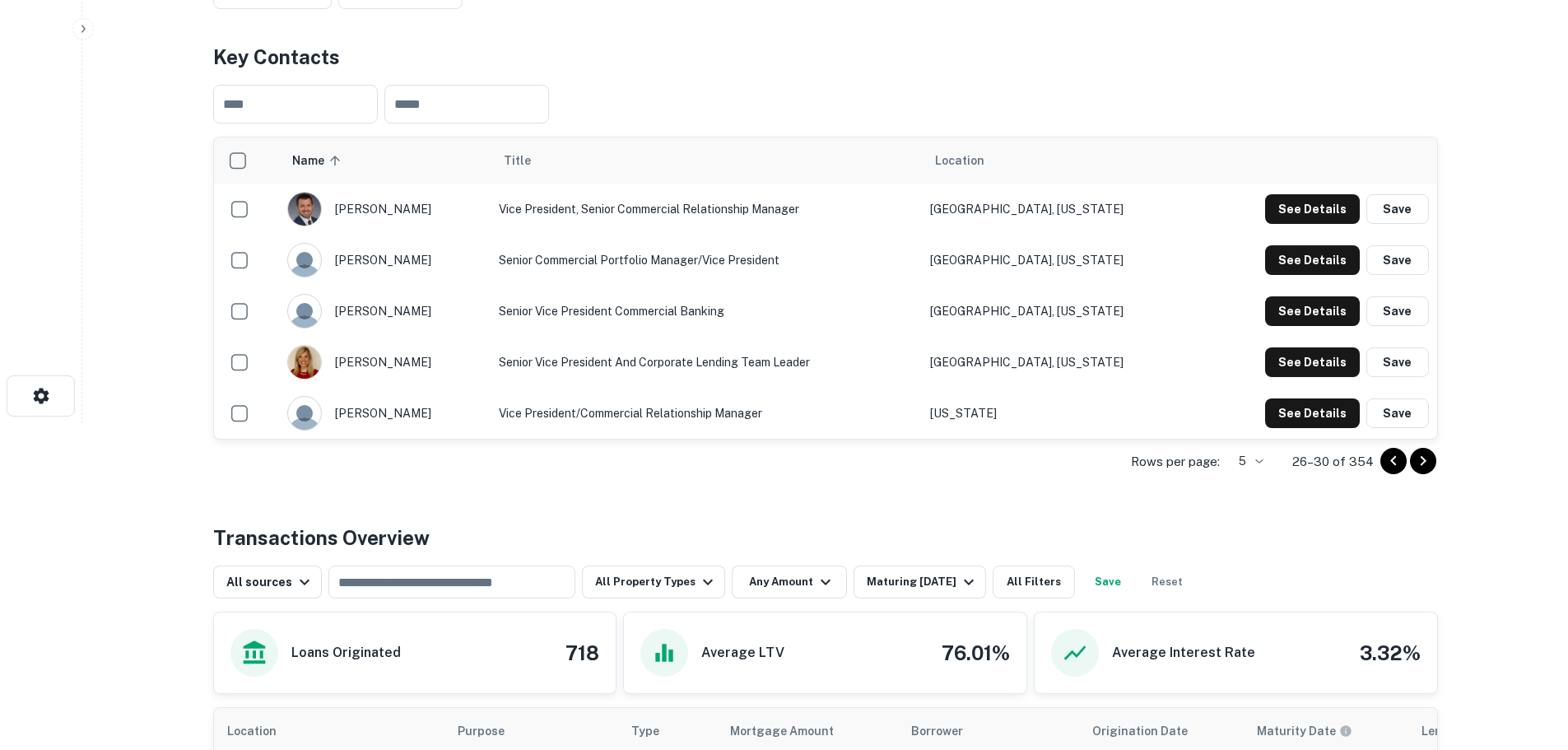
scroll to position [329, 0]
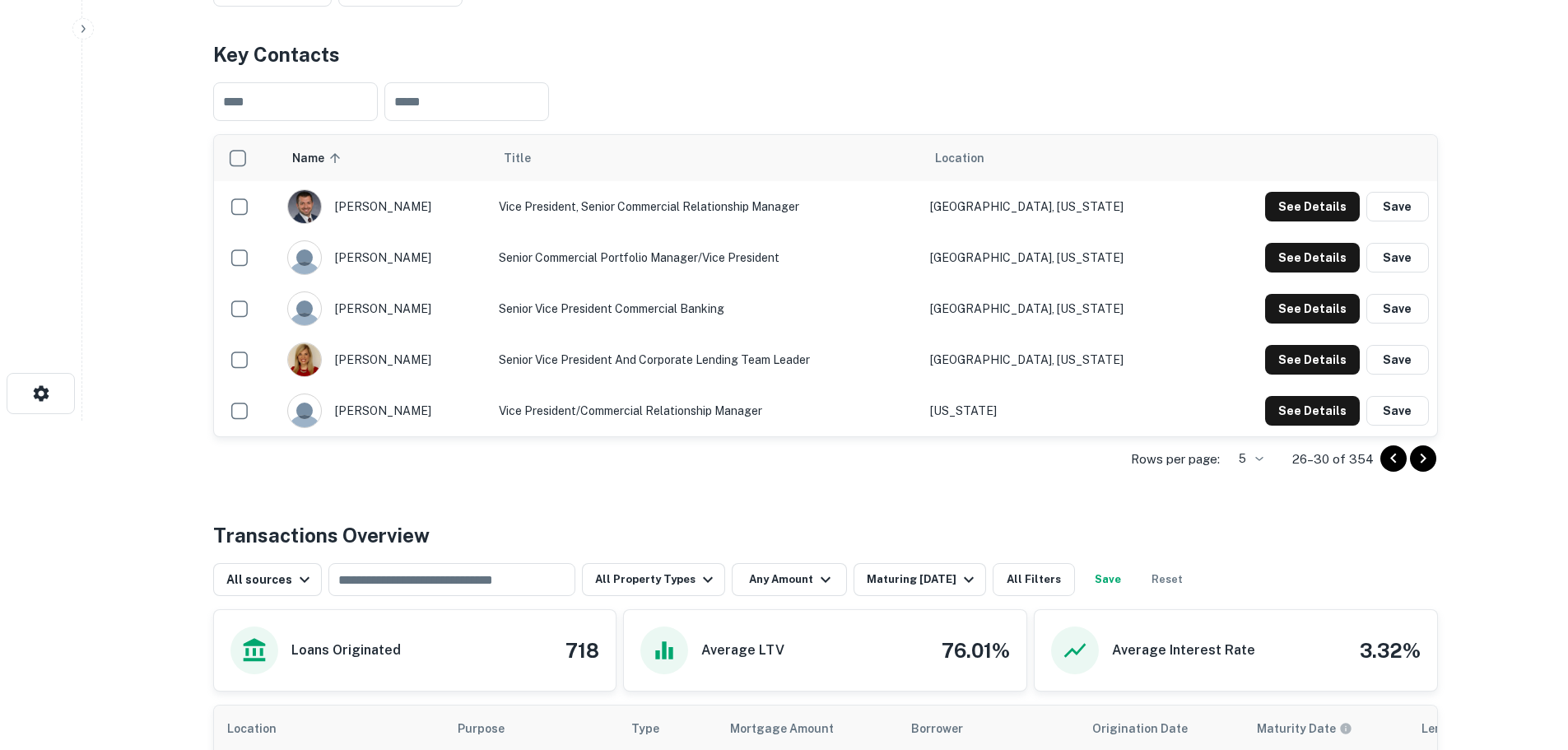
click at [1425, 465] on icon "Go to next page" at bounding box center [1423, 459] width 20 height 20
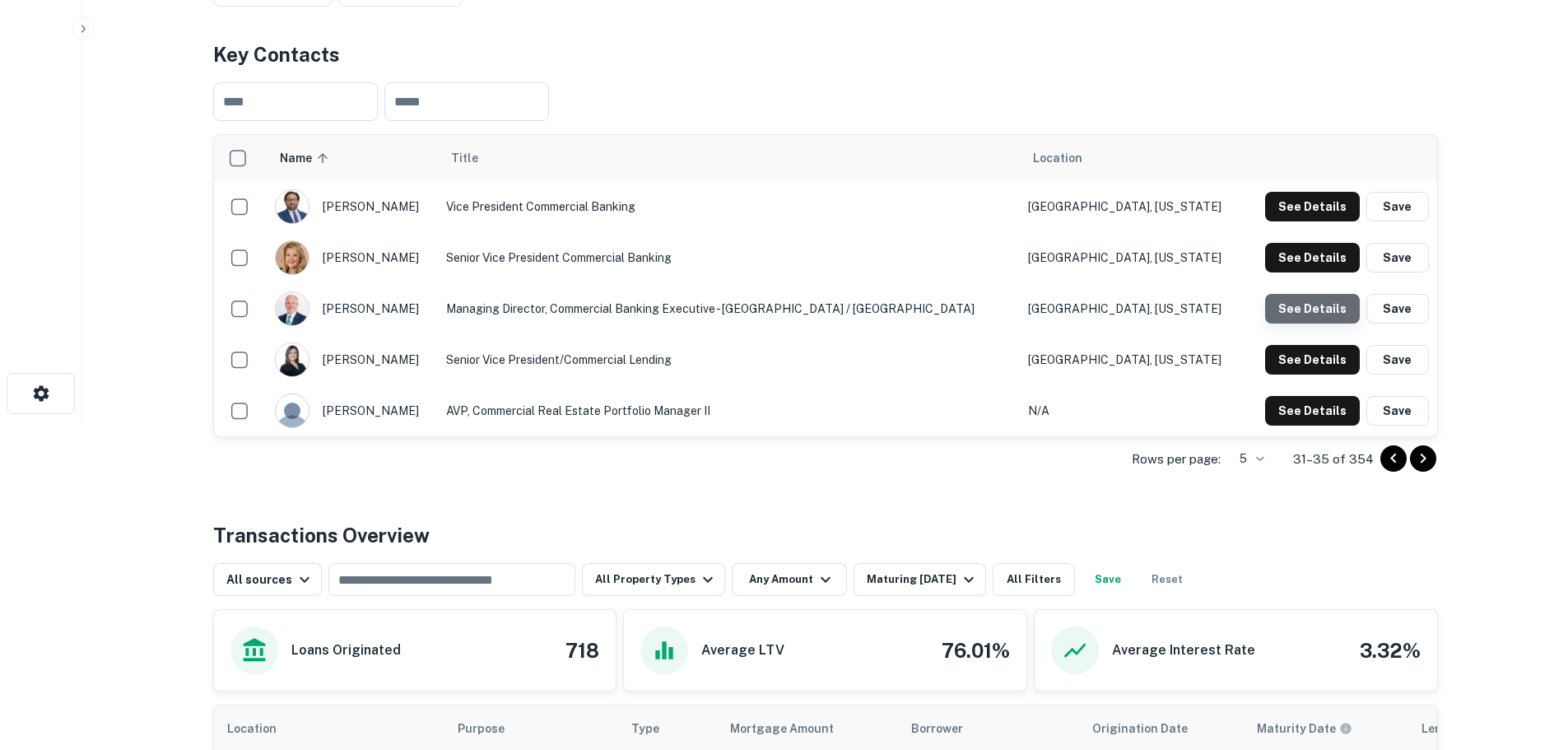
click at [1314, 222] on button "See Details" at bounding box center [1312, 207] width 95 height 30
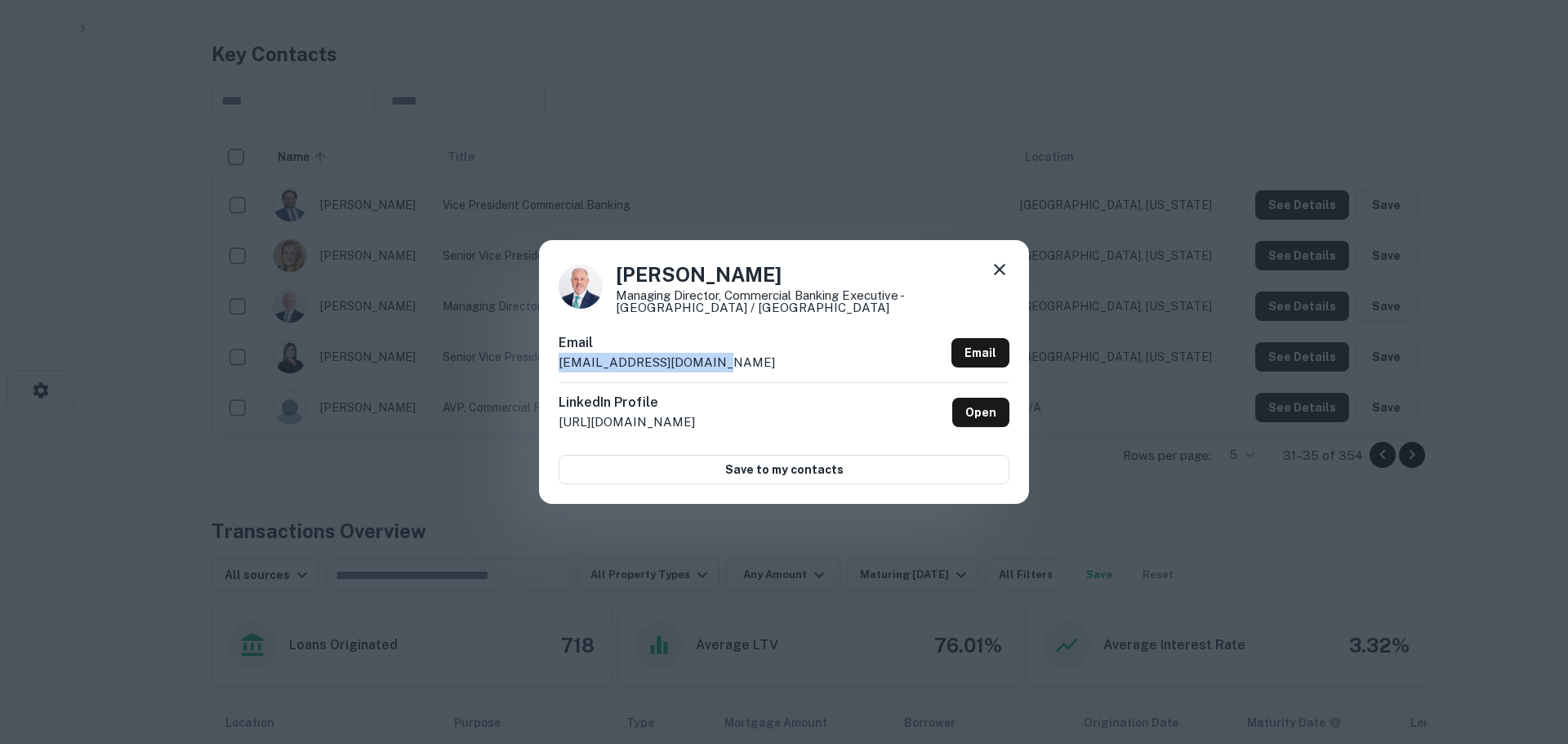
drag, startPoint x: 696, startPoint y: 361, endPoint x: 531, endPoint y: 370, distance: 165.2
click at [531, 370] on div "Eric Kraft Managing Director, Commercial Banking Executive - Dallas / Fort Wort…" at bounding box center [784, 372] width 1568 height 744
copy p "ekraft@firsthorizon.com"
click at [1003, 272] on icon at bounding box center [999, 269] width 20 height 20
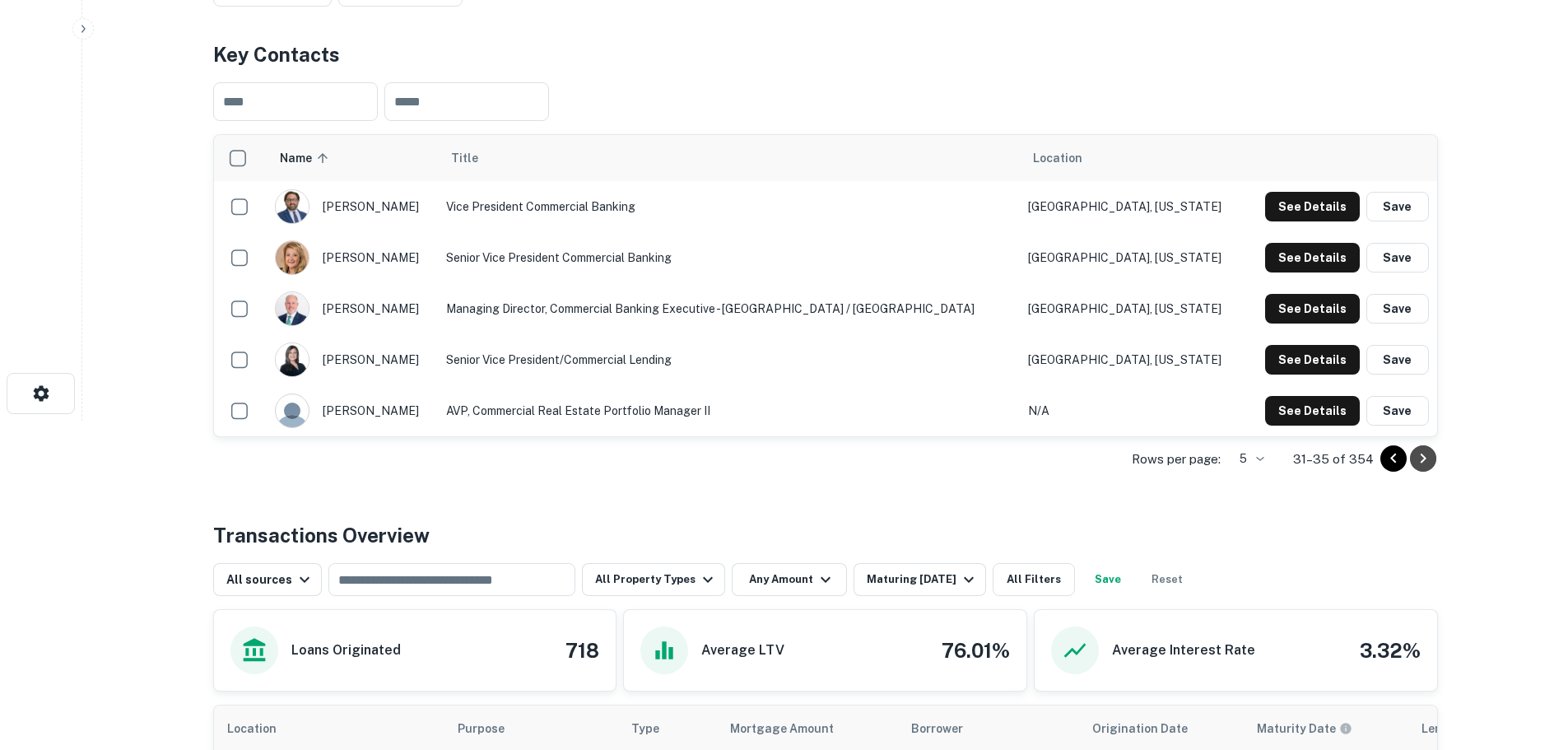
click at [1422, 458] on icon "Go to next page" at bounding box center [1423, 459] width 20 height 20
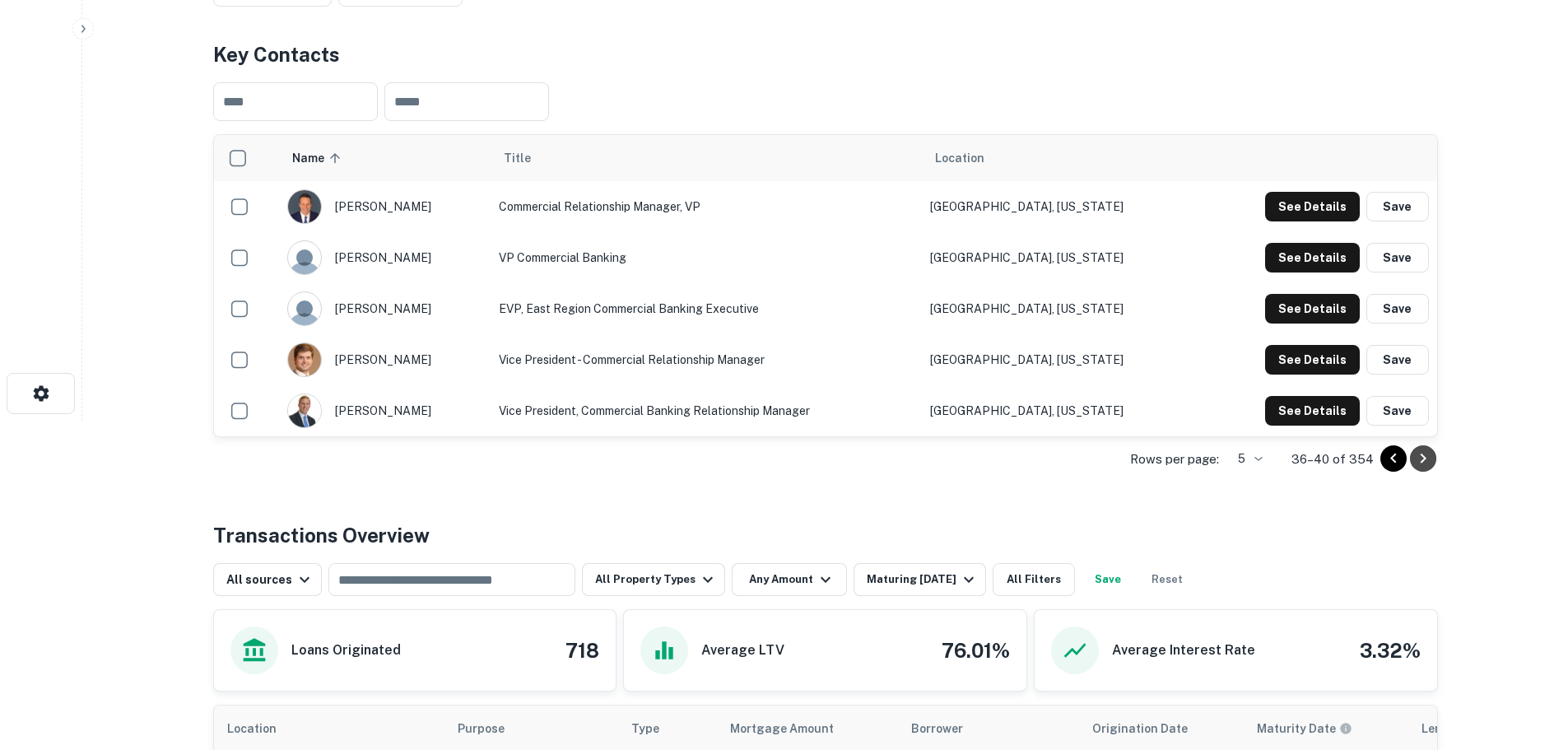
click at [1415, 462] on icon "Go to next page" at bounding box center [1423, 459] width 20 height 20
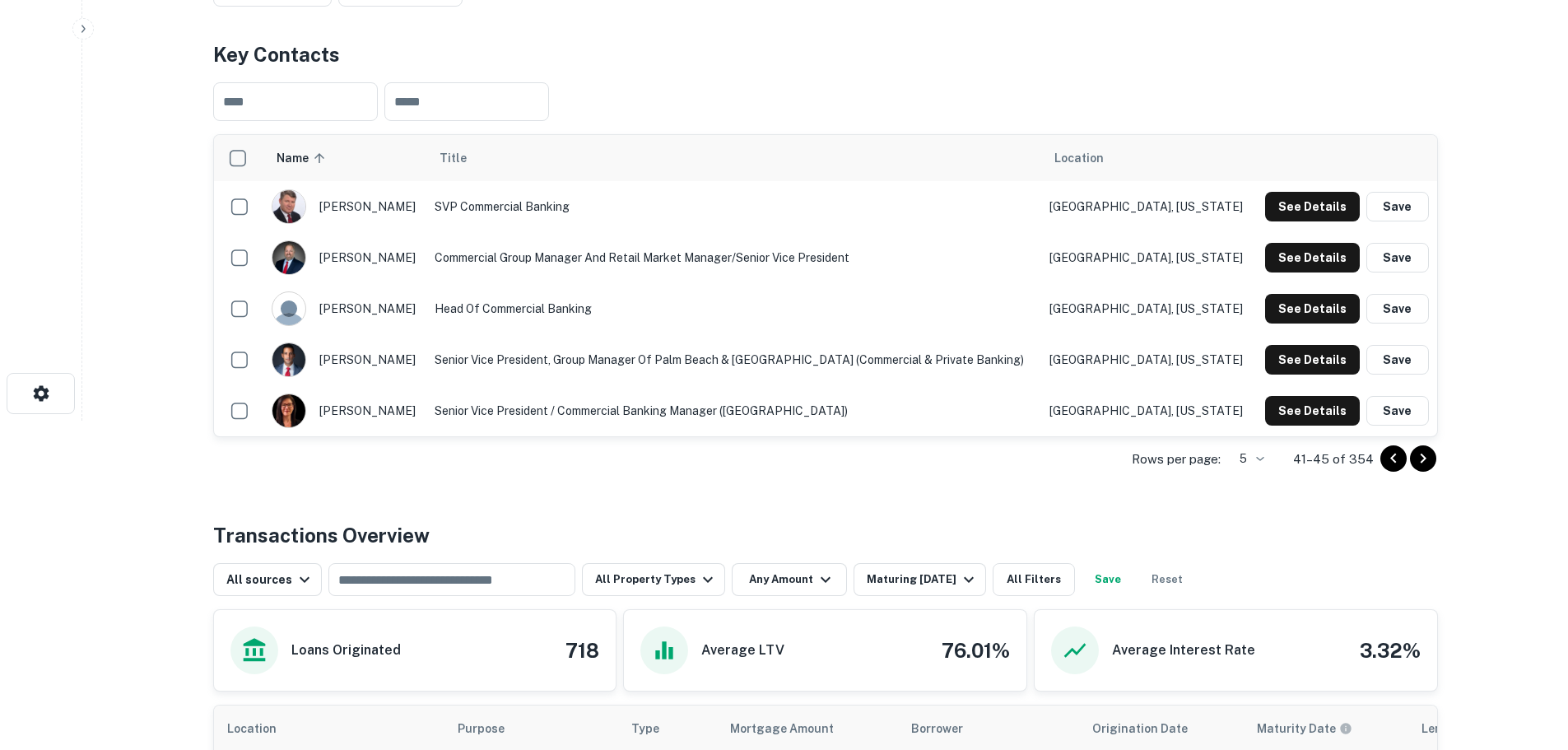
click at [1416, 454] on icon "Go to next page" at bounding box center [1423, 459] width 20 height 20
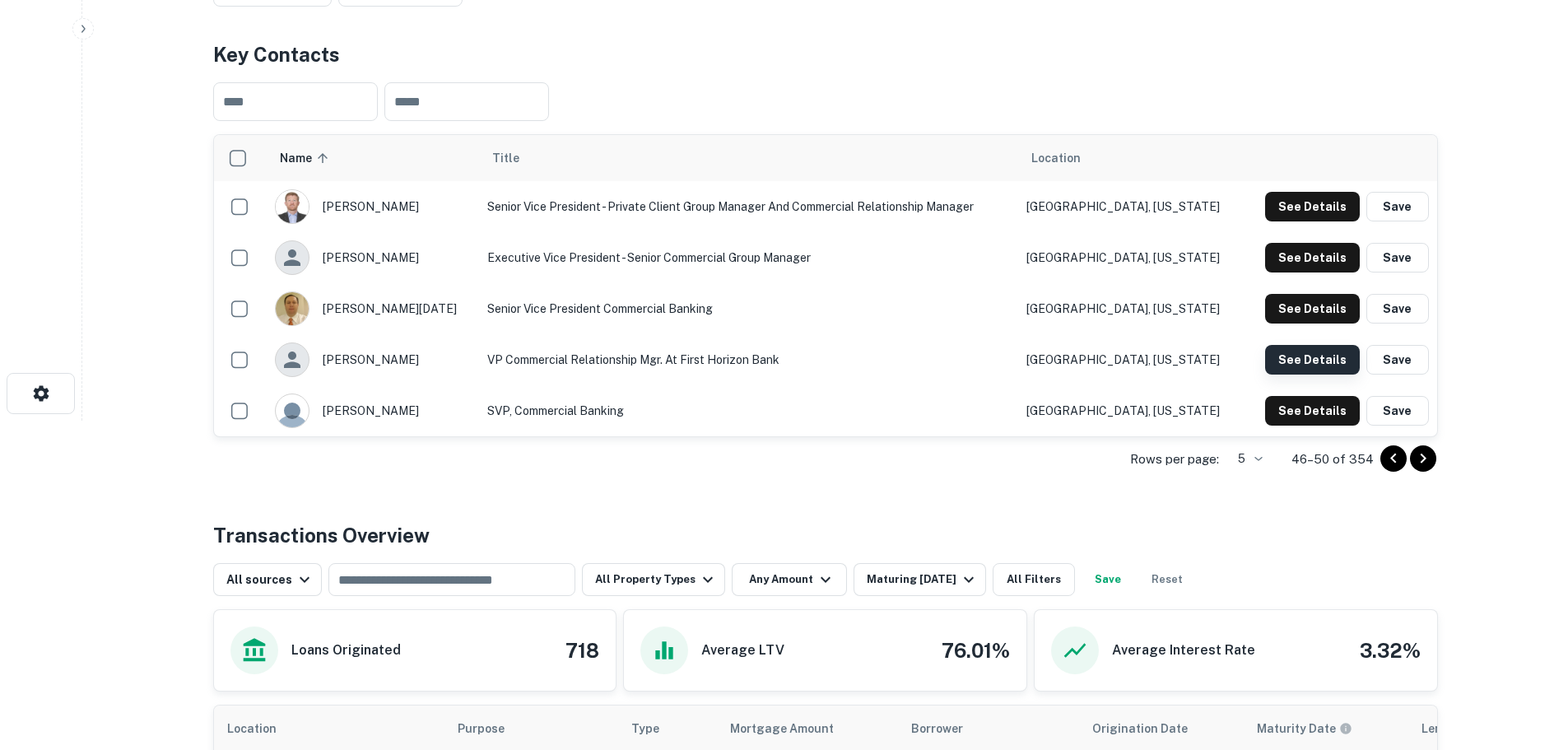
click at [1288, 222] on button "See Details" at bounding box center [1312, 207] width 95 height 30
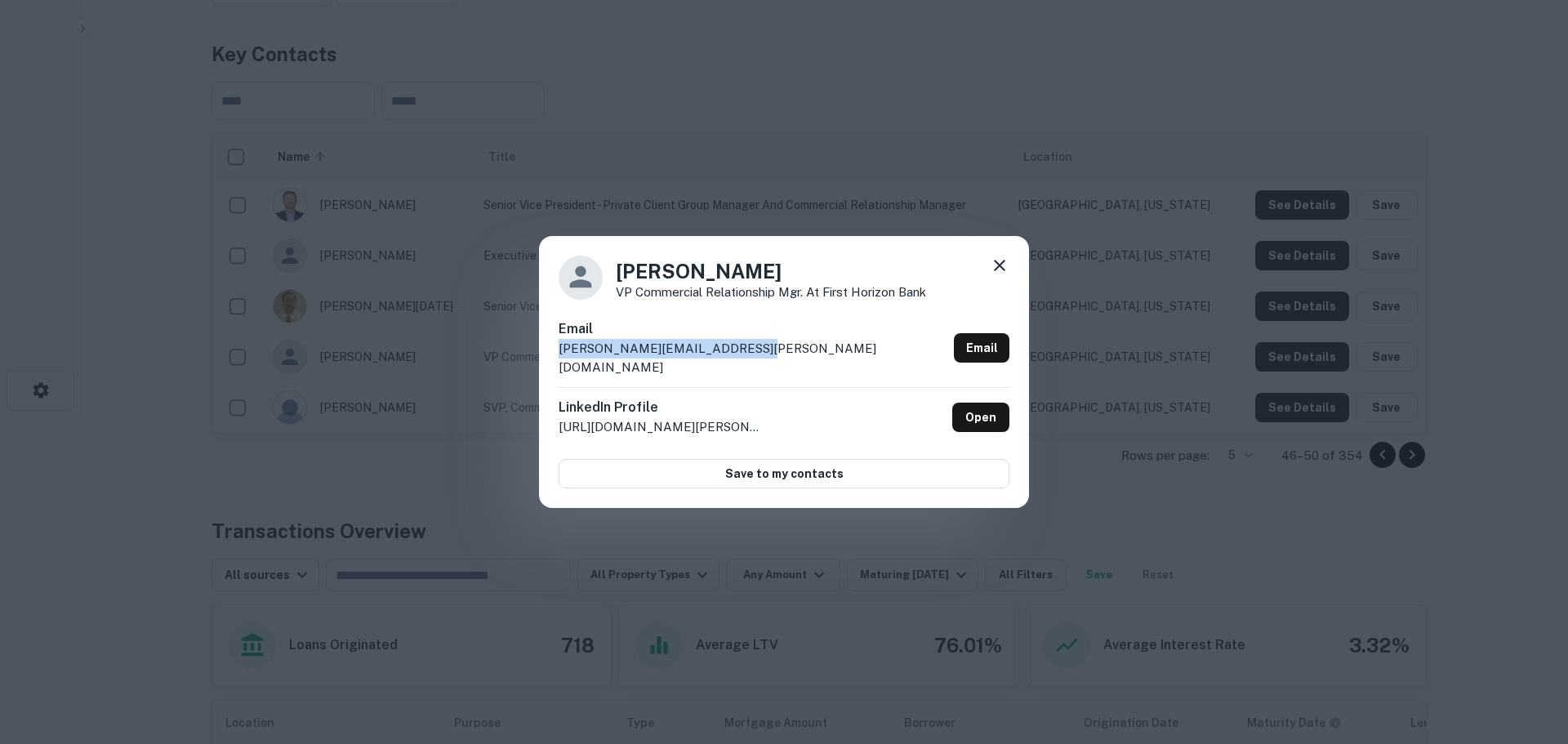
drag, startPoint x: 727, startPoint y: 359, endPoint x: 557, endPoint y: 363, distance: 170.0
click at [557, 363] on div "Johnny Olivo VP Commercial Relationship Mgr. at First Horizon Bank Email johnny…" at bounding box center [784, 372] width 490 height 272
copy p "johnny.olivo@firsthorizon.com"
drag, startPoint x: 985, startPoint y: 275, endPoint x: 994, endPoint y: 272, distance: 9.5
click at [986, 275] on div "Johnny Olivo VP Commercial Relationship Mgr. at First Horizon Bank" at bounding box center [784, 278] width 451 height 44
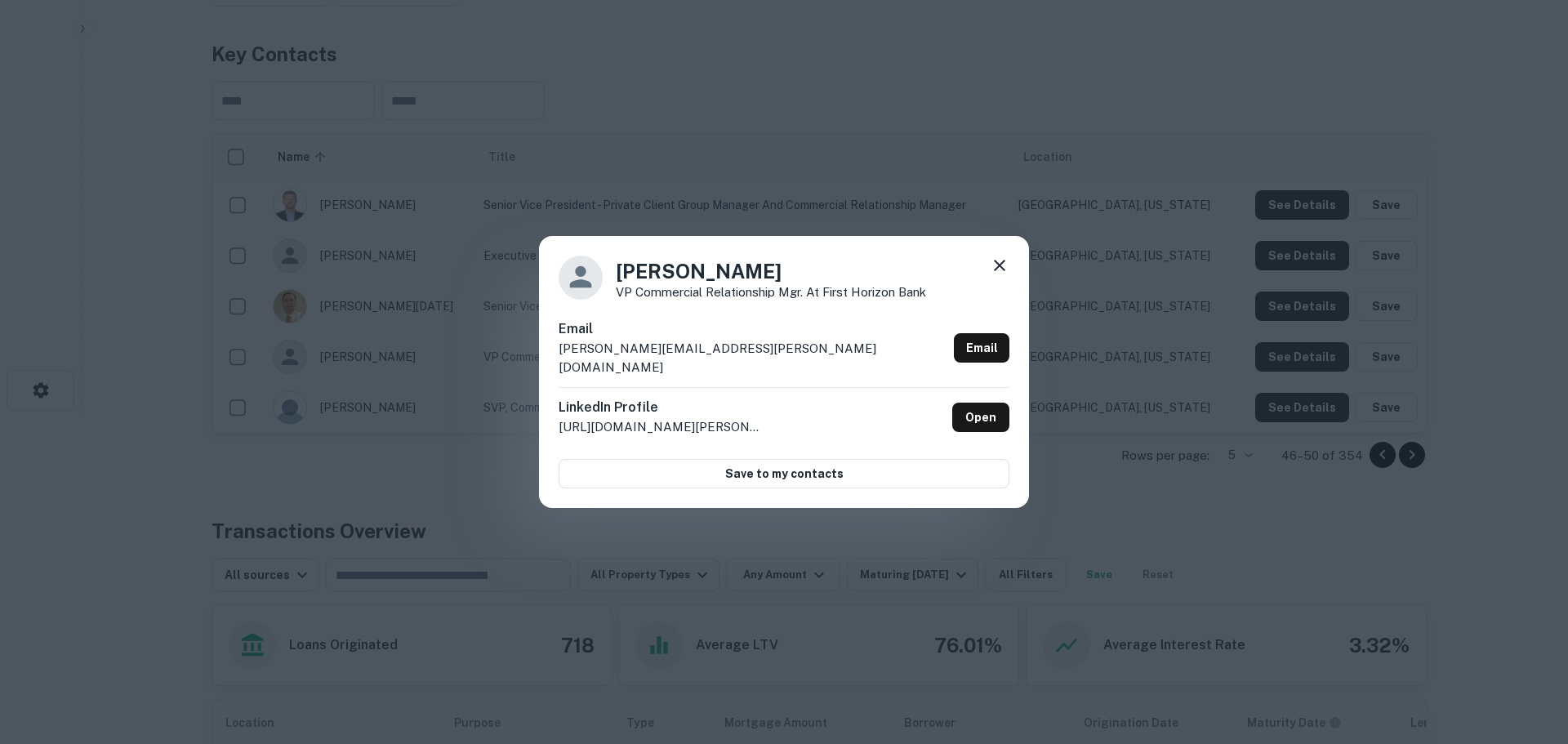
click at [995, 272] on icon at bounding box center [999, 266] width 20 height 20
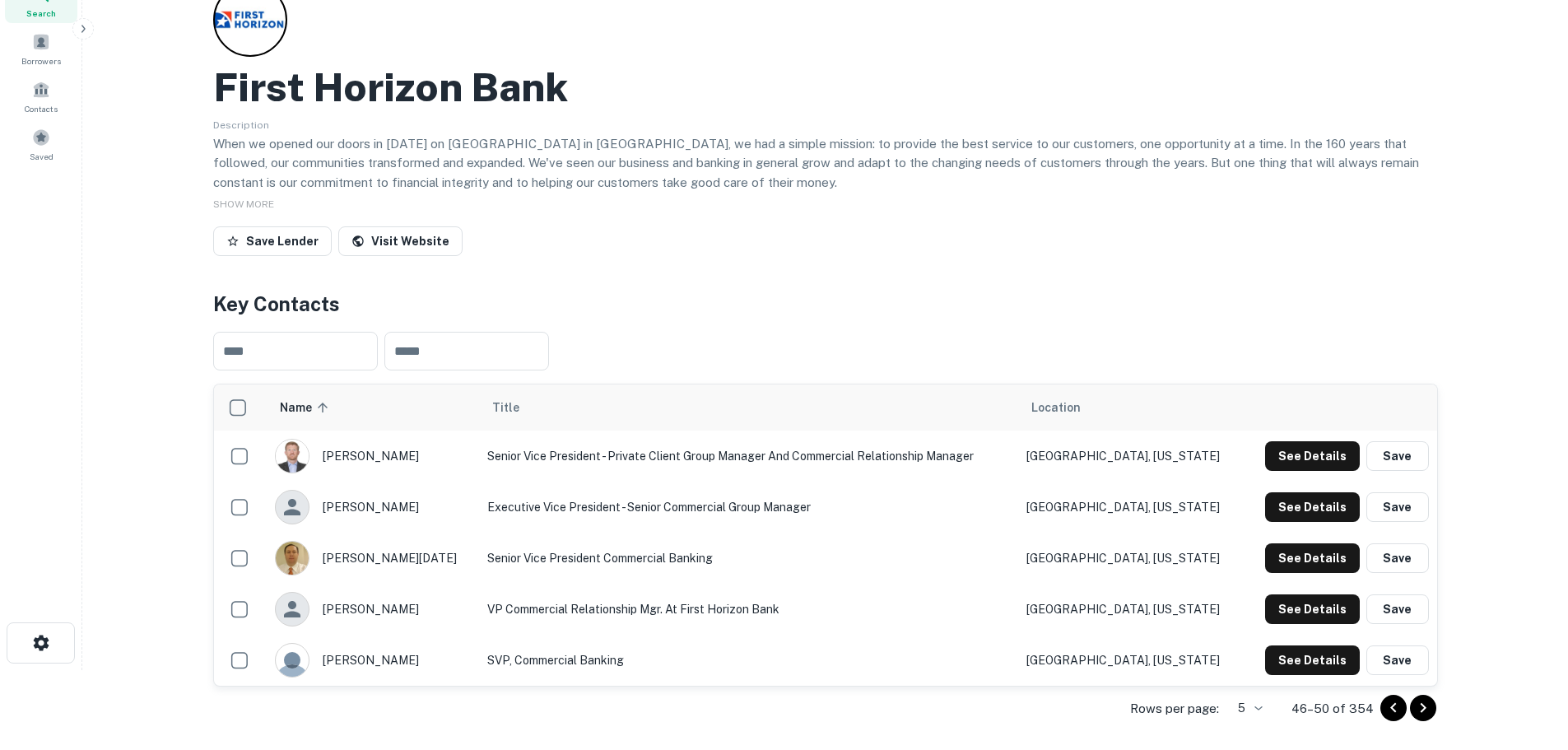
scroll to position [0, 0]
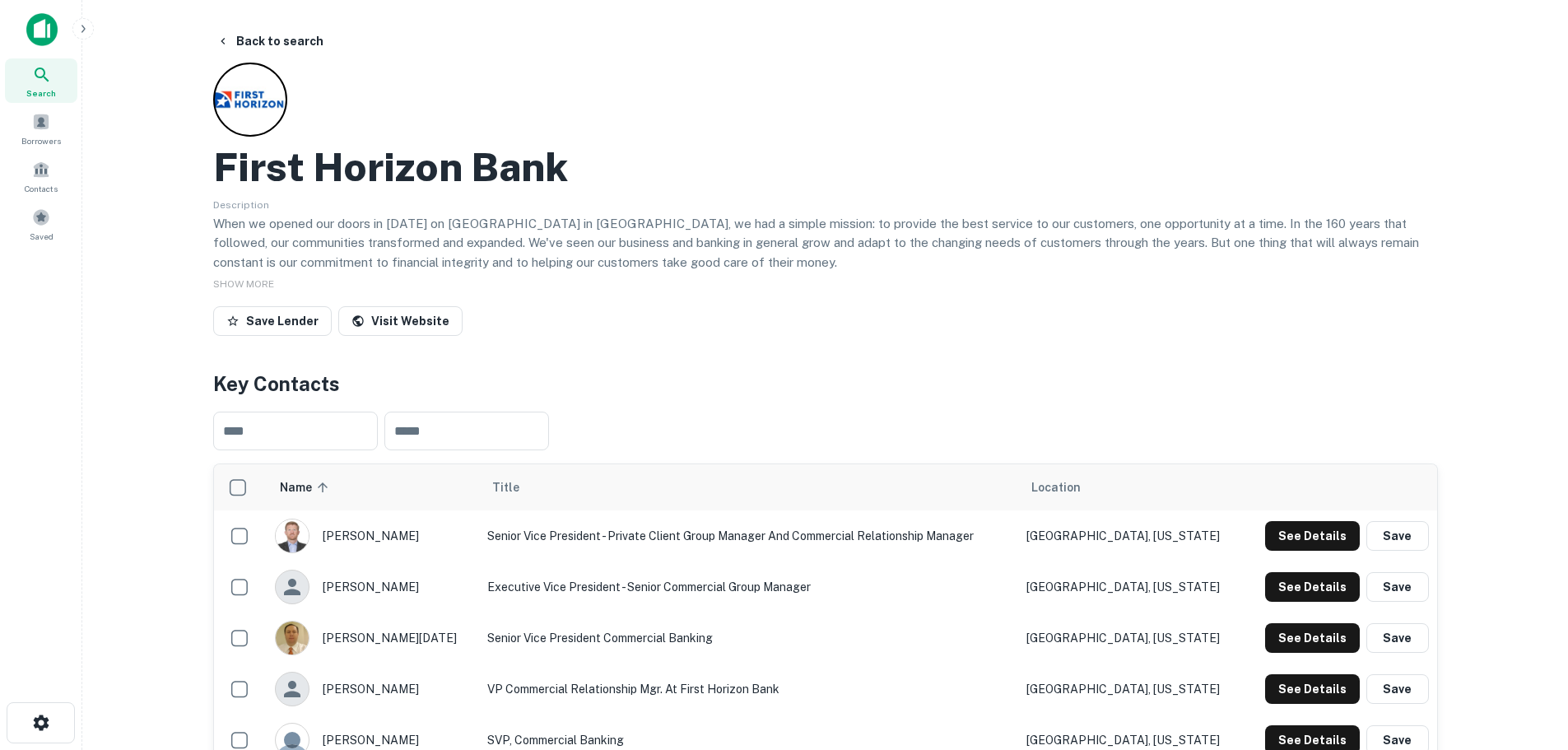
click at [42, 83] on icon at bounding box center [42, 75] width 20 height 20
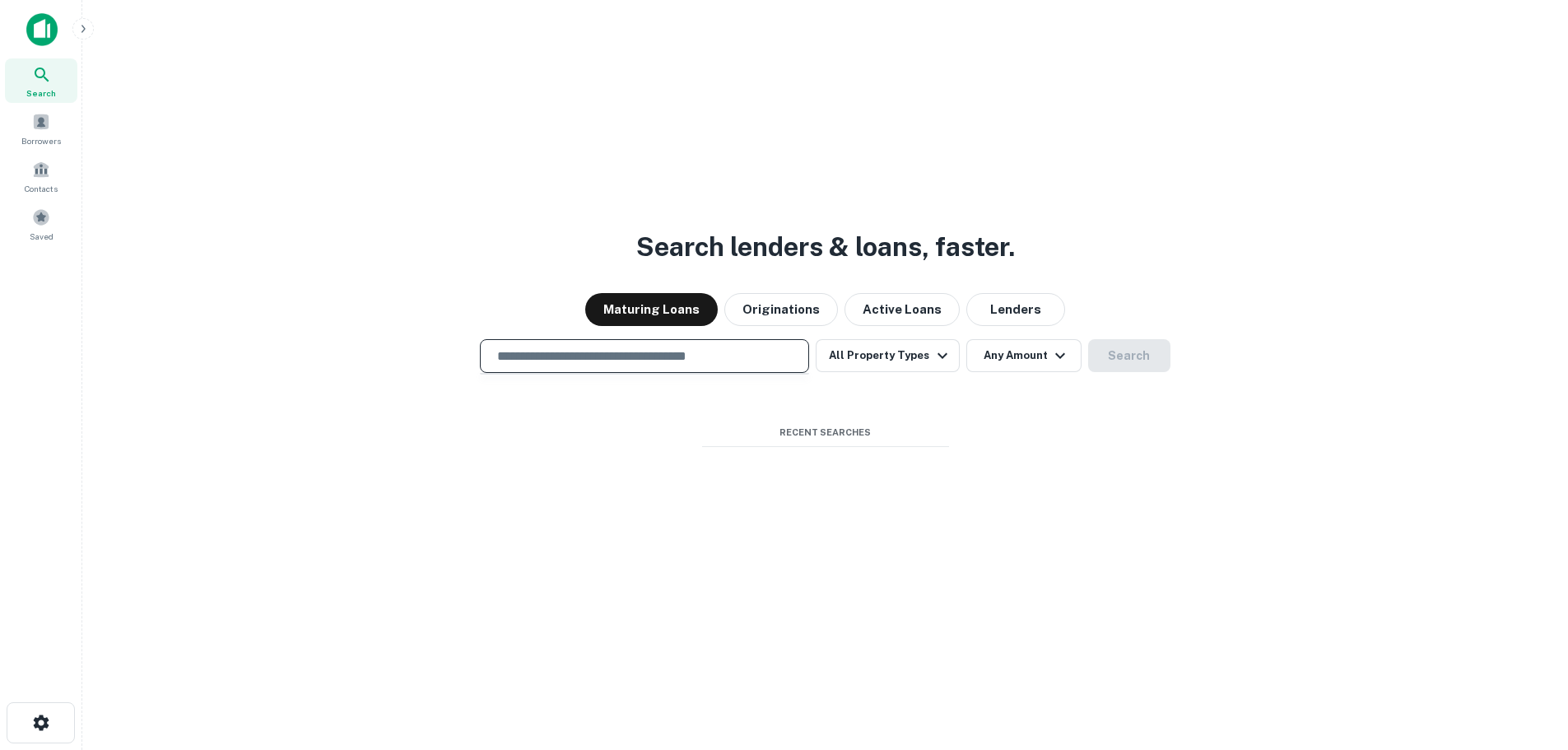
click at [640, 362] on input "text" at bounding box center [644, 356] width 314 height 19
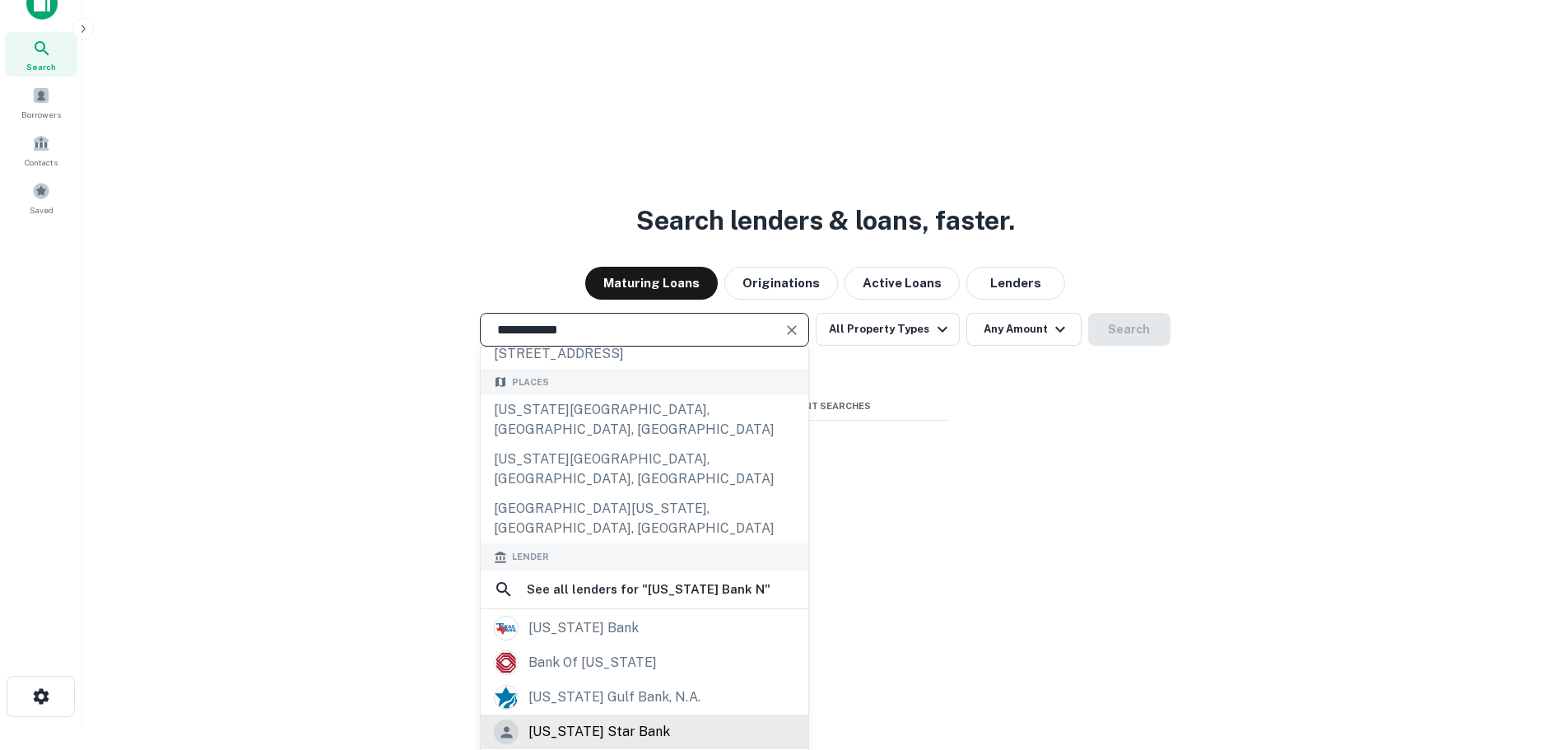
scroll to position [39, 0]
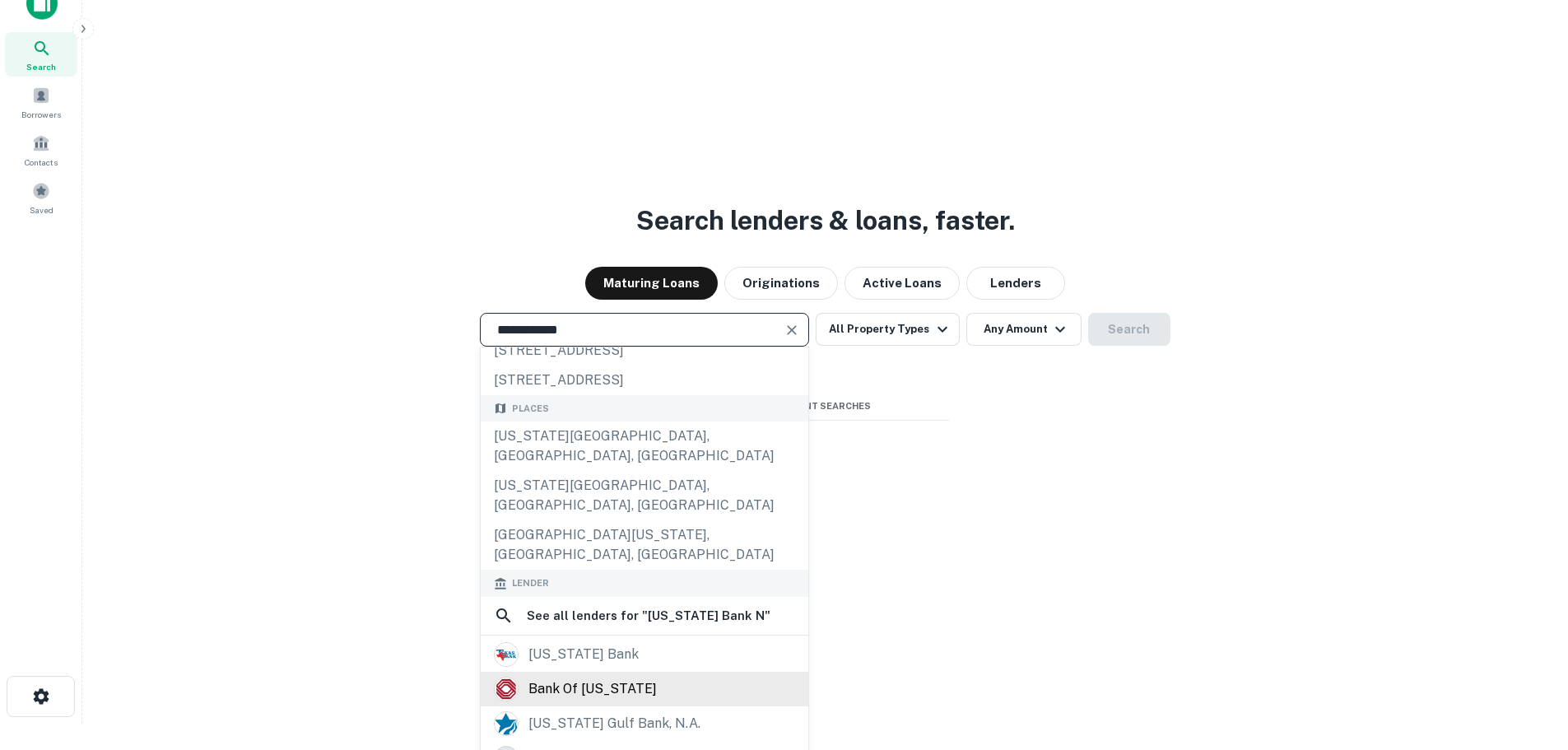
type input "**********"
click at [601, 676] on div "bank of [US_STATE]" at bounding box center [592, 689] width 129 height 25
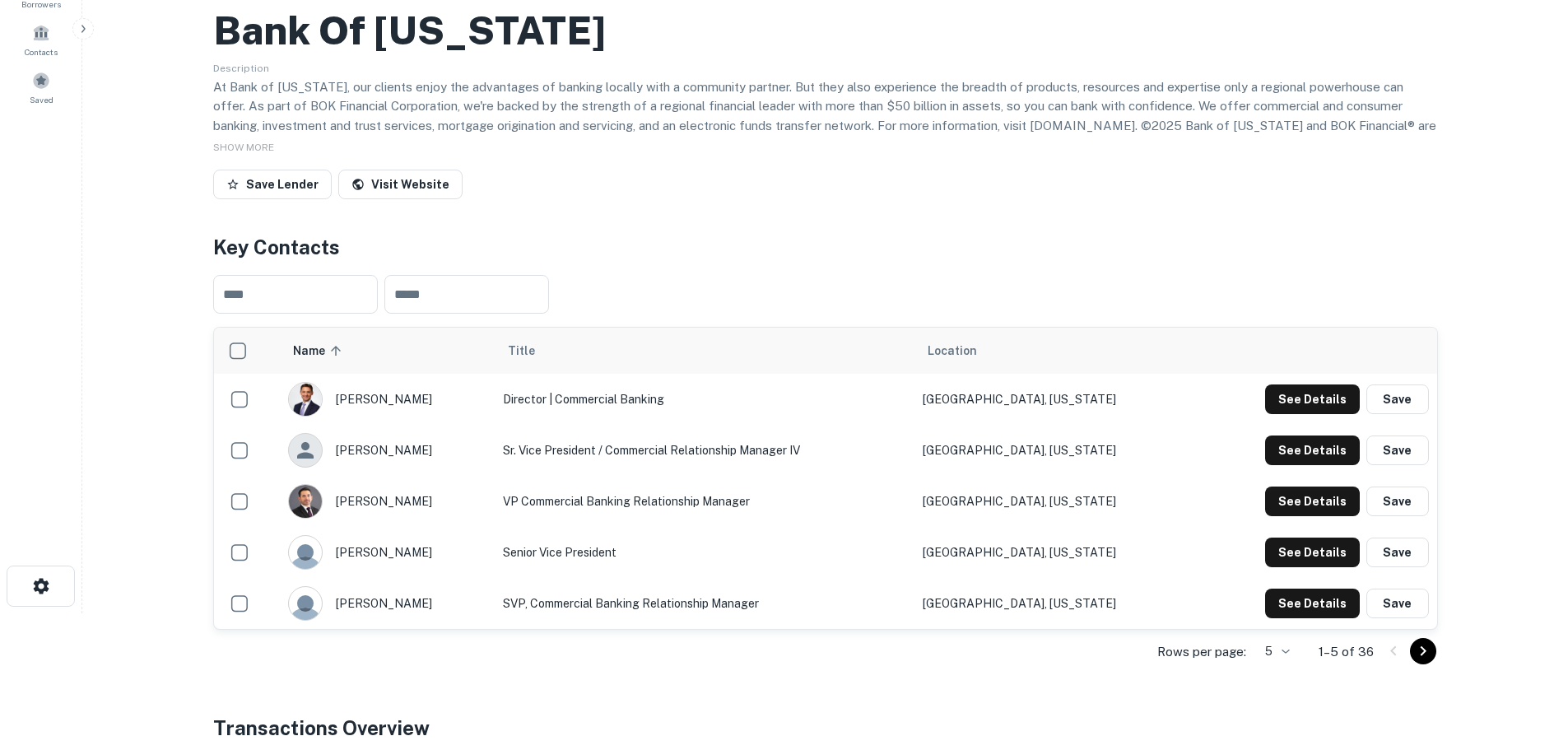
scroll to position [164, 0]
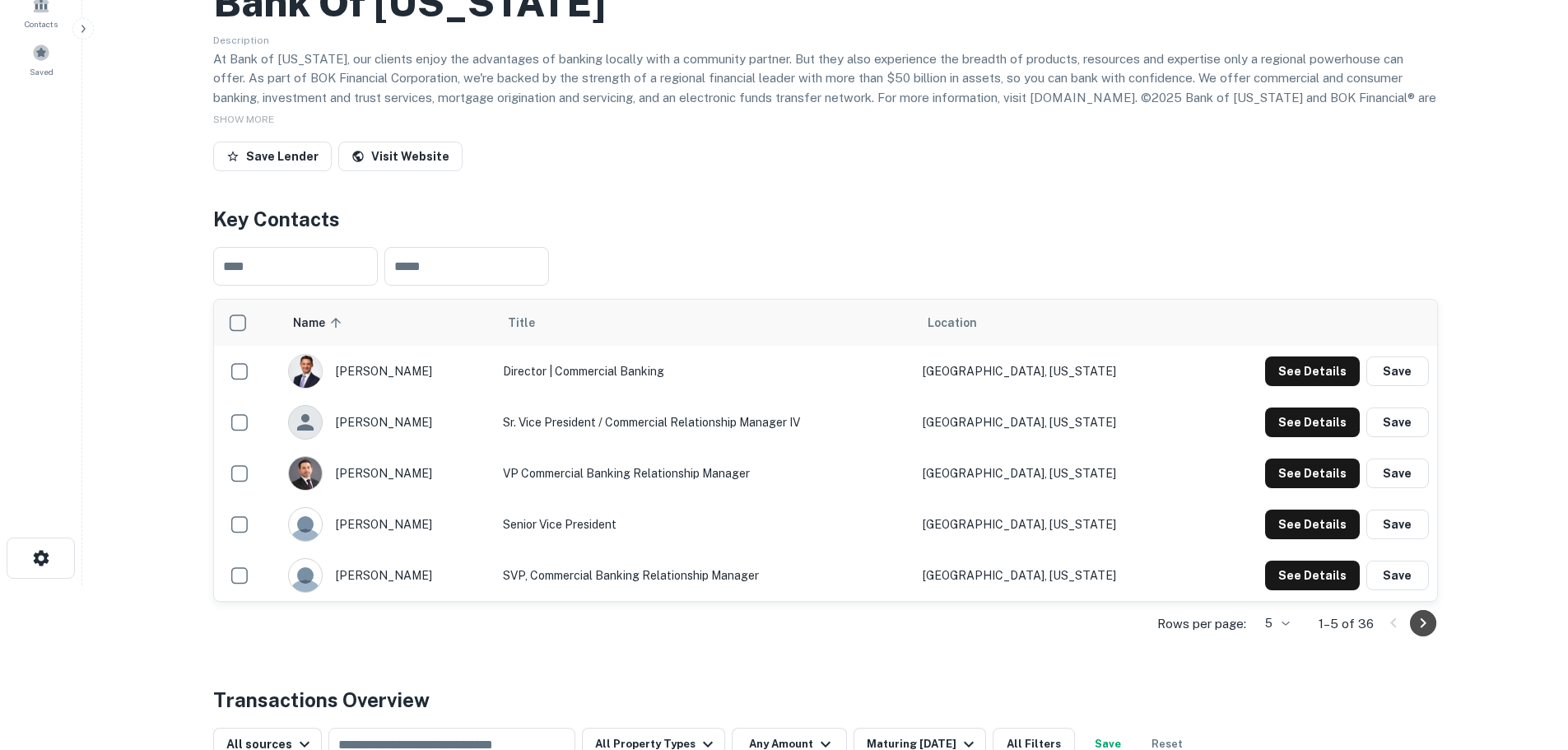
click at [1431, 626] on icon "Go to next page" at bounding box center [1423, 623] width 20 height 20
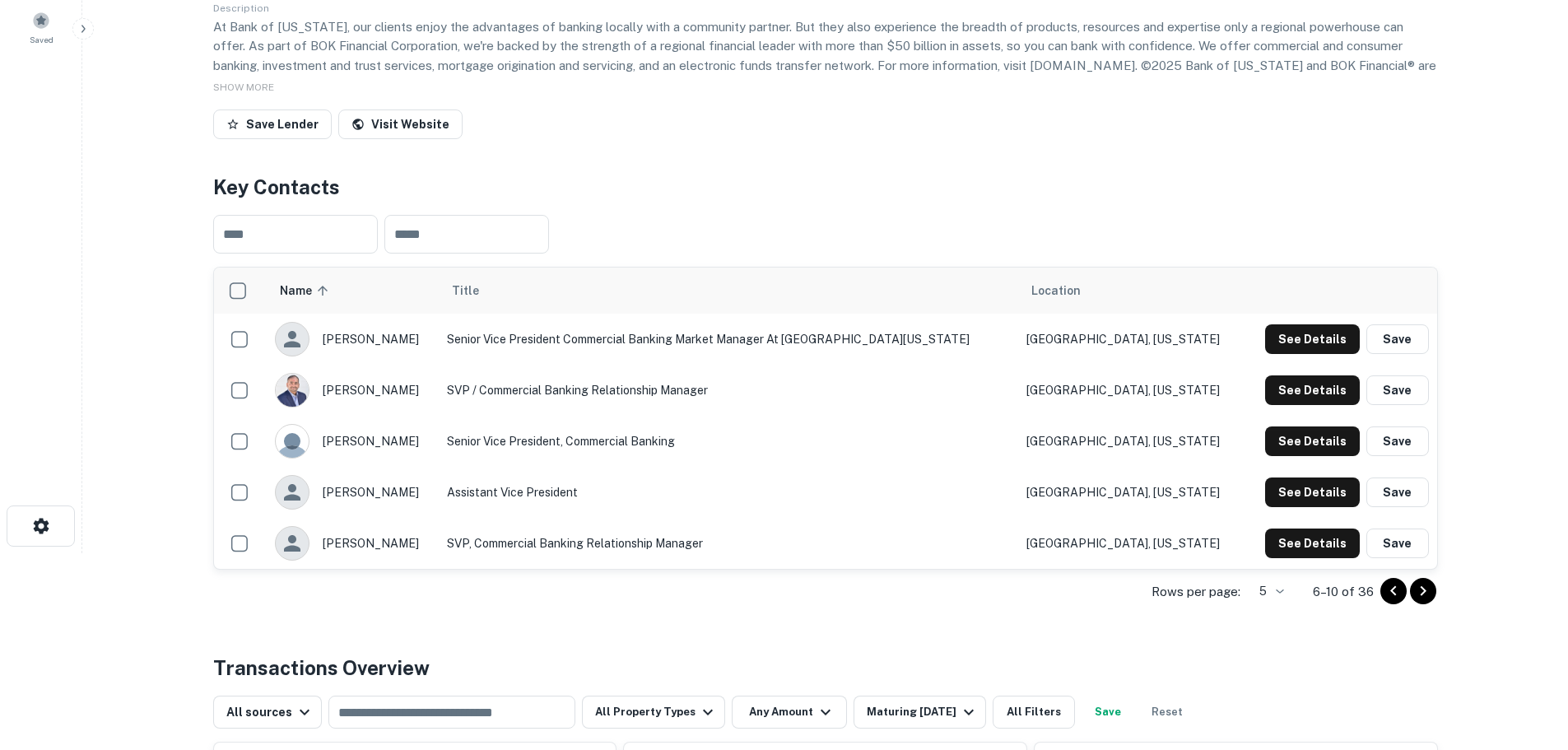
scroll to position [329, 0]
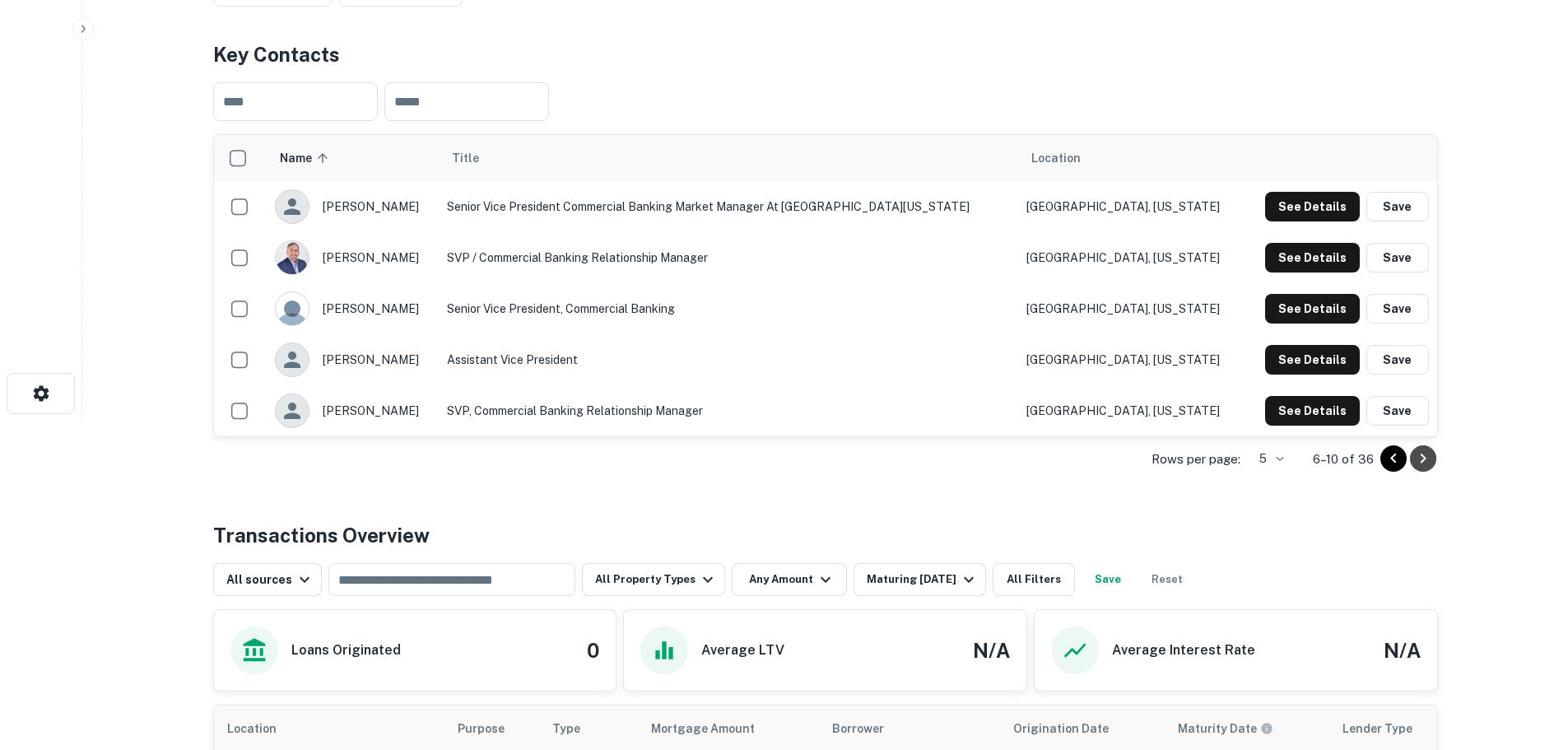
click at [1420, 455] on icon "Go to next page" at bounding box center [1422, 459] width 6 height 10
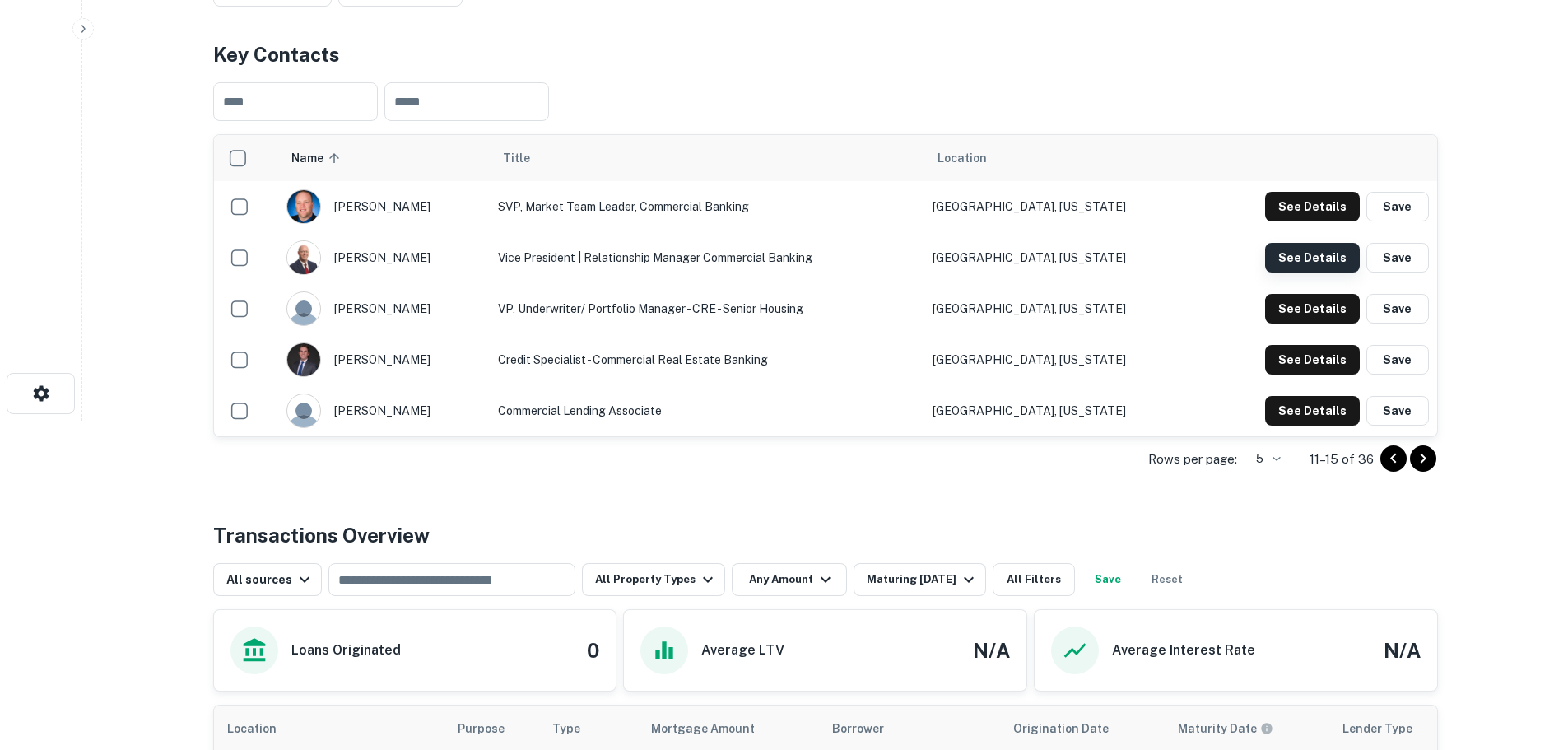
click at [1310, 222] on button "See Details" at bounding box center [1312, 207] width 95 height 30
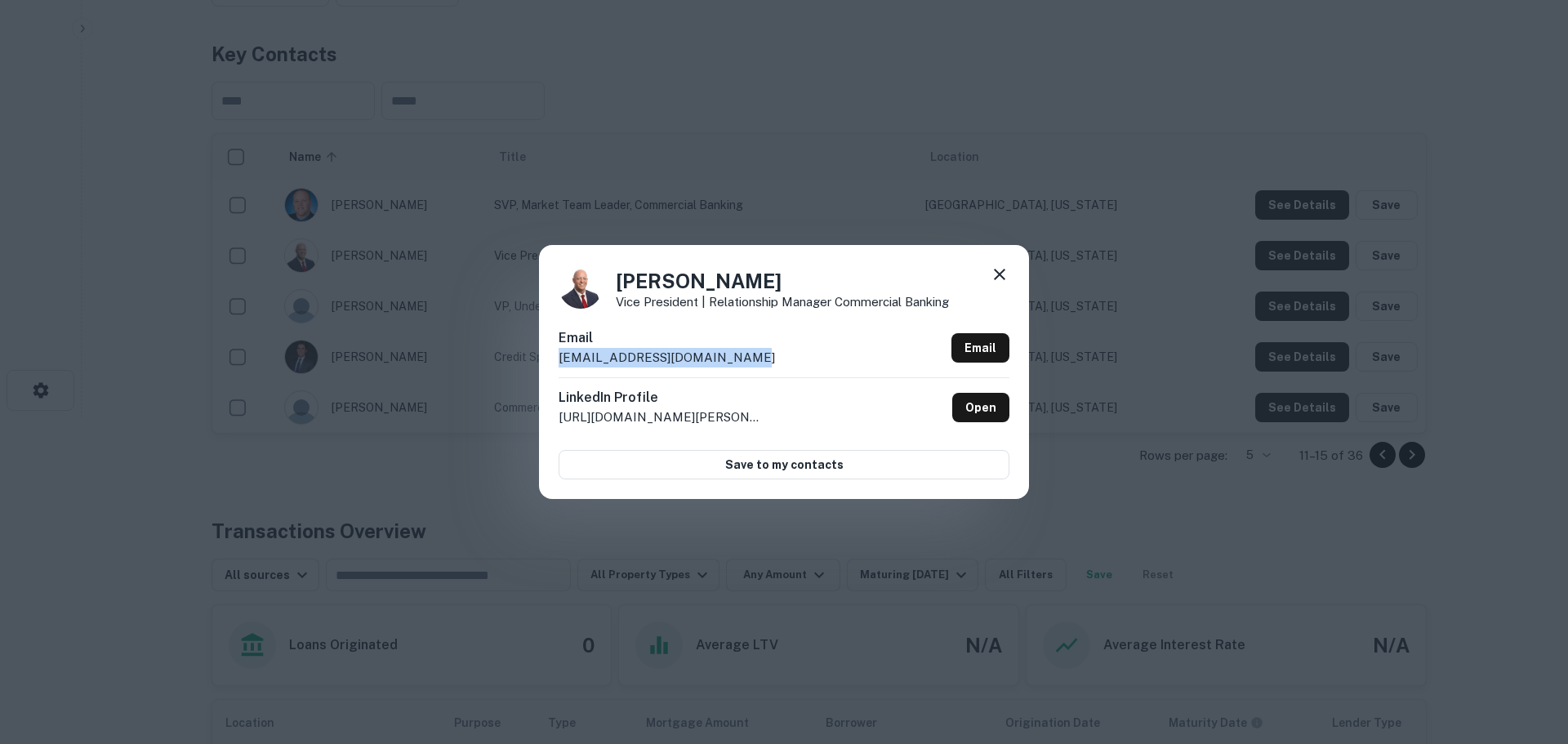
drag, startPoint x: 736, startPoint y: 360, endPoint x: 592, endPoint y: 351, distance: 144.3
click at [552, 356] on div "[PERSON_NAME] Vice President | Relationship Manager Commercial Banking Email [E…" at bounding box center [784, 372] width 490 height 253
copy p "[EMAIL_ADDRESS][DOMAIN_NAME]"
click at [996, 280] on icon at bounding box center [999, 274] width 20 height 20
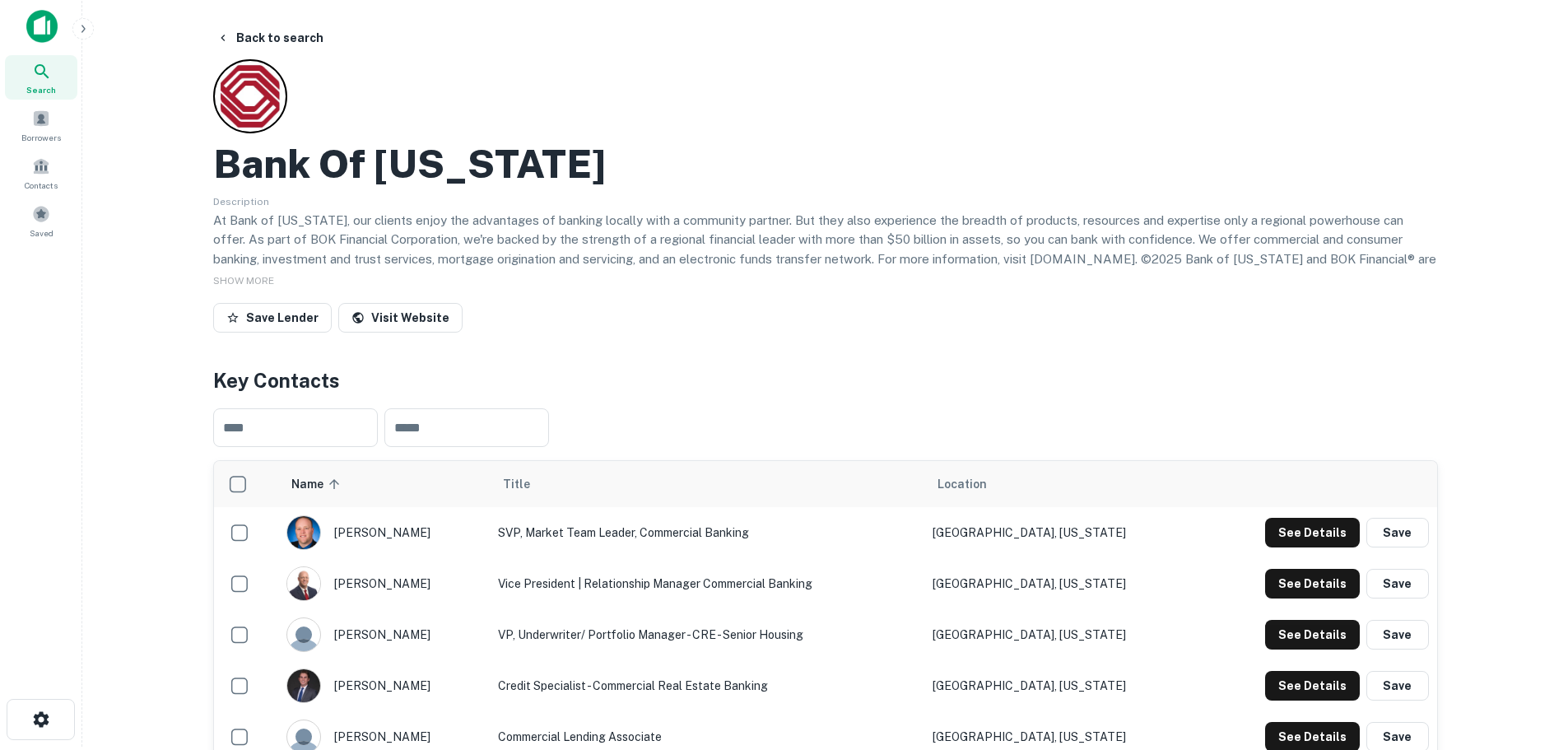
scroll to position [0, 0]
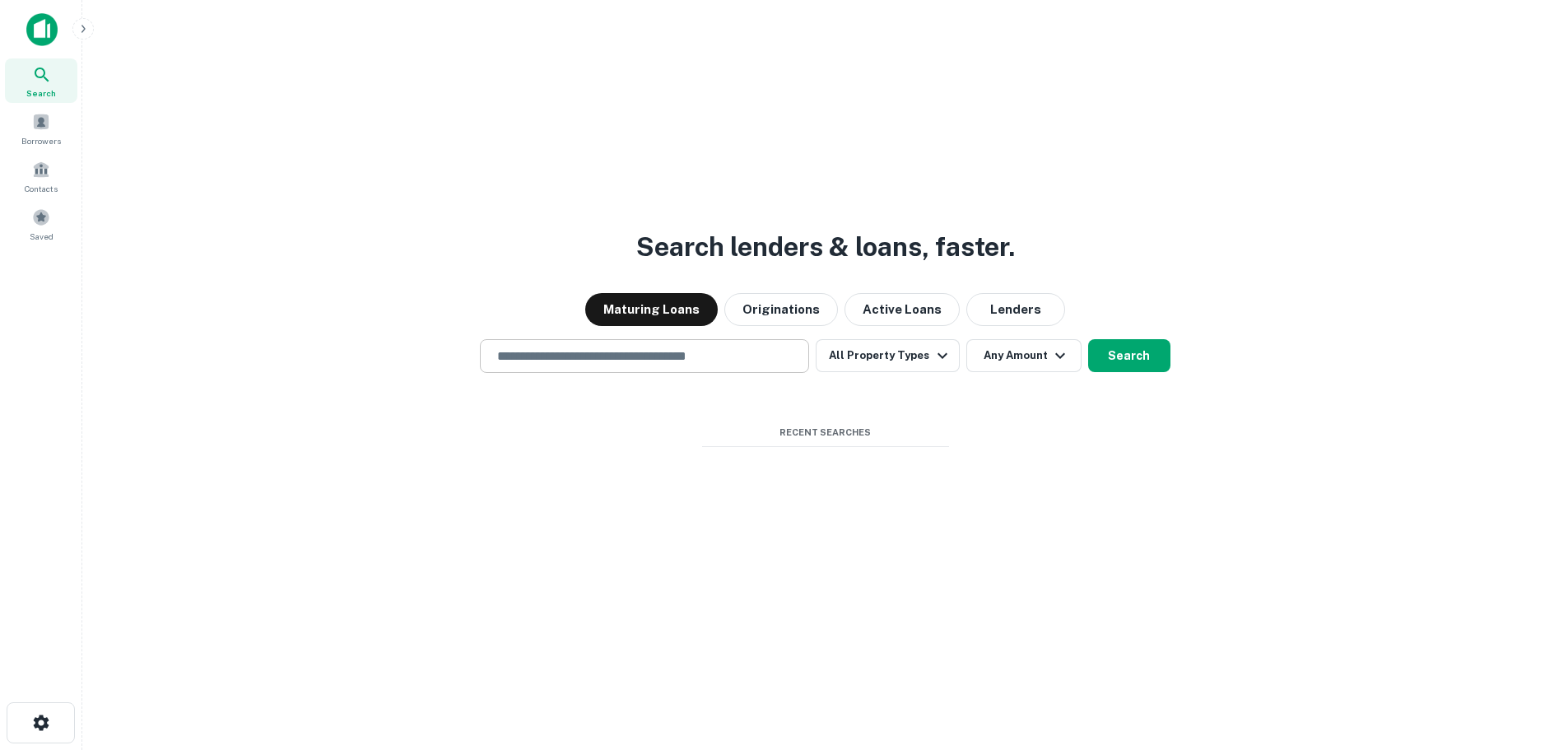
click at [645, 355] on input "text" at bounding box center [644, 356] width 314 height 19
drag, startPoint x: 671, startPoint y: 354, endPoint x: 559, endPoint y: 353, distance: 112.0
click at [559, 353] on input "**********" at bounding box center [631, 356] width 290 height 19
type input "**********"
click at [798, 351] on icon "Clear" at bounding box center [791, 357] width 17 height 17
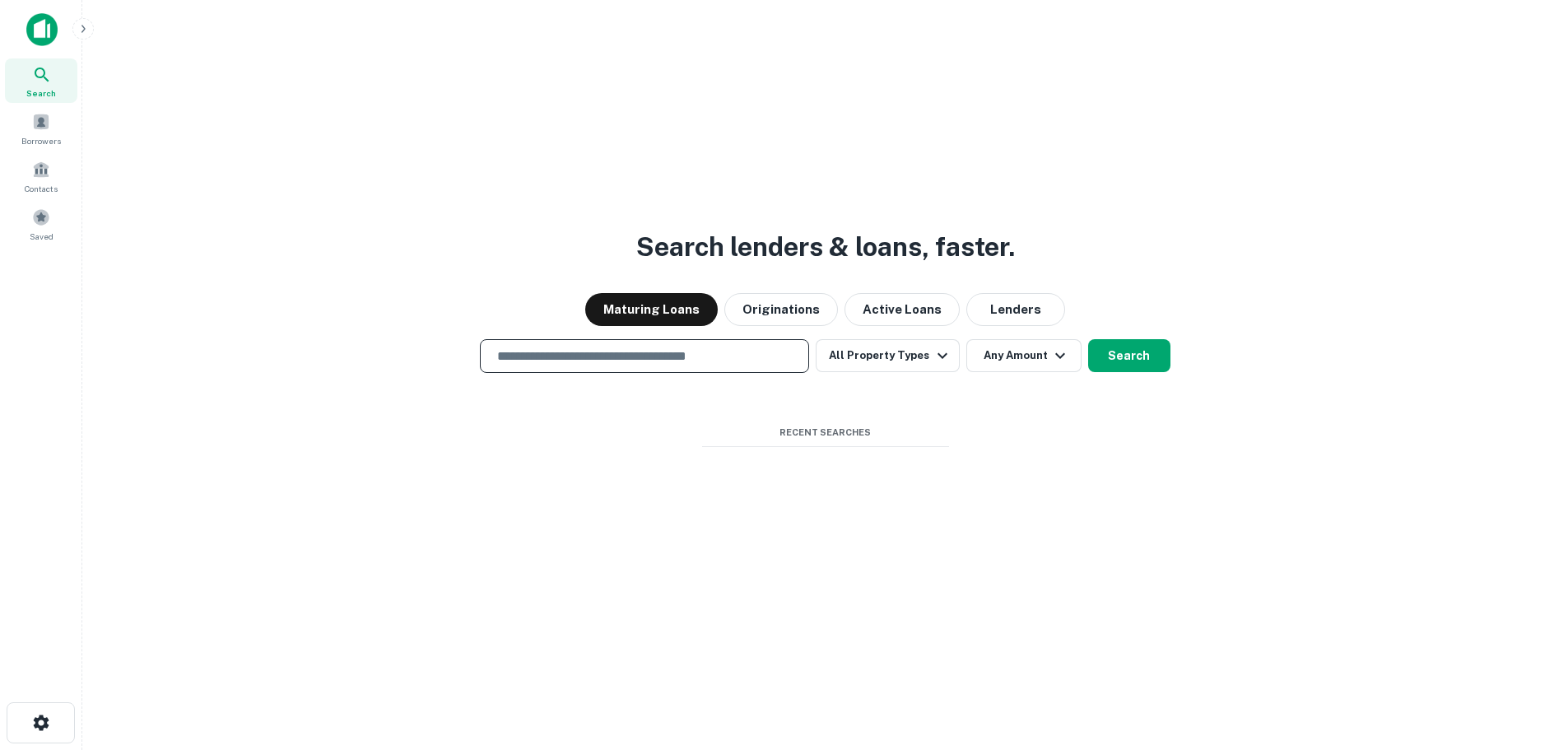
click at [643, 359] on input "text" at bounding box center [644, 356] width 314 height 19
click at [570, 357] on input "text" at bounding box center [644, 356] width 314 height 19
type input "**********"
click at [49, 85] on div "Search" at bounding box center [41, 80] width 72 height 45
click at [657, 363] on input "text" at bounding box center [644, 356] width 314 height 19
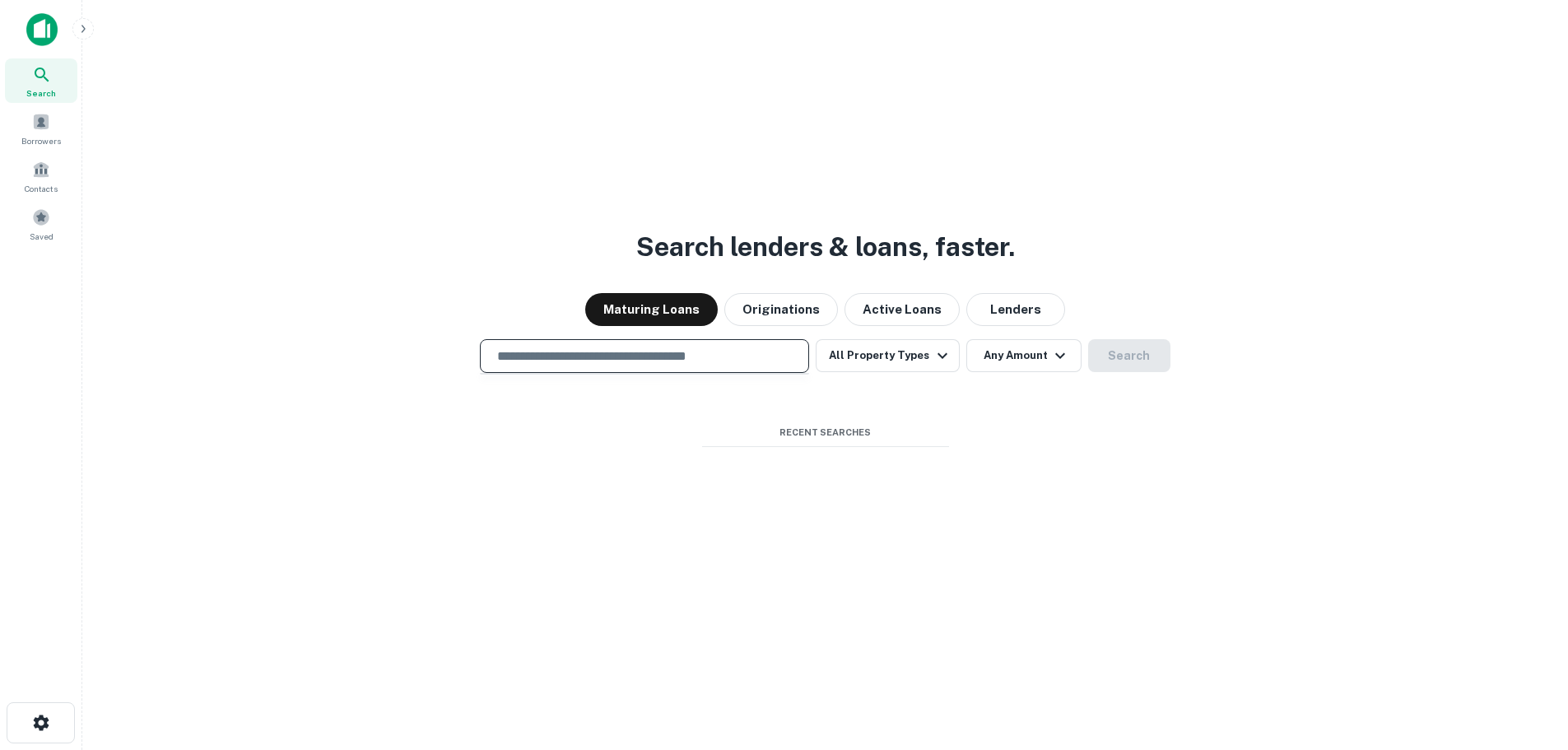
type input "**********"
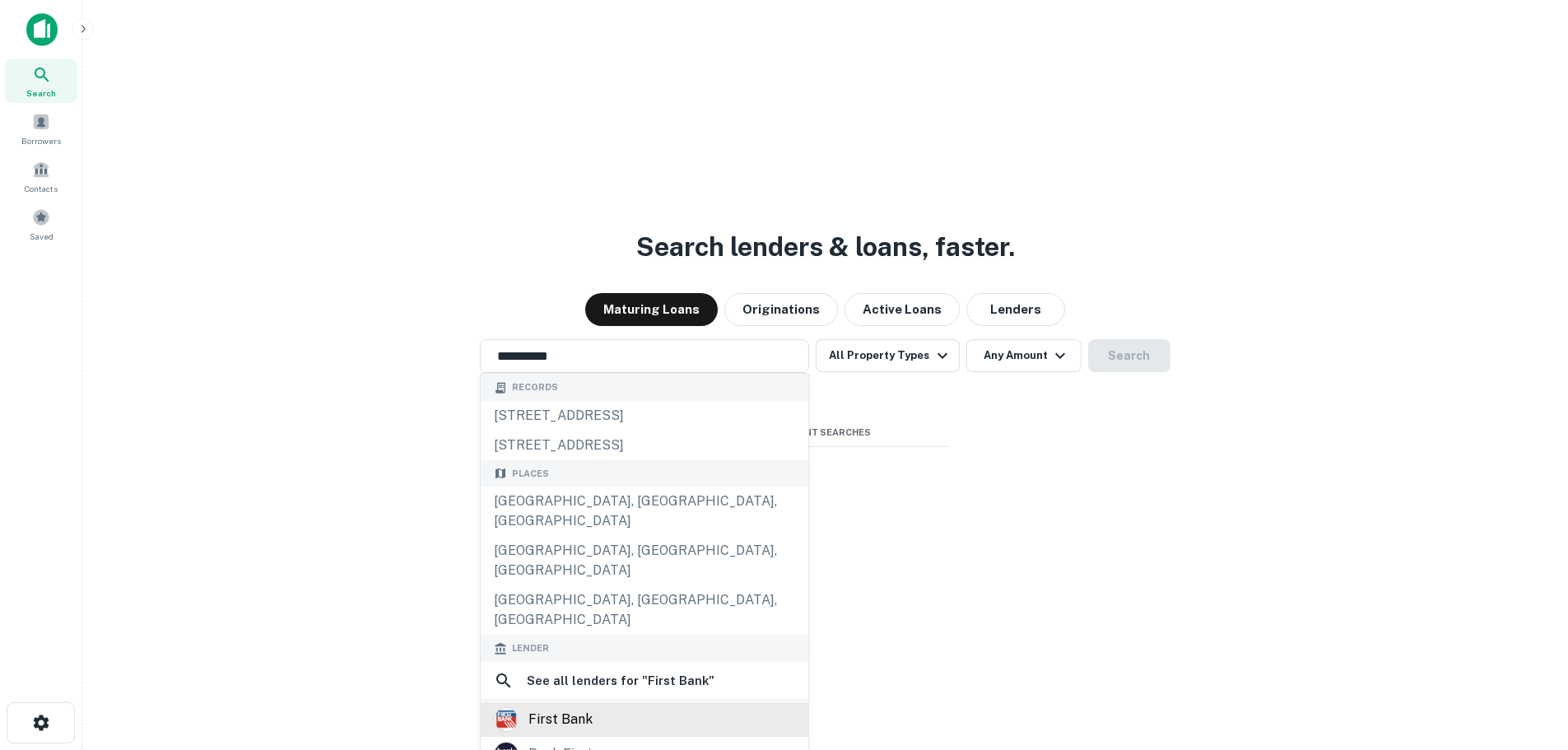
click at [575, 707] on div "first bank" at bounding box center [560, 719] width 64 height 25
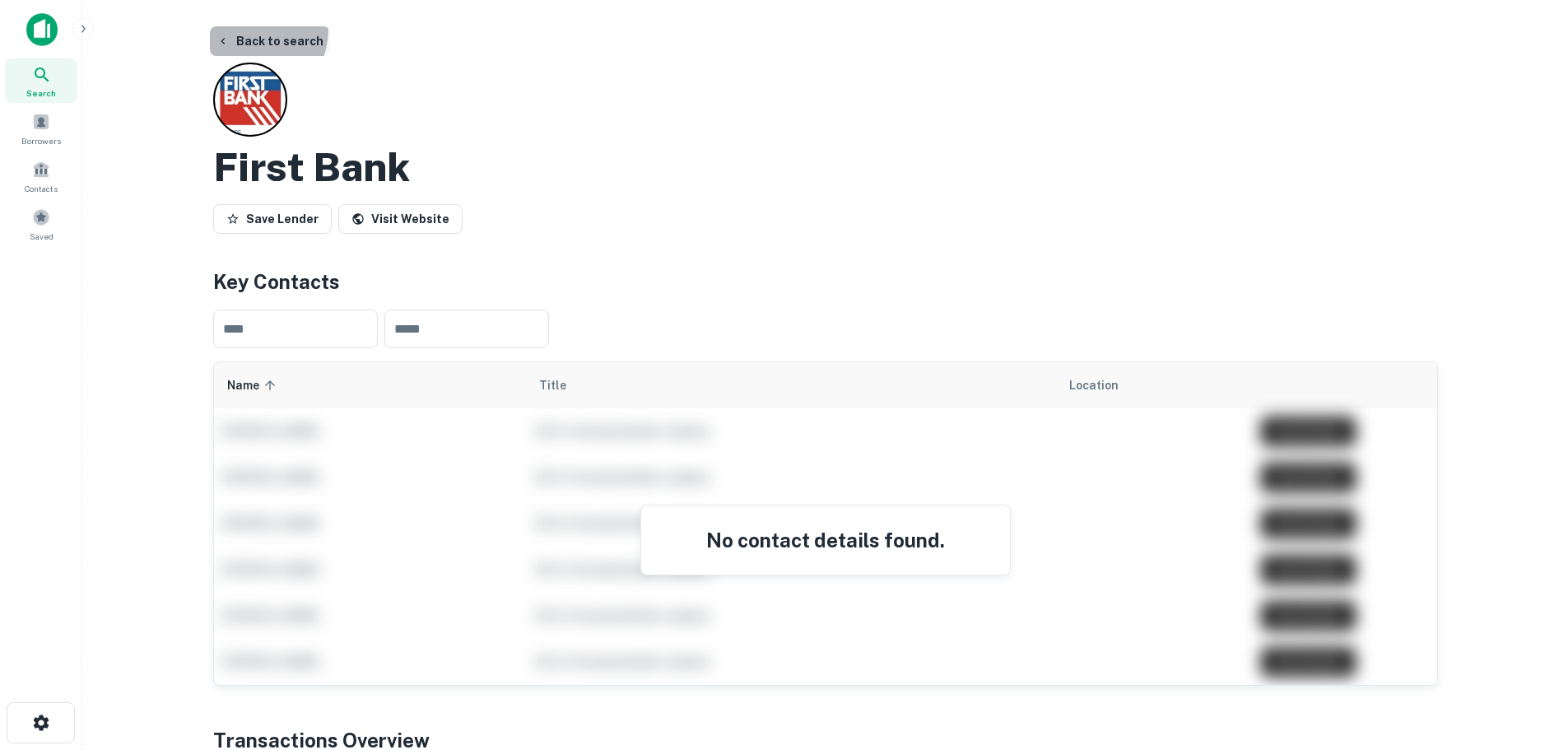
click at [246, 29] on button "Back to search" at bounding box center [270, 41] width 120 height 30
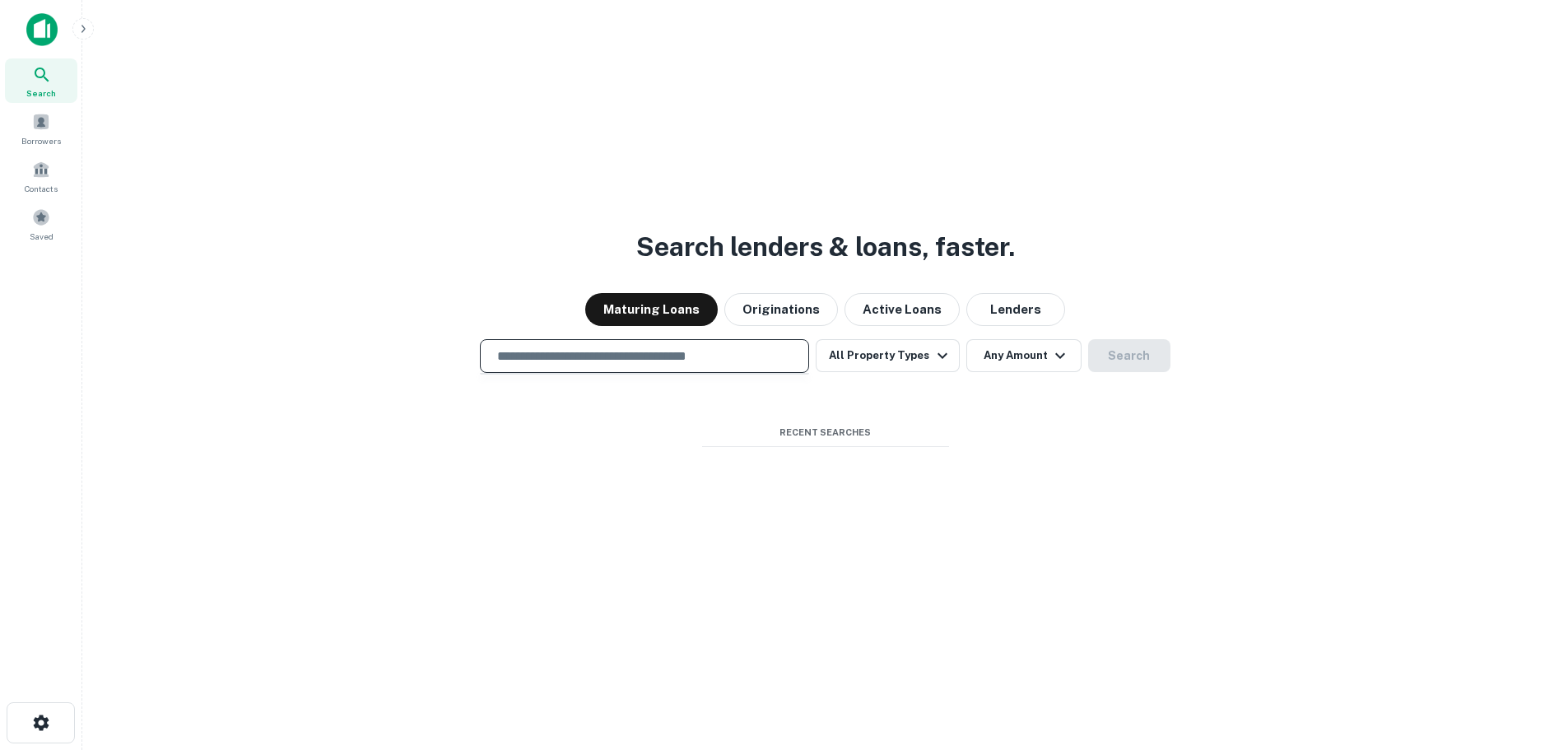
click at [551, 352] on input "text" at bounding box center [644, 356] width 314 height 19
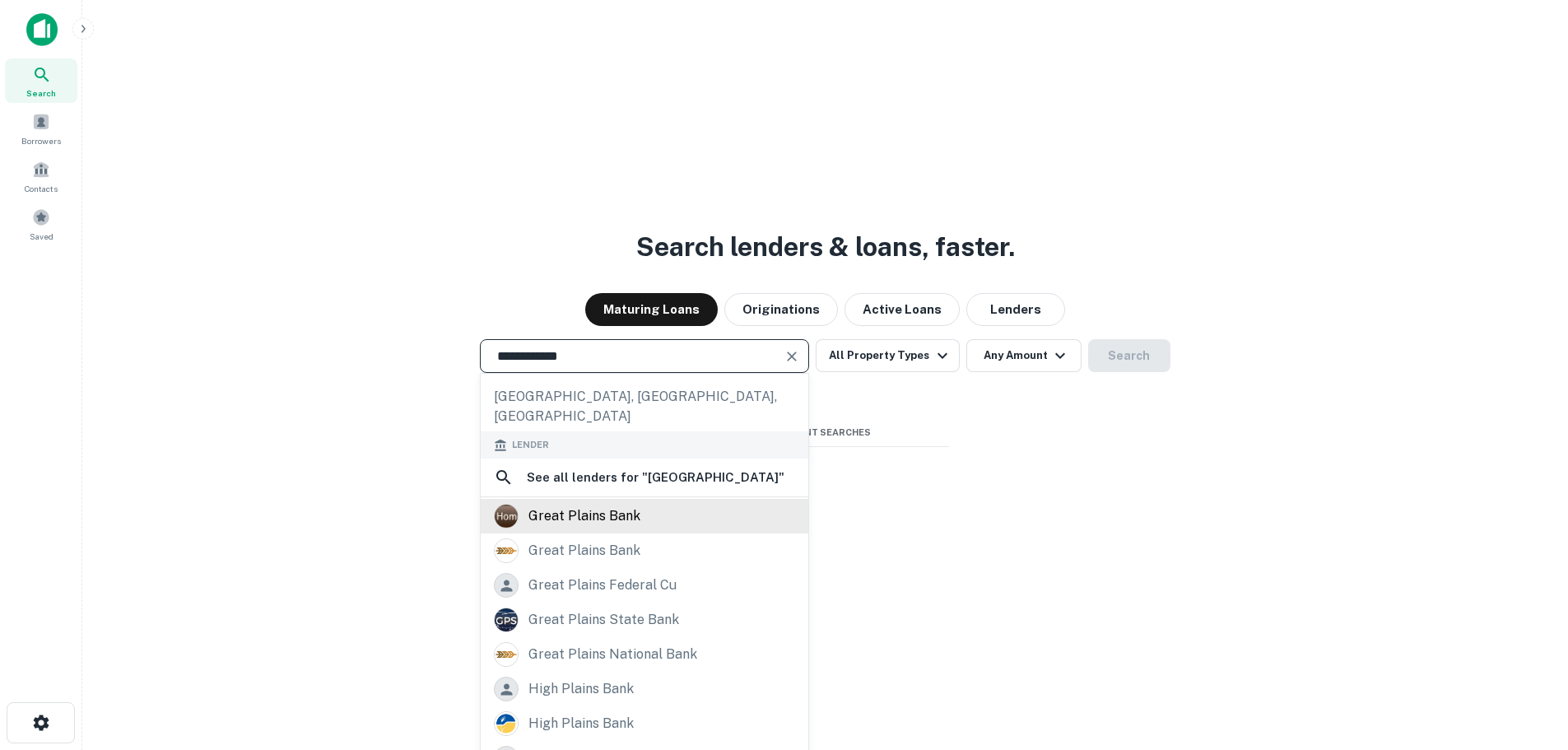
type input "**********"
click at [613, 504] on div "great plains bank" at bounding box center [584, 516] width 112 height 25
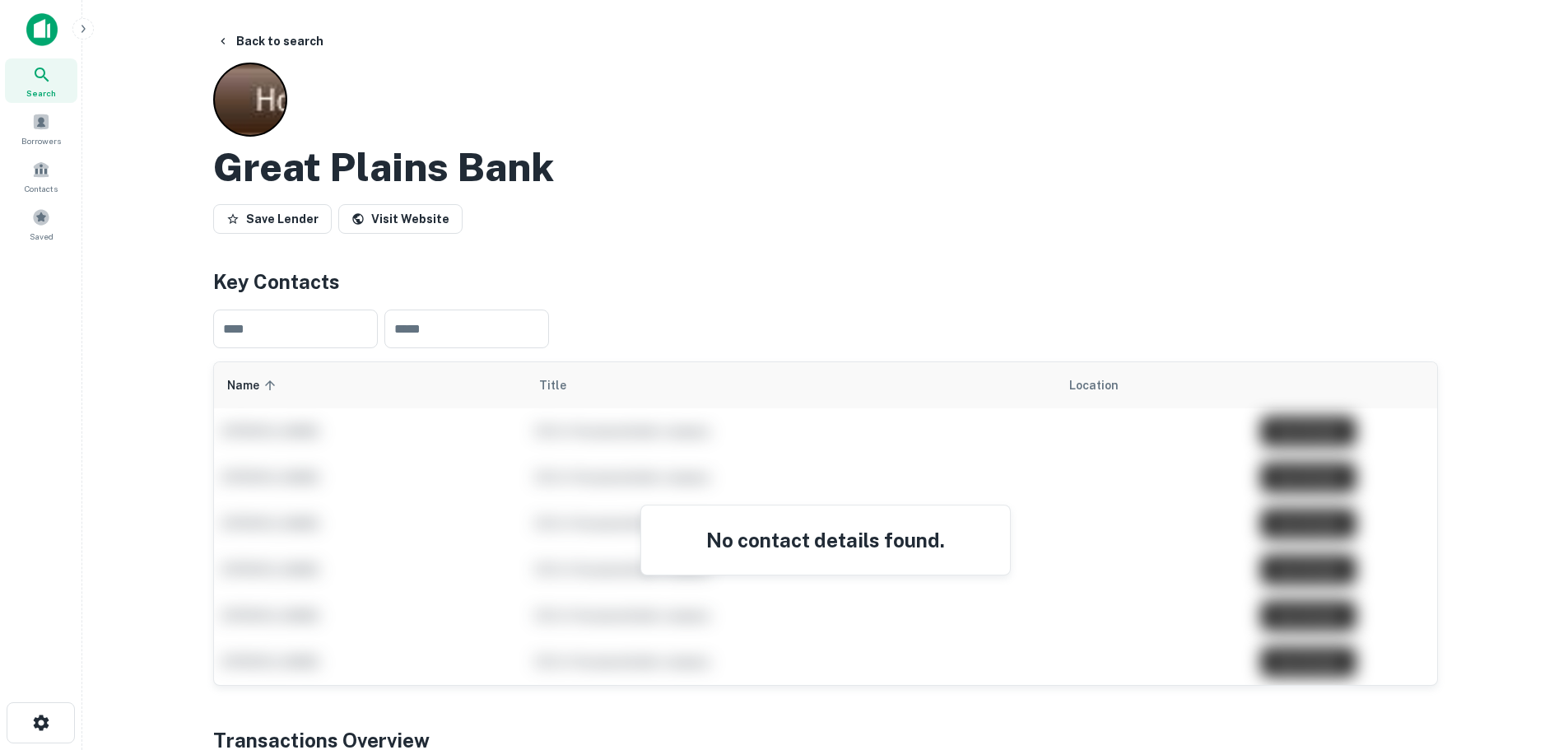
click at [29, 27] on img at bounding box center [42, 30] width 32 height 33
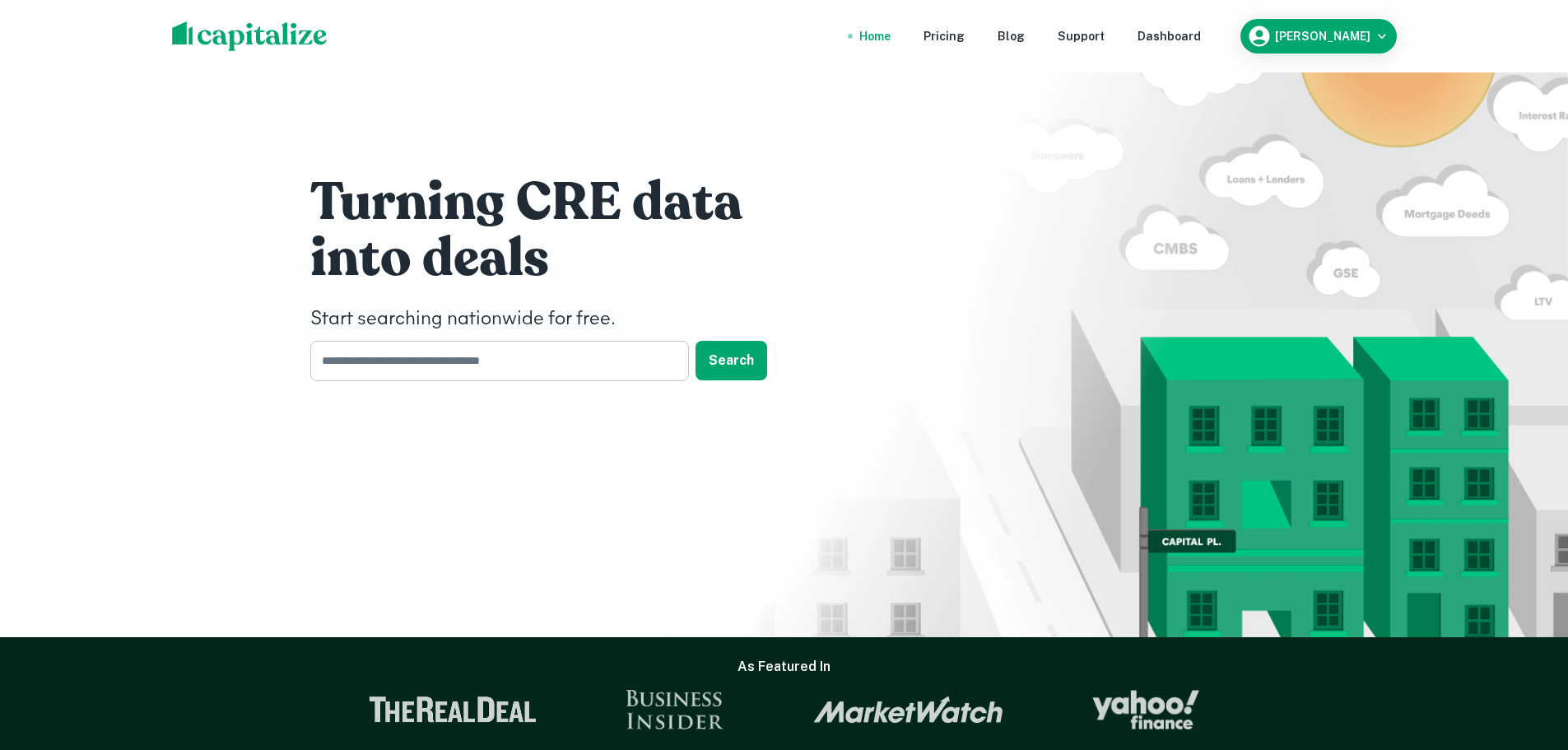
click at [410, 366] on input "text" at bounding box center [494, 361] width 367 height 41
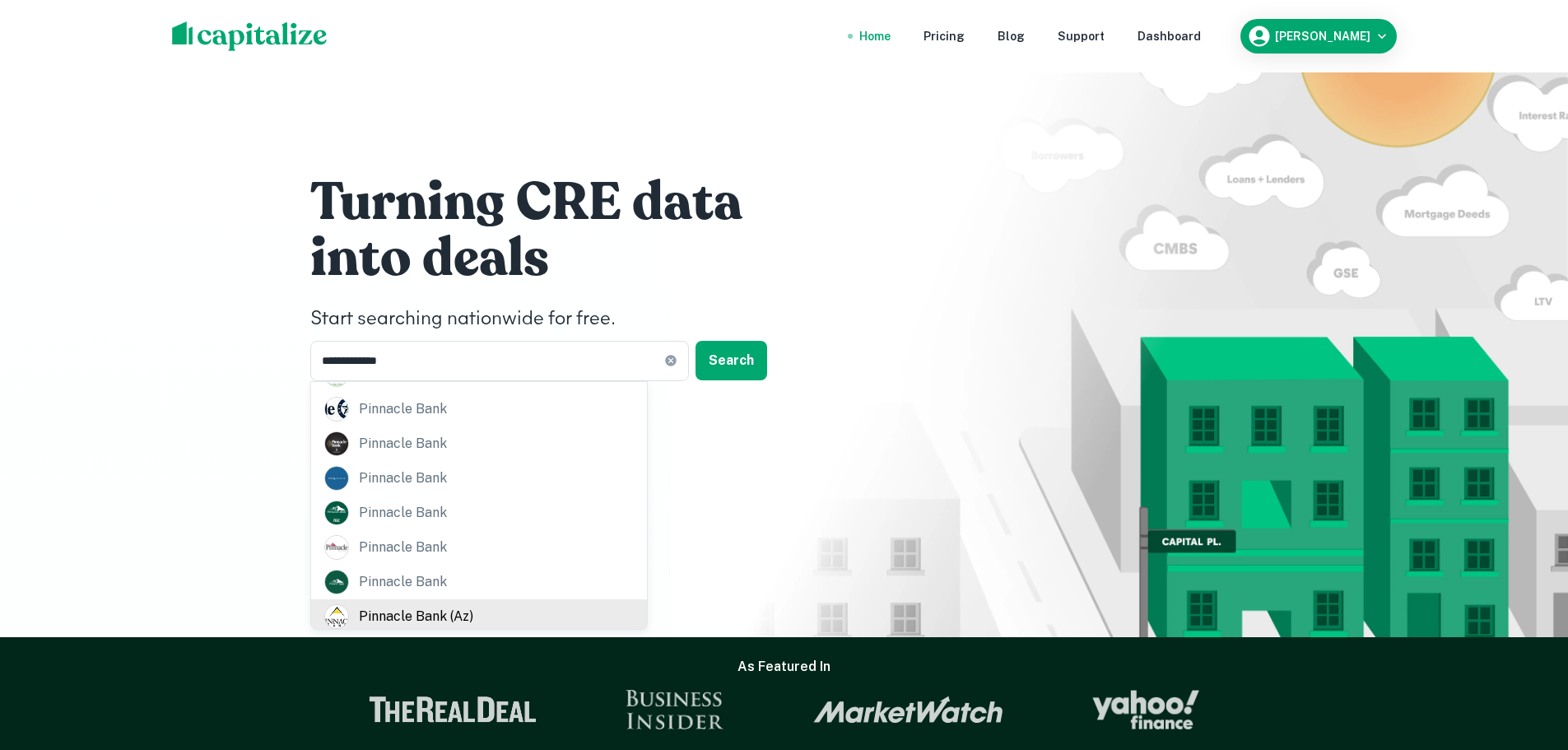
scroll to position [417, 0]
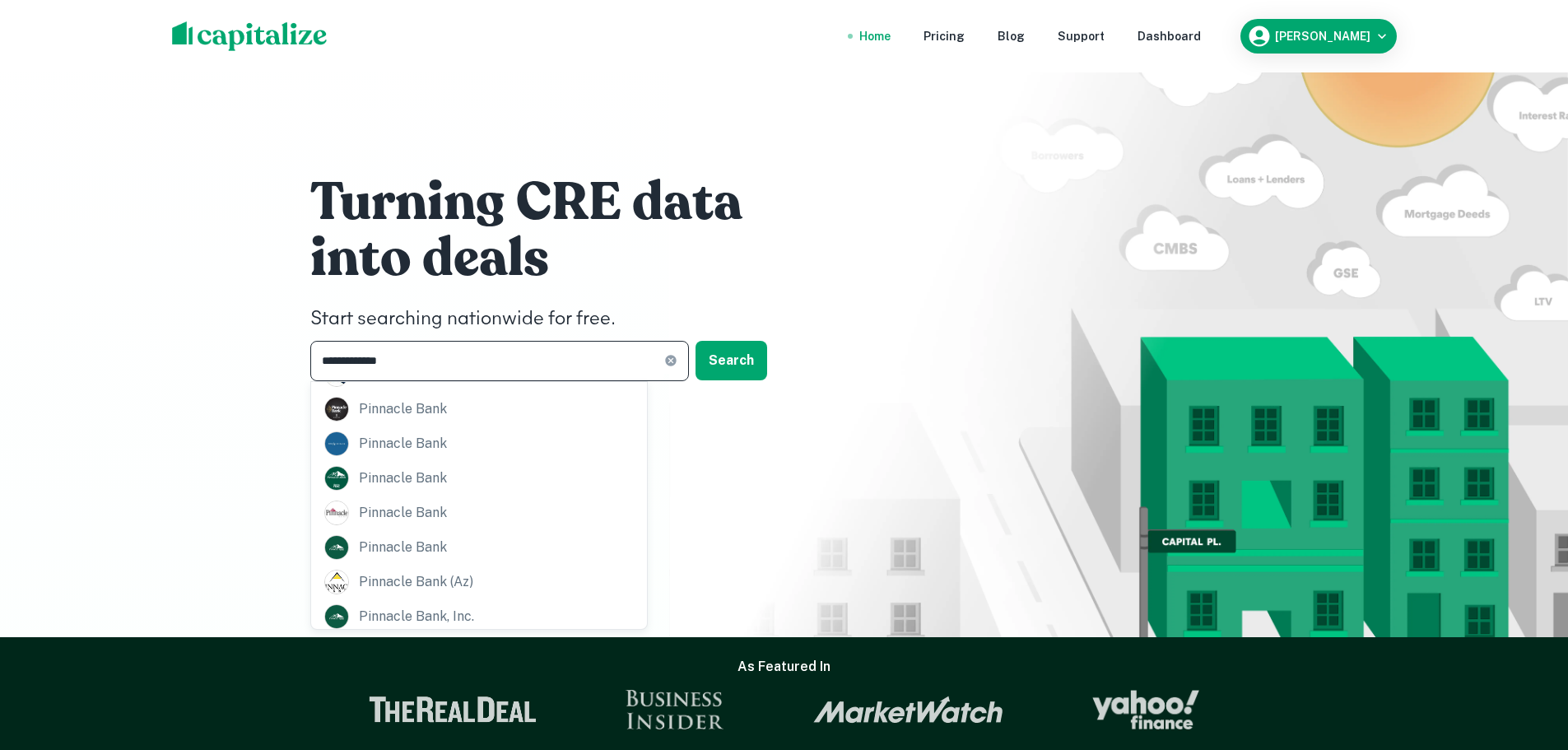
drag, startPoint x: 436, startPoint y: 365, endPoint x: 372, endPoint y: 368, distance: 64.1
click at [372, 369] on input "**********" at bounding box center [487, 361] width 354 height 41
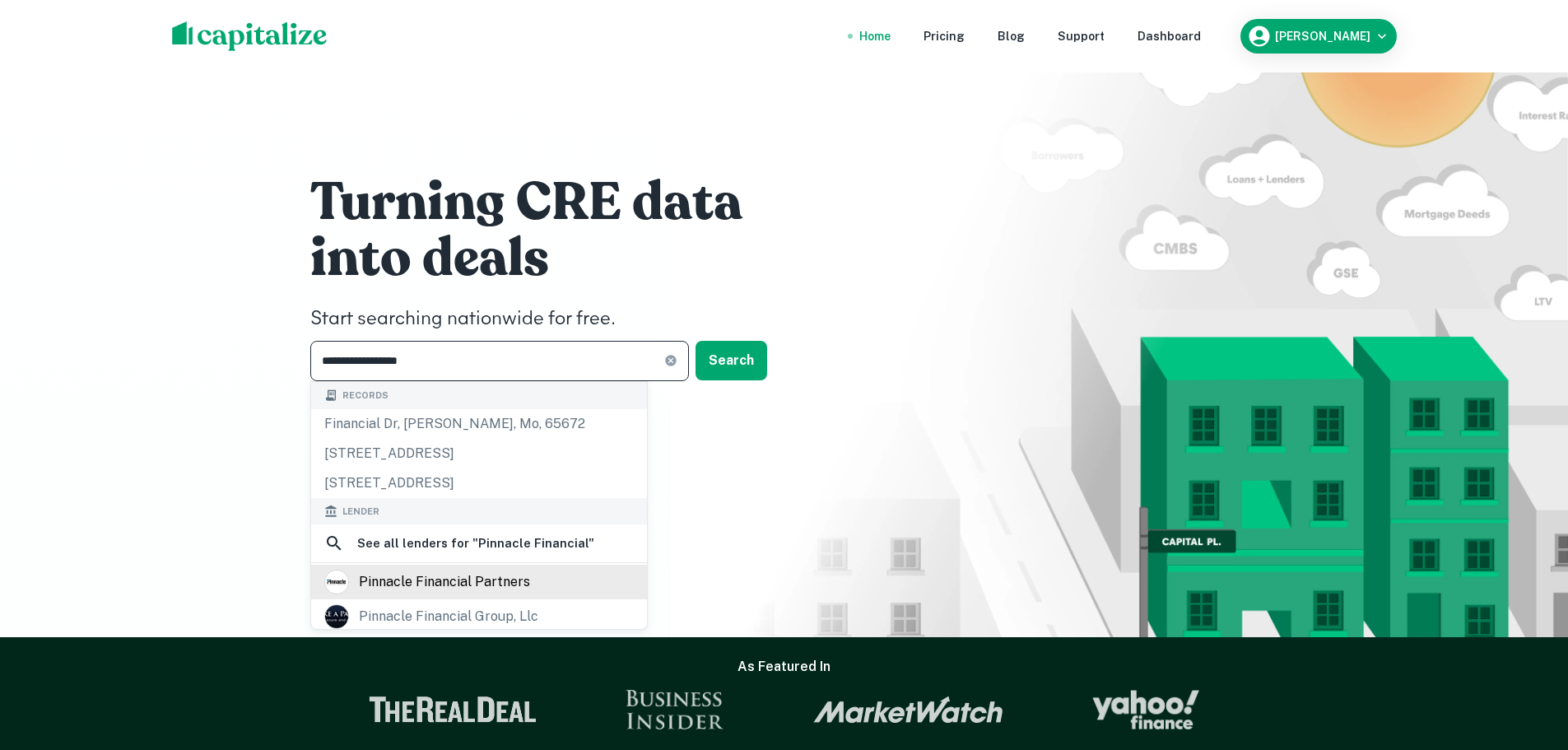
type input "**********"
click at [442, 582] on div "pinnacle financial partners" at bounding box center [445, 582] width 171 height 25
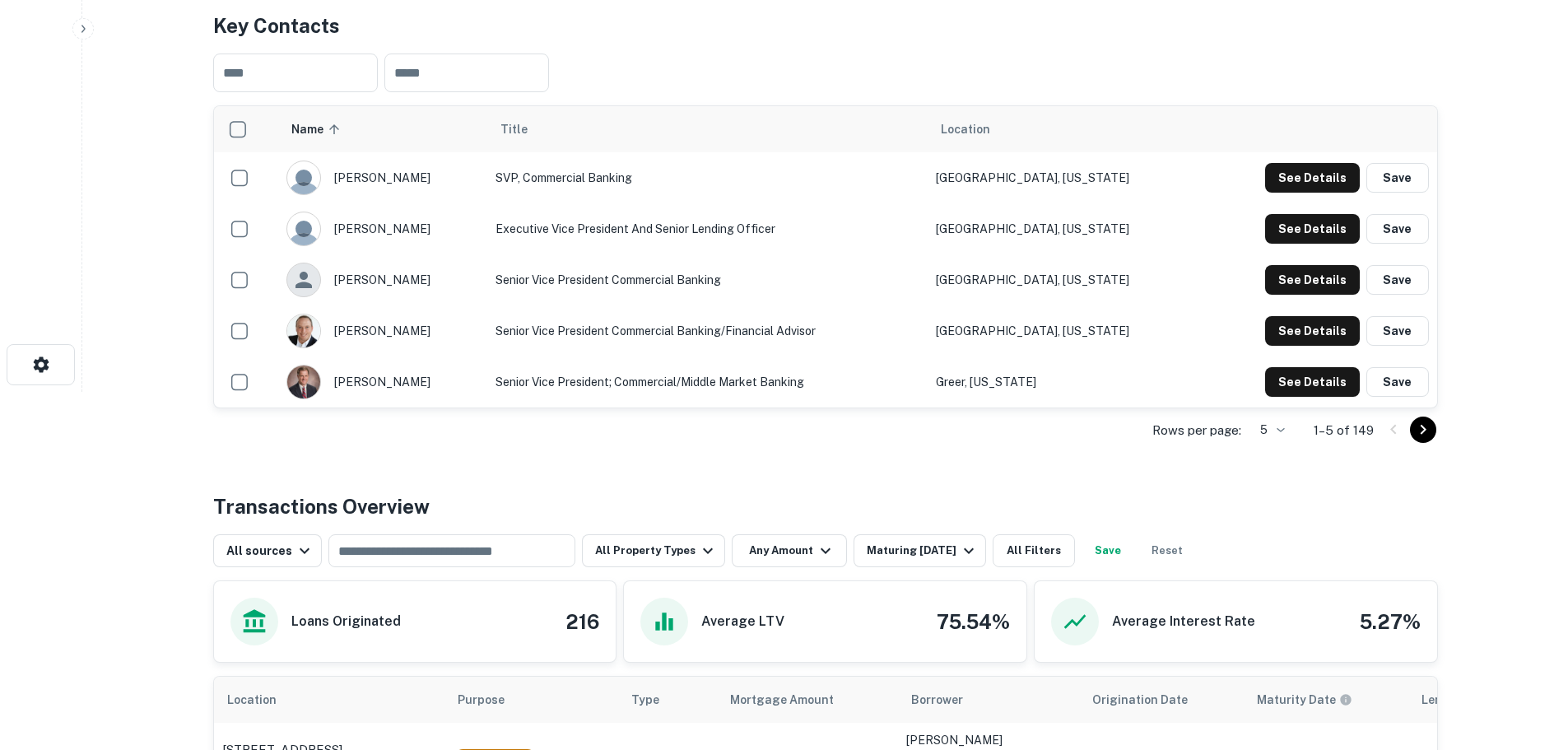
scroll to position [329, 0]
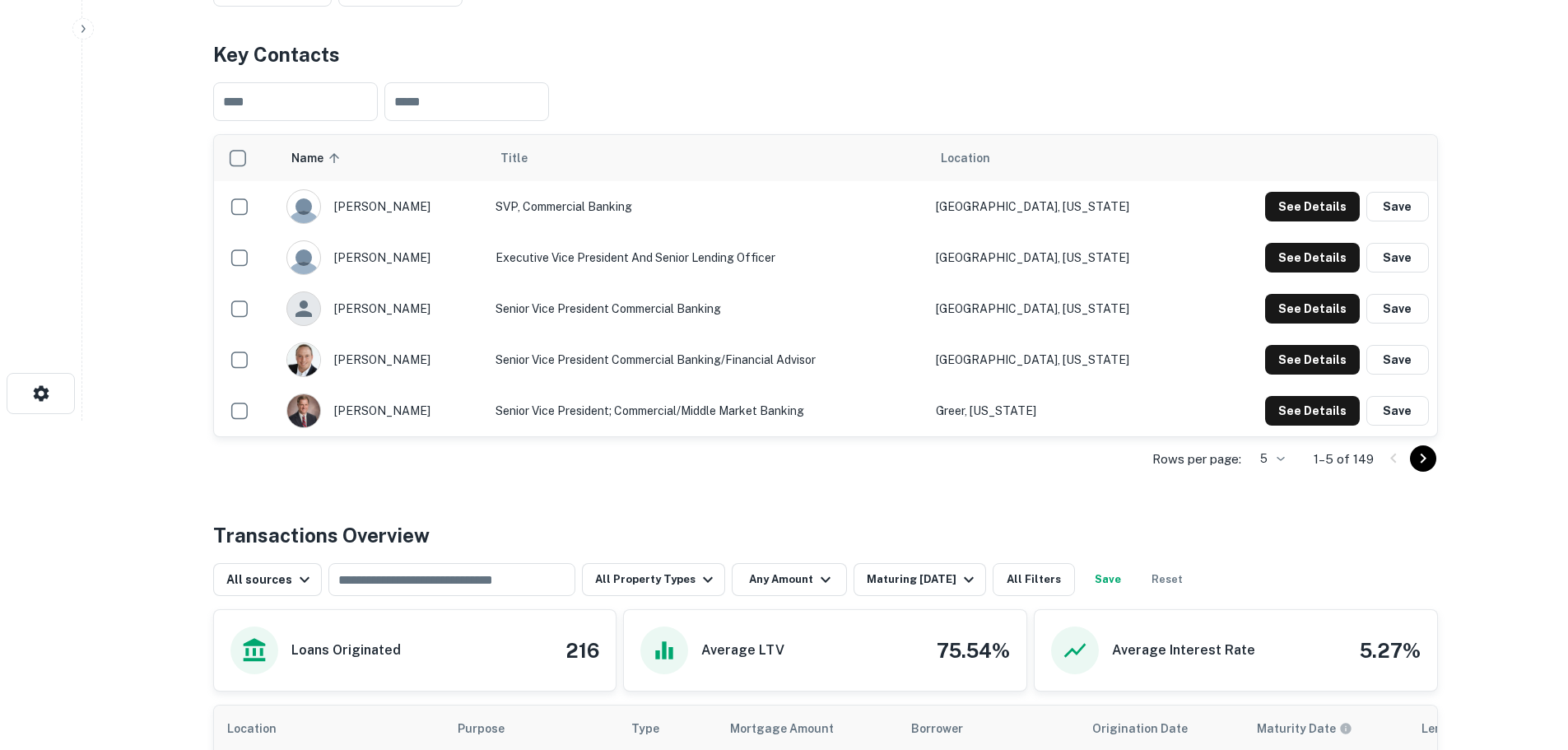
click at [1420, 451] on icon "Go to next page" at bounding box center [1423, 459] width 20 height 20
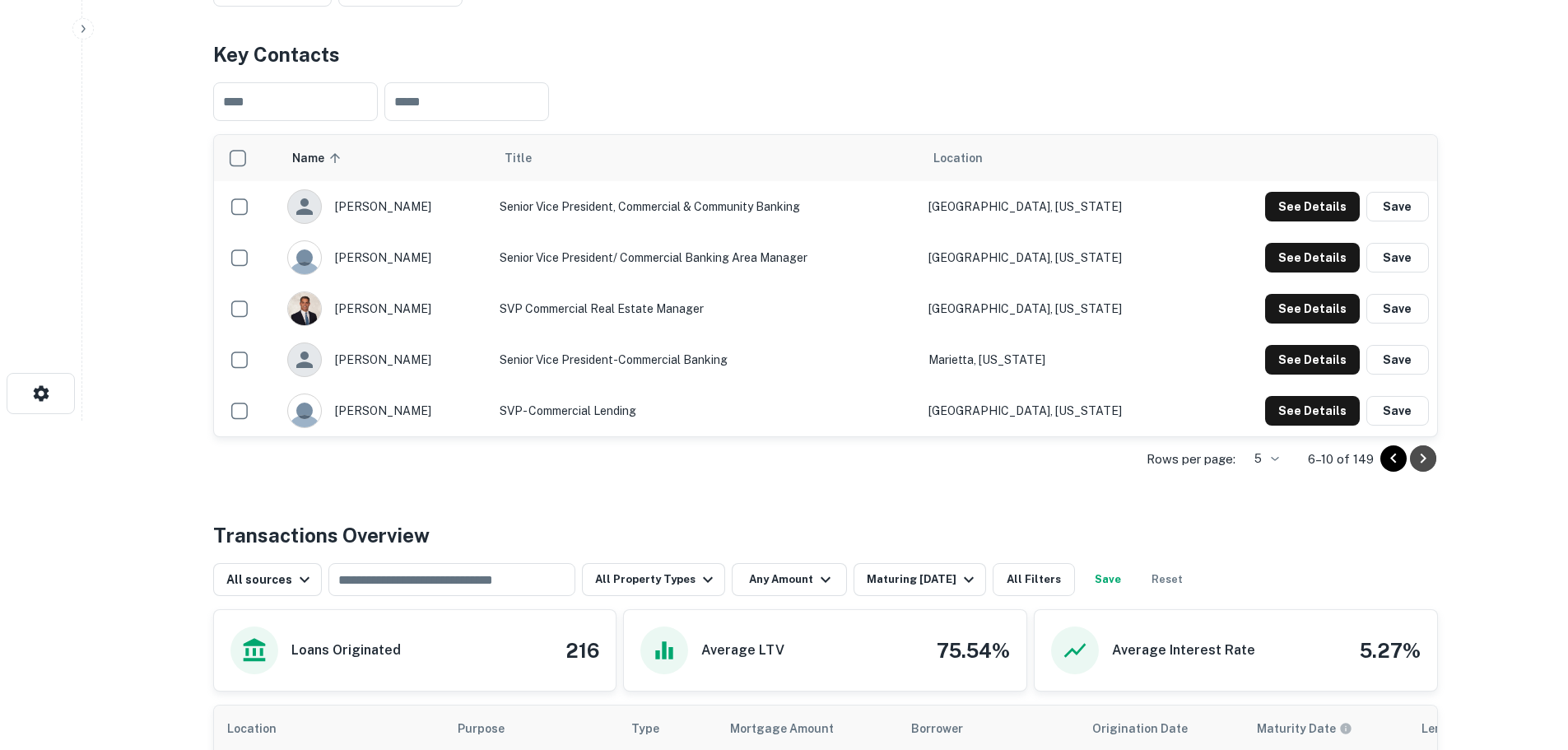
click at [1430, 459] on icon "Go to next page" at bounding box center [1423, 459] width 20 height 20
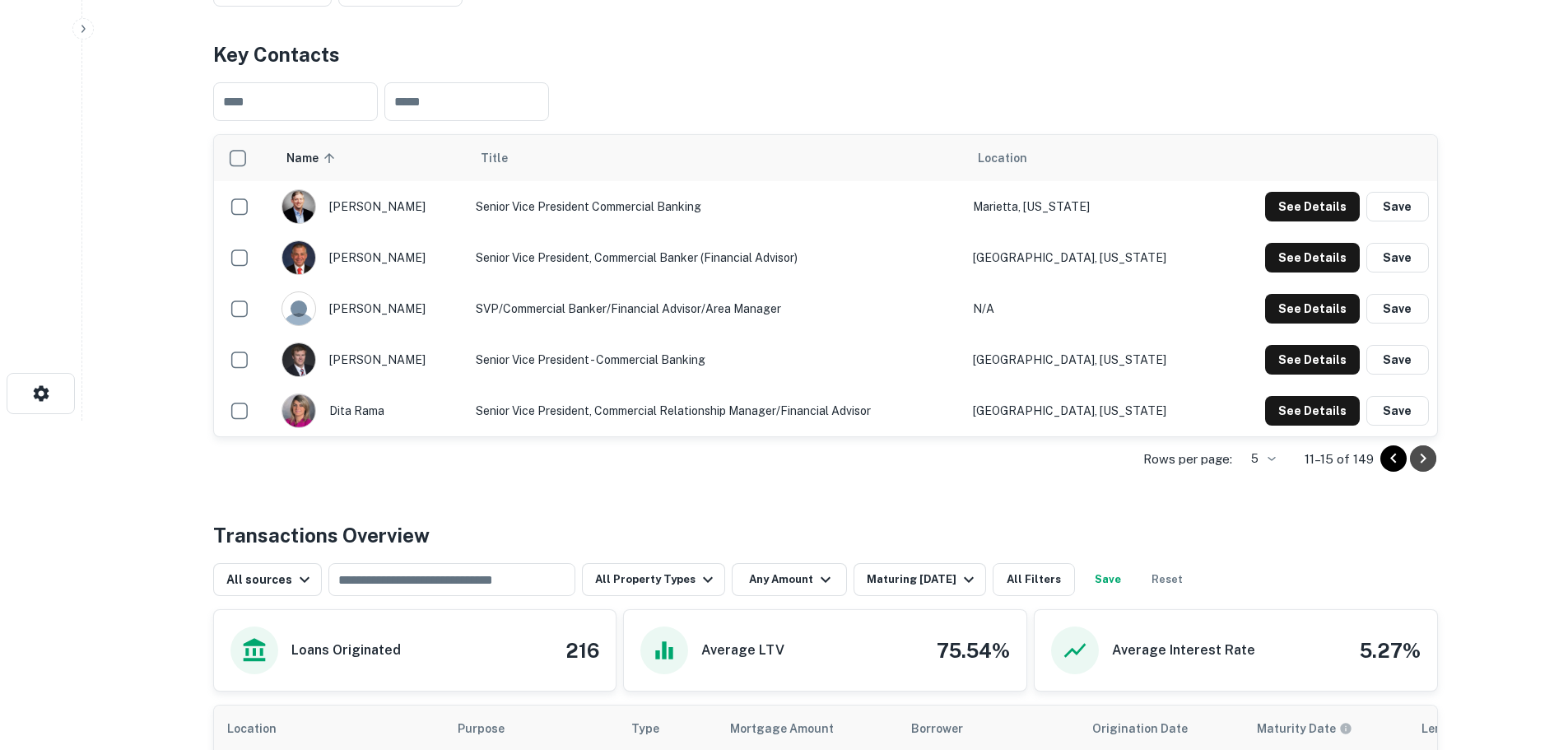
click at [1432, 458] on icon "Go to next page" at bounding box center [1423, 459] width 20 height 20
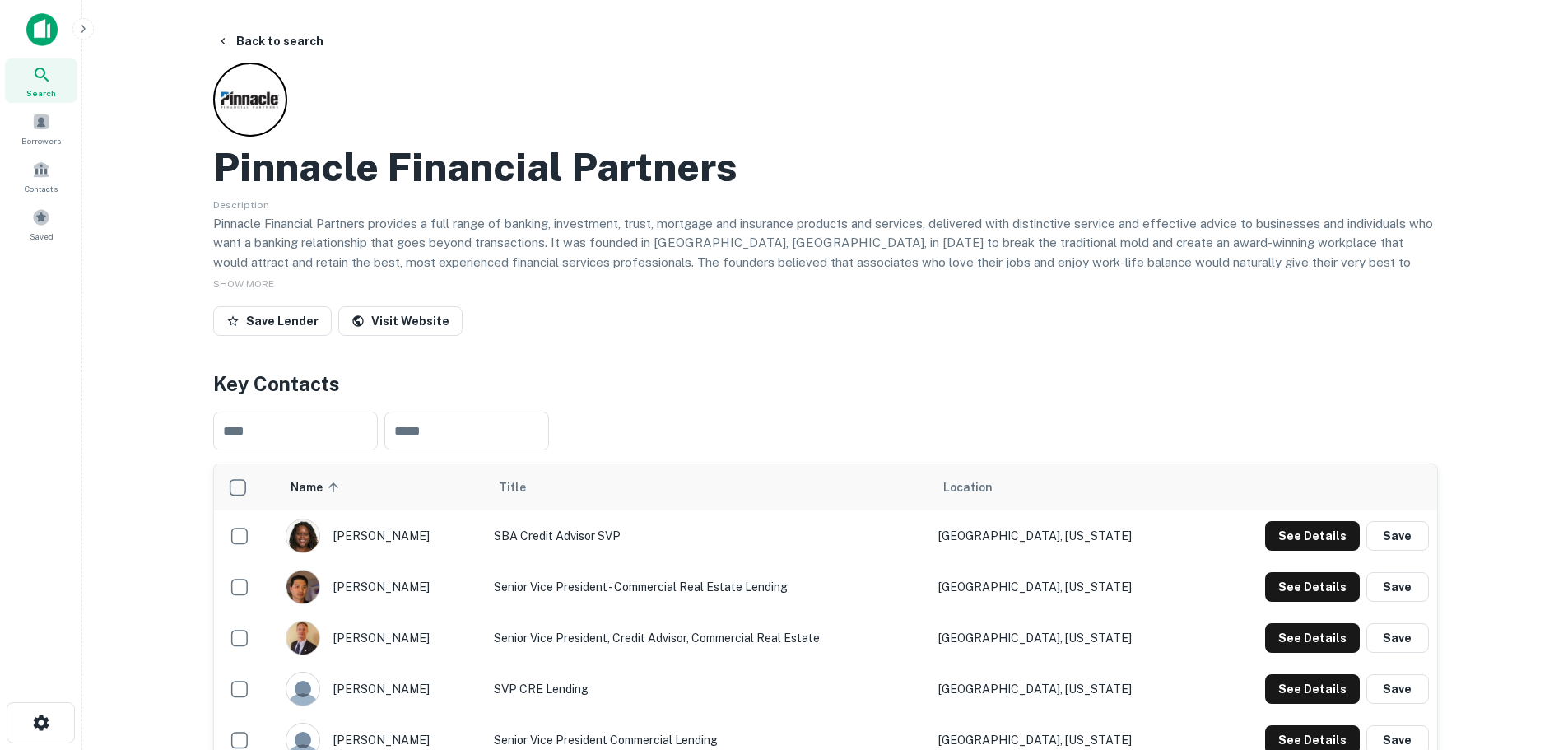
scroll to position [82, 0]
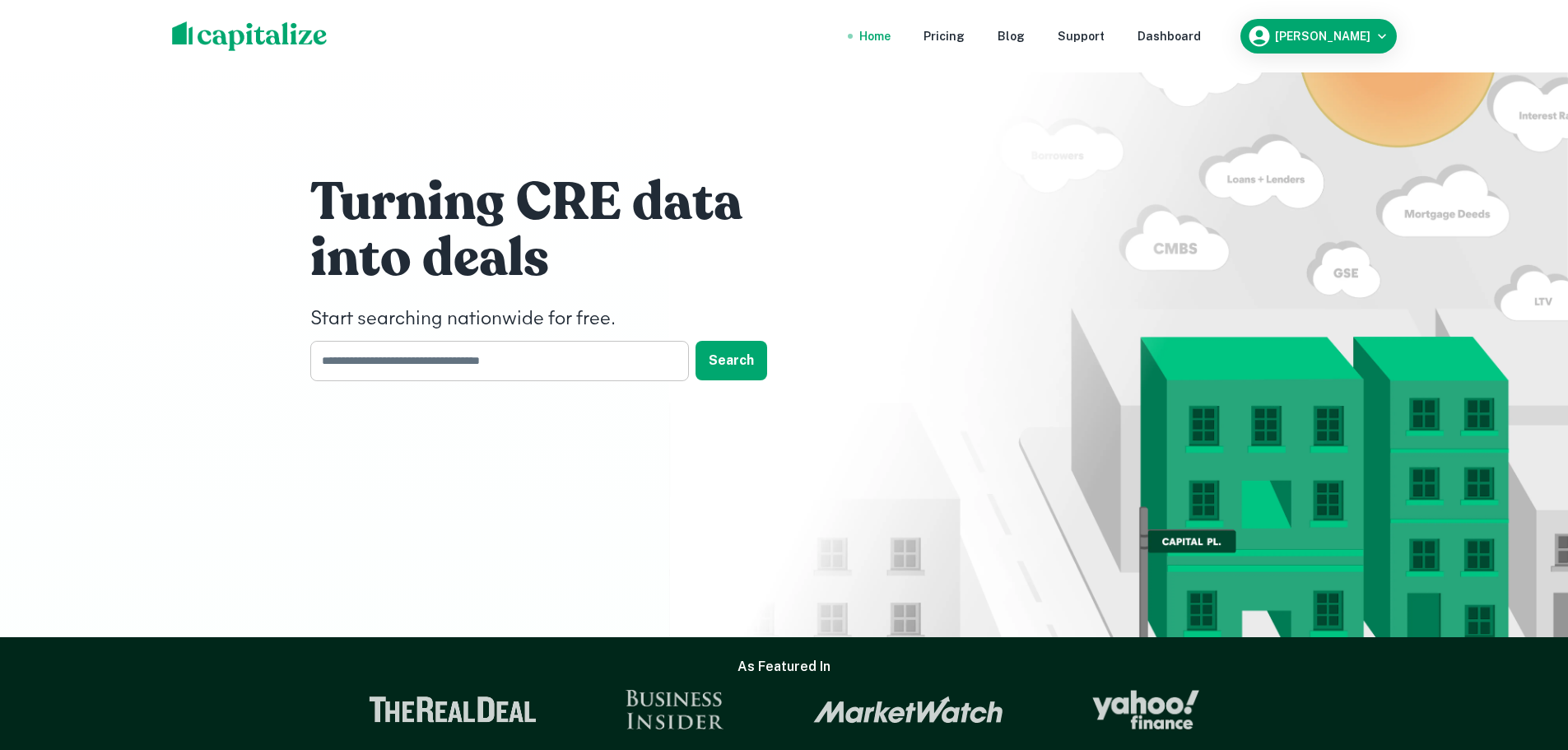
click at [490, 357] on input "text" at bounding box center [494, 361] width 367 height 41
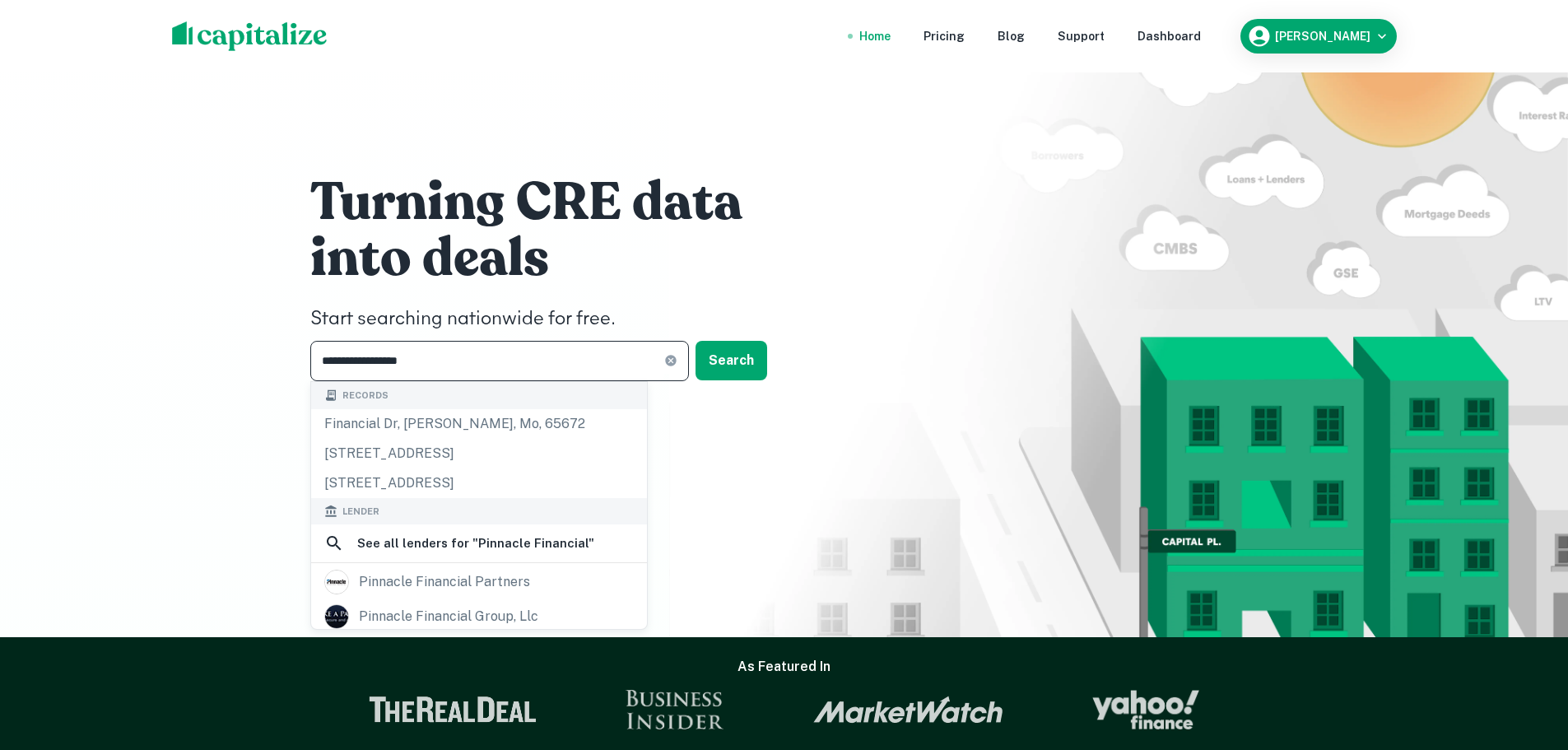
drag, startPoint x: 419, startPoint y: 358, endPoint x: 377, endPoint y: 353, distance: 42.3
click at [377, 353] on input "**********" at bounding box center [487, 361] width 354 height 41
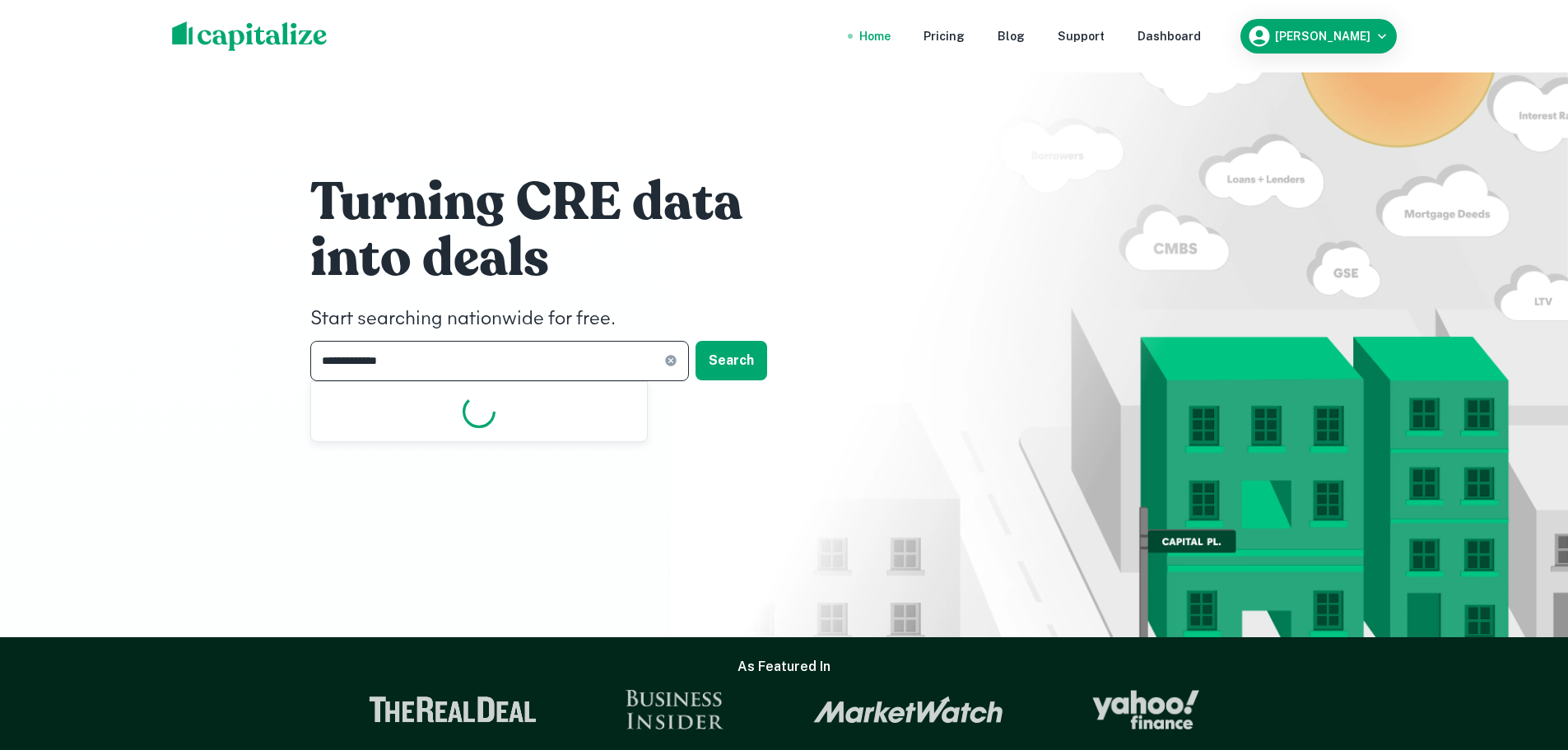
type input "**********"
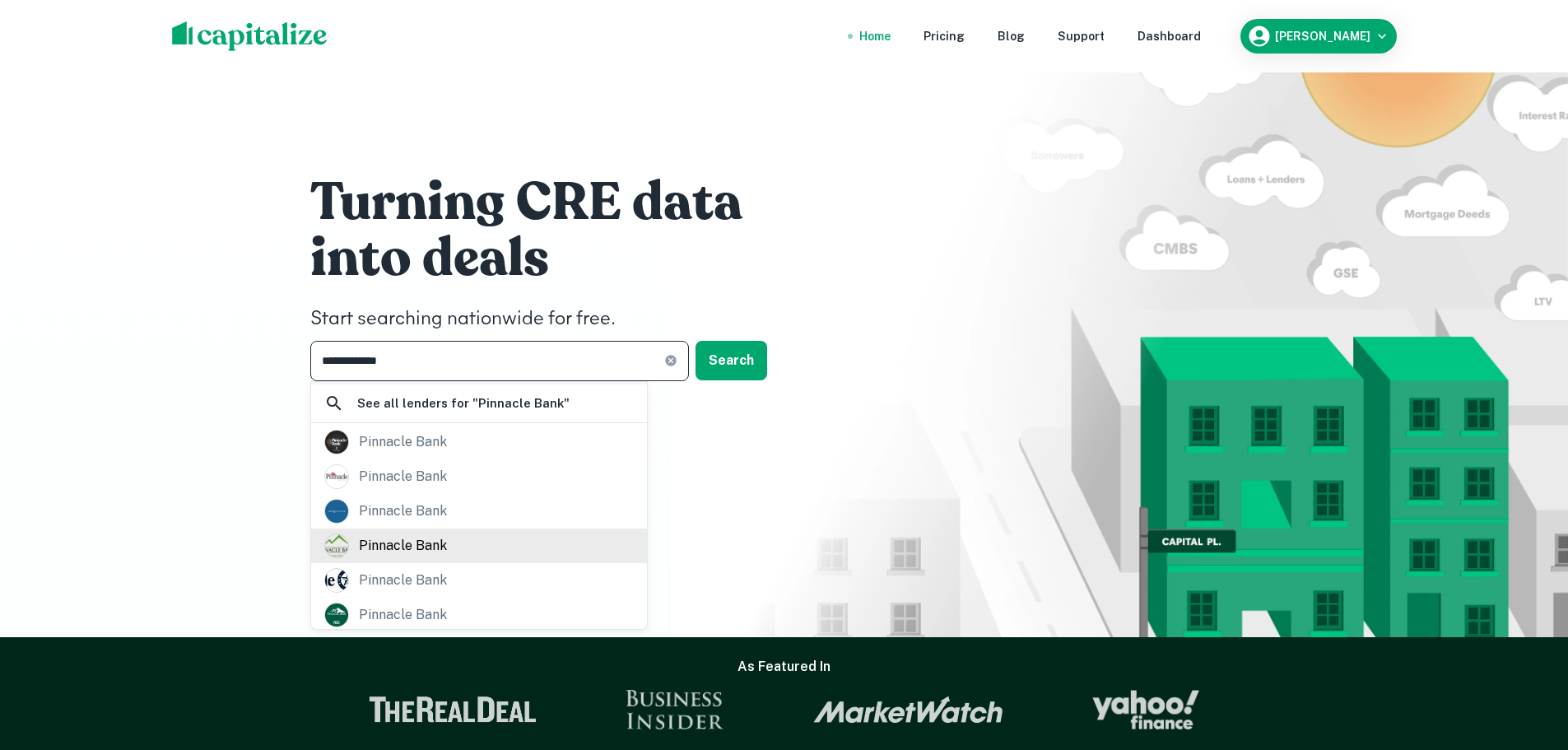
scroll to position [329, 0]
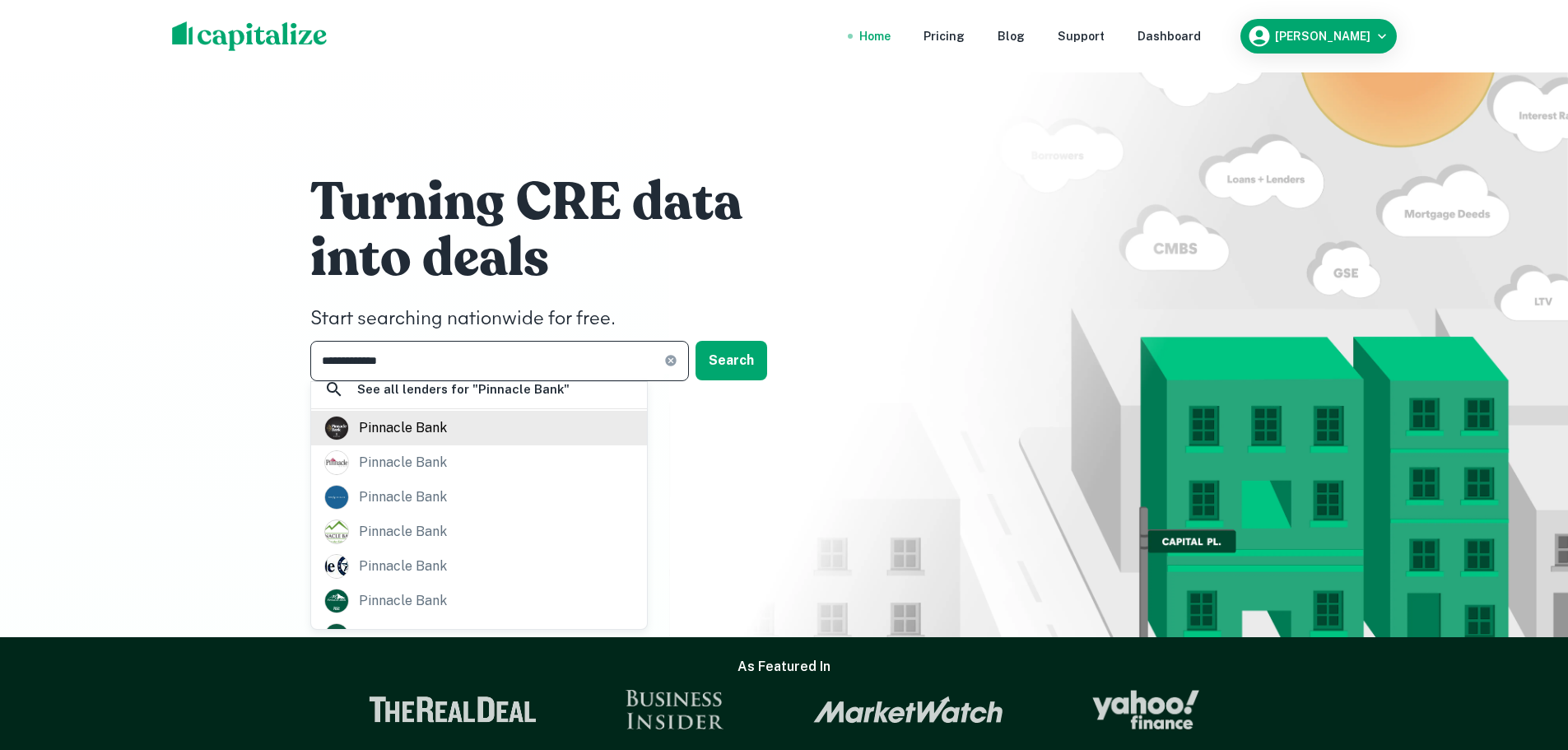
click at [414, 416] on div "pinnacle bank" at bounding box center [403, 428] width 88 height 25
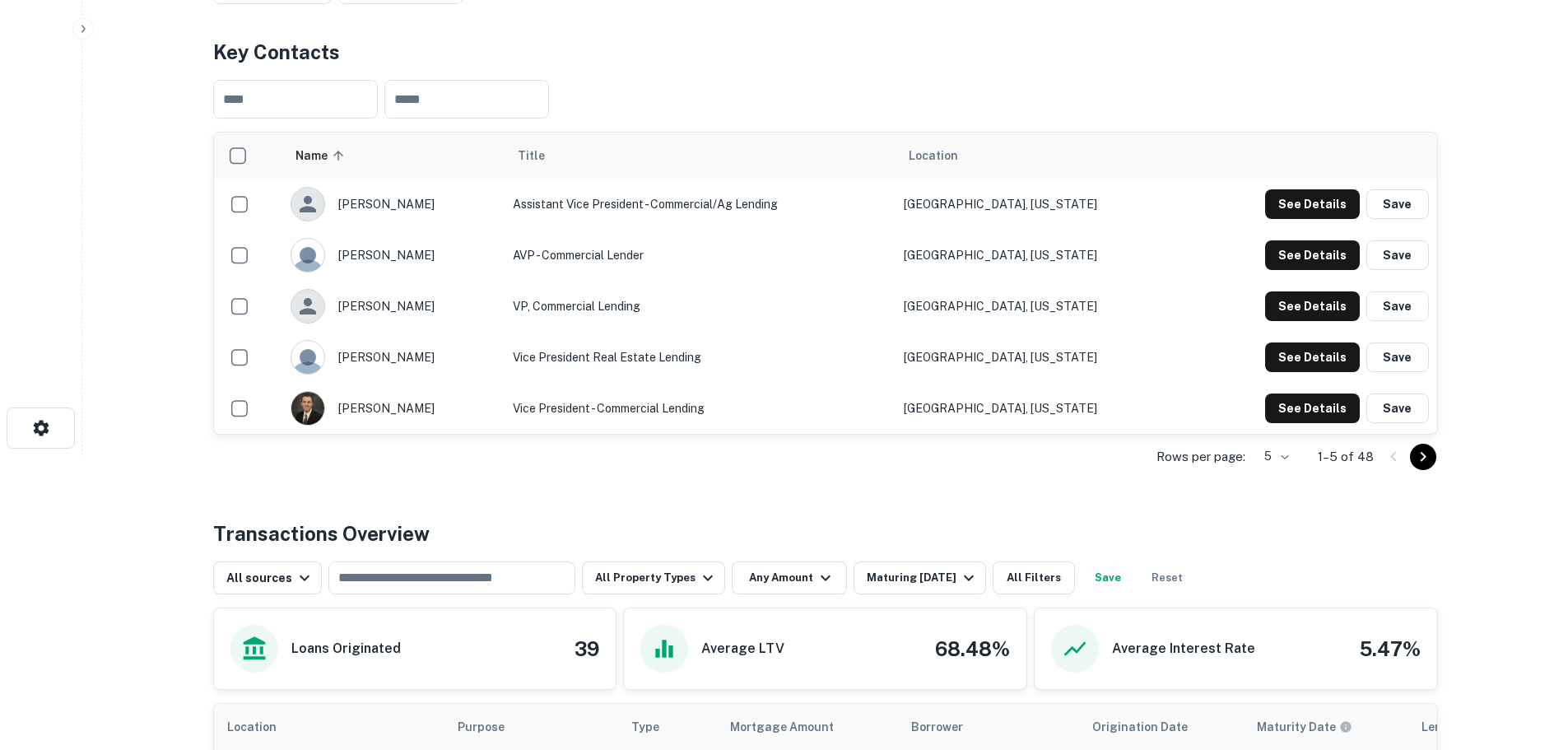
scroll to position [247, 0]
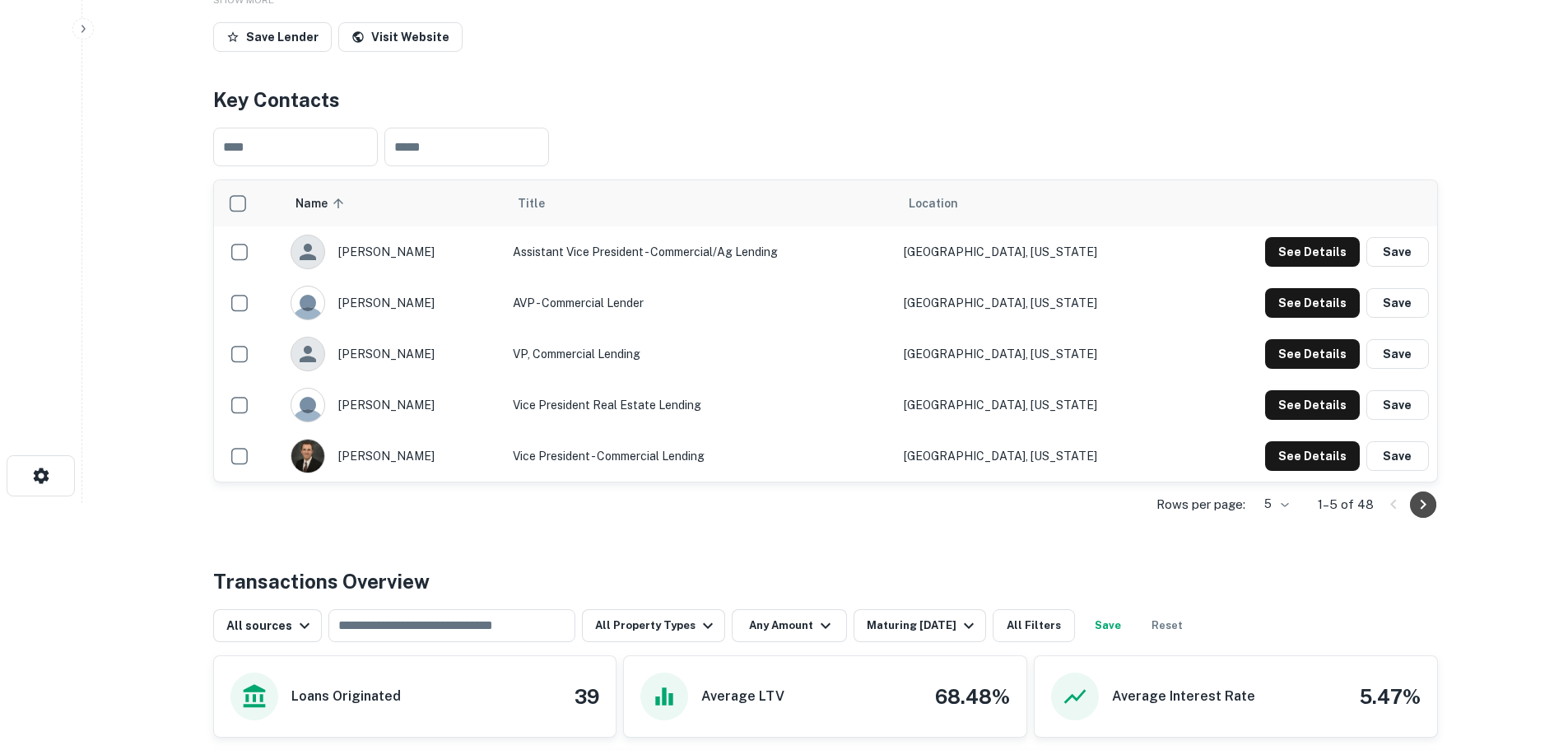
click at [1419, 503] on icon "Go to next page" at bounding box center [1423, 504] width 20 height 20
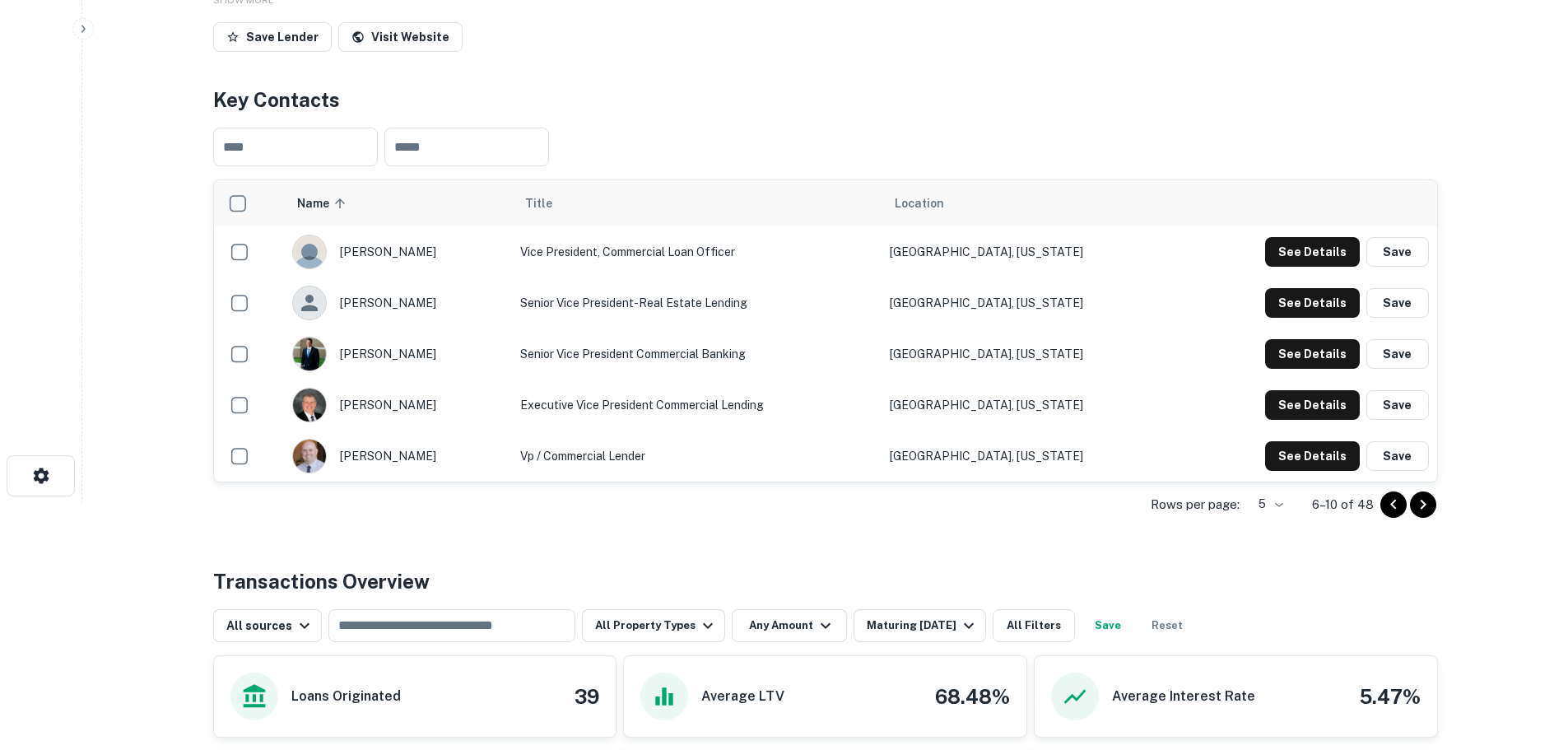
click at [1424, 504] on icon "Go to next page" at bounding box center [1422, 504] width 6 height 10
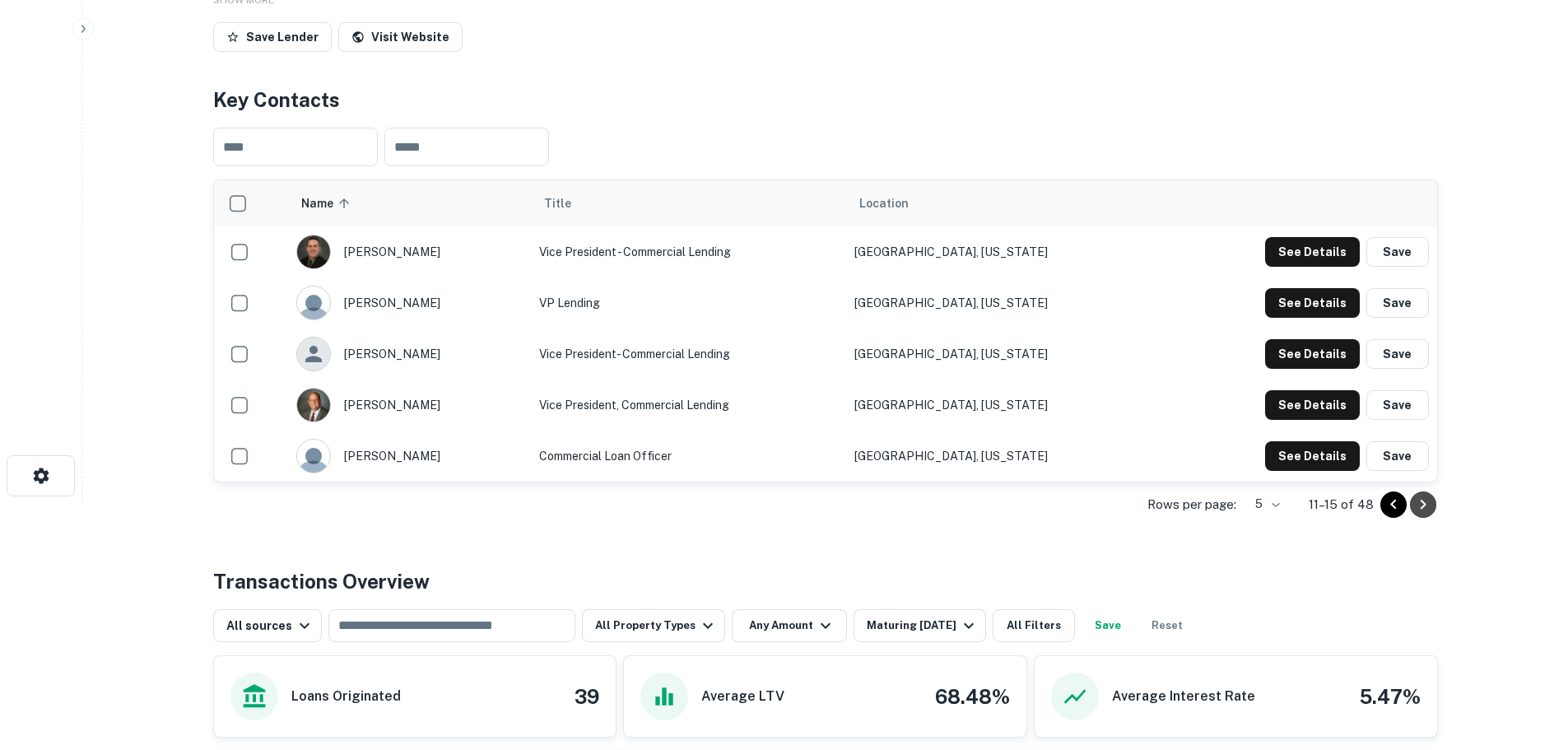
click at [1424, 506] on icon "Go to next page" at bounding box center [1423, 504] width 20 height 20
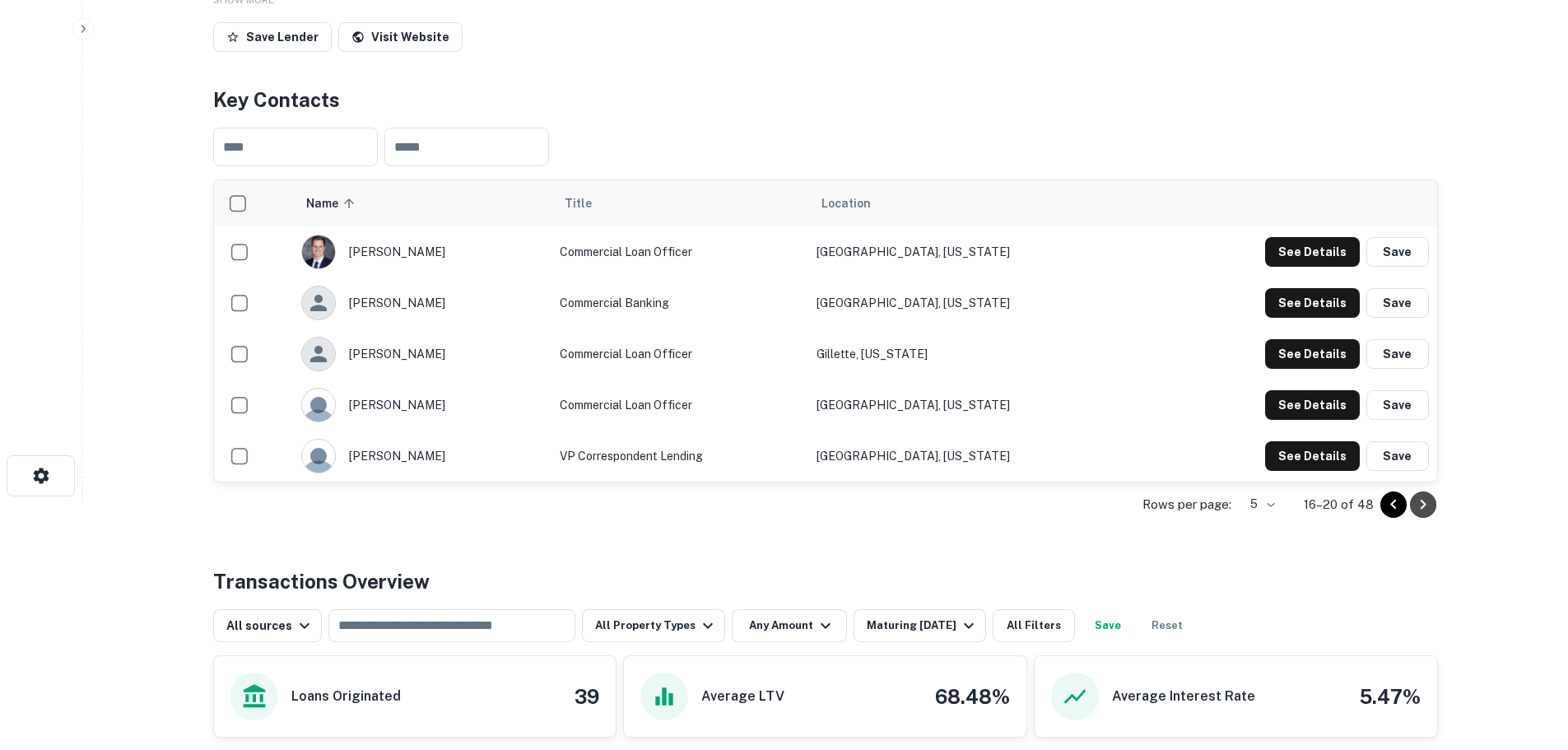
click at [1425, 507] on icon "Go to next page" at bounding box center [1423, 504] width 20 height 20
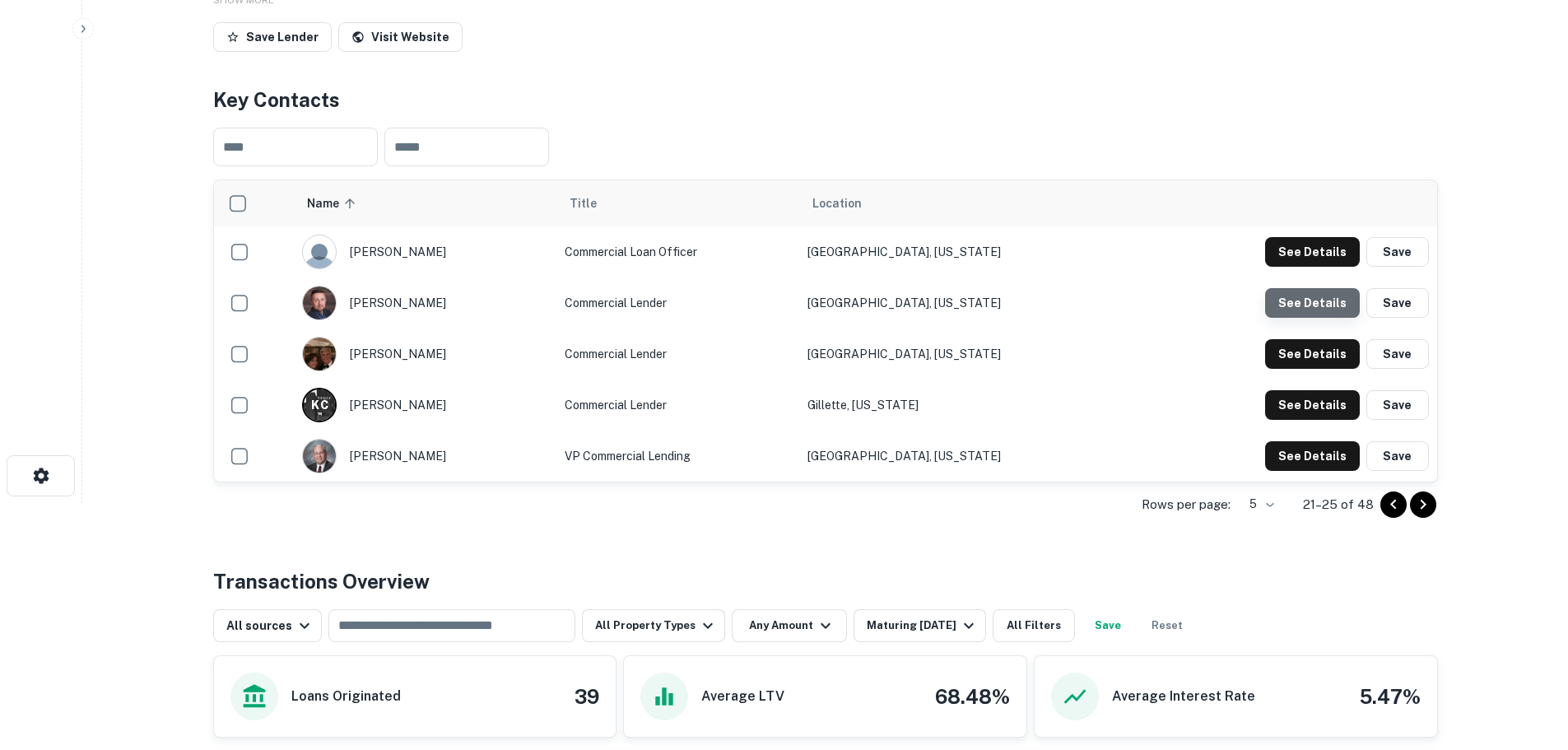
click at [1328, 266] on button "See Details" at bounding box center [1312, 252] width 95 height 30
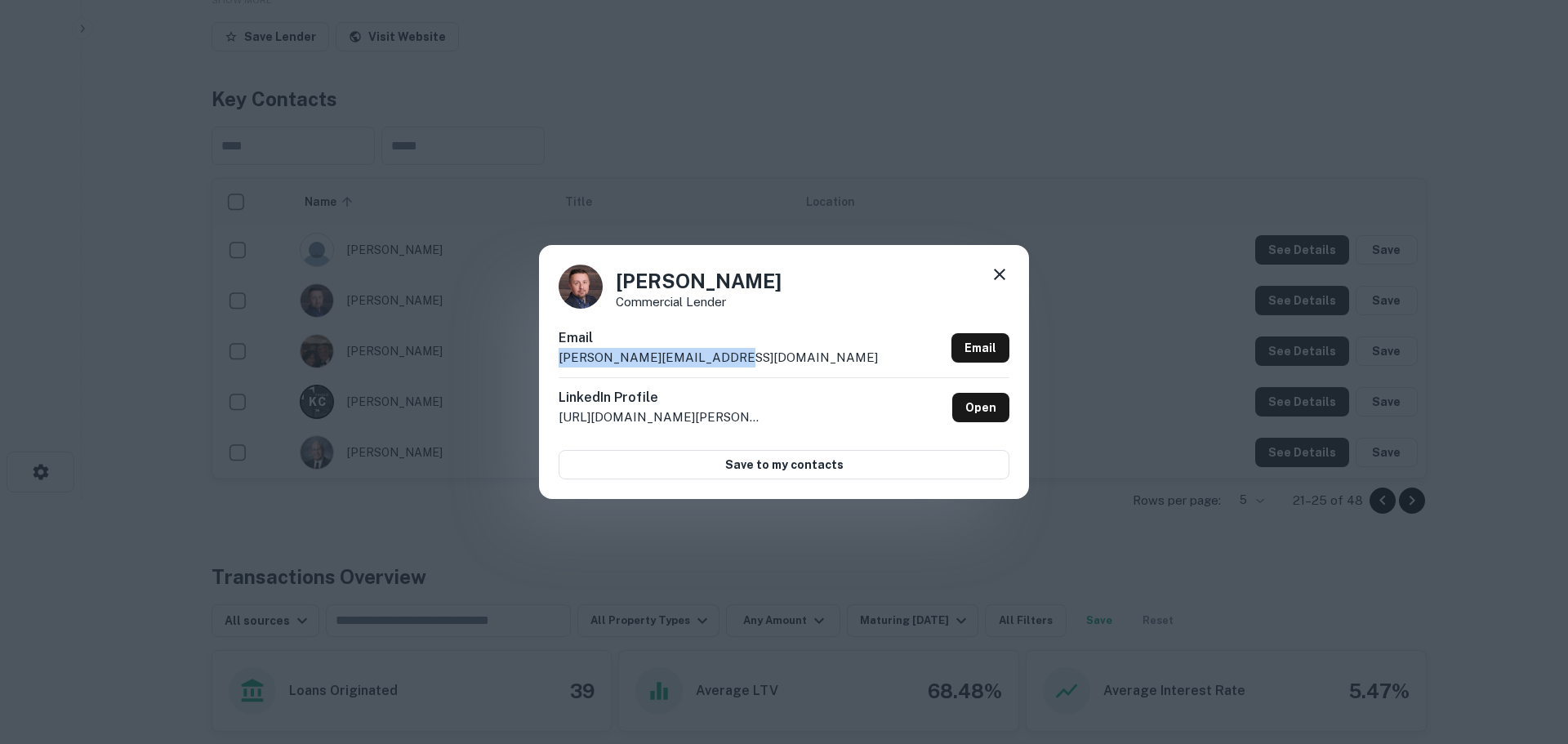
drag, startPoint x: 744, startPoint y: 368, endPoint x: 542, endPoint y: 369, distance: 202.0
click at [542, 370] on div "Nate Simmons Commercial Lender Email nate.simmons@pinnbank.com Email LinkedIn P…" at bounding box center [784, 372] width 490 height 253
copy p "nate.simmons@pinnbank.com"
click at [1007, 276] on icon at bounding box center [999, 274] width 20 height 20
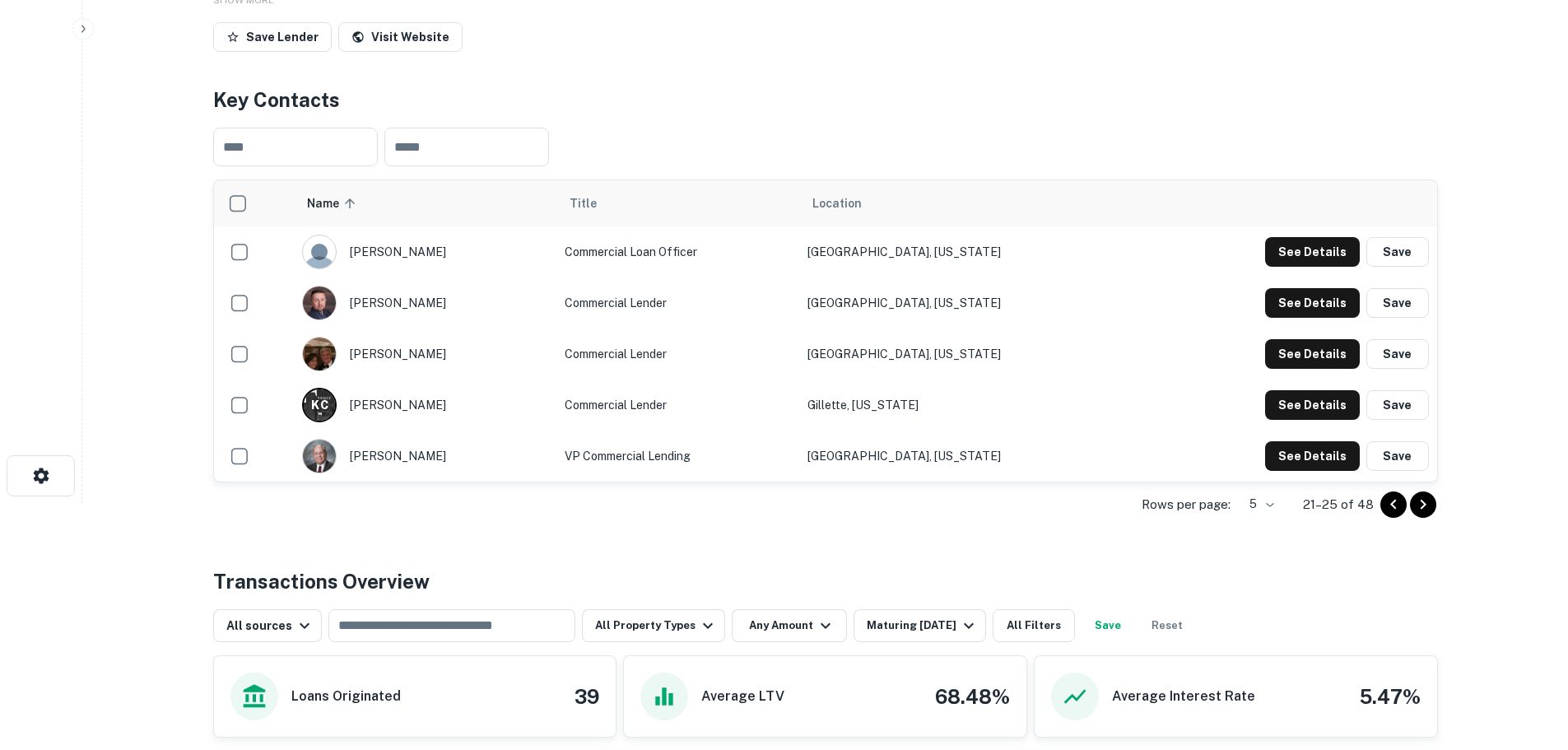
click at [1415, 501] on icon "Go to next page" at bounding box center [1423, 504] width 20 height 20
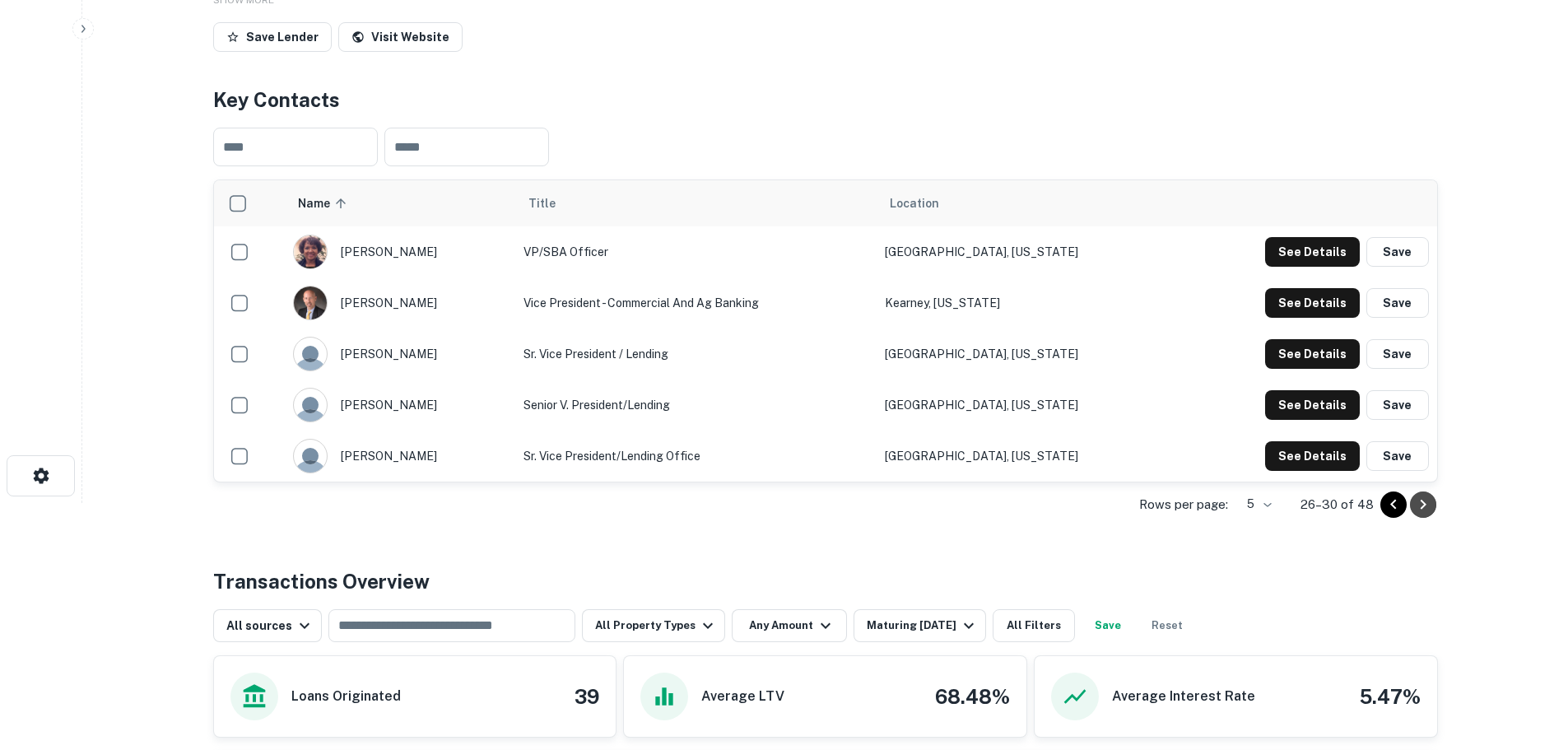
click at [1425, 498] on icon "Go to next page" at bounding box center [1423, 504] width 20 height 20
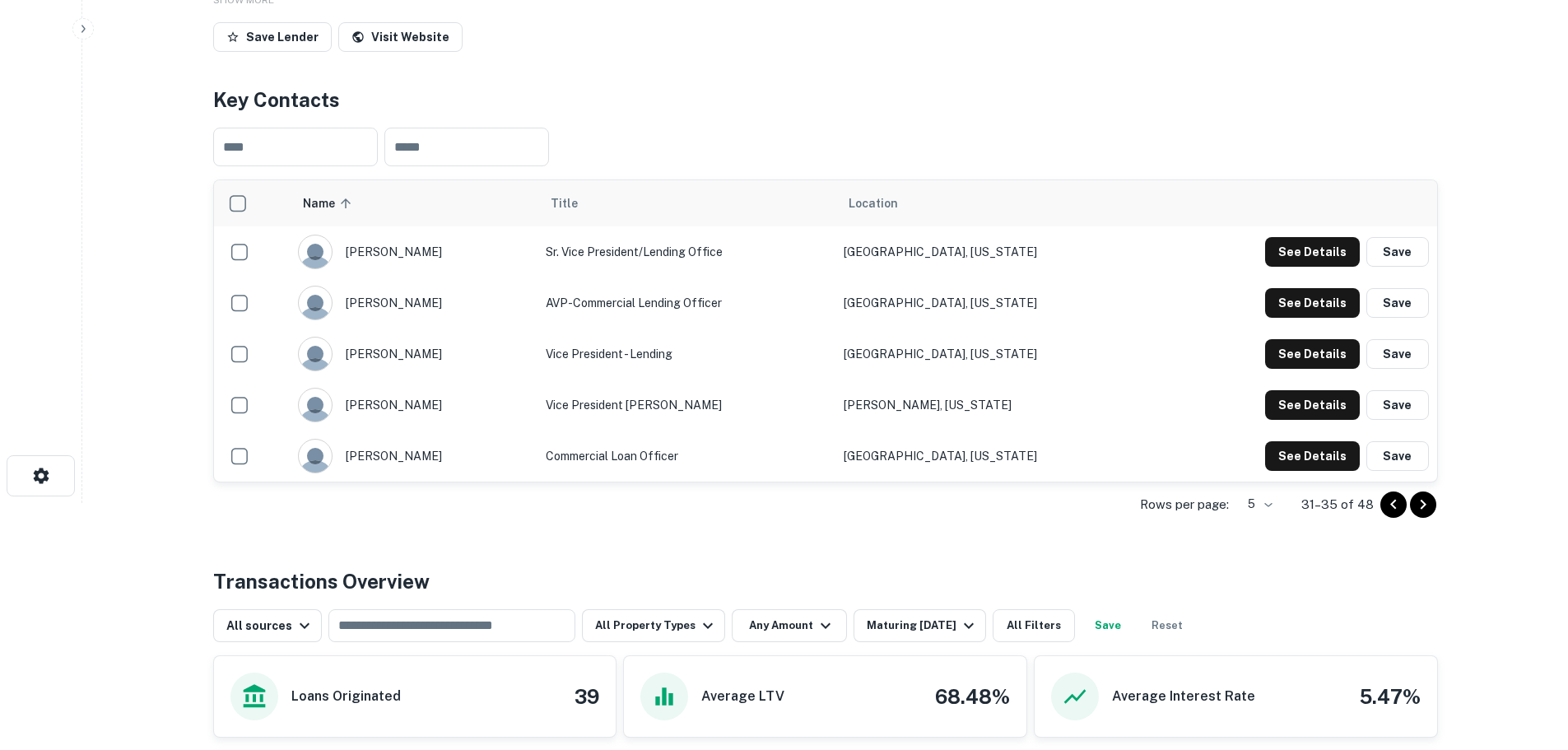
click at [1419, 500] on icon "Go to next page" at bounding box center [1423, 504] width 20 height 20
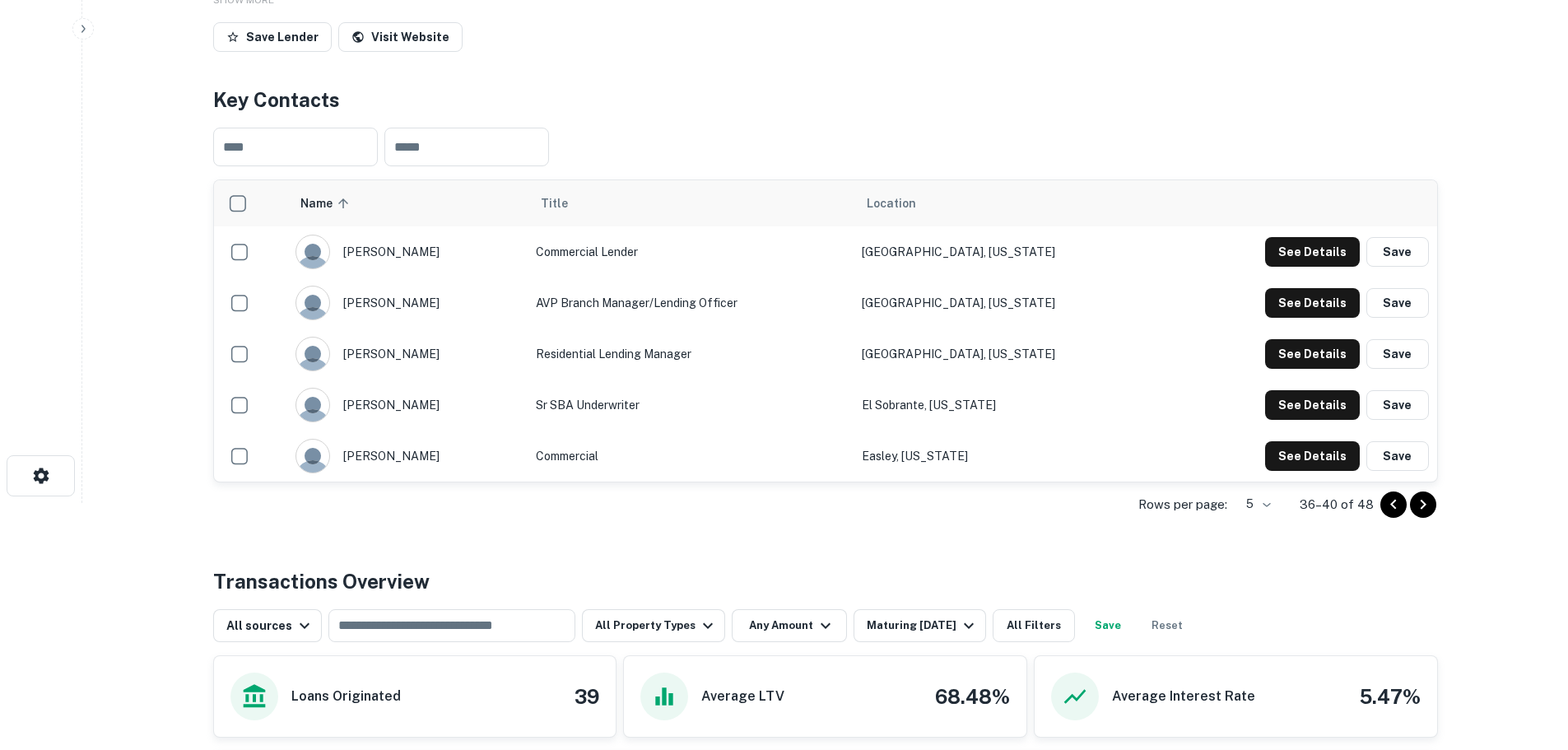
click at [1432, 510] on icon "Go to next page" at bounding box center [1423, 504] width 20 height 20
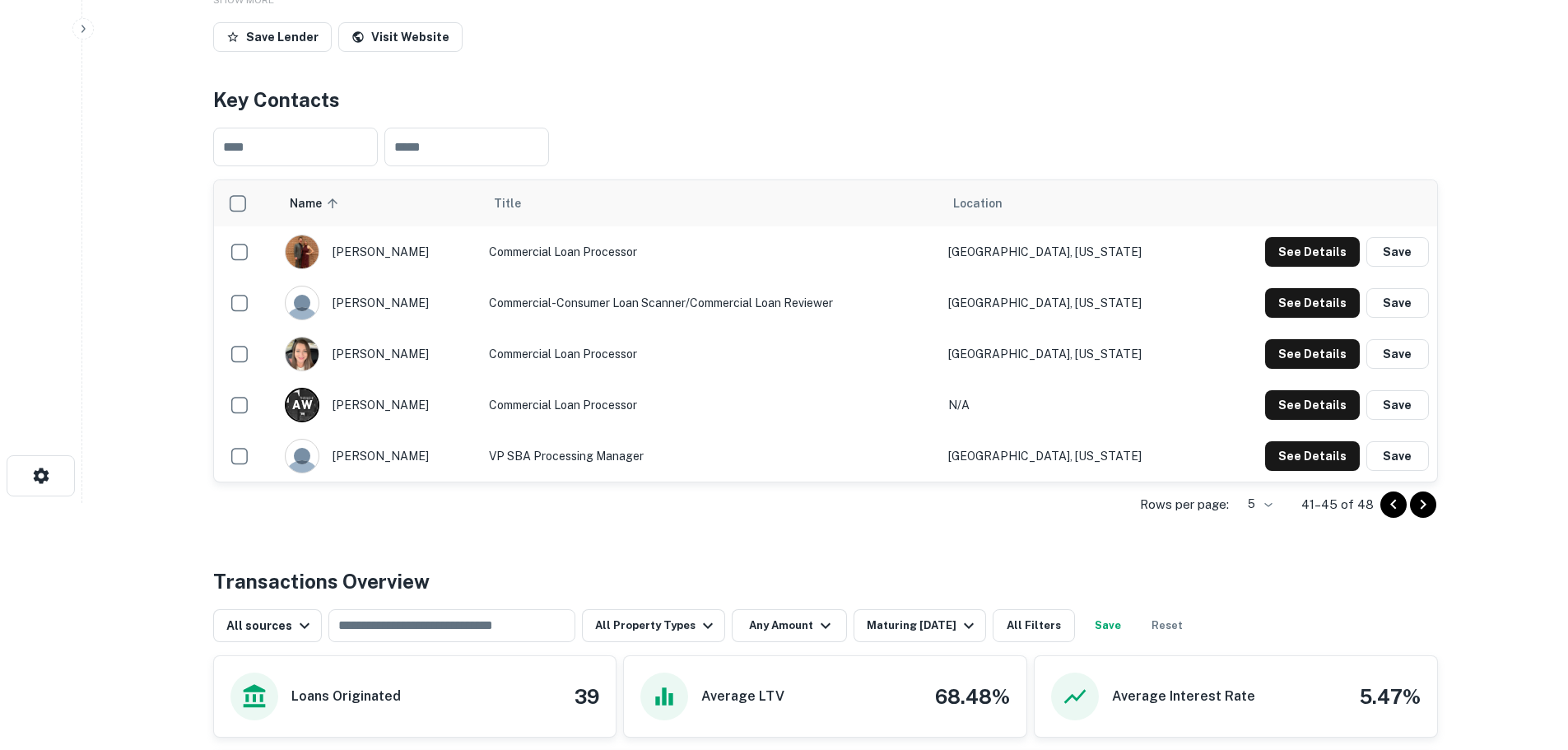
click at [1424, 509] on icon "Go to next page" at bounding box center [1423, 504] width 20 height 20
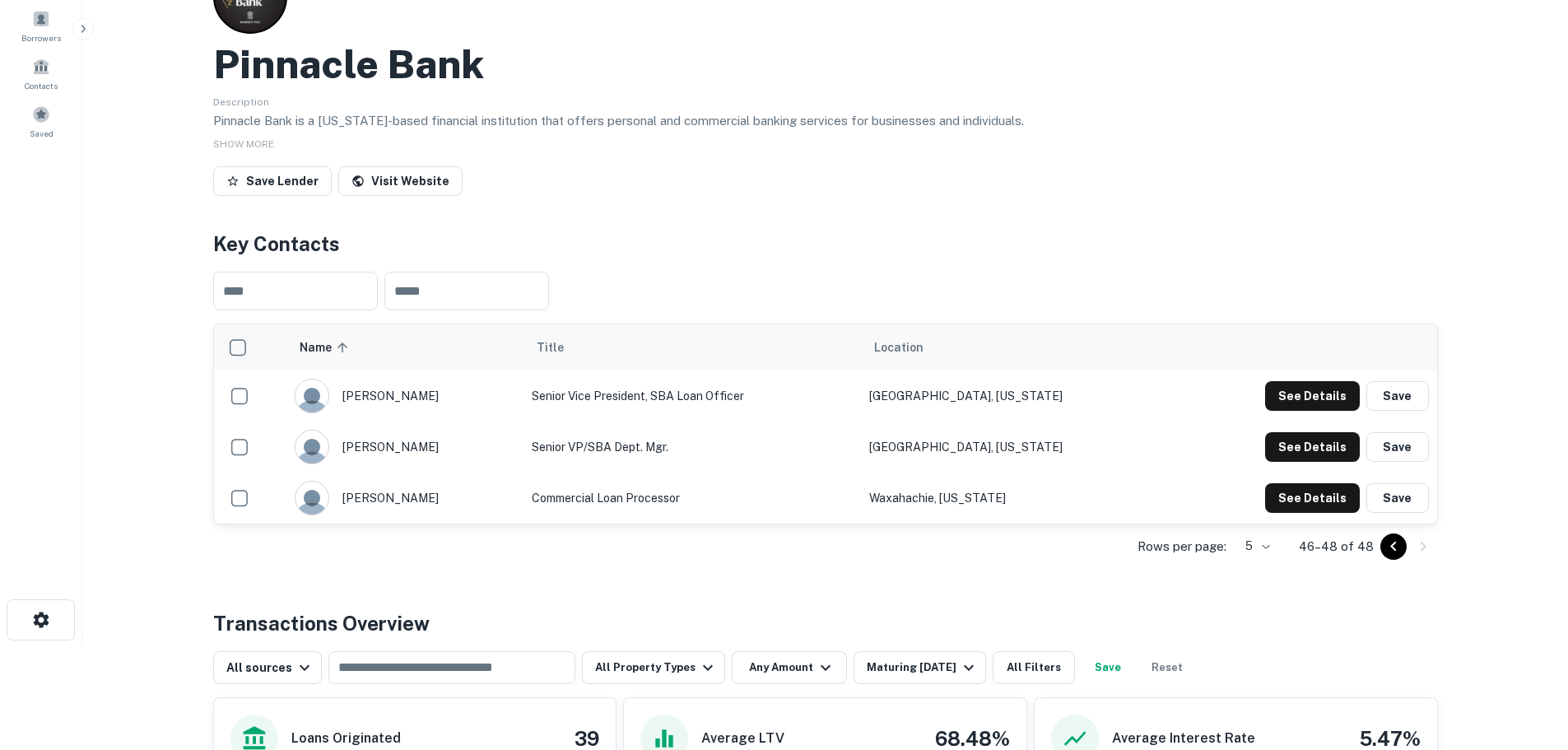
scroll to position [0, 0]
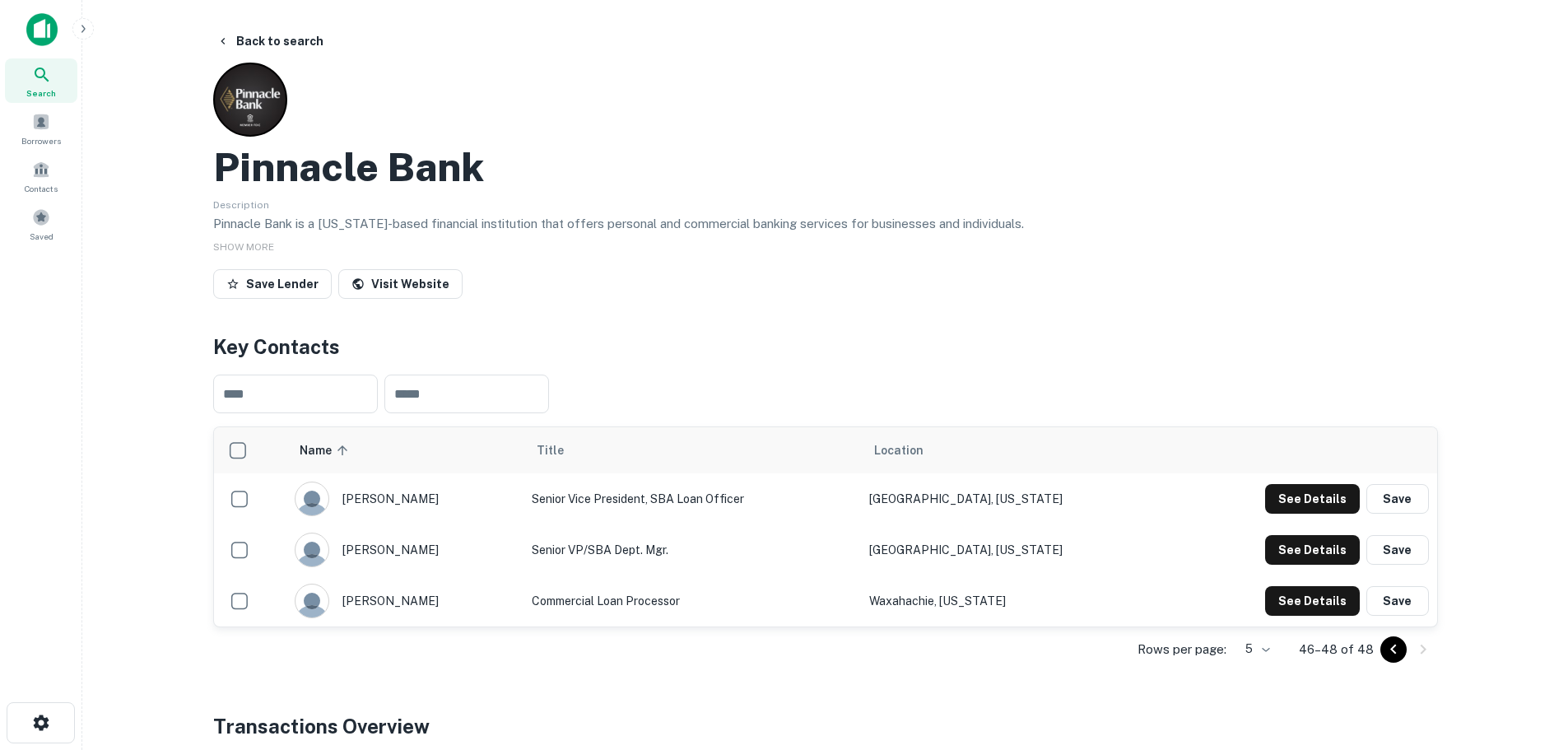
click at [56, 90] on div "Search" at bounding box center [41, 80] width 72 height 45
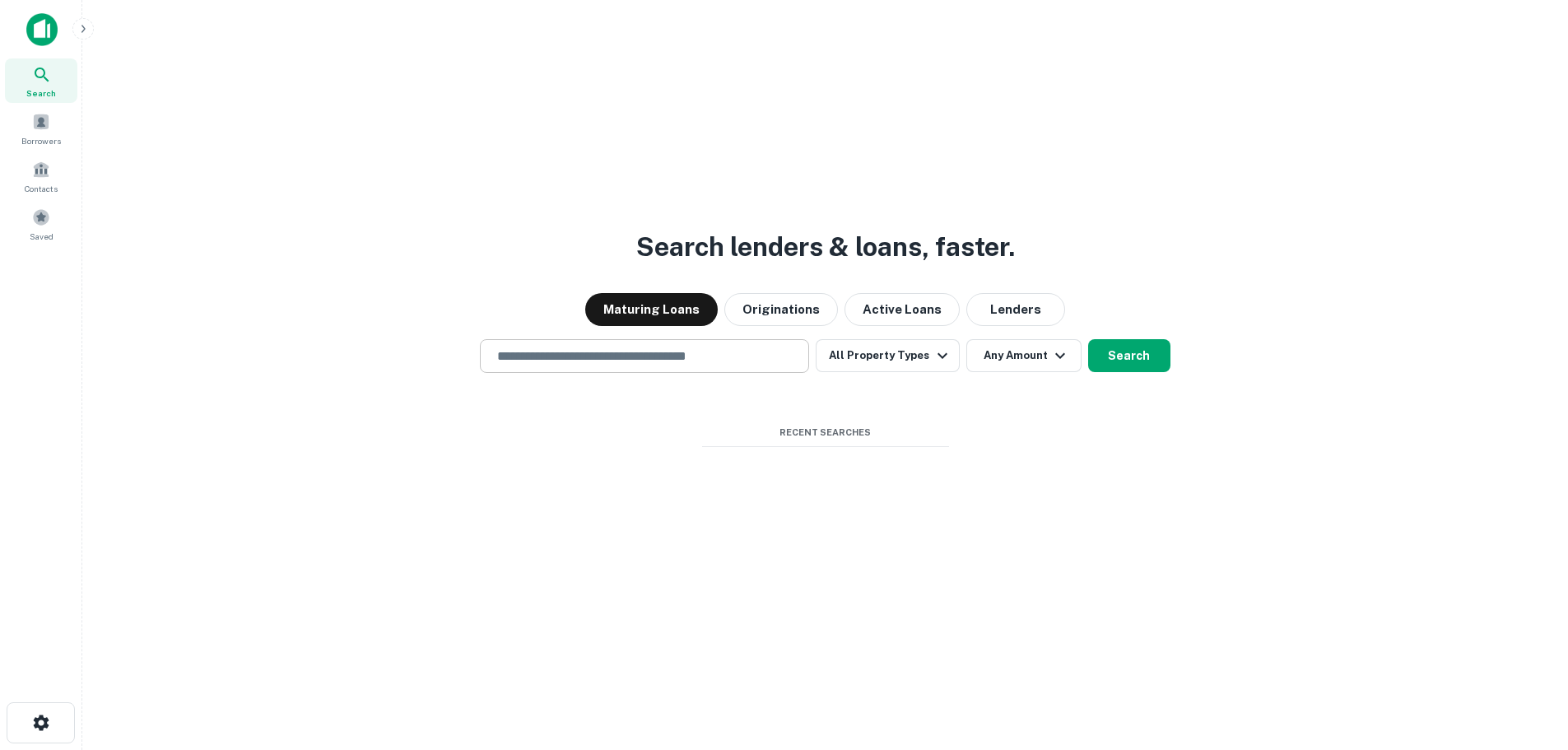
click at [681, 365] on input "text" at bounding box center [644, 356] width 314 height 19
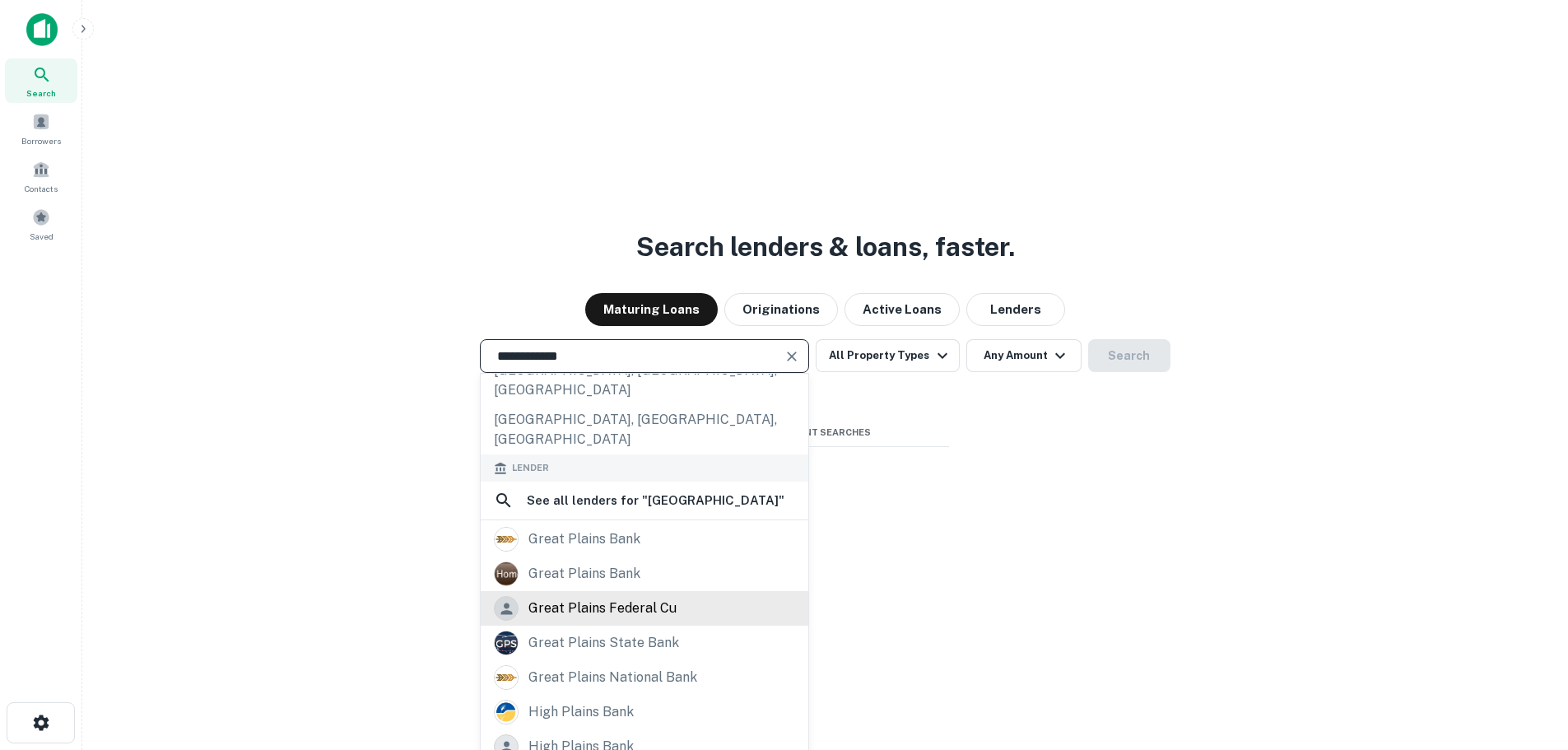
scroll to position [233, 0]
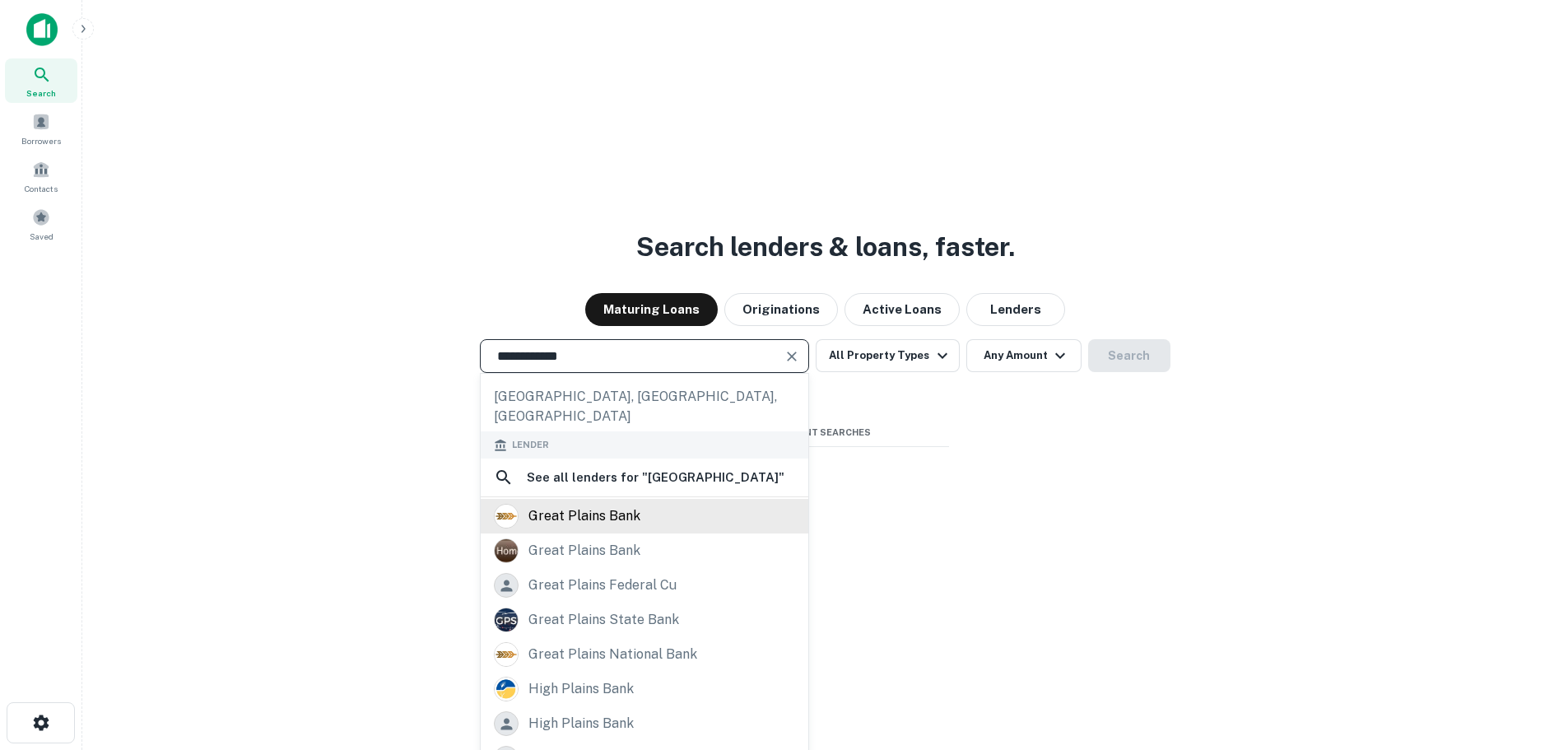
type input "**********"
click at [632, 504] on div "great plains bank" at bounding box center [584, 516] width 112 height 25
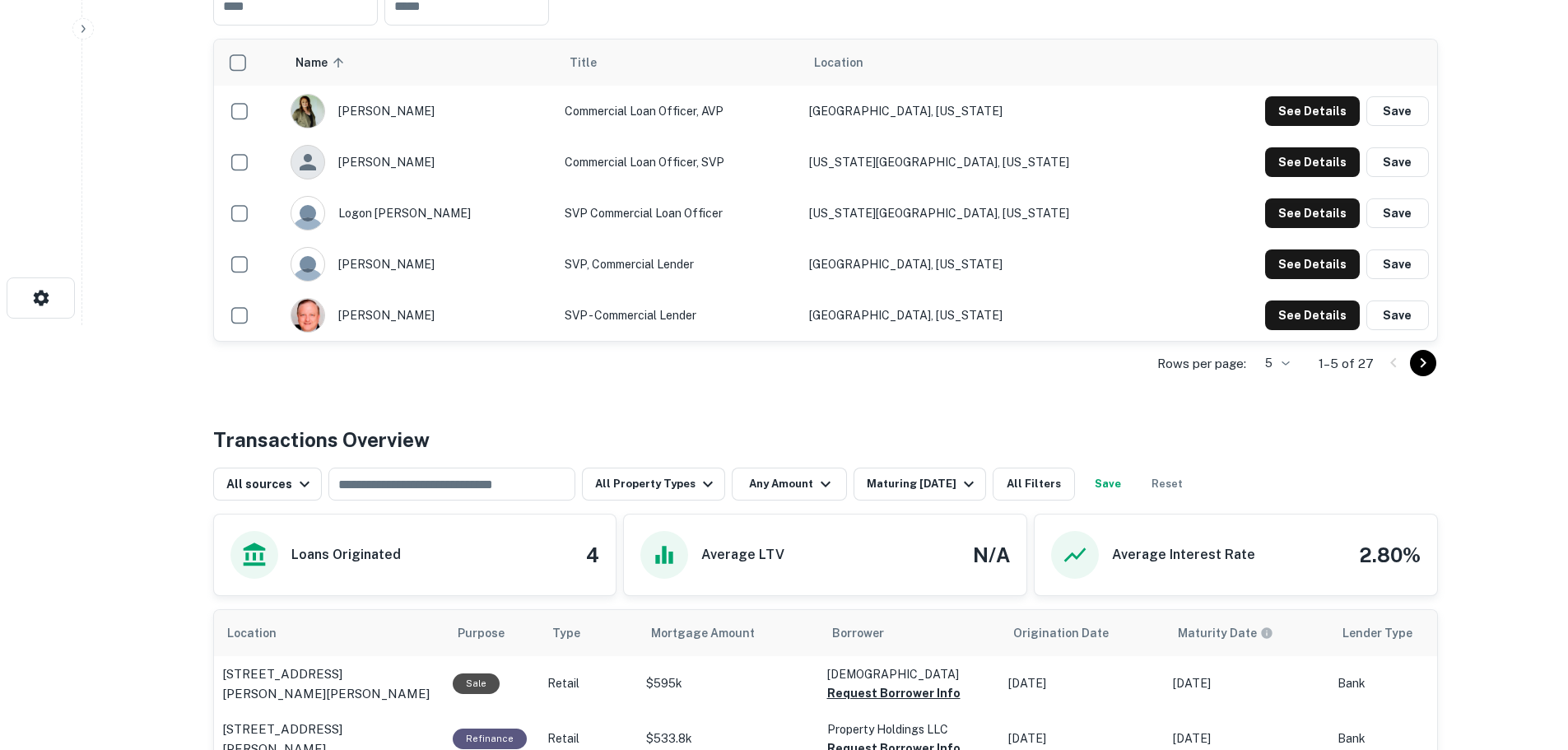
scroll to position [82, 0]
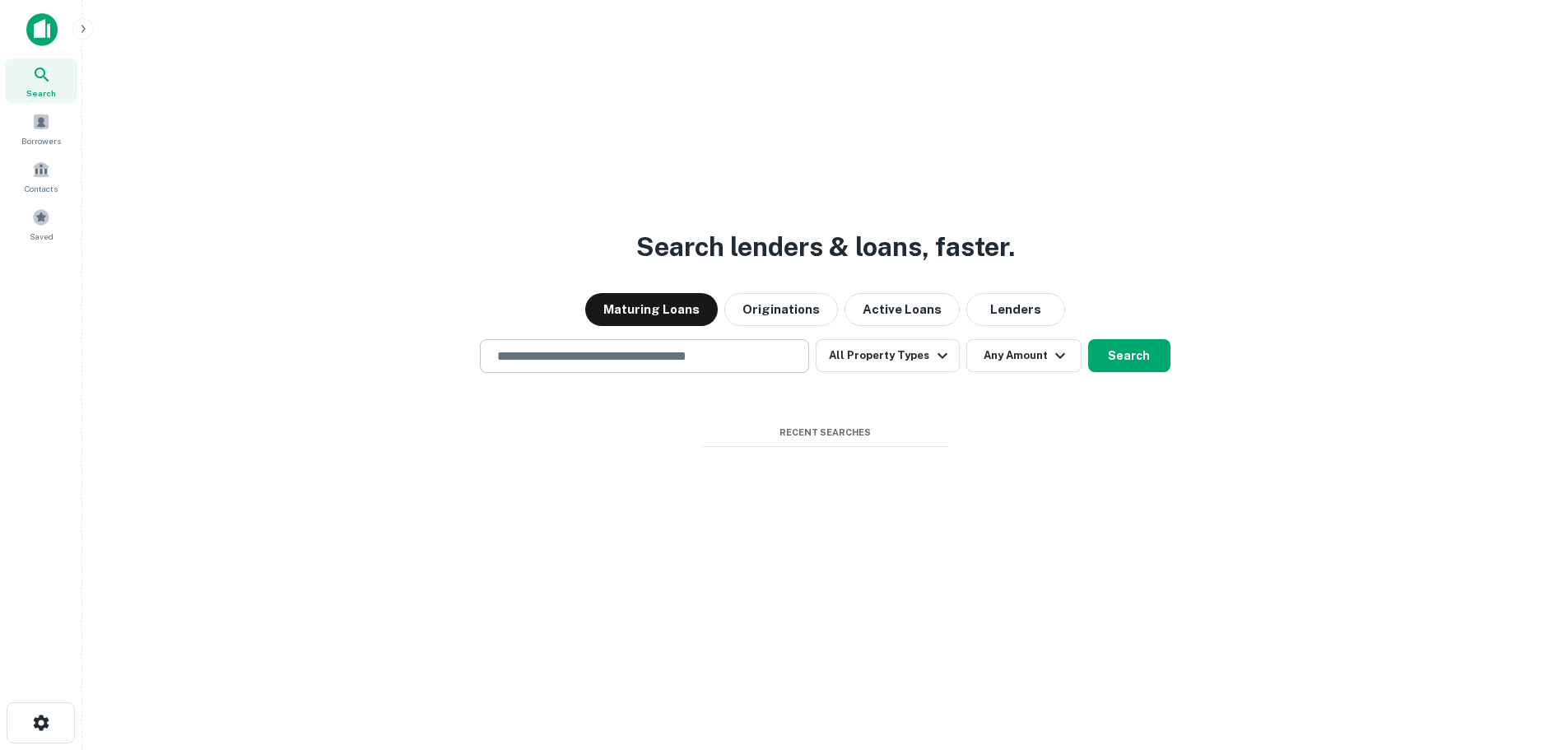
click at [632, 358] on input "text" at bounding box center [644, 356] width 314 height 19
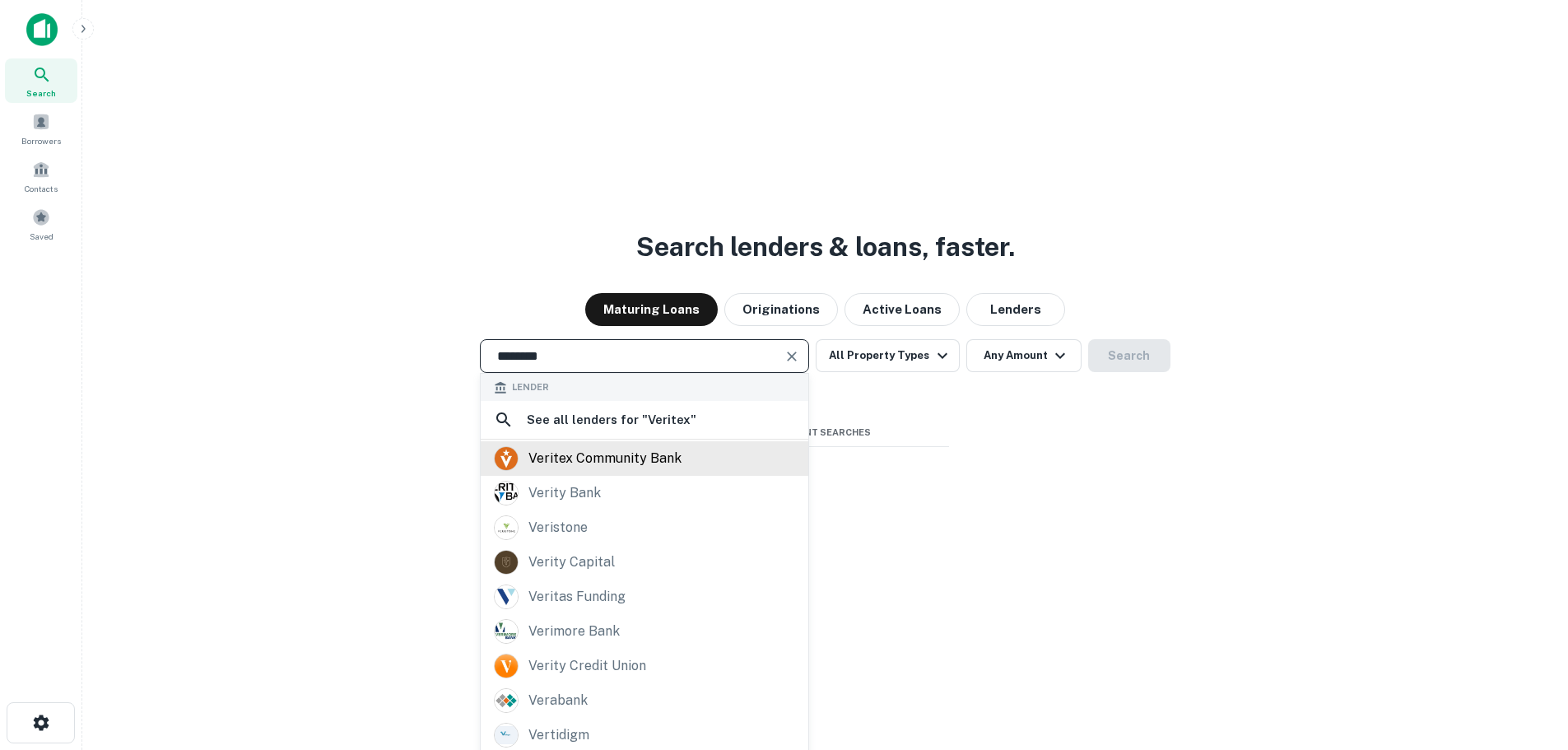
type input "*******"
click at [637, 460] on div "veritex community bank" at bounding box center [605, 459] width 153 height 25
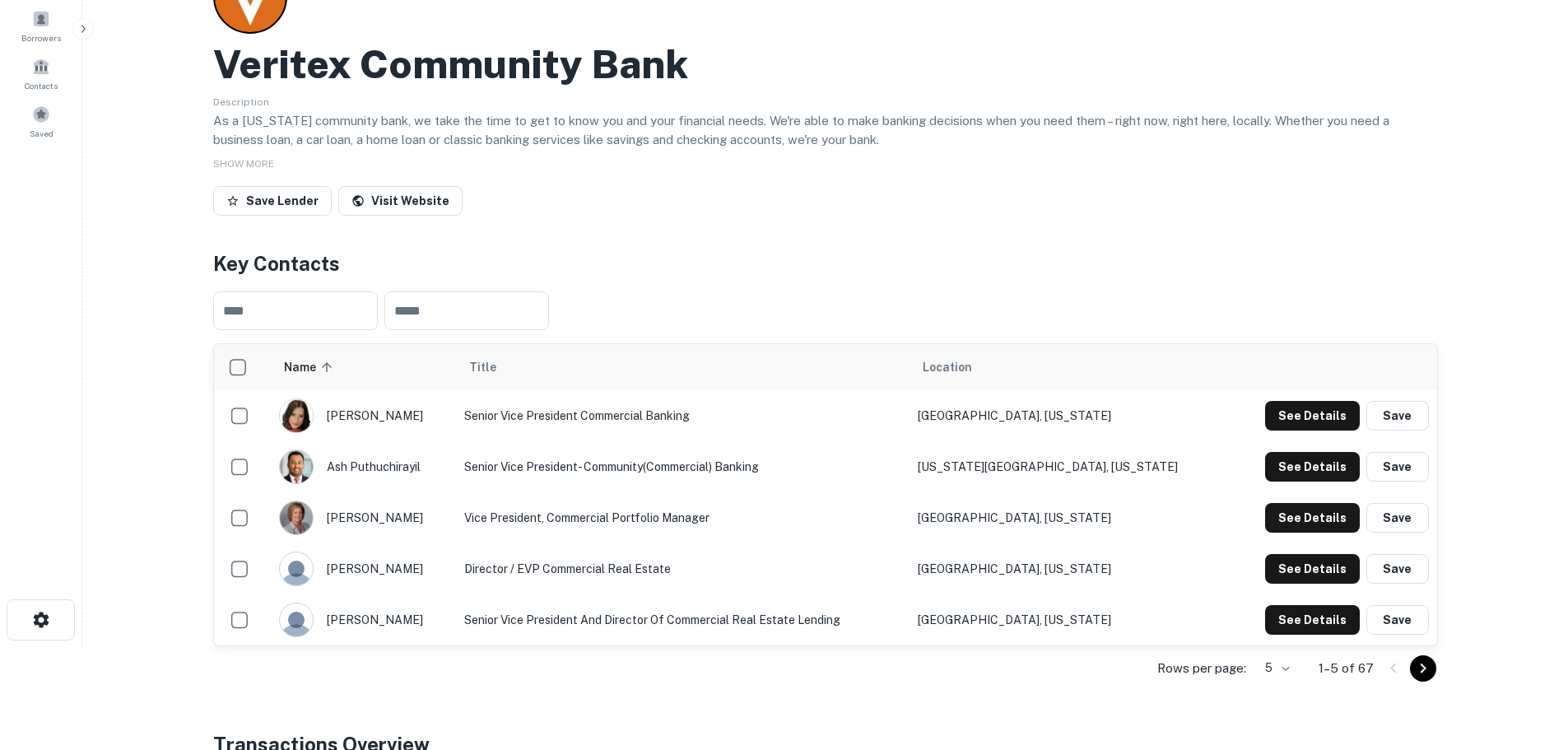
scroll to position [164, 0]
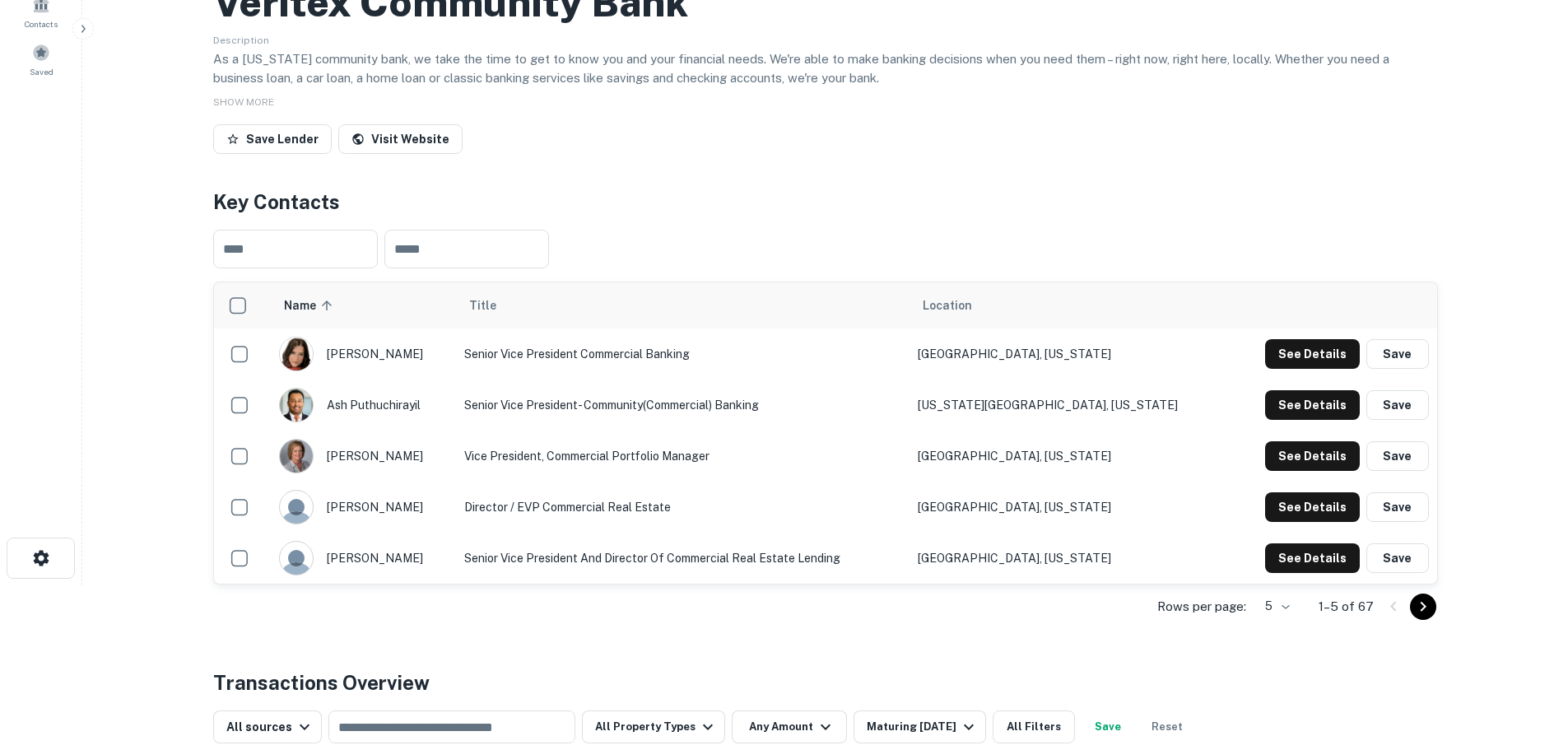
click at [1421, 608] on icon "Go to next page" at bounding box center [1422, 606] width 6 height 10
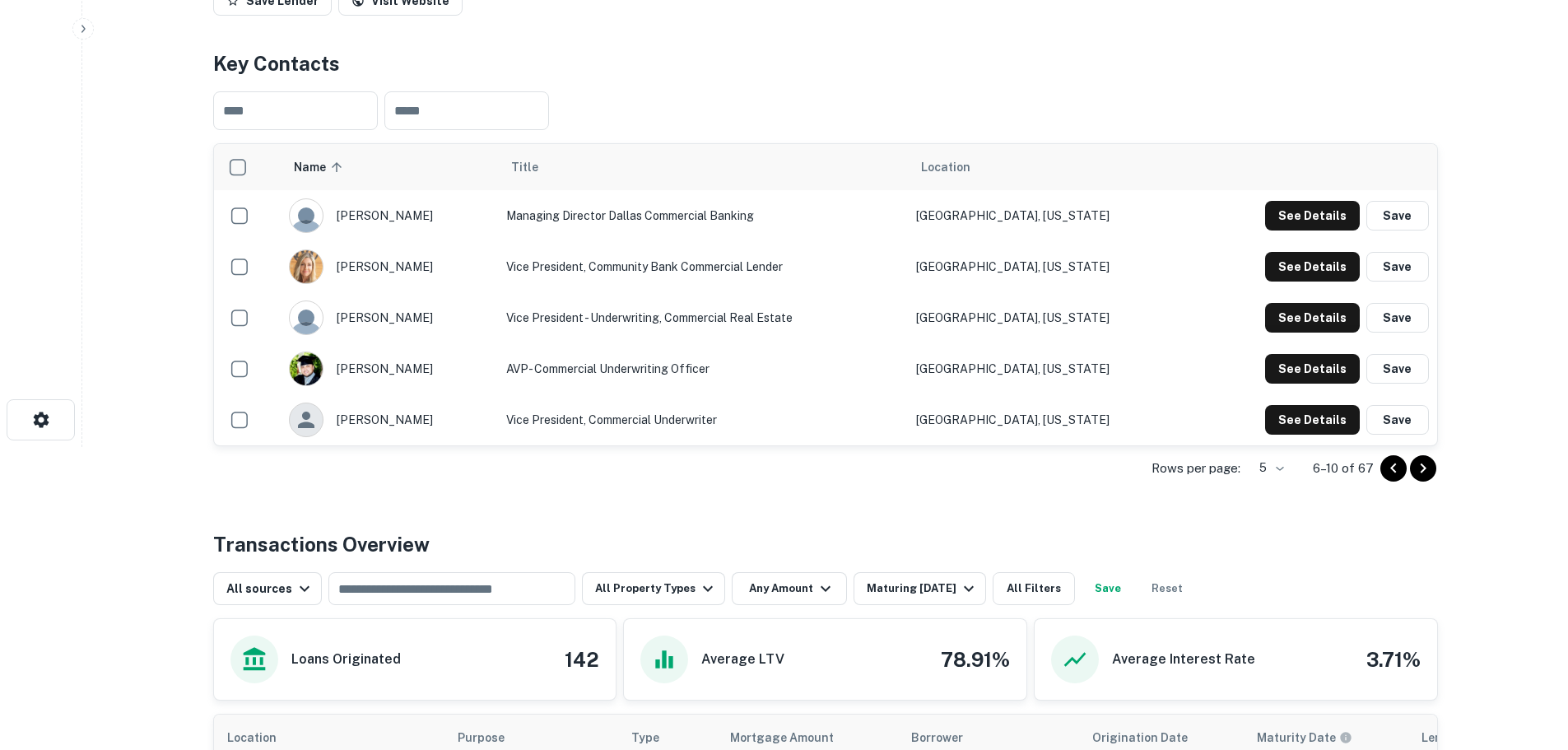
scroll to position [329, 0]
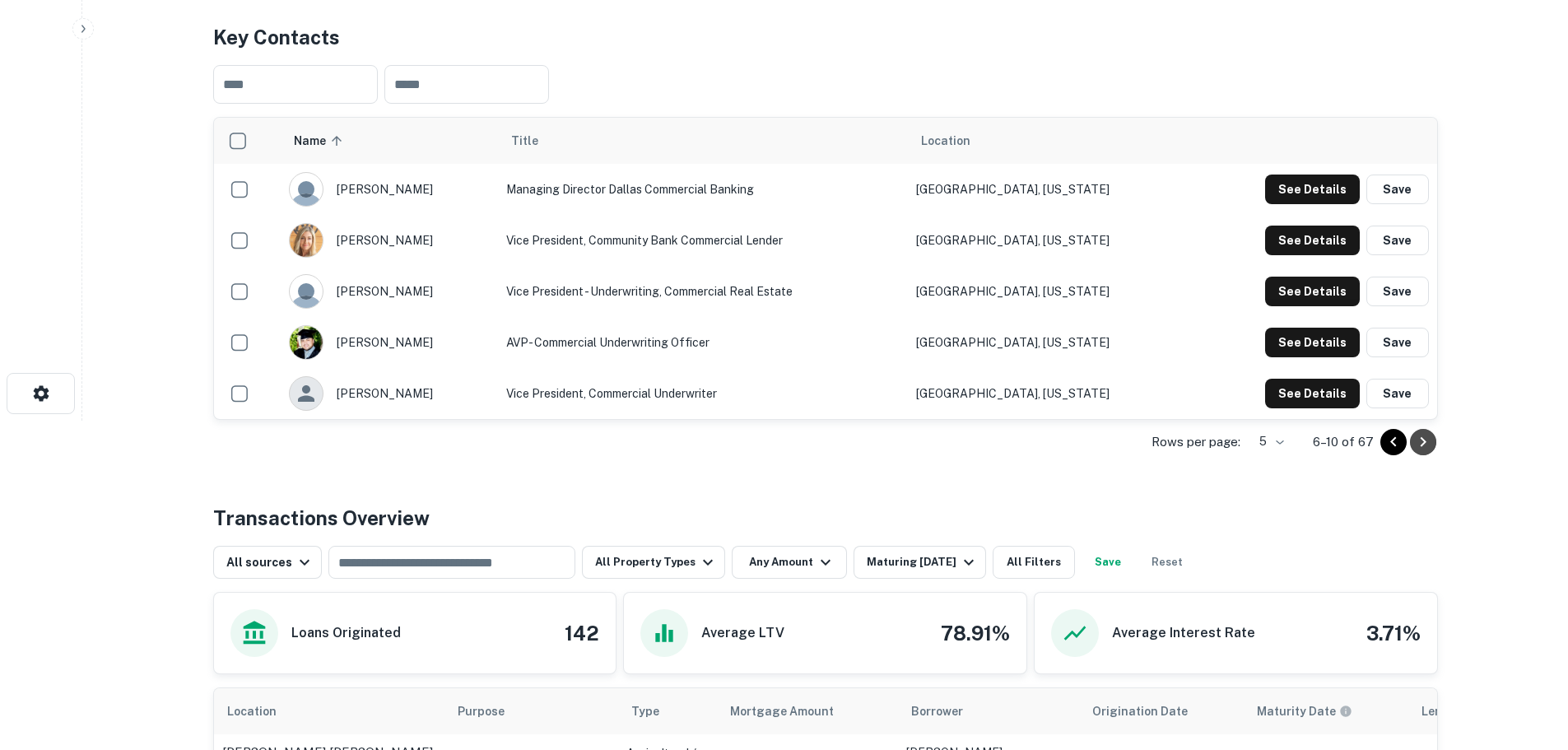
click at [1428, 438] on icon "Go to next page" at bounding box center [1423, 442] width 20 height 20
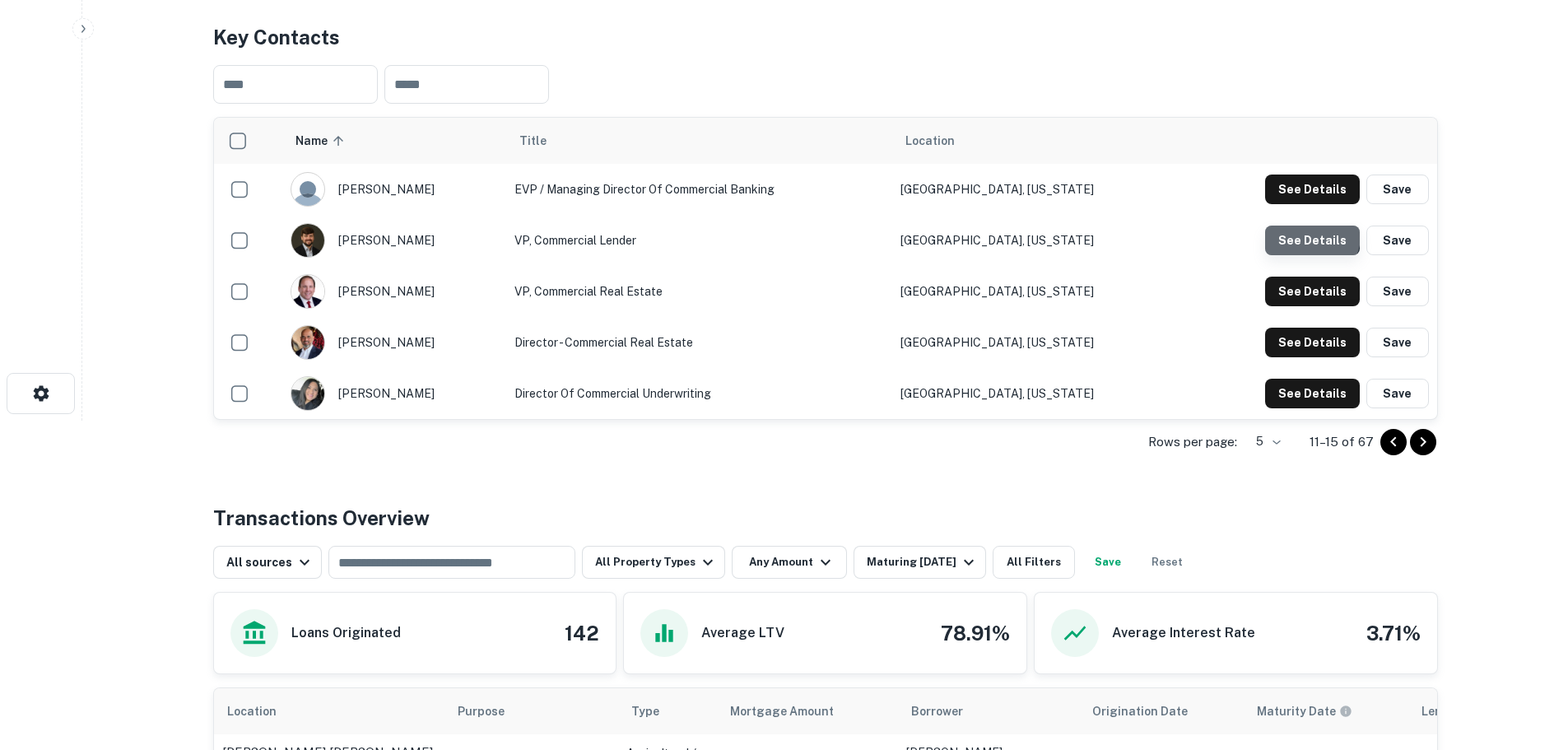
click at [1296, 204] on button "See Details" at bounding box center [1312, 189] width 95 height 30
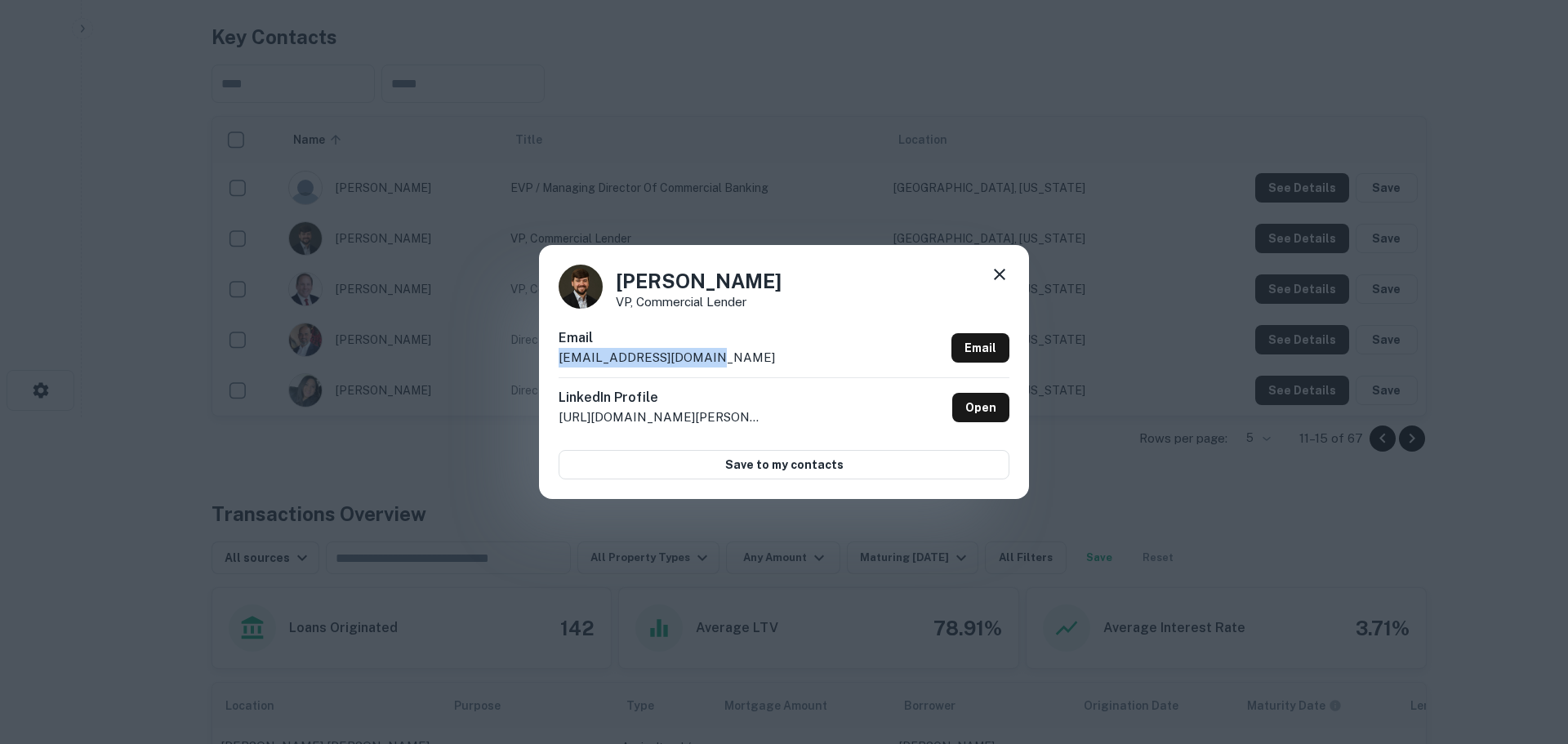
drag, startPoint x: 714, startPoint y: 360, endPoint x: 553, endPoint y: 353, distance: 161.2
click at [537, 359] on div "[PERSON_NAME] VP, Commercial Lender Email [EMAIL_ADDRESS][DOMAIN_NAME] Email Li…" at bounding box center [784, 372] width 1568 height 744
copy p "[EMAIL_ADDRESS][DOMAIN_NAME]"
click at [998, 268] on icon at bounding box center [999, 274] width 20 height 20
